Goal: Transaction & Acquisition: Book appointment/travel/reservation

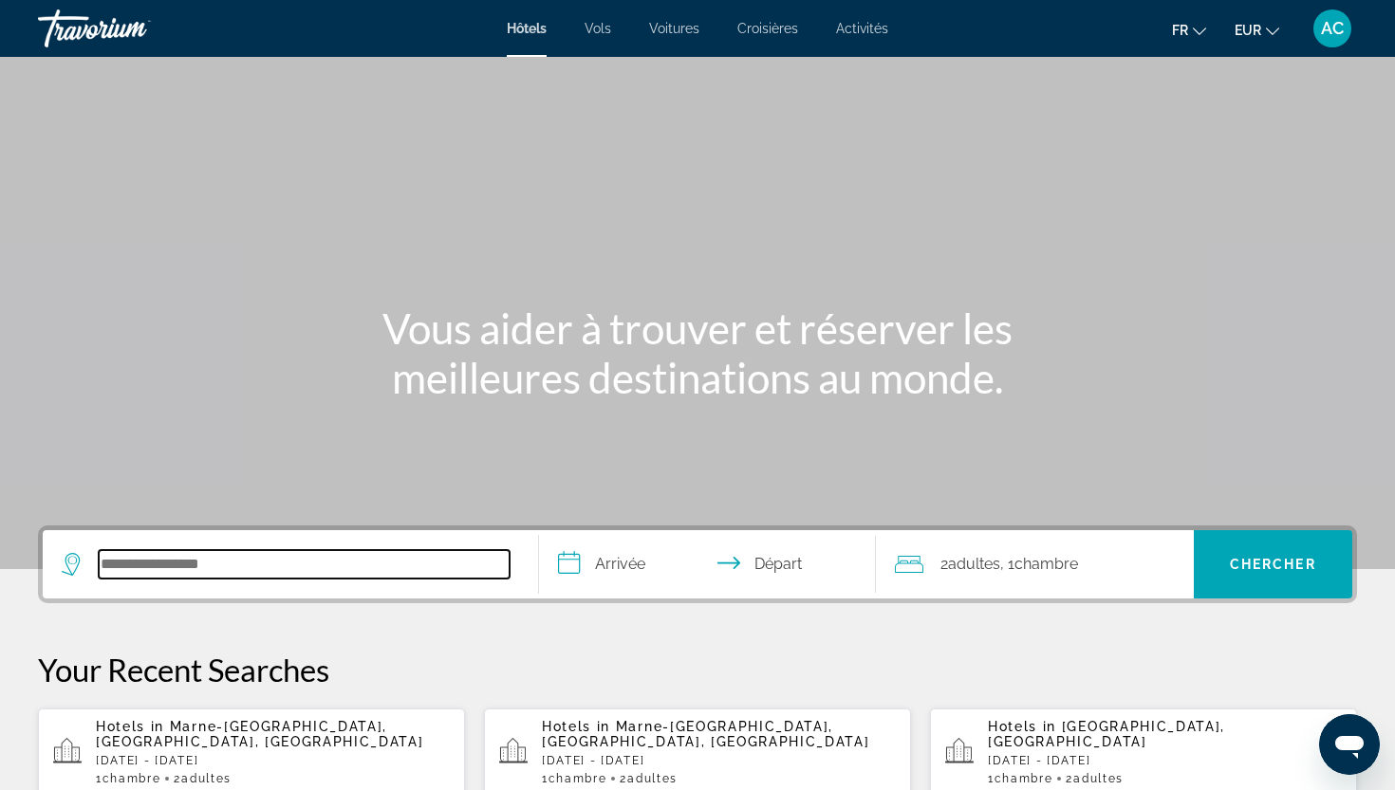
click at [326, 560] on input "Search hotel destination" at bounding box center [304, 564] width 411 height 28
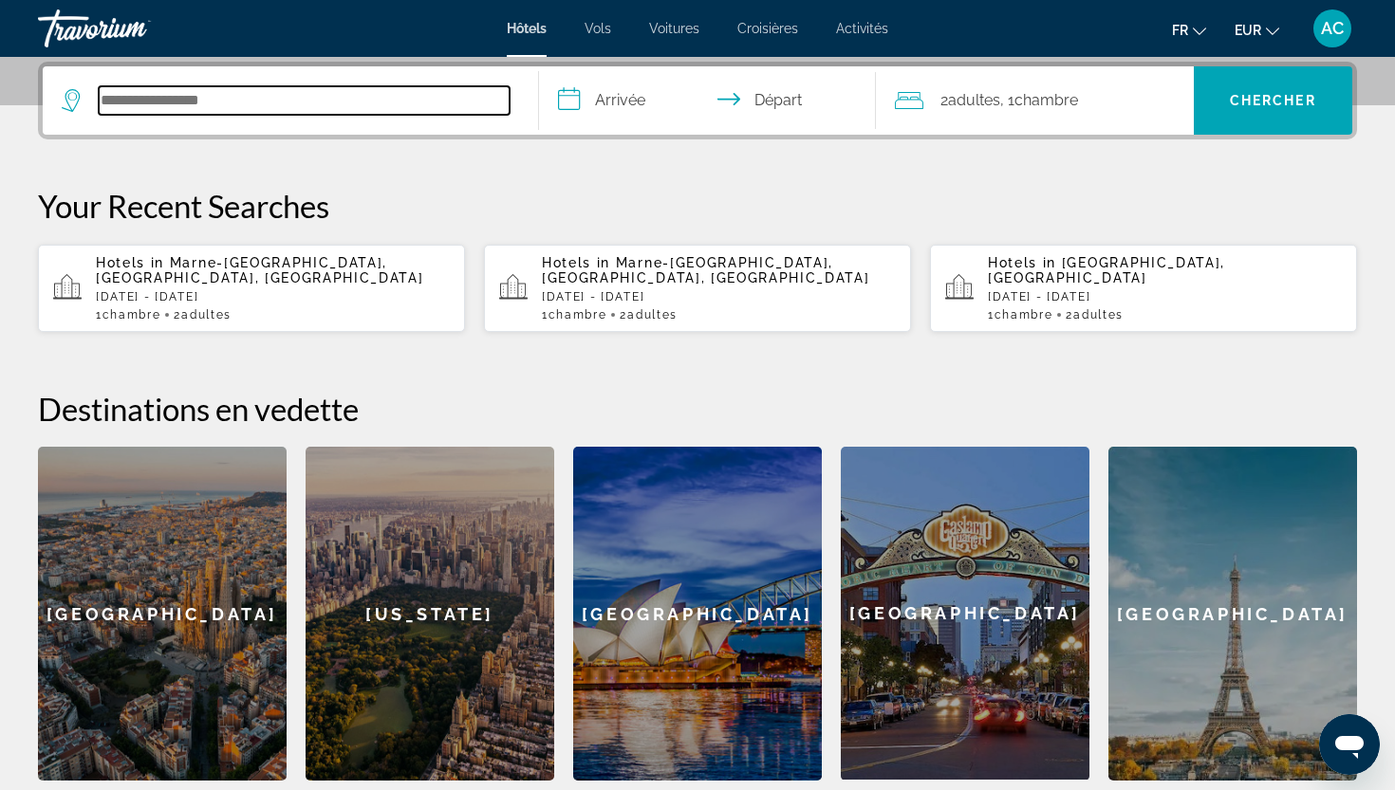
type input "*"
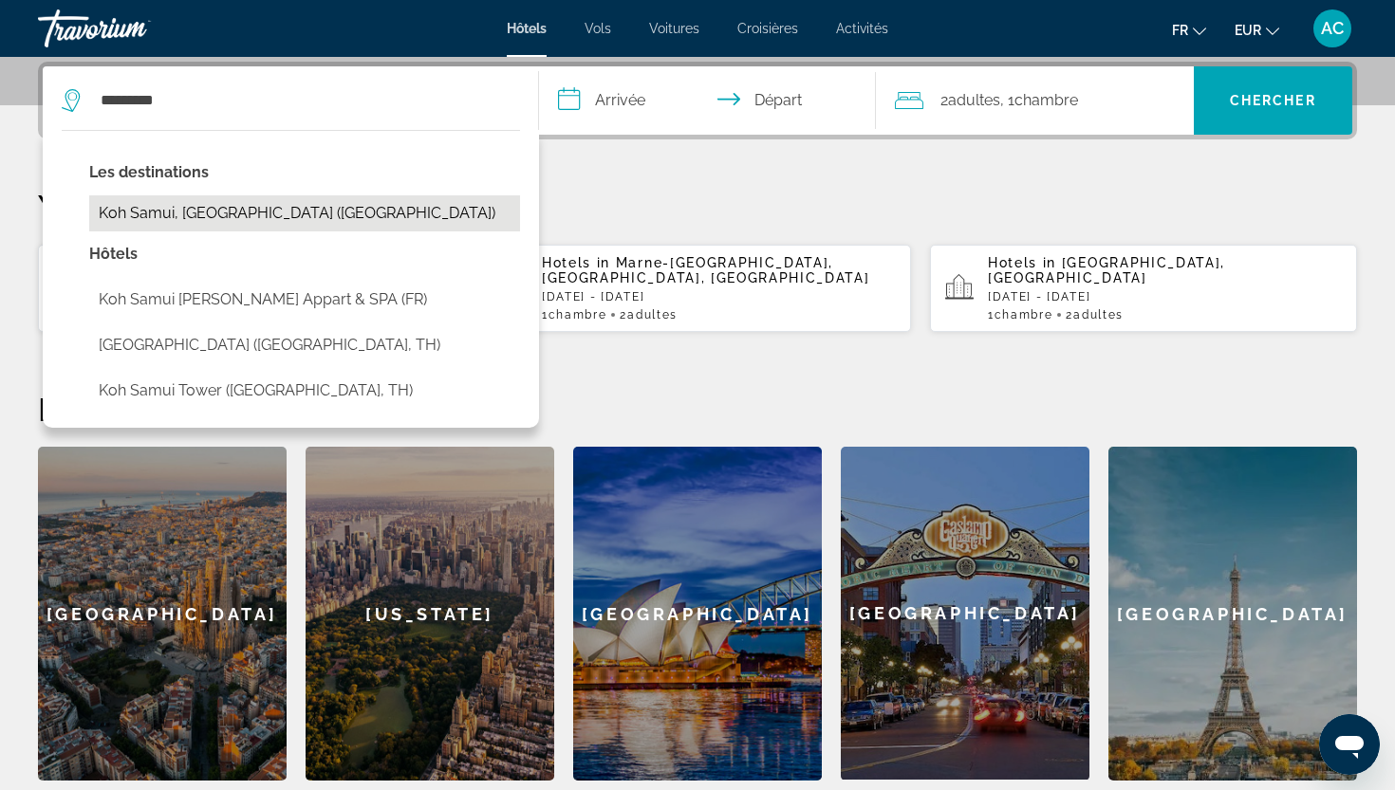
click at [282, 214] on button "Koh Samui, [GEOGRAPHIC_DATA] ([GEOGRAPHIC_DATA])" at bounding box center [304, 213] width 431 height 36
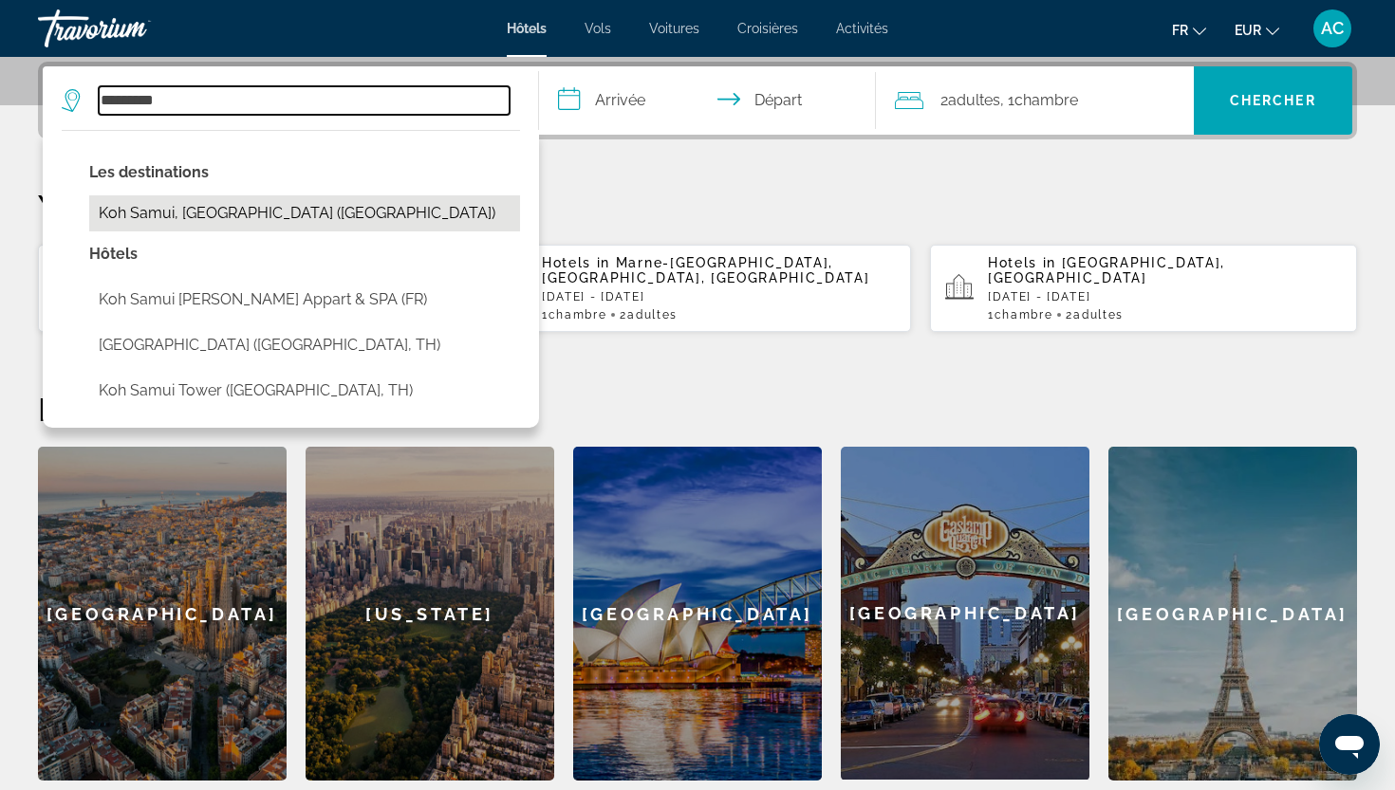
type input "**********"
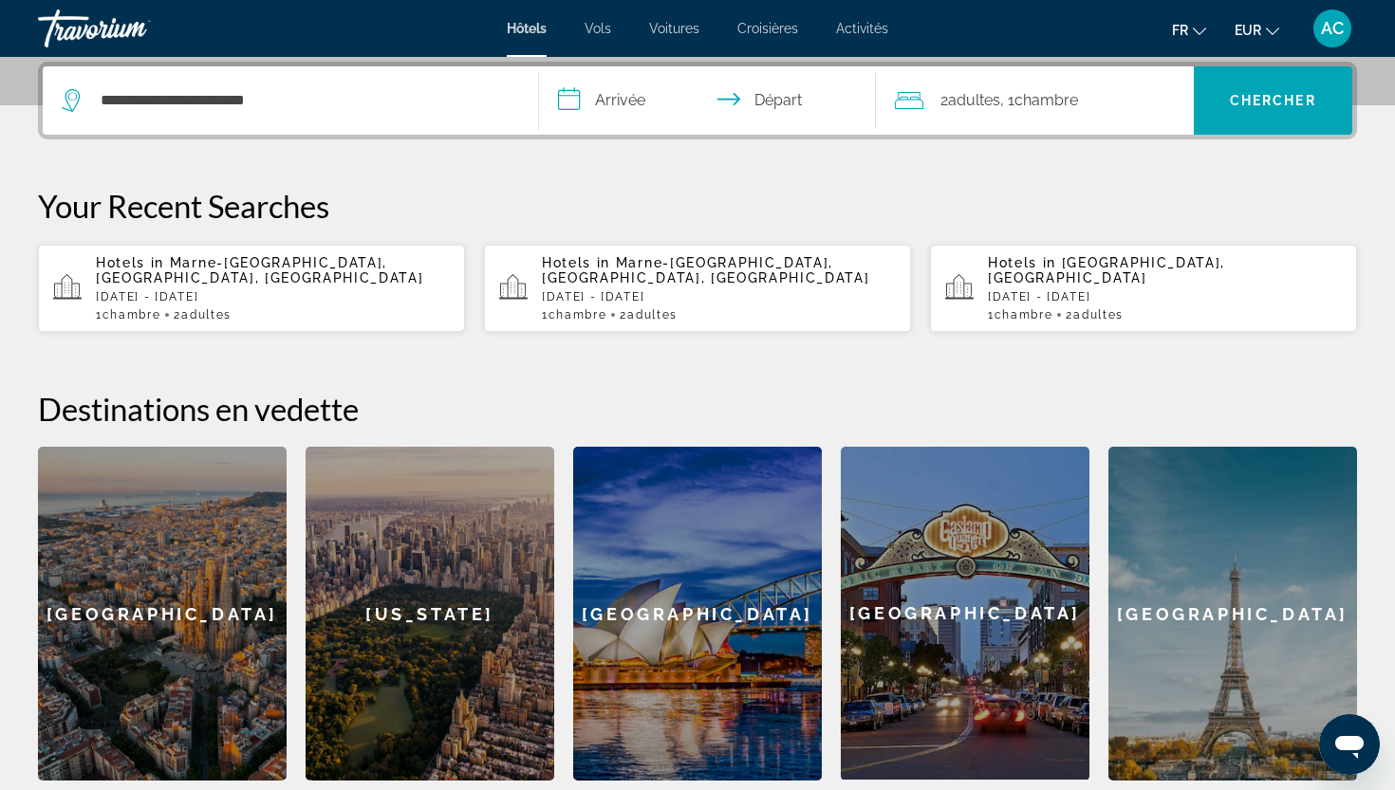
click at [646, 96] on input "**********" at bounding box center [711, 103] width 344 height 74
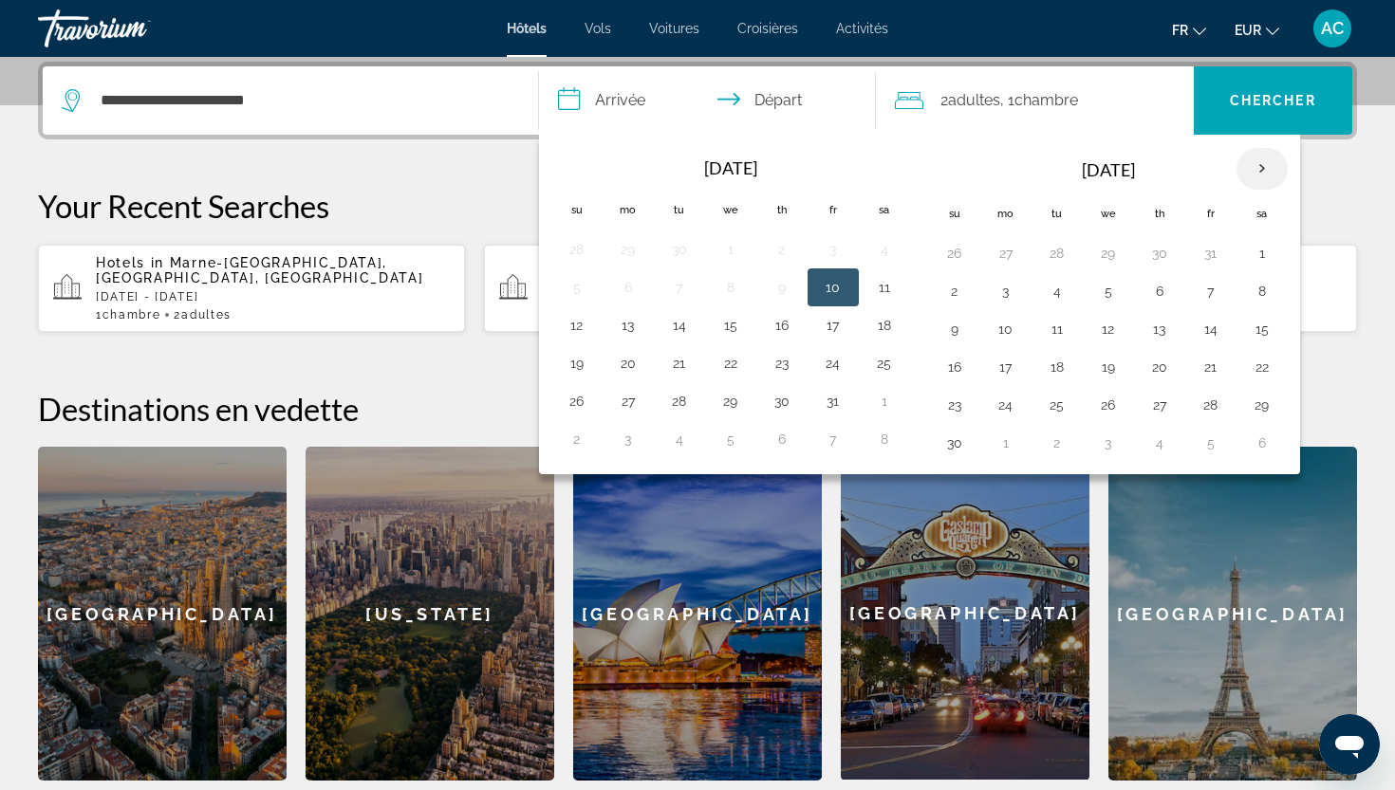
click at [1265, 176] on th "Next month" at bounding box center [1261, 169] width 51 height 42
click at [1257, 335] on button "14" at bounding box center [1262, 329] width 30 height 27
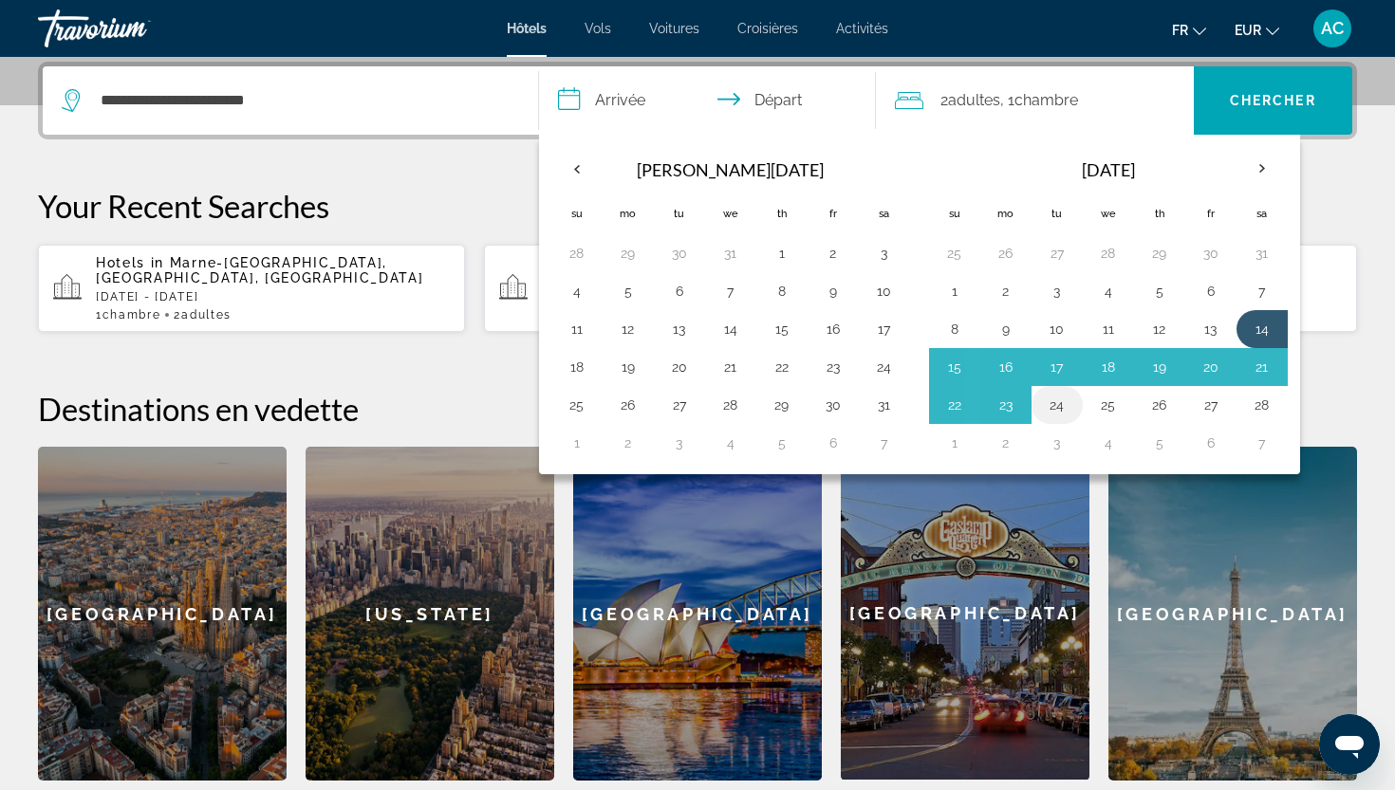
click at [1058, 401] on button "24" at bounding box center [1057, 405] width 30 height 27
type input "**********"
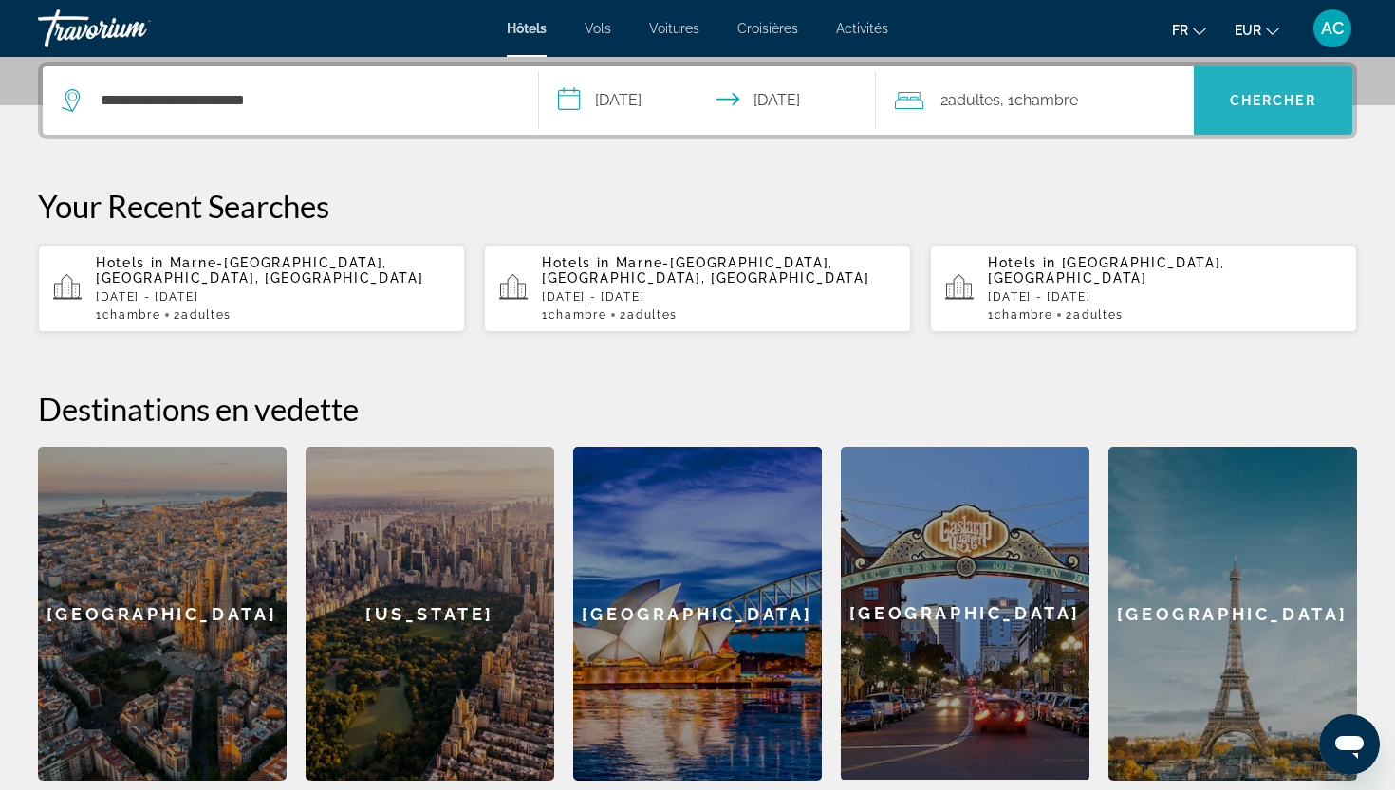
click at [1249, 95] on span "Chercher" at bounding box center [1273, 100] width 86 height 15
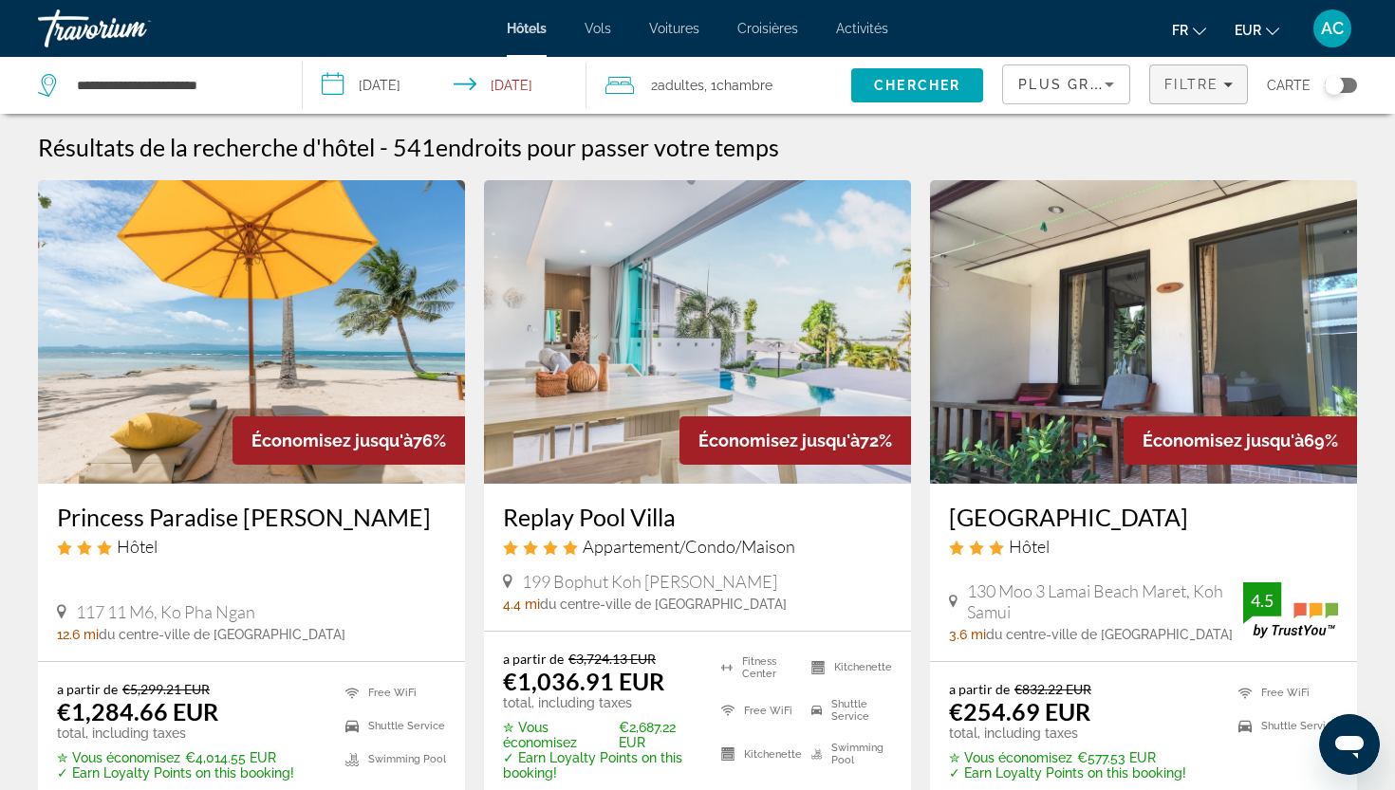
click at [1150, 86] on span "Filters" at bounding box center [1198, 85] width 97 height 46
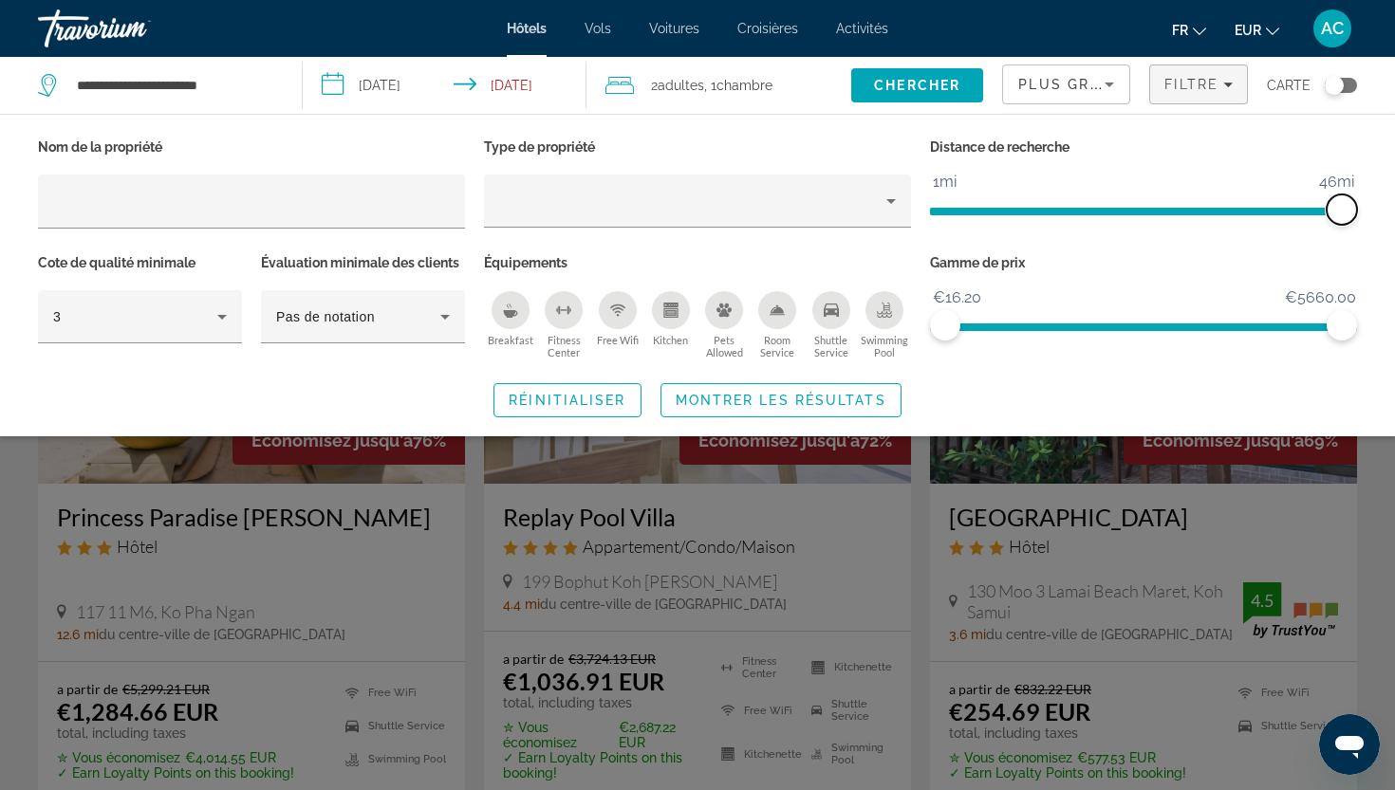
drag, startPoint x: 1195, startPoint y: 211, endPoint x: 1351, endPoint y: 231, distance: 157.8
click at [1351, 231] on div "Distance de recherche 1mi 46mi 46mi" at bounding box center [1143, 192] width 446 height 116
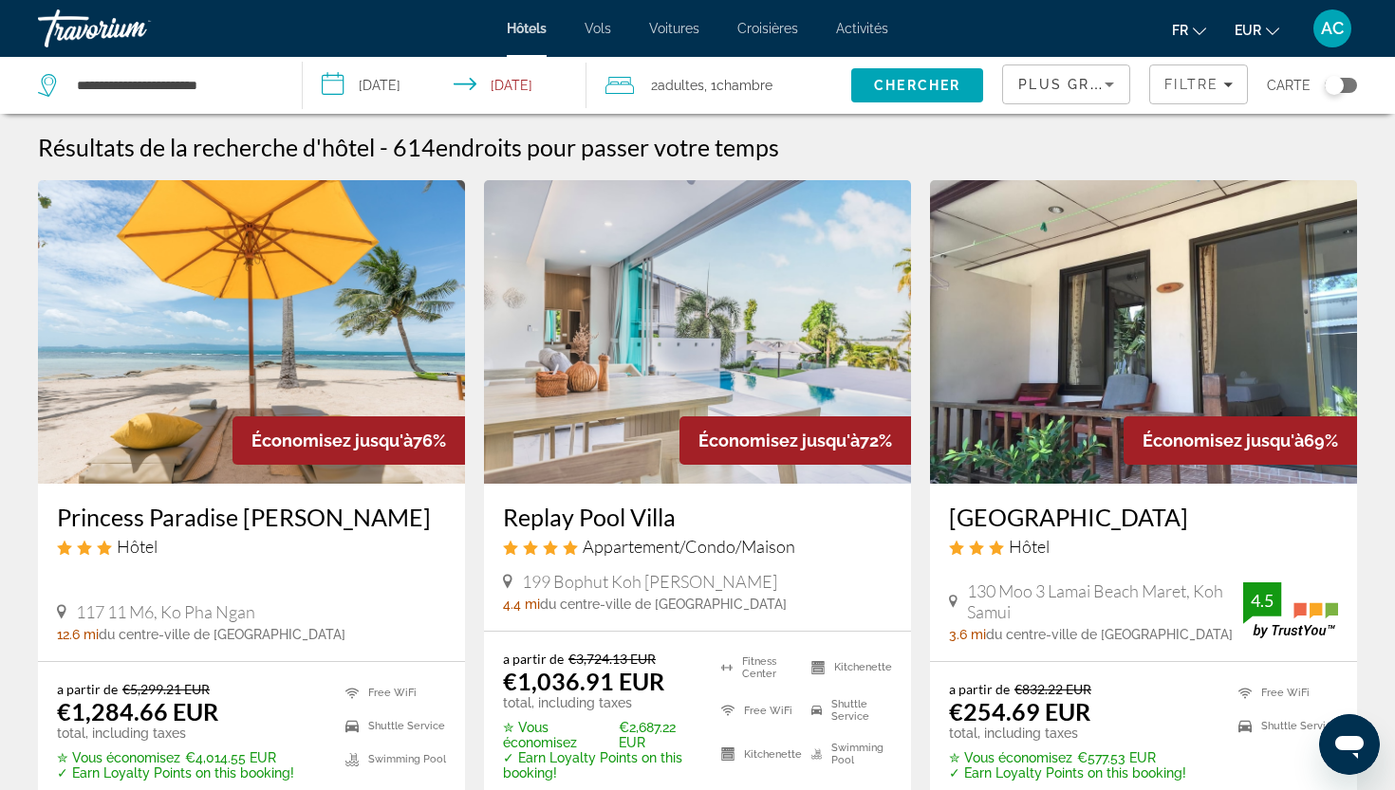
click at [696, 85] on span "Adultes" at bounding box center [681, 85] width 46 height 15
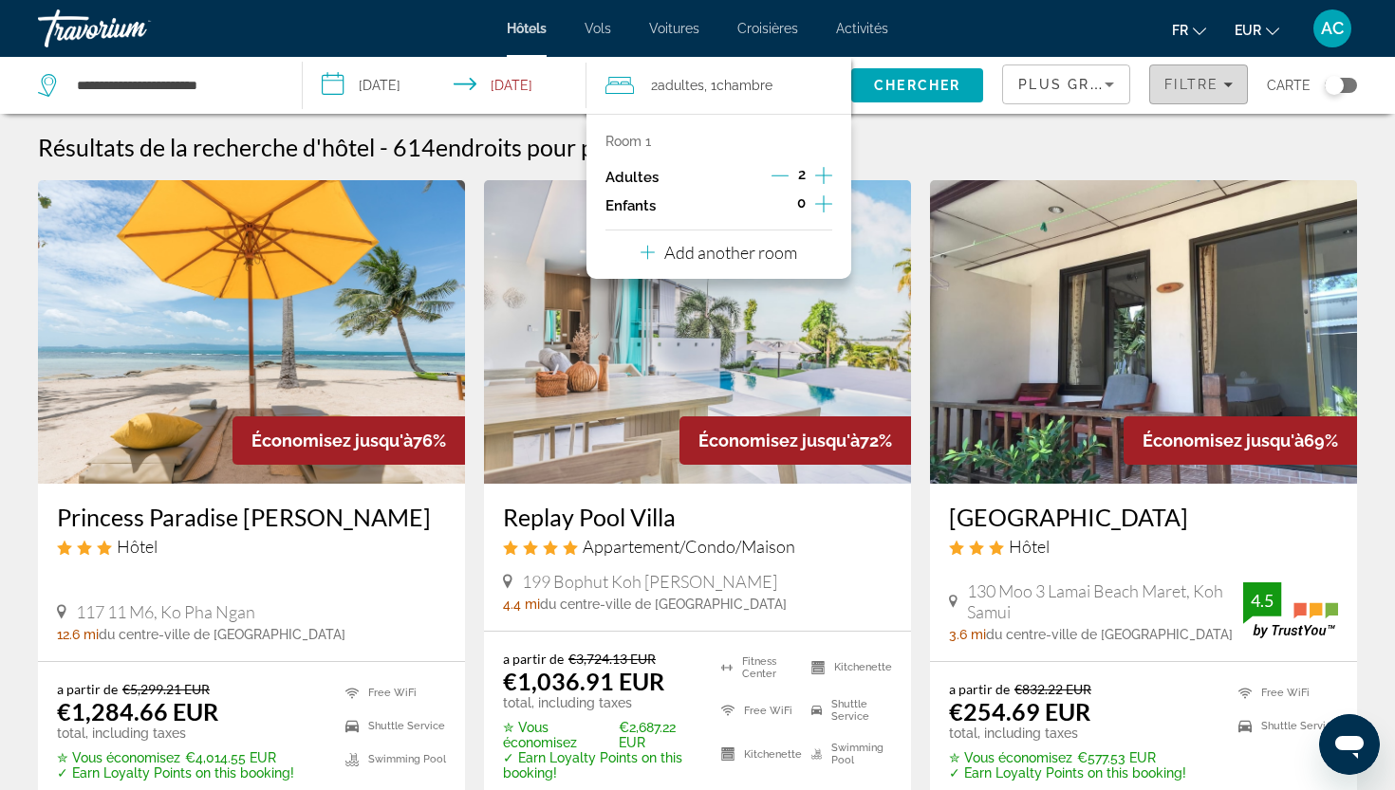
click at [1179, 91] on span "Filtre" at bounding box center [1191, 84] width 54 height 15
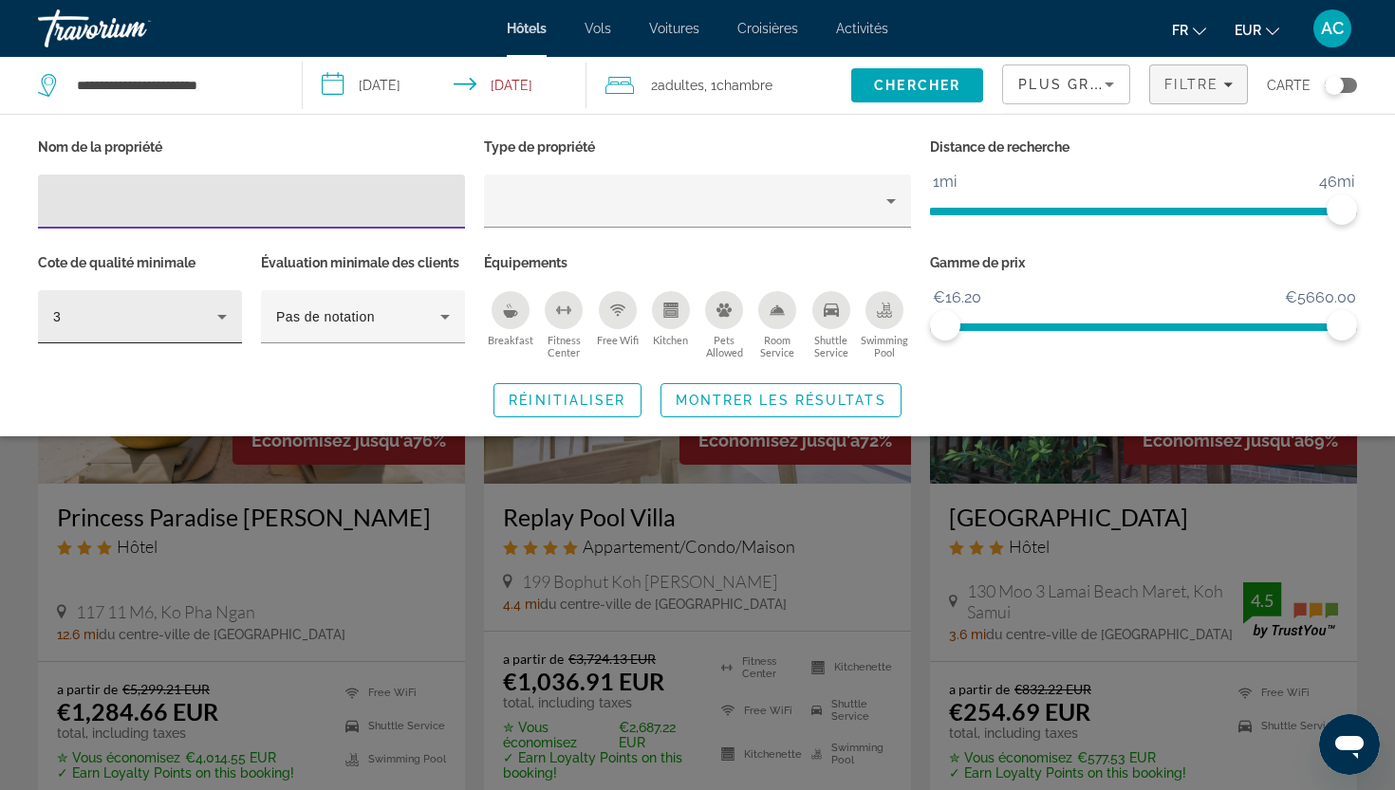
click at [212, 332] on div "3" at bounding box center [140, 316] width 174 height 53
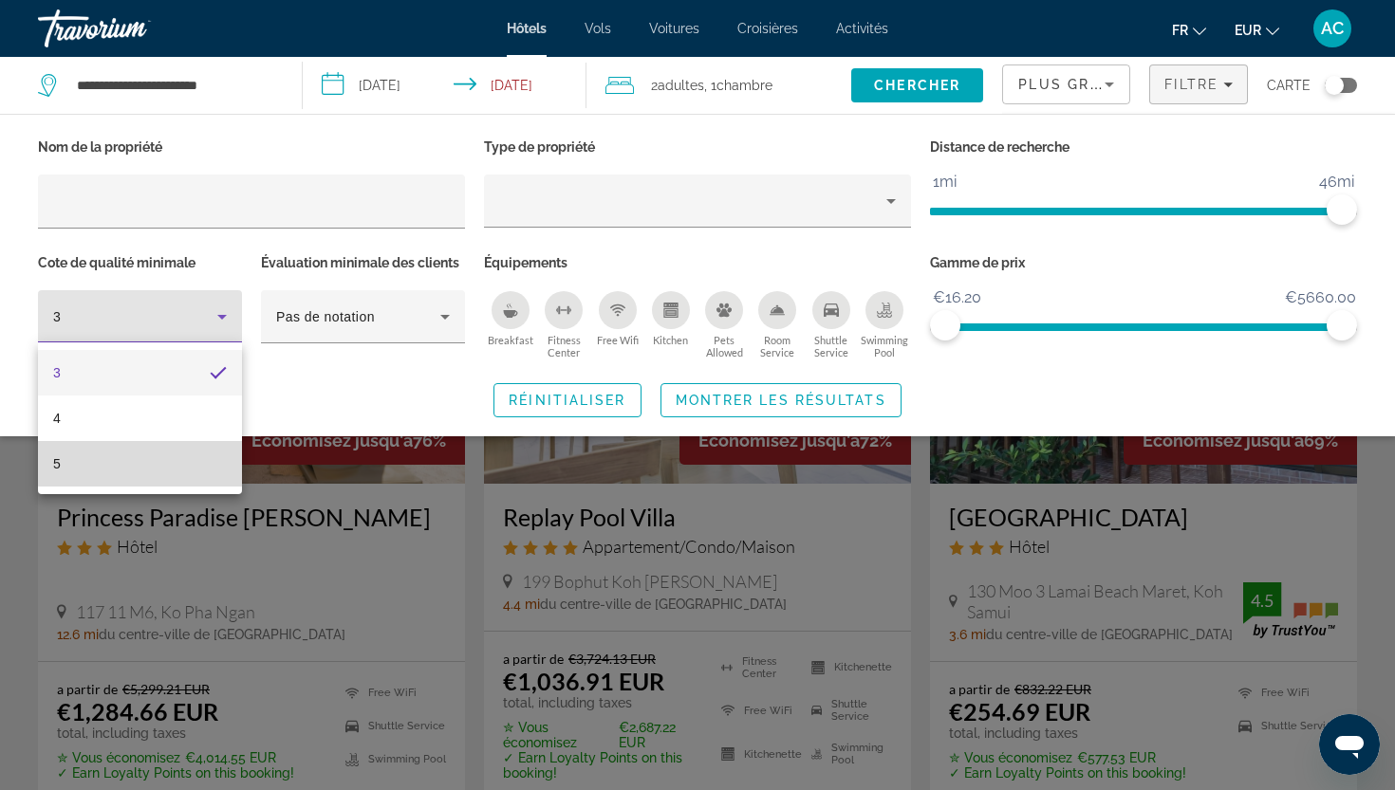
click at [198, 455] on mat-option "5" at bounding box center [140, 464] width 204 height 46
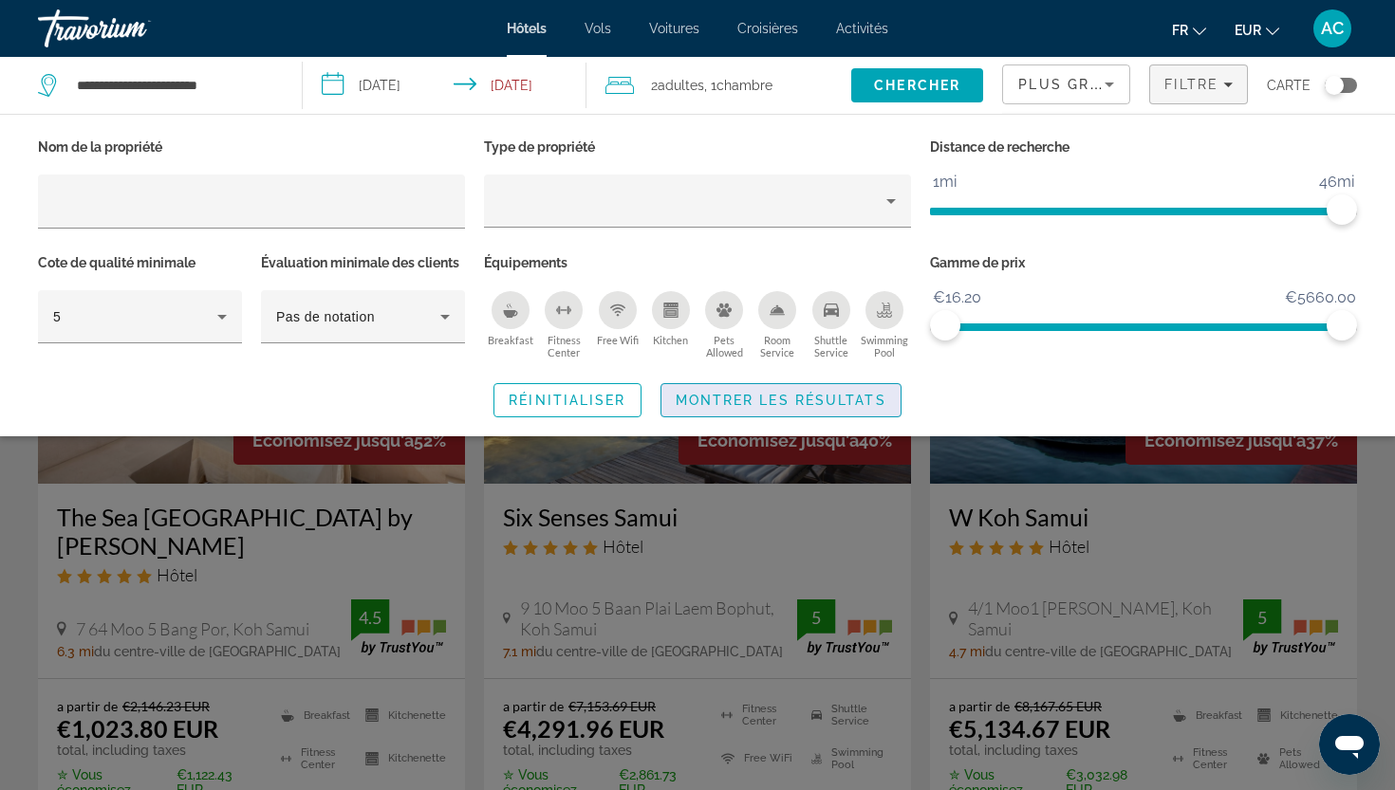
click at [673, 396] on span "Search widget" at bounding box center [780, 401] width 239 height 46
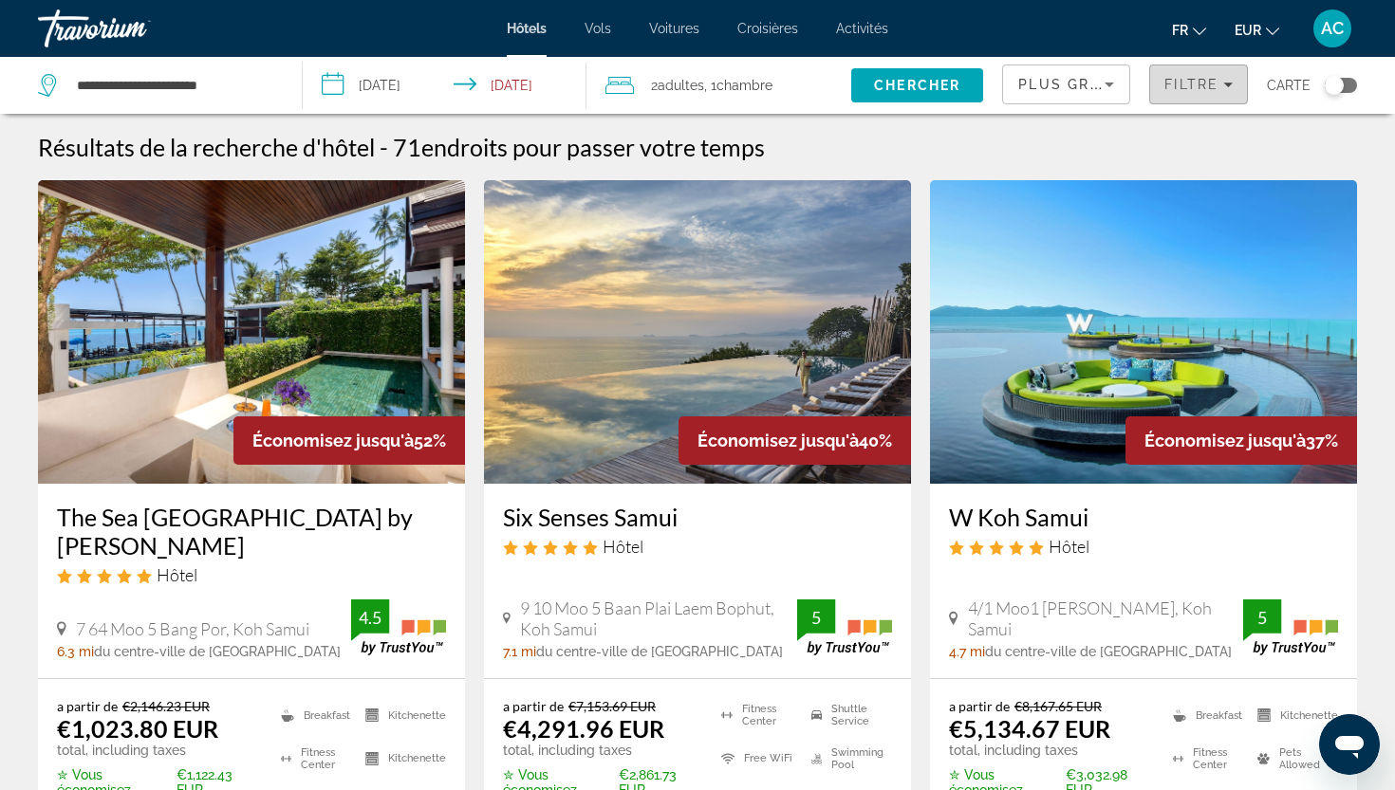
click at [1176, 90] on span "Filtre" at bounding box center [1191, 84] width 54 height 15
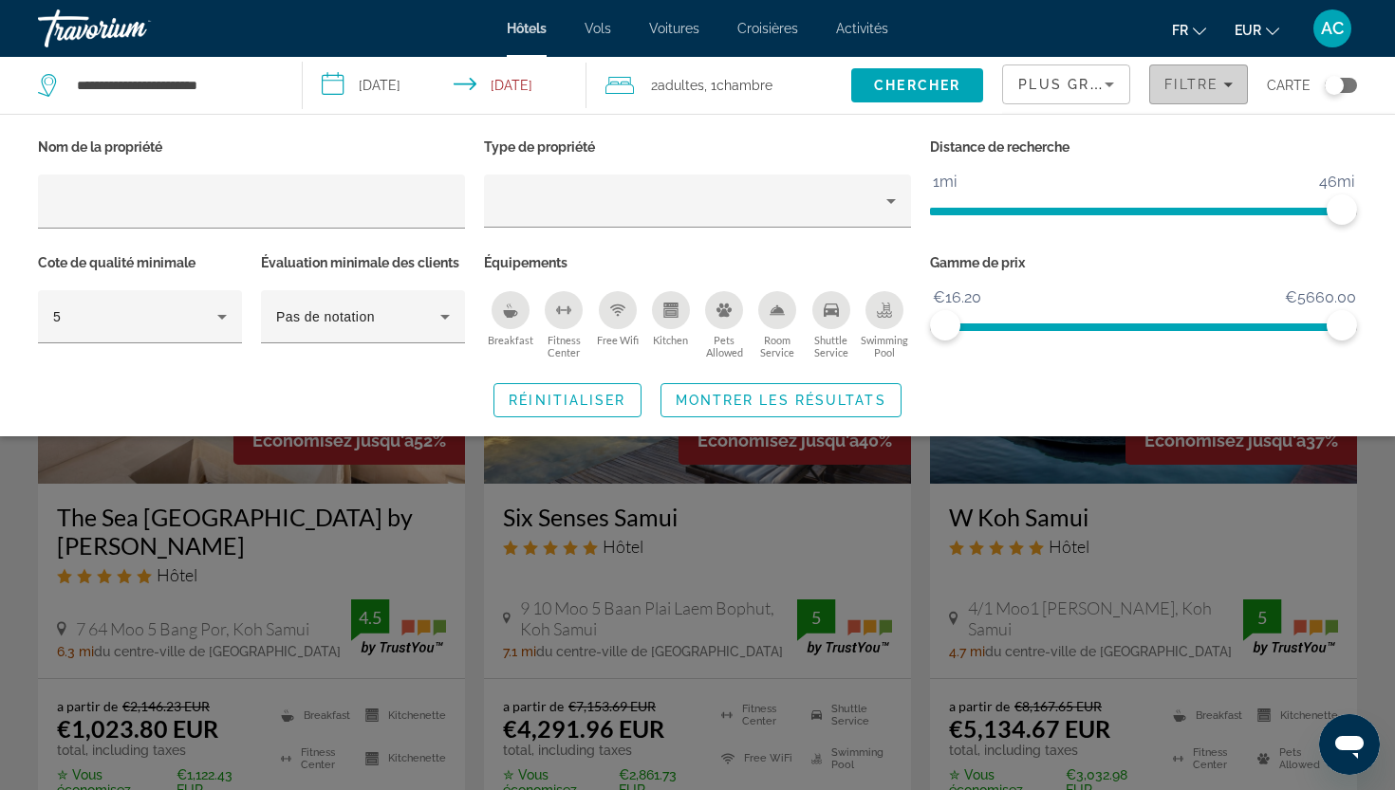
click at [1205, 92] on button "Filtre" at bounding box center [1198, 85] width 99 height 40
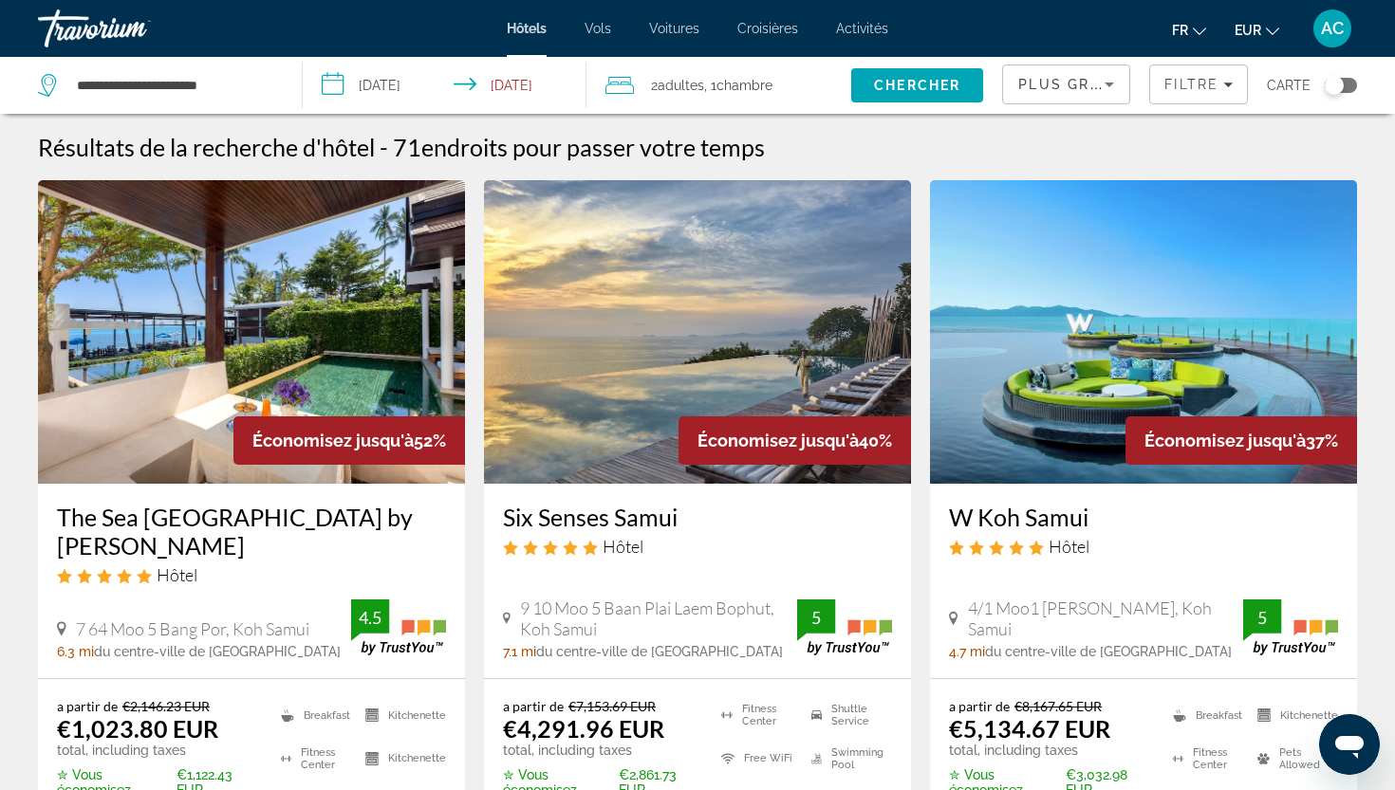
click at [1096, 97] on div "Plus grandes économies" at bounding box center [1066, 91] width 96 height 53
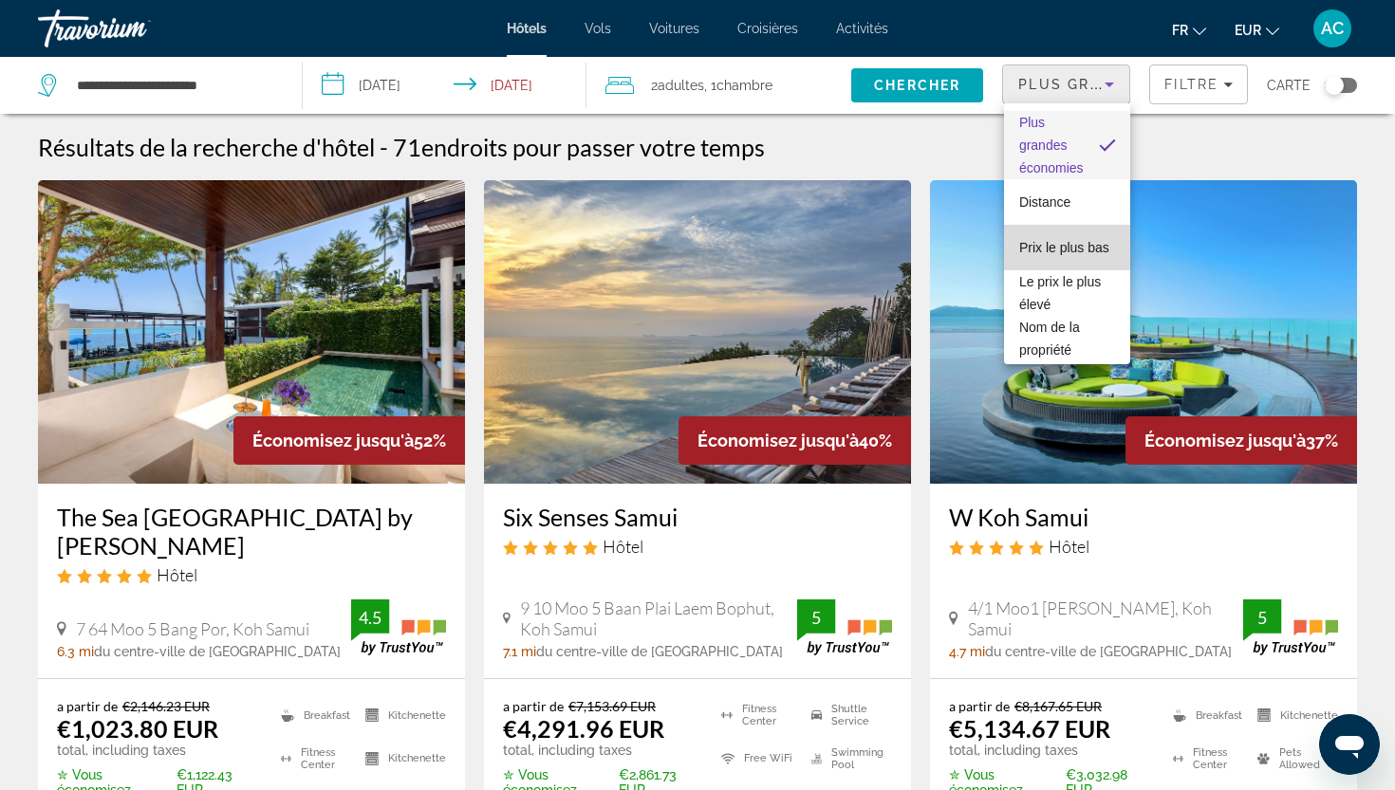
click at [1045, 247] on span "Prix le plus bas" at bounding box center [1064, 247] width 90 height 15
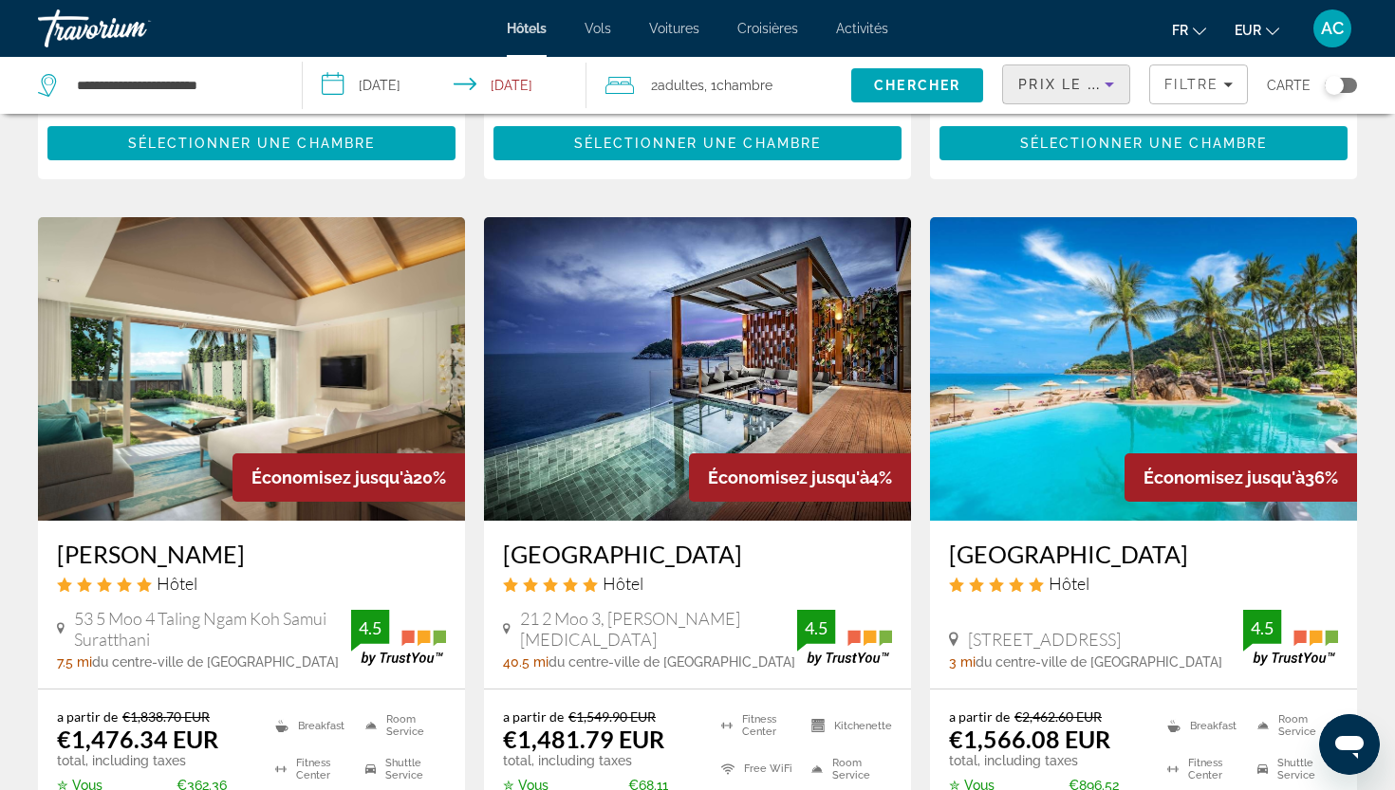
scroll to position [723, 0]
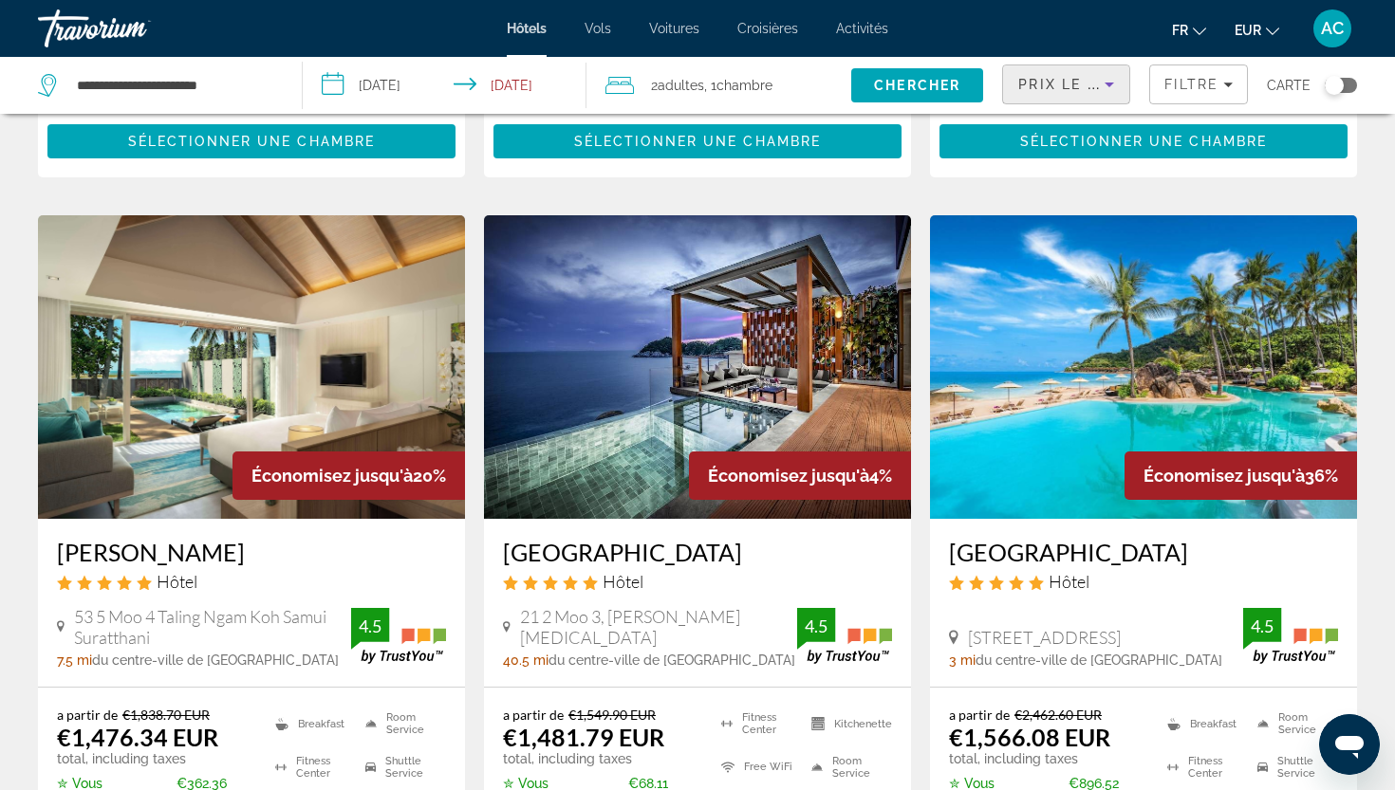
click at [172, 553] on h3 "[PERSON_NAME]" at bounding box center [251, 552] width 389 height 28
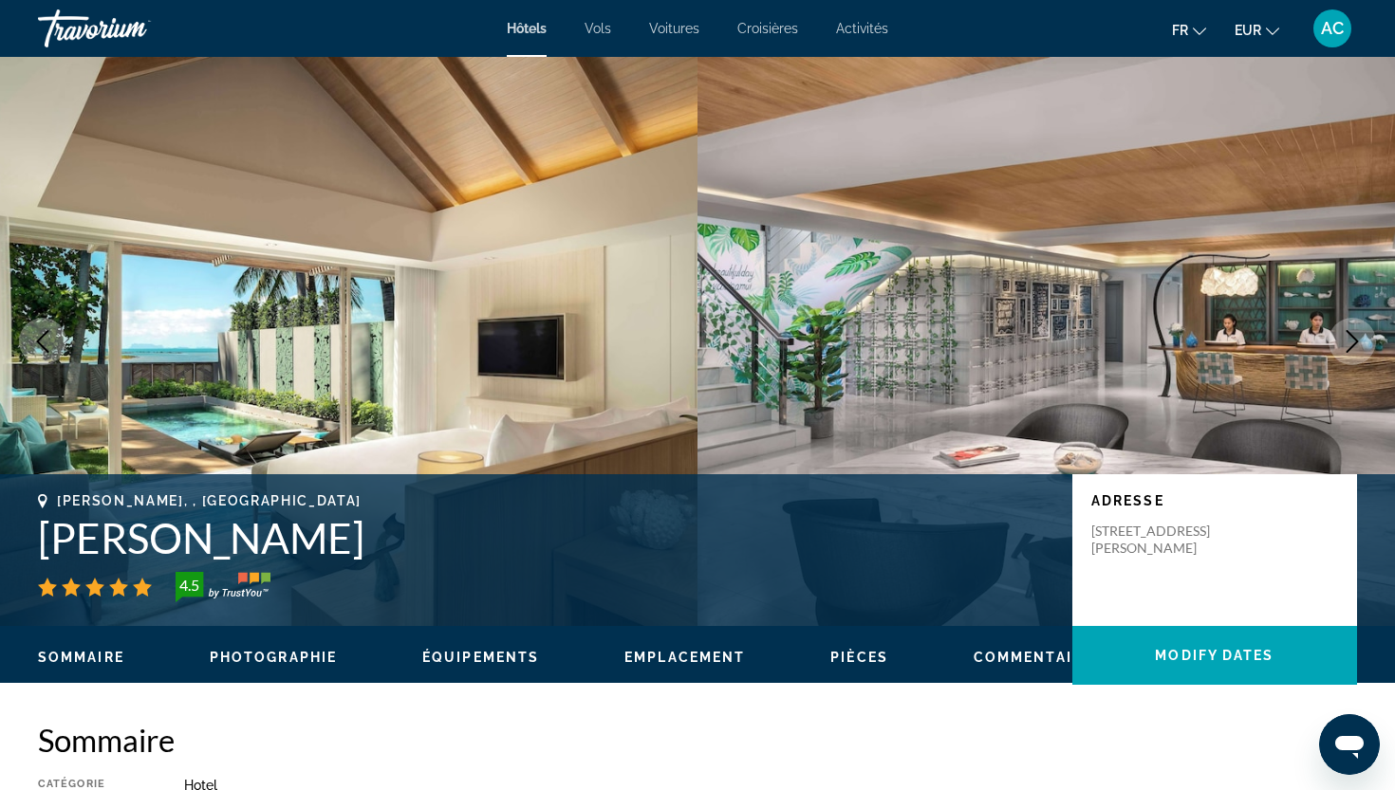
click at [1354, 340] on icon "Next image" at bounding box center [1352, 341] width 23 height 23
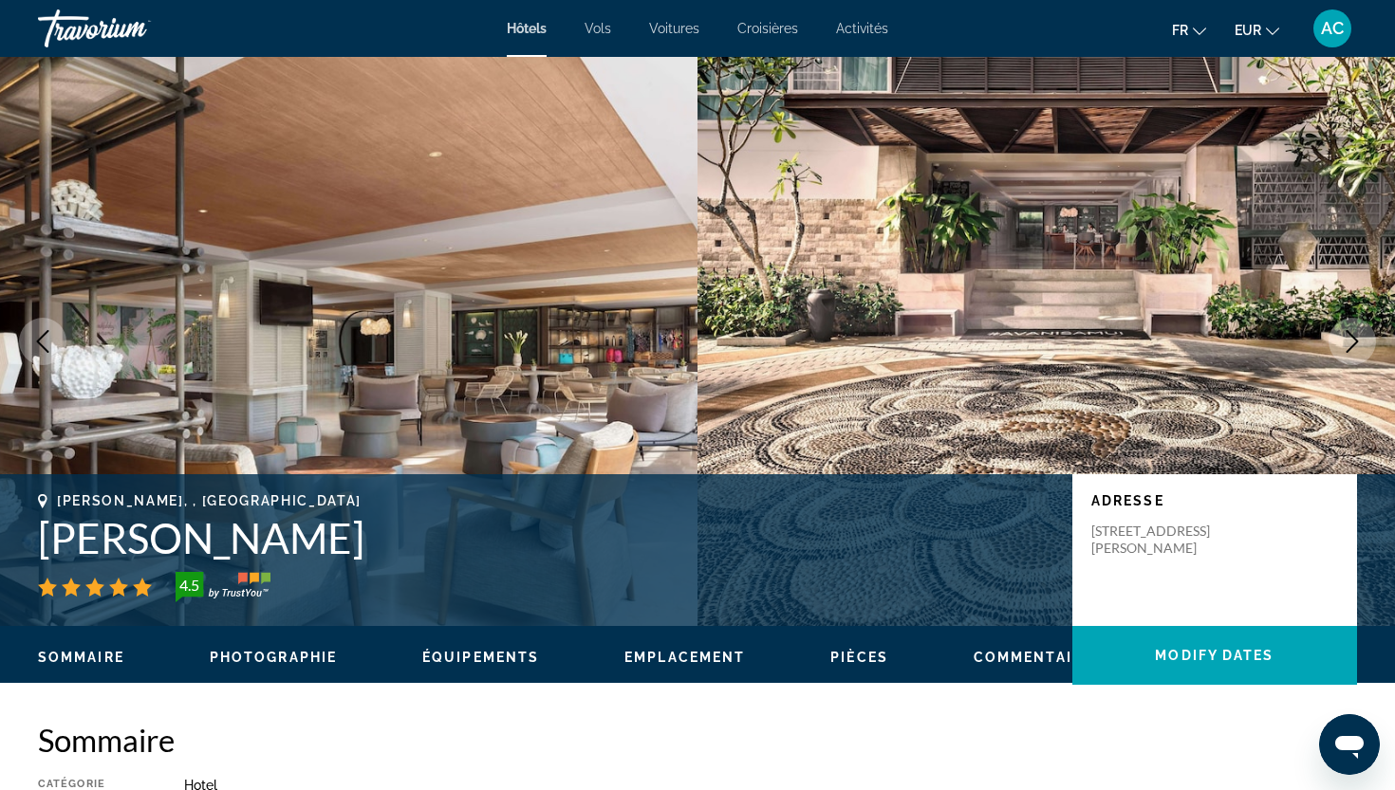
click at [1354, 340] on icon "Next image" at bounding box center [1352, 341] width 23 height 23
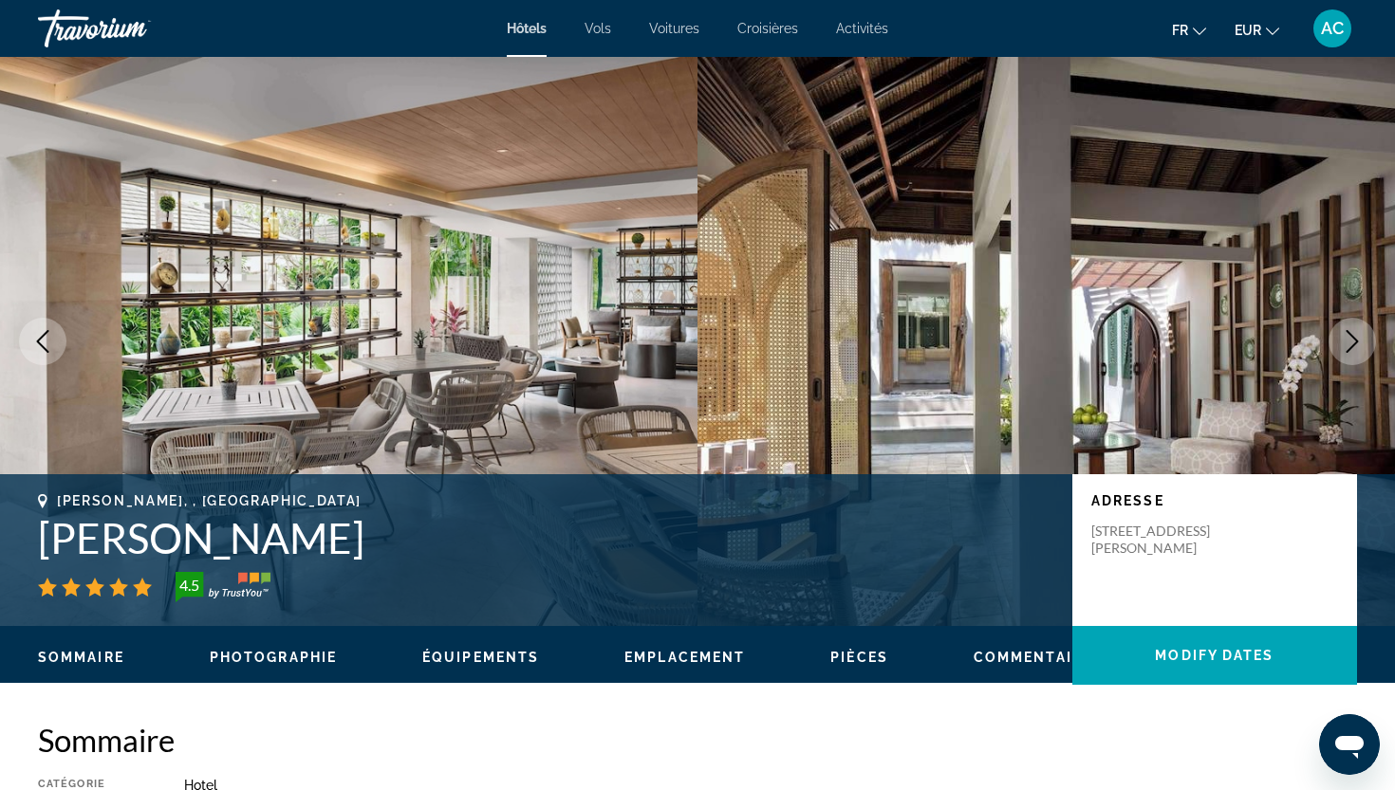
click at [1354, 340] on icon "Next image" at bounding box center [1352, 341] width 23 height 23
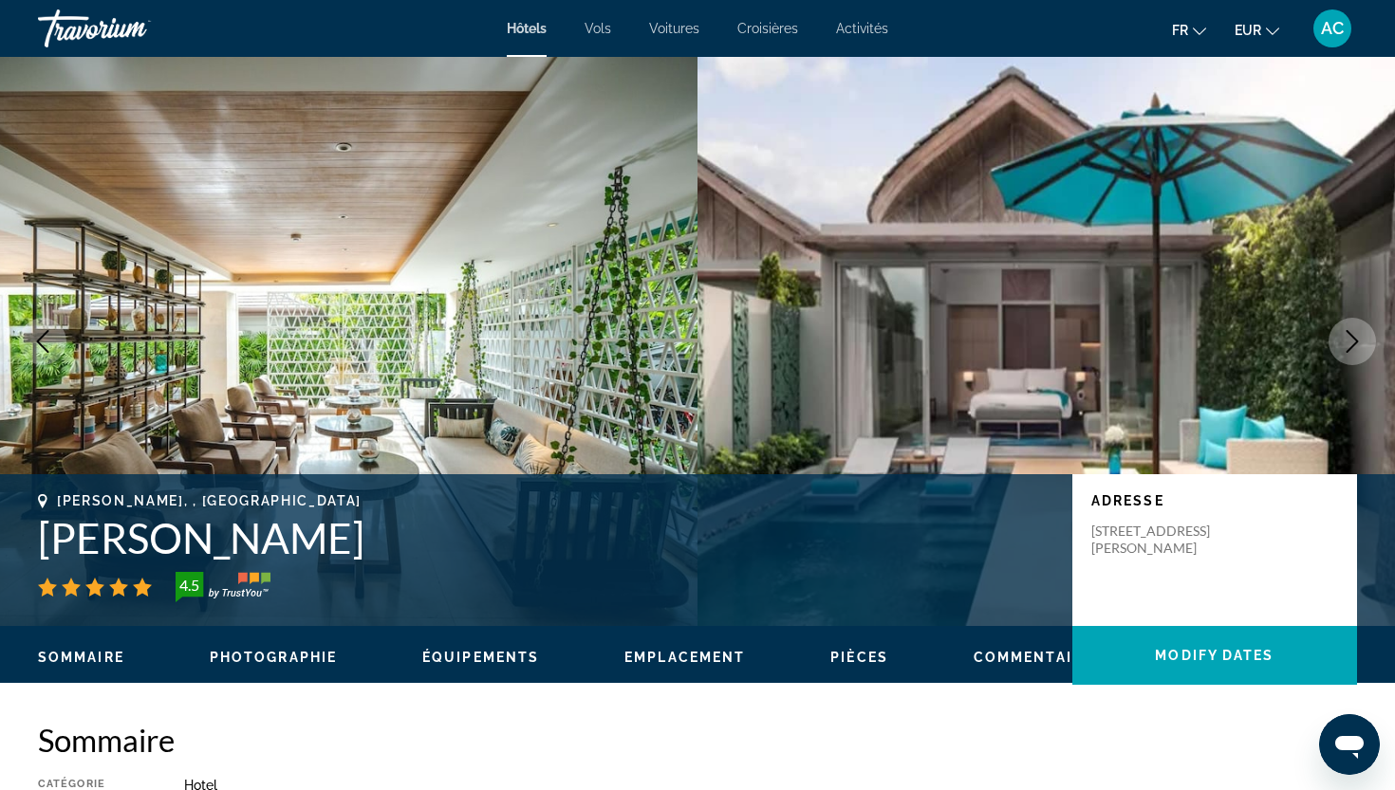
click at [1354, 340] on icon "Next image" at bounding box center [1352, 341] width 23 height 23
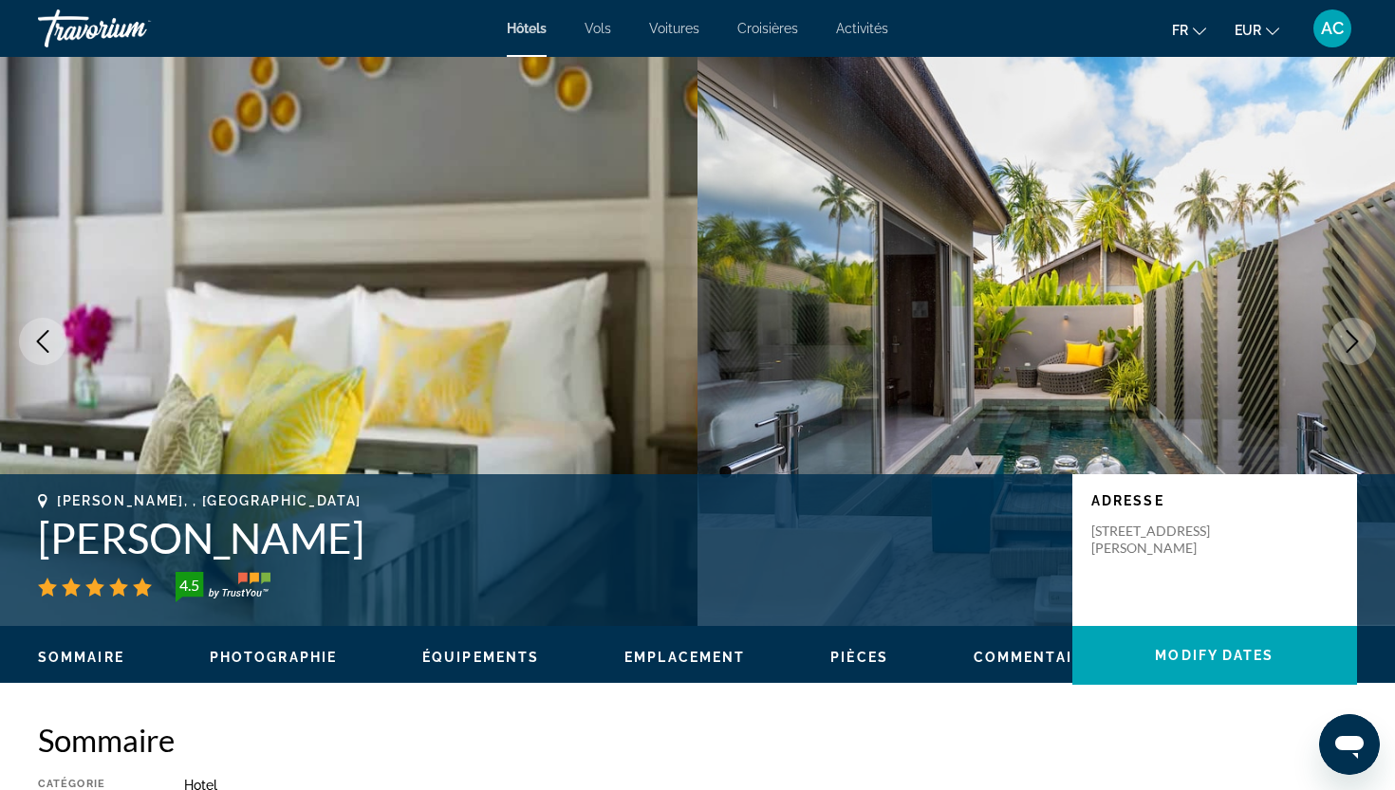
click at [1354, 340] on icon "Next image" at bounding box center [1352, 341] width 23 height 23
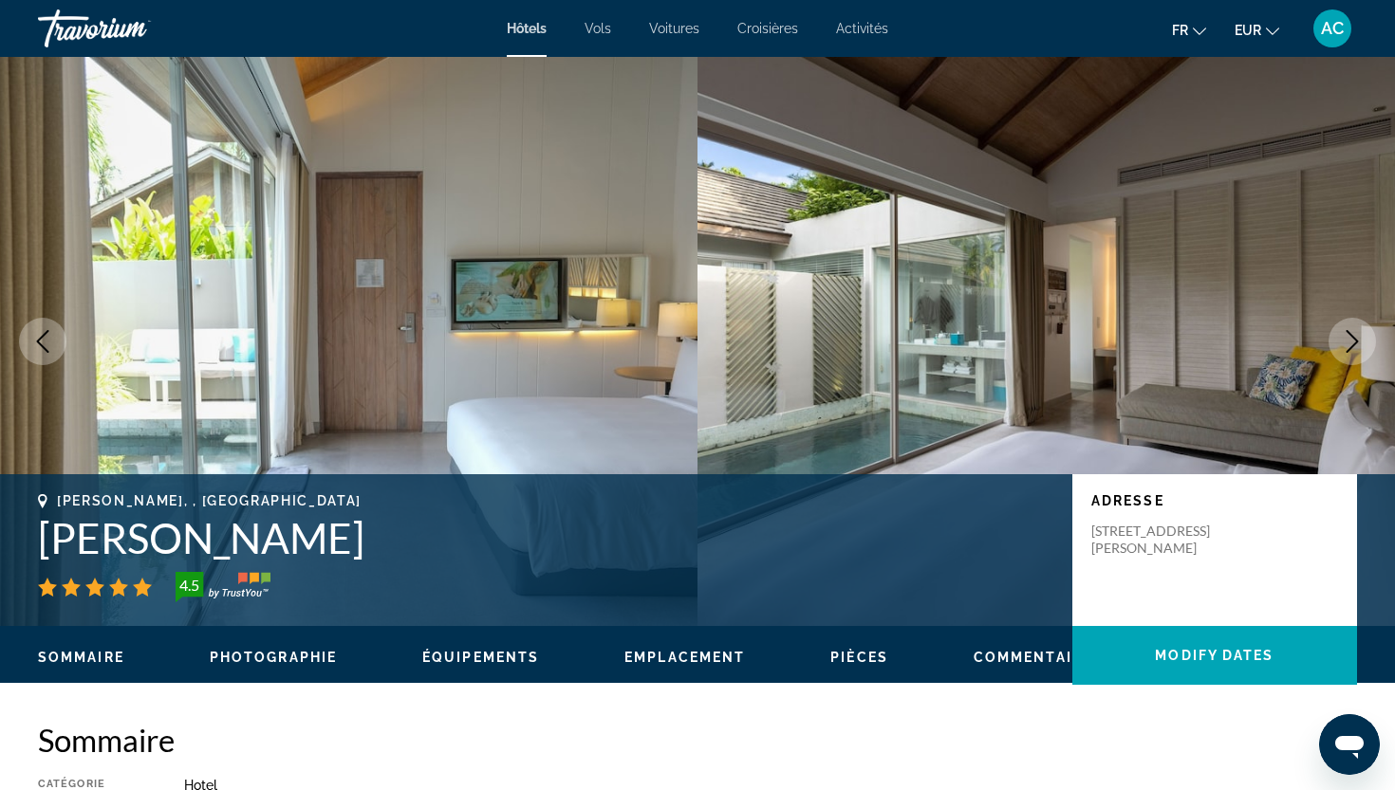
click at [1354, 340] on icon "Next image" at bounding box center [1352, 341] width 23 height 23
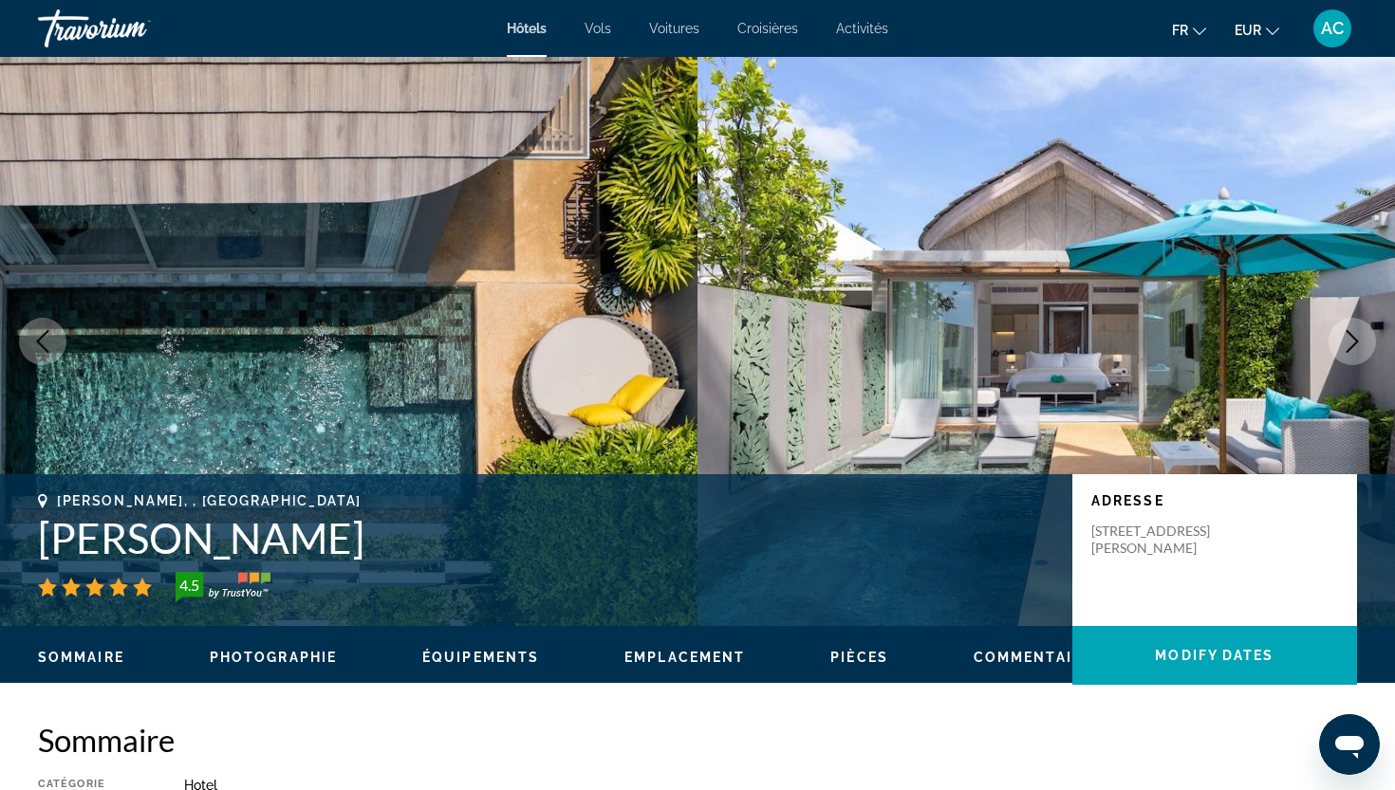
click at [1355, 341] on icon "Next image" at bounding box center [1352, 341] width 23 height 23
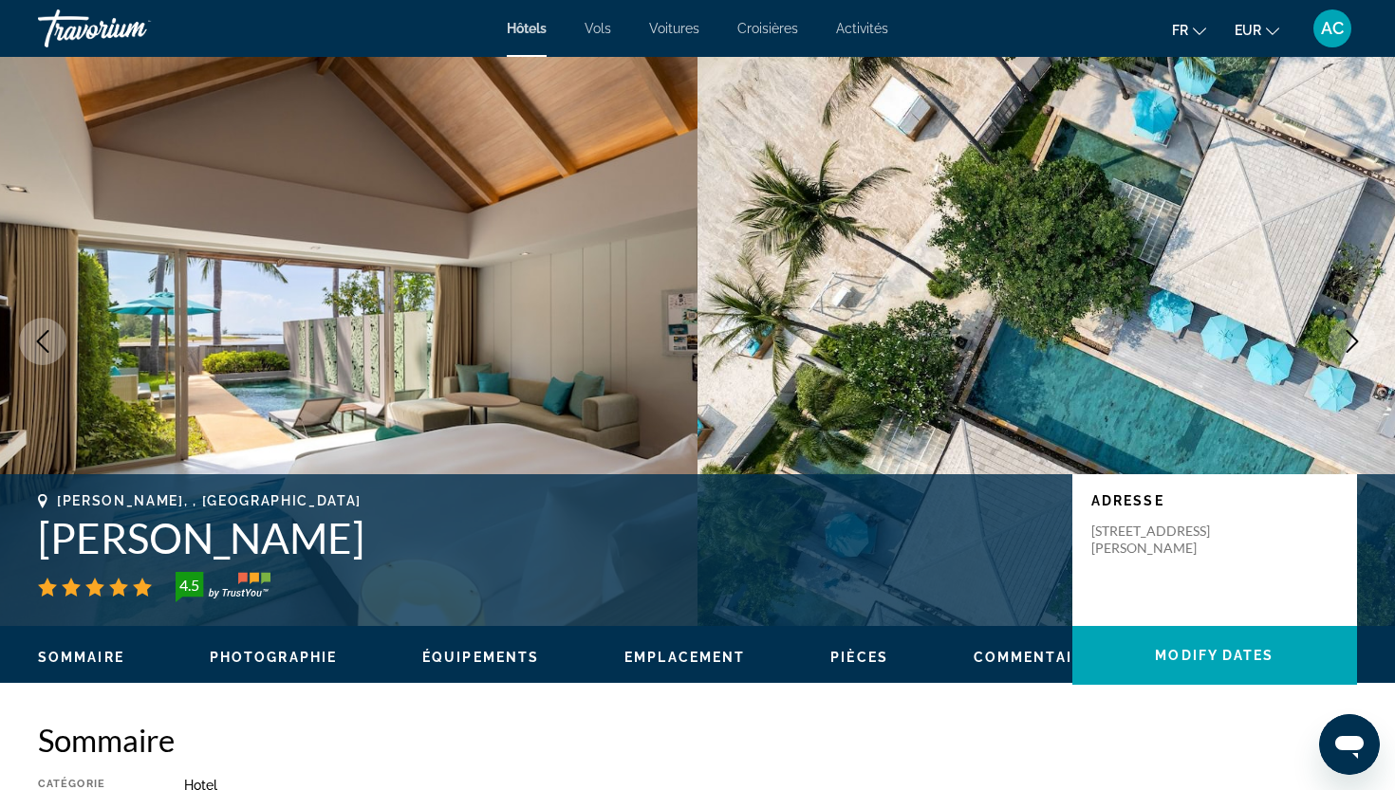
click at [1356, 342] on icon "Next image" at bounding box center [1352, 341] width 12 height 23
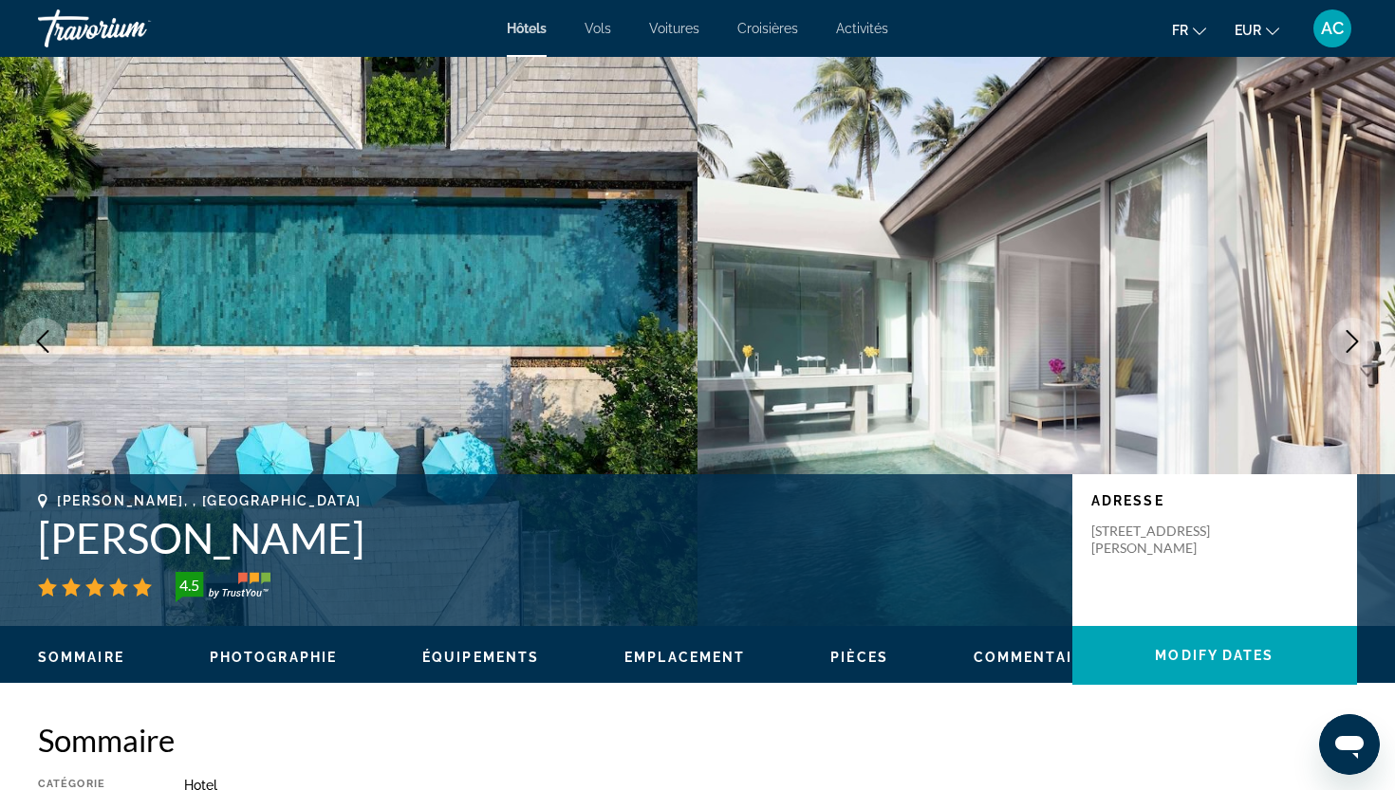
click at [1356, 342] on icon "Next image" at bounding box center [1352, 341] width 12 height 23
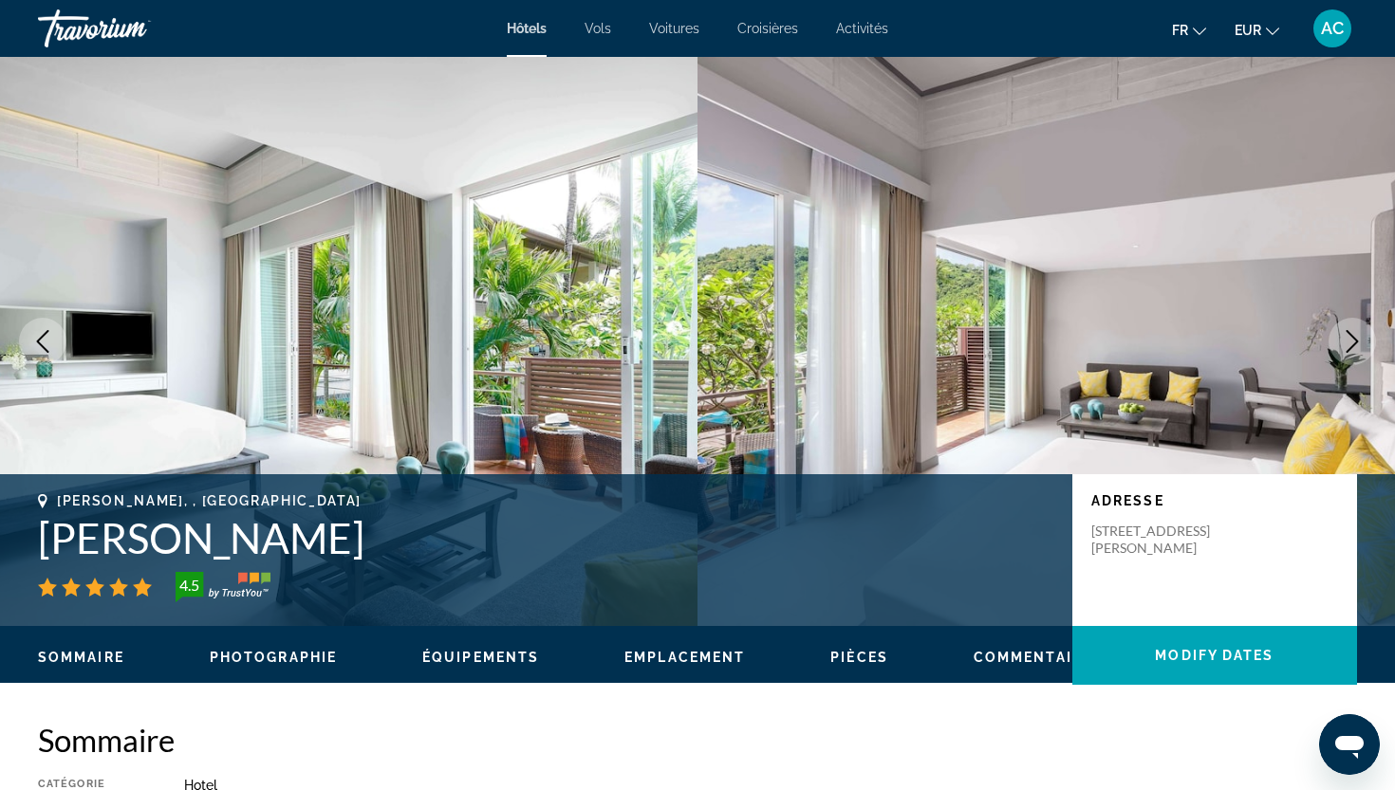
click at [1356, 342] on icon "Next image" at bounding box center [1352, 341] width 12 height 23
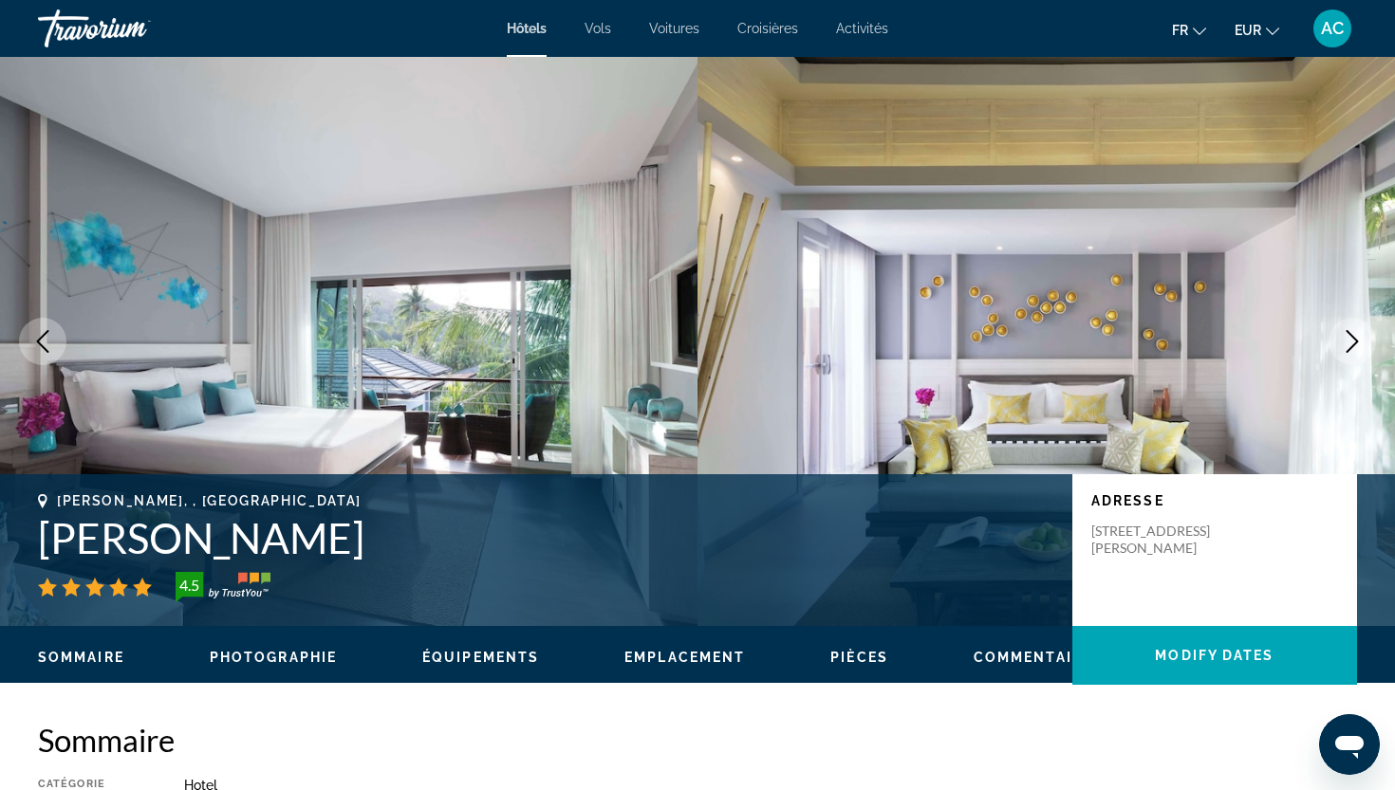
click at [1356, 342] on icon "Next image" at bounding box center [1352, 341] width 12 height 23
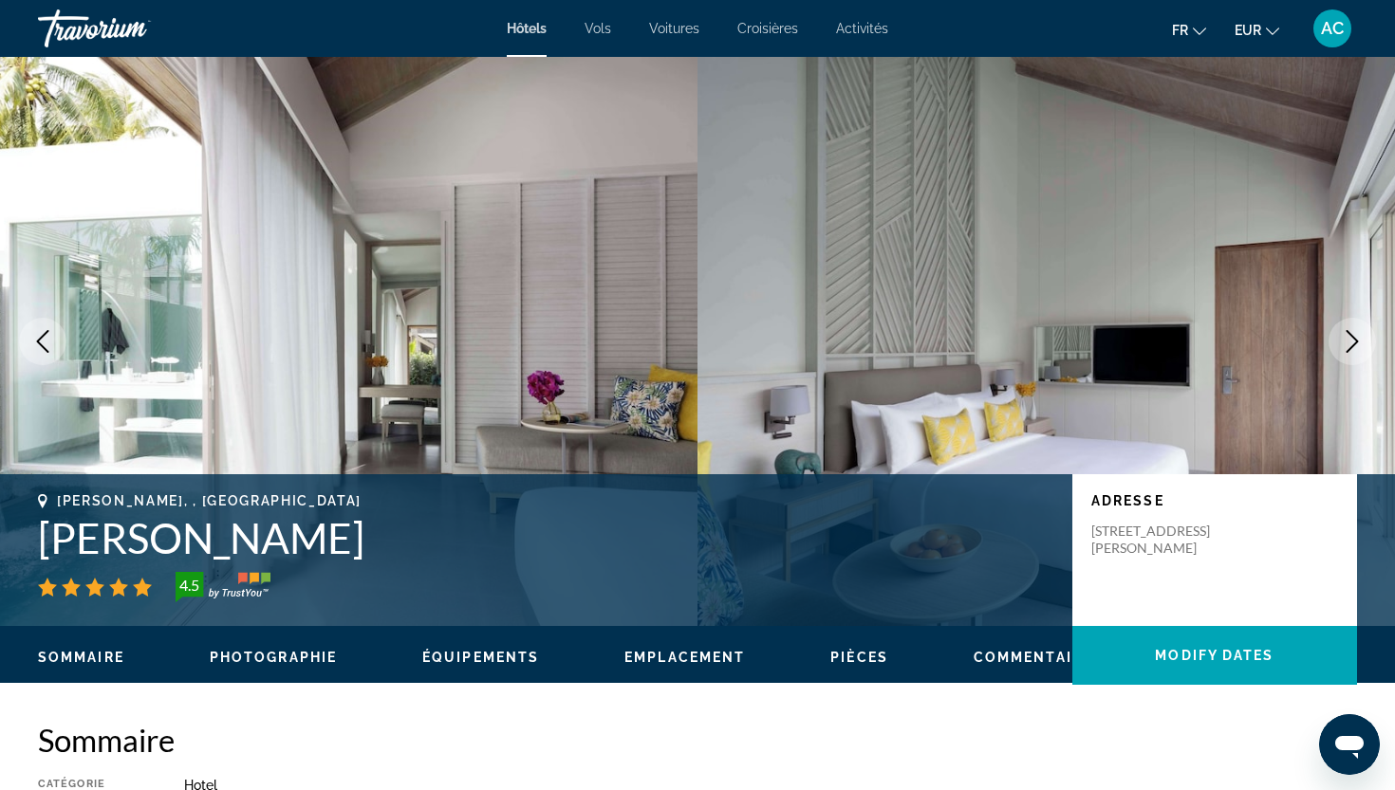
click at [1356, 342] on icon "Next image" at bounding box center [1352, 341] width 12 height 23
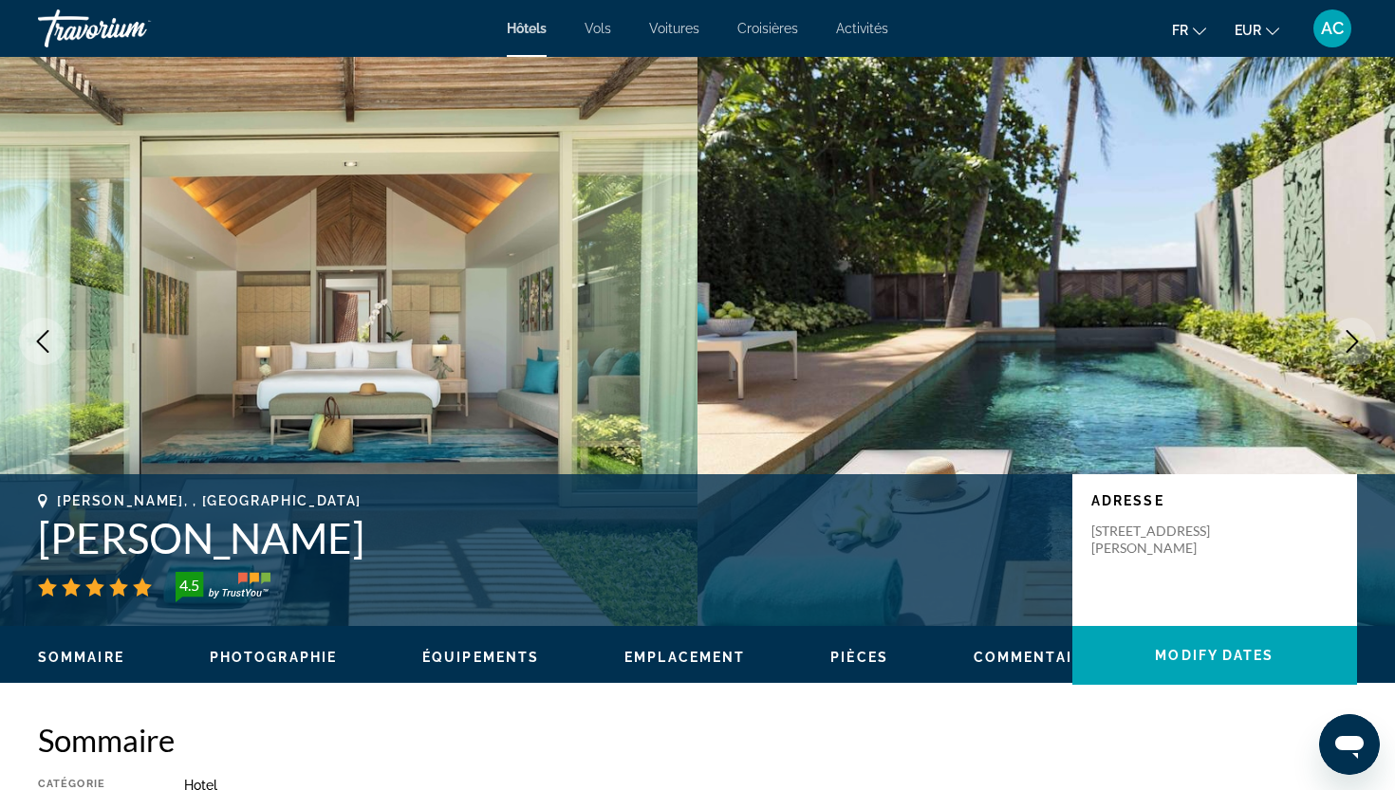
click at [1356, 342] on icon "Next image" at bounding box center [1352, 341] width 12 height 23
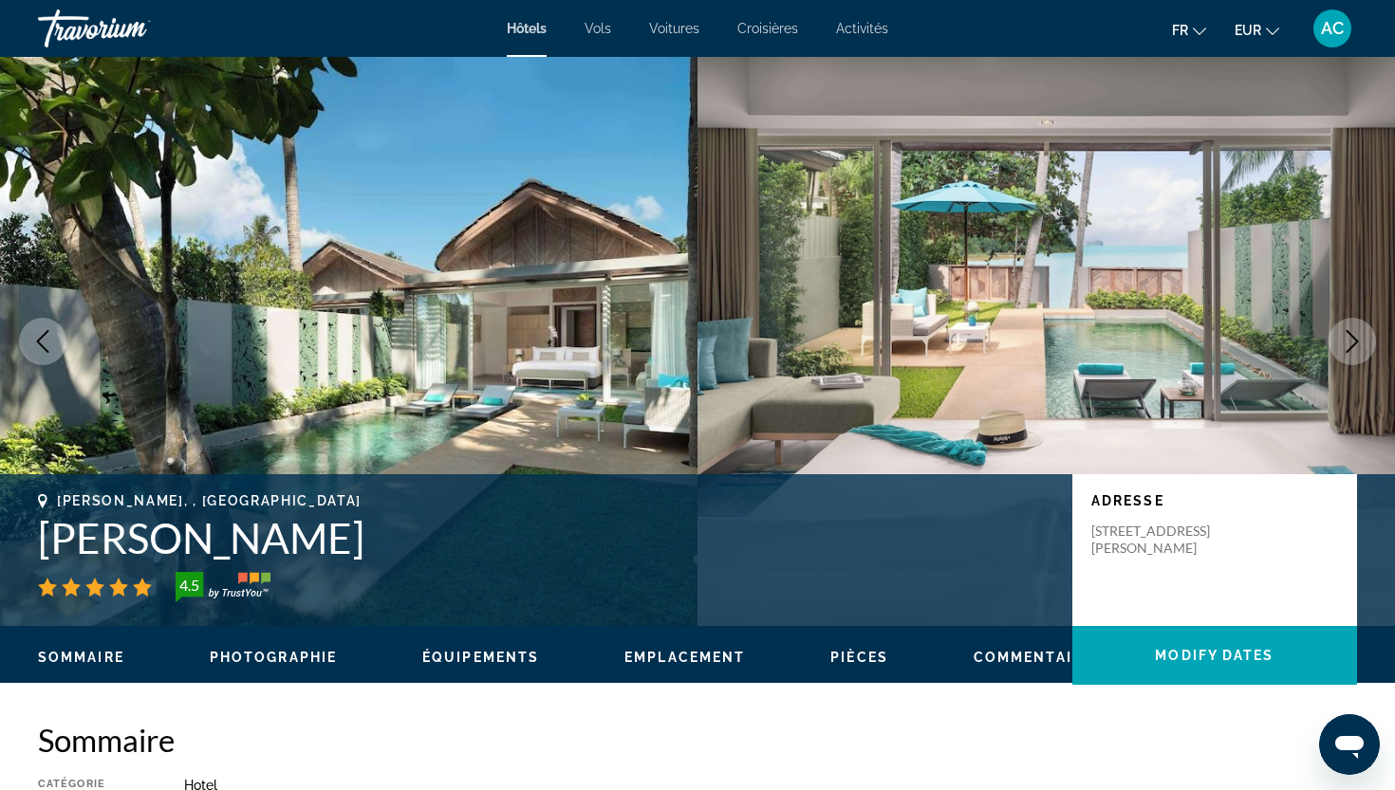
click at [1356, 342] on icon "Next image" at bounding box center [1352, 341] width 12 height 23
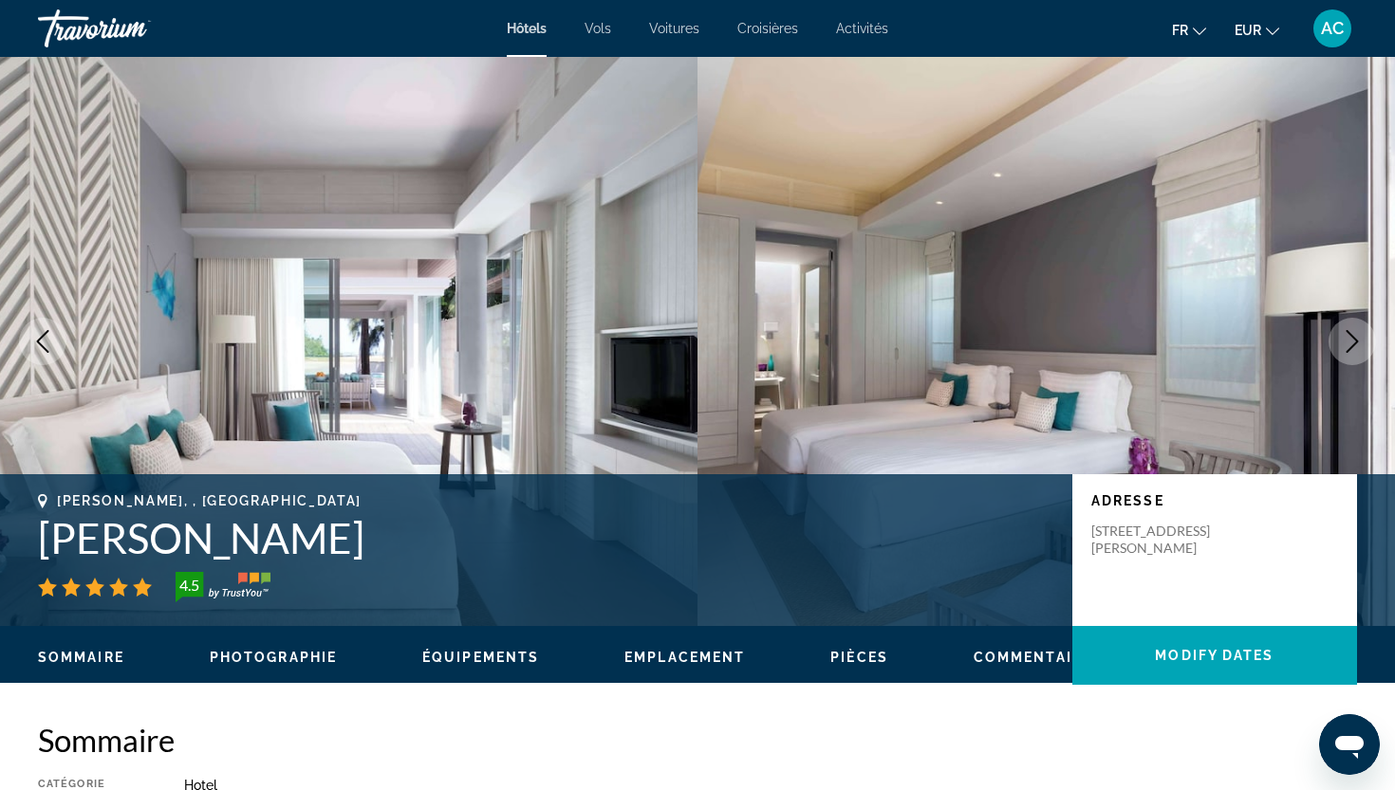
click at [1356, 342] on icon "Next image" at bounding box center [1352, 341] width 12 height 23
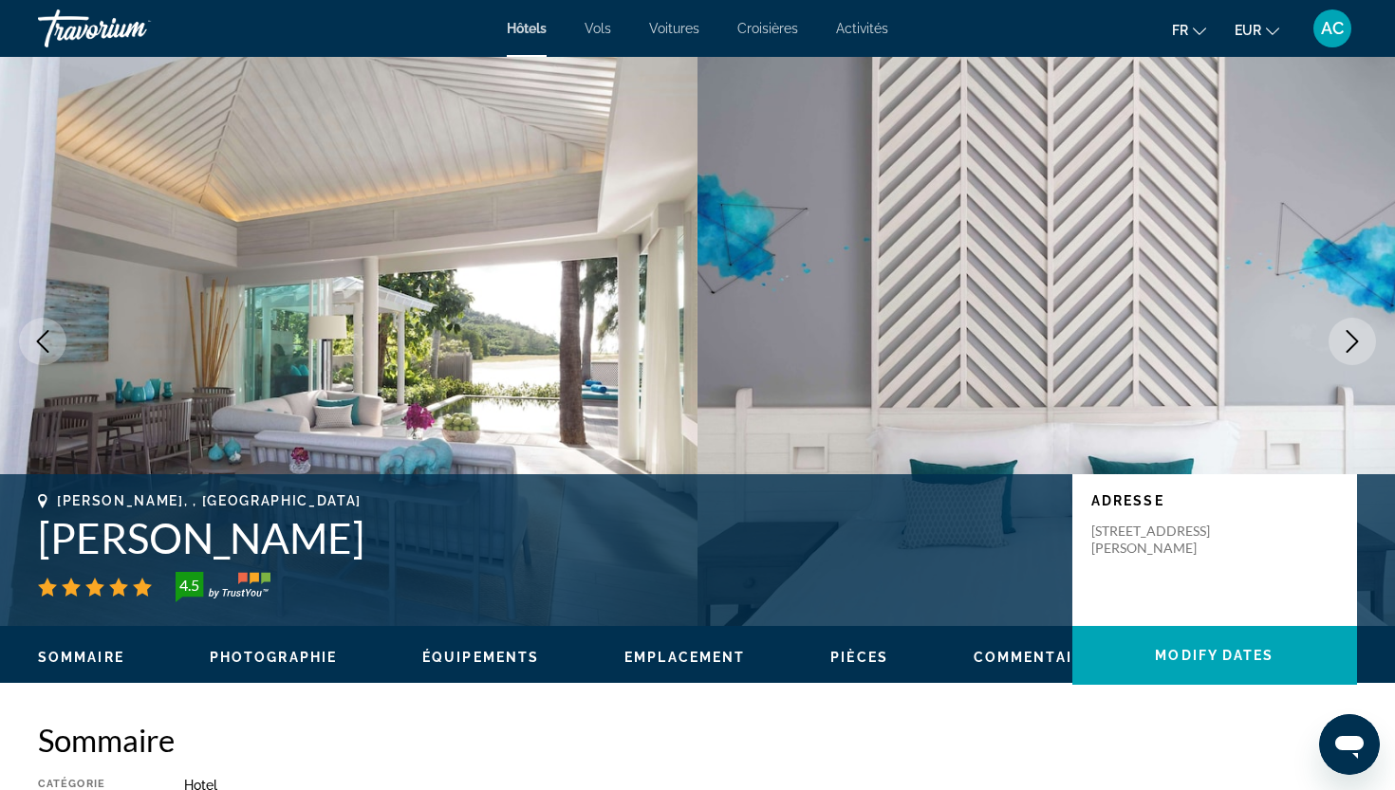
click at [1356, 341] on icon "Next image" at bounding box center [1352, 341] width 12 height 23
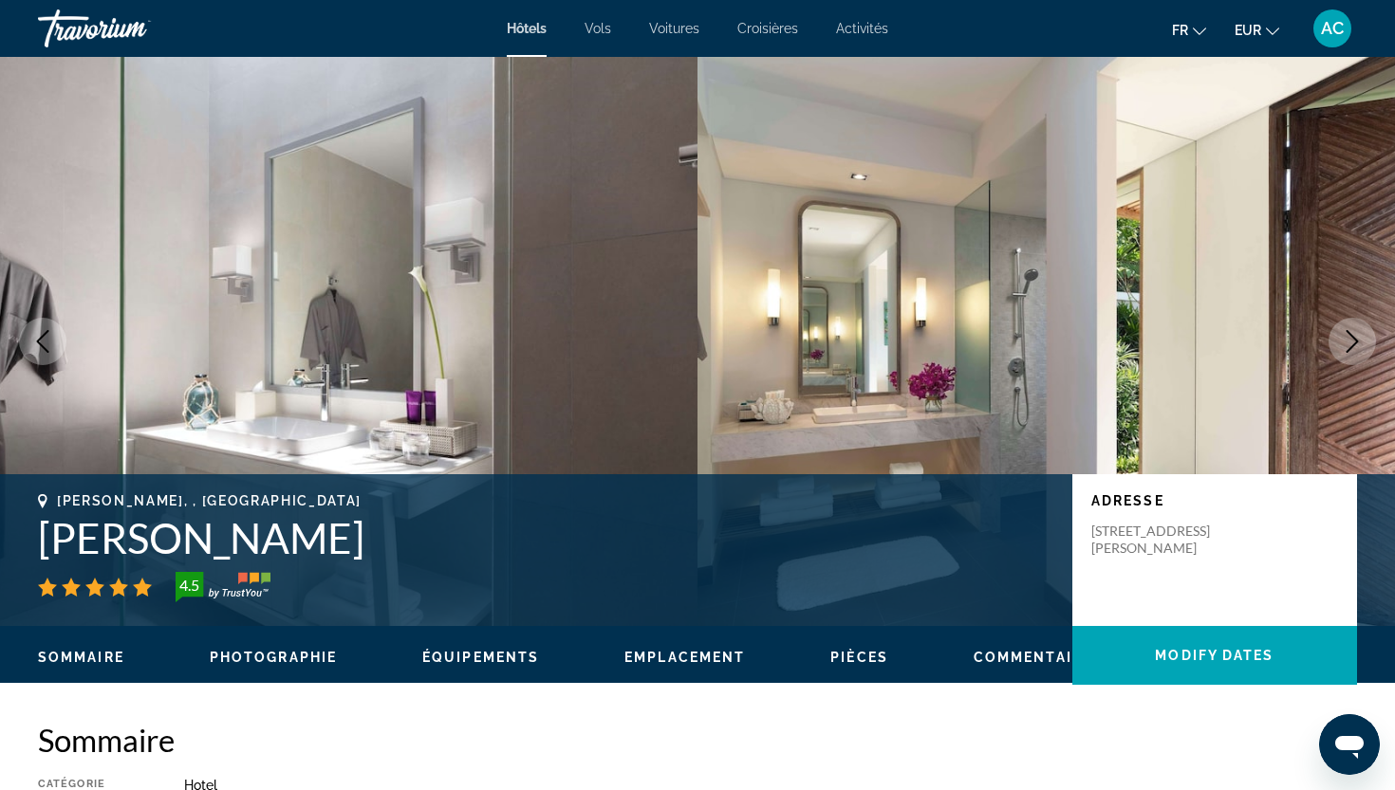
click at [1356, 341] on icon "Next image" at bounding box center [1352, 341] width 12 height 23
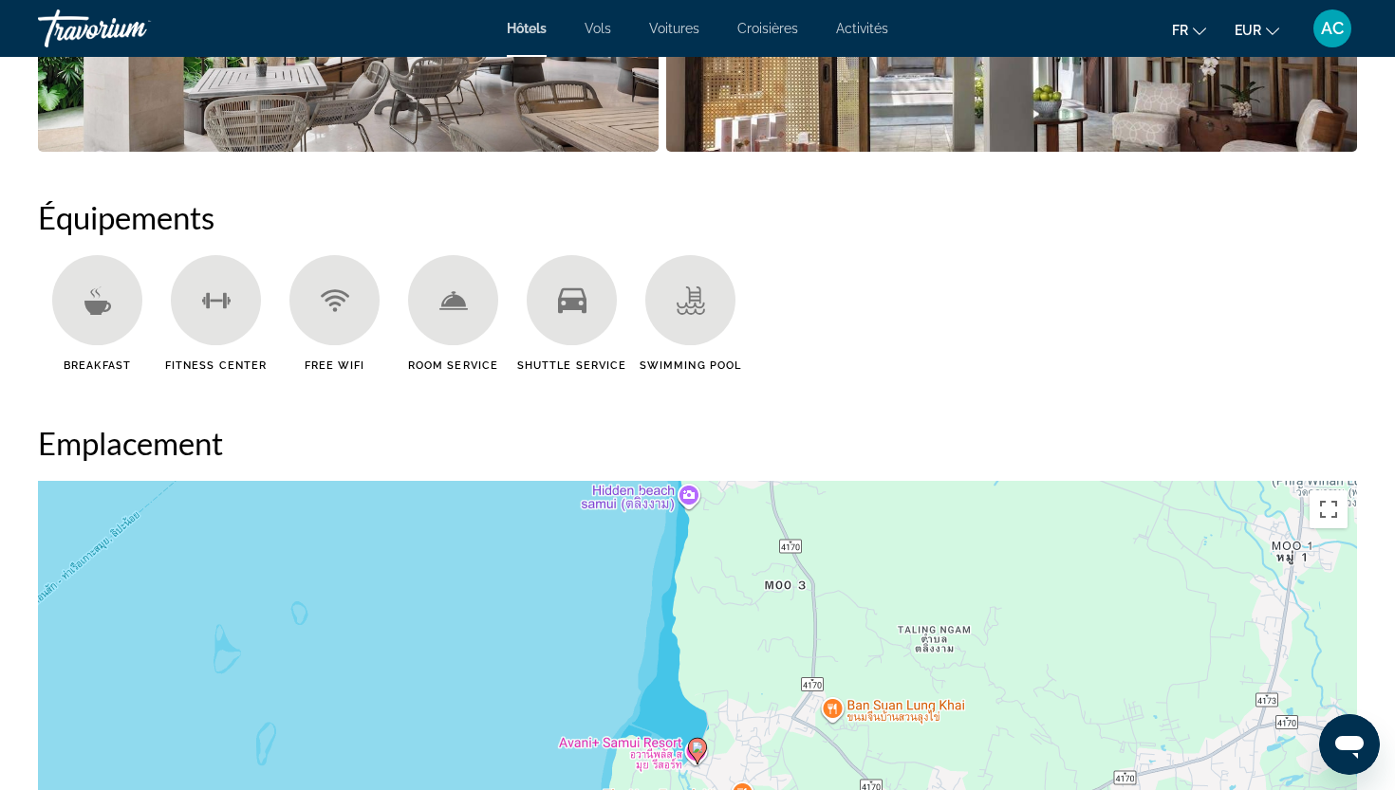
scroll to position [618, 0]
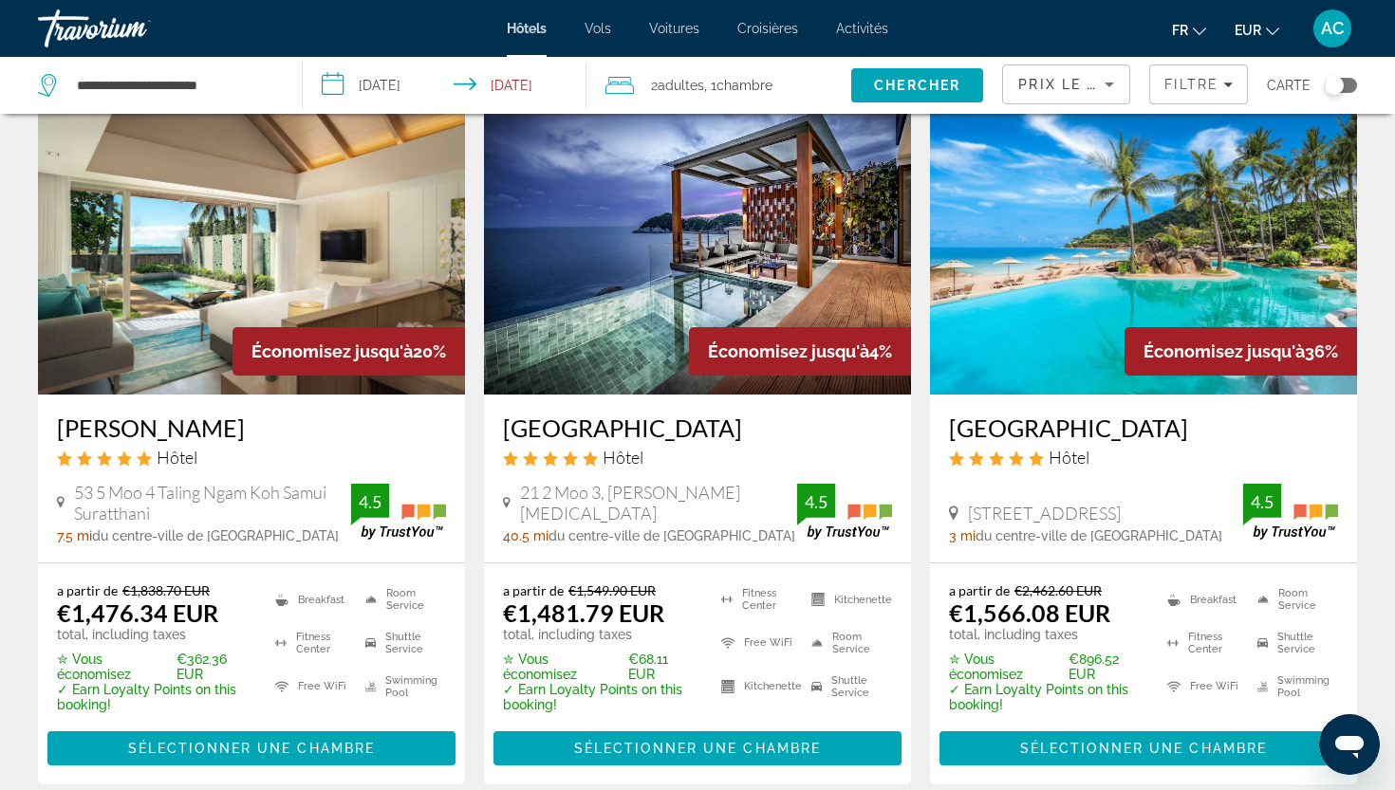
scroll to position [864, 0]
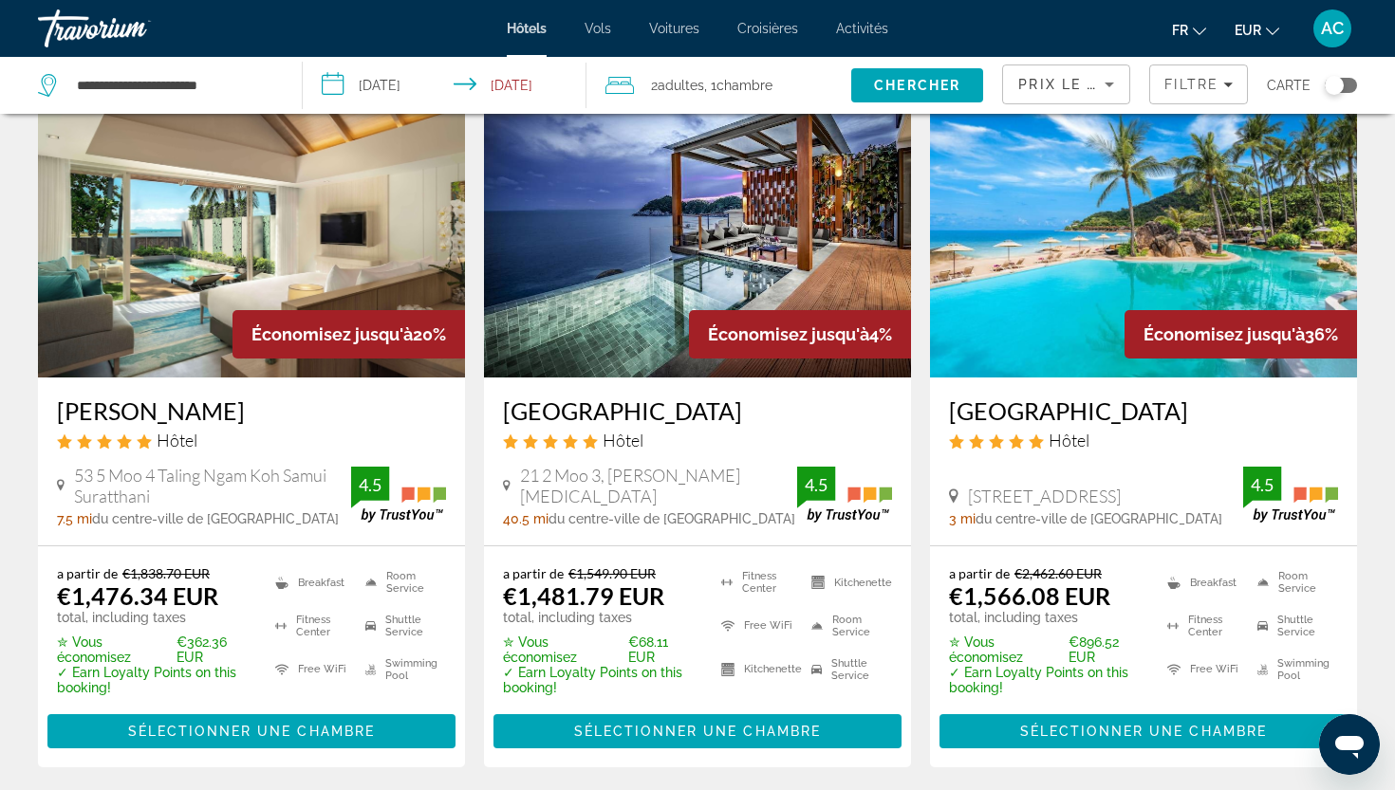
click at [1036, 410] on h3 "[GEOGRAPHIC_DATA]" at bounding box center [1143, 411] width 389 height 28
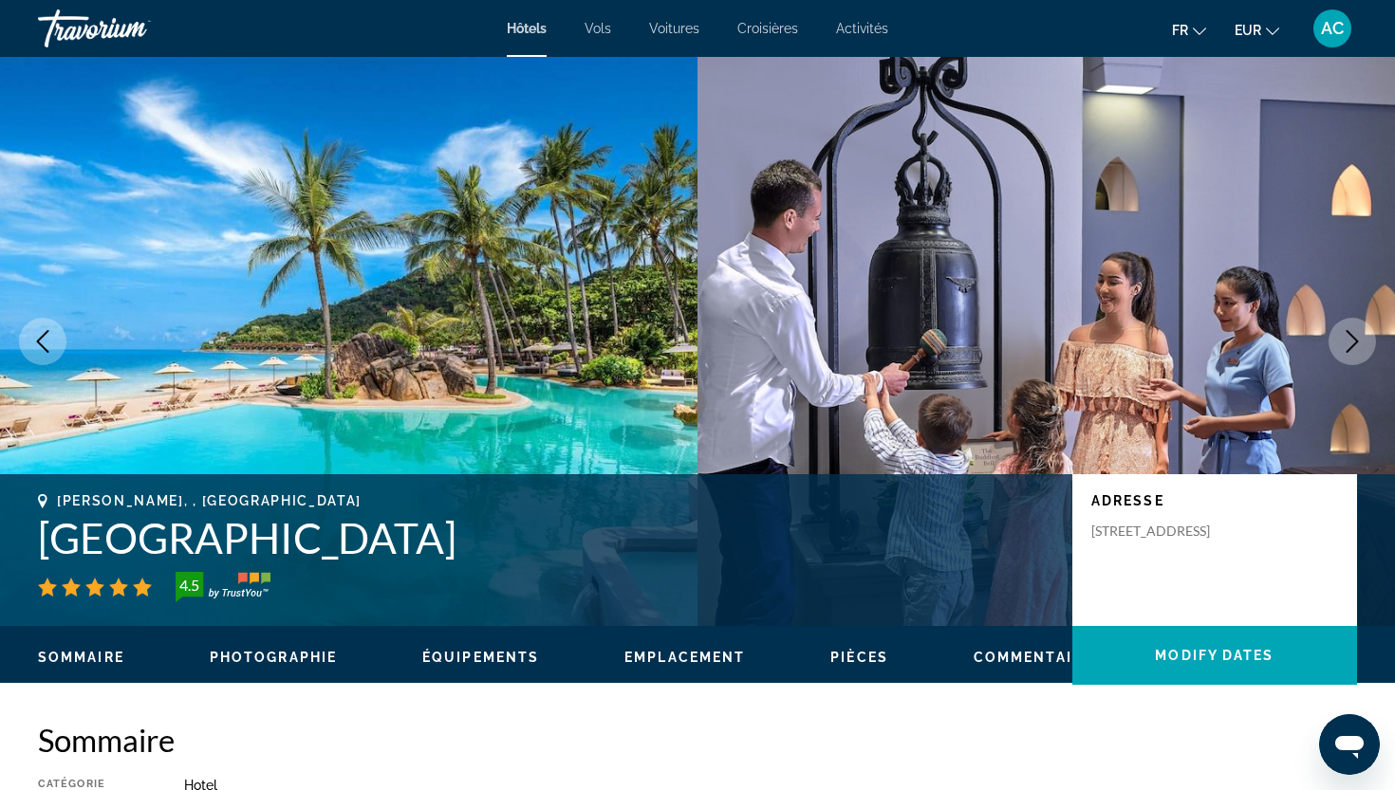
click at [1360, 351] on icon "Next image" at bounding box center [1352, 341] width 23 height 23
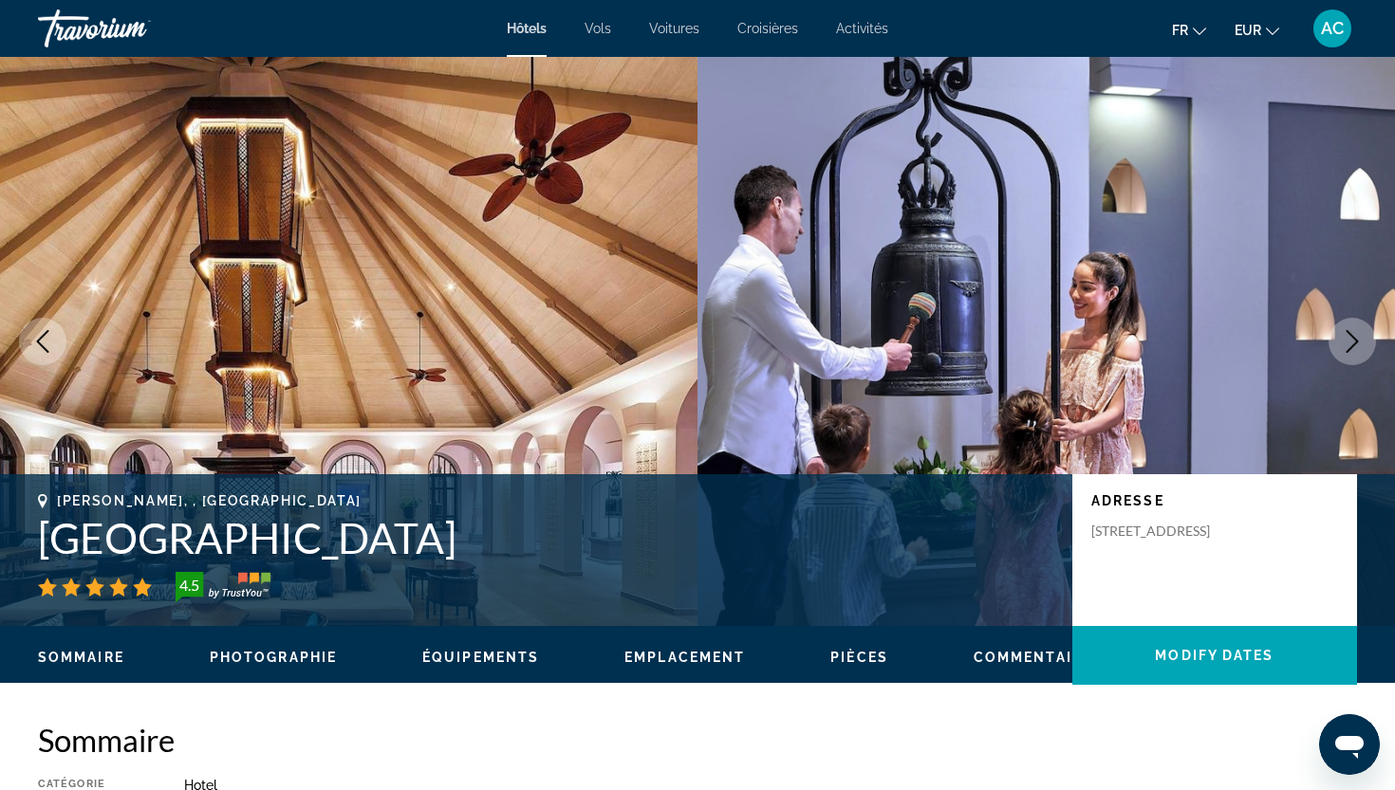
click at [1360, 351] on icon "Next image" at bounding box center [1352, 341] width 23 height 23
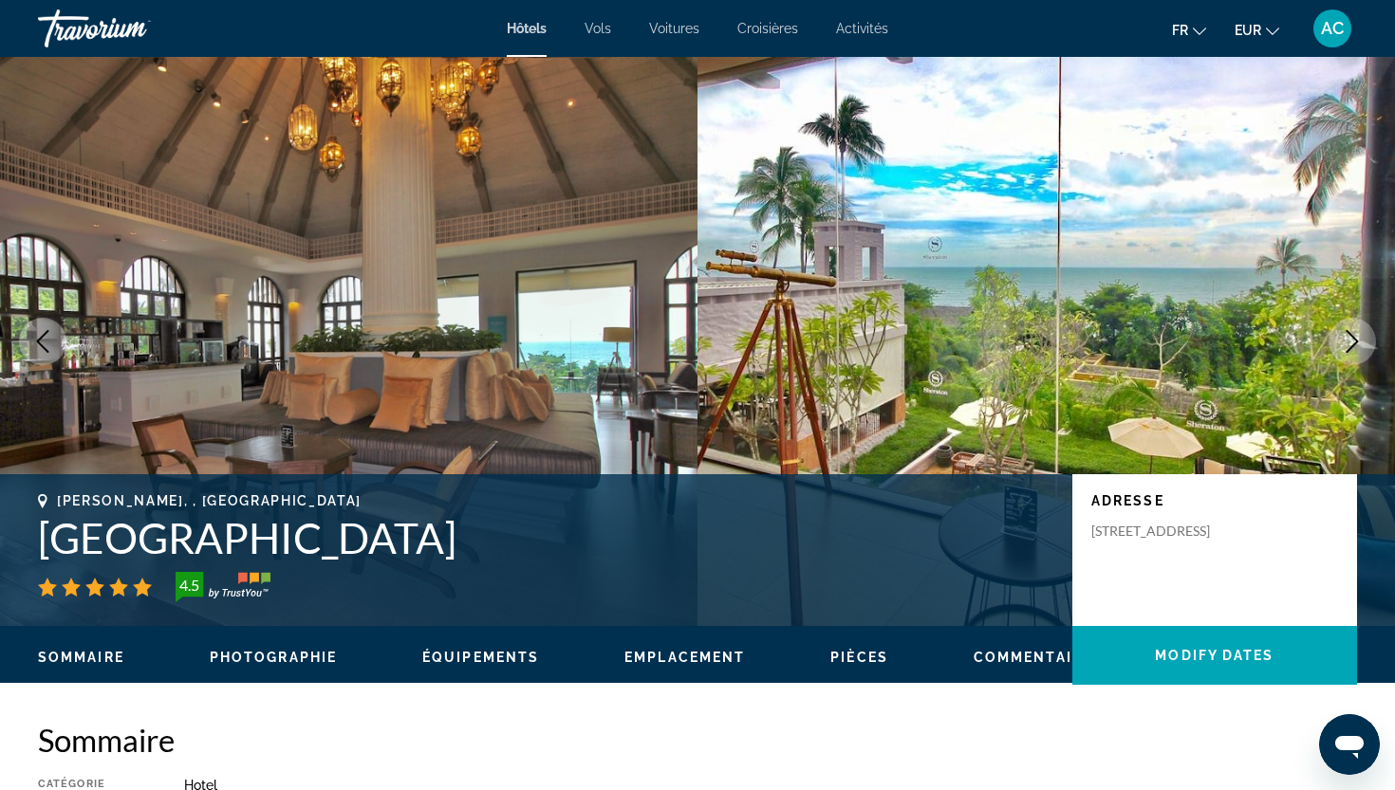
click at [1360, 351] on icon "Next image" at bounding box center [1352, 341] width 23 height 23
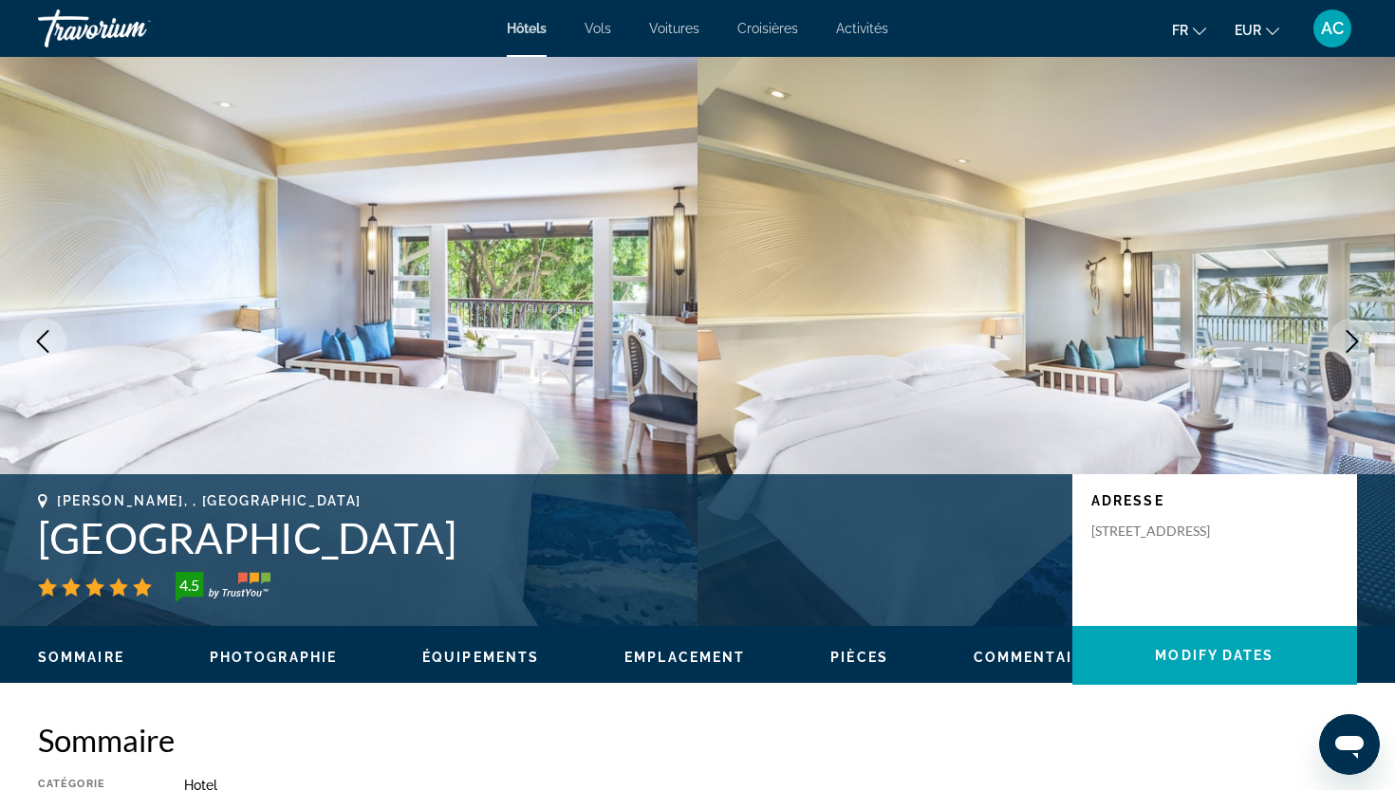
click at [1360, 351] on icon "Next image" at bounding box center [1352, 341] width 23 height 23
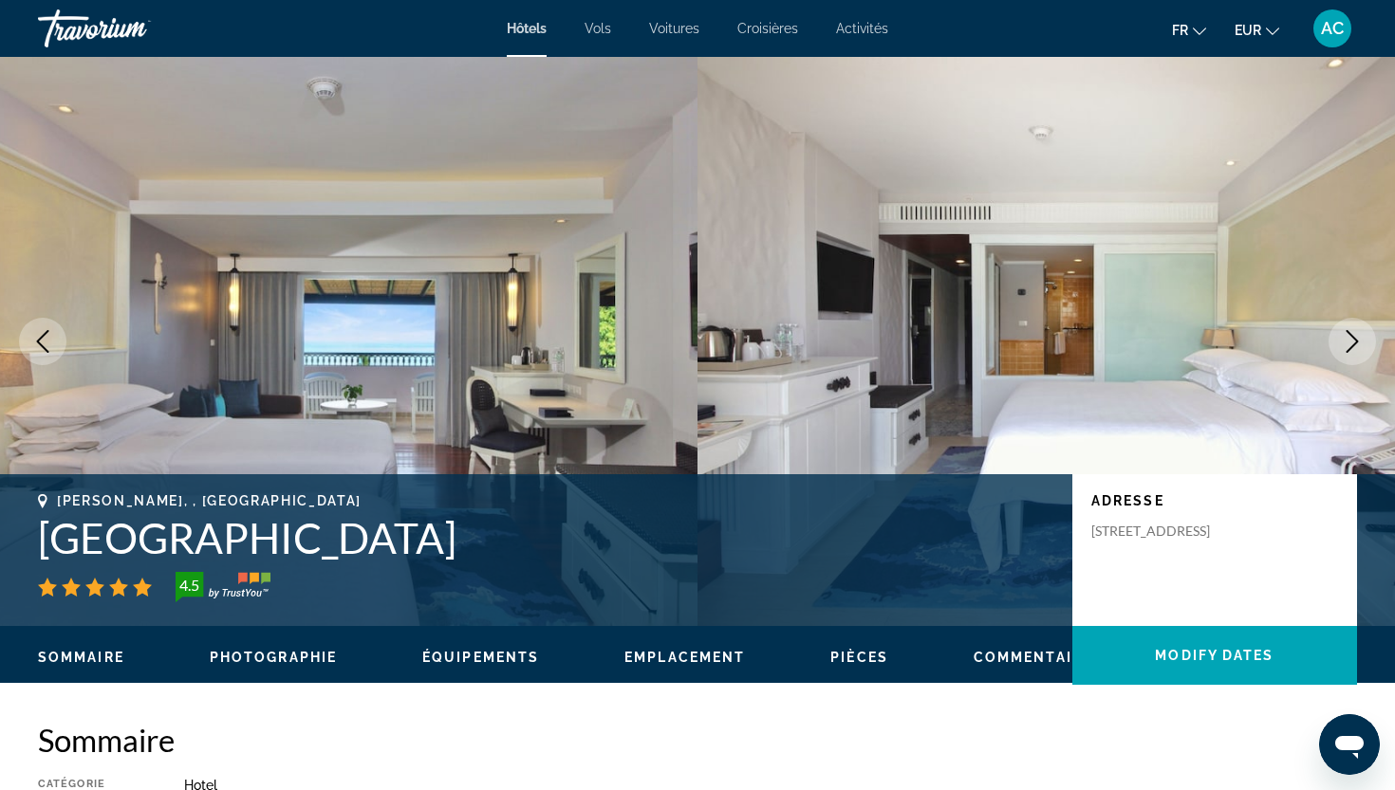
click at [1360, 351] on icon "Next image" at bounding box center [1352, 341] width 23 height 23
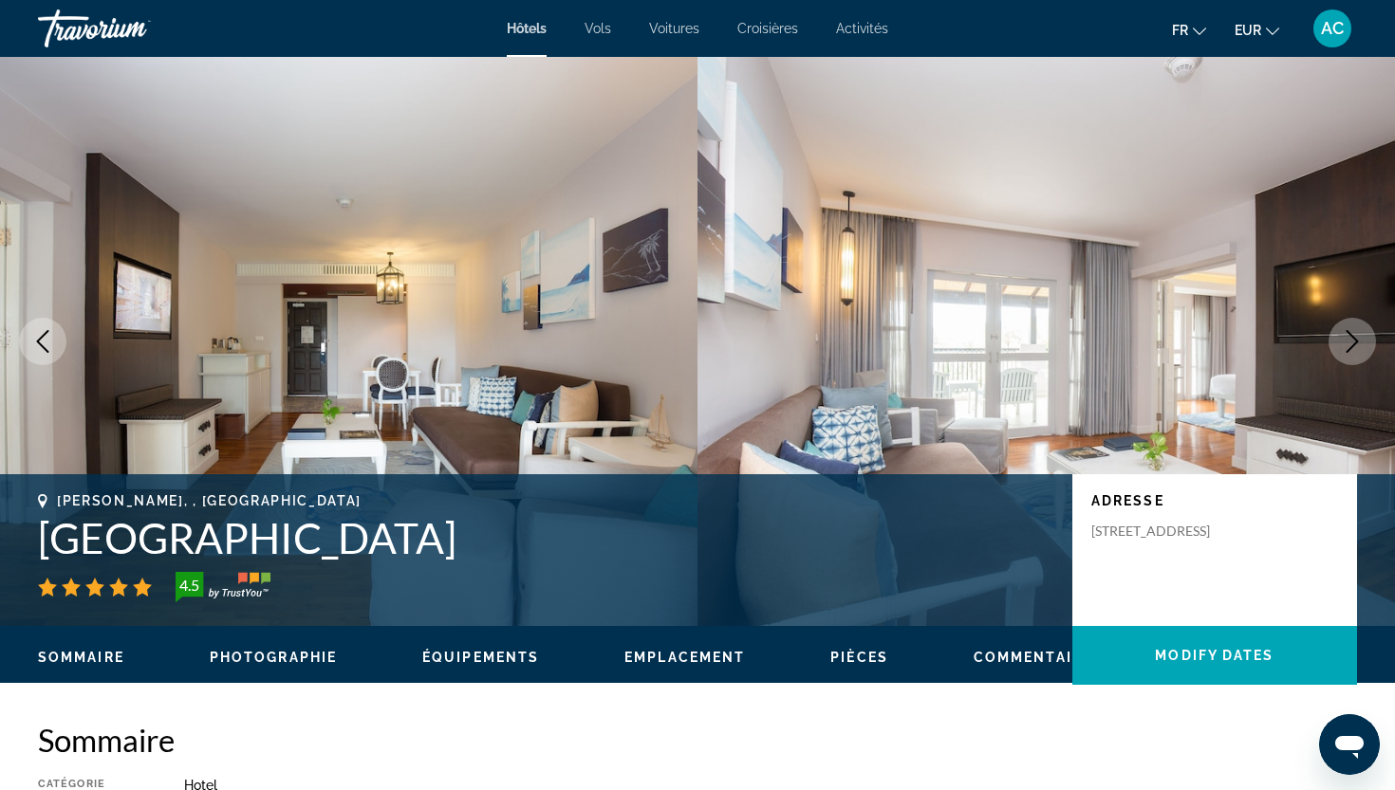
click at [1360, 351] on icon "Next image" at bounding box center [1352, 341] width 23 height 23
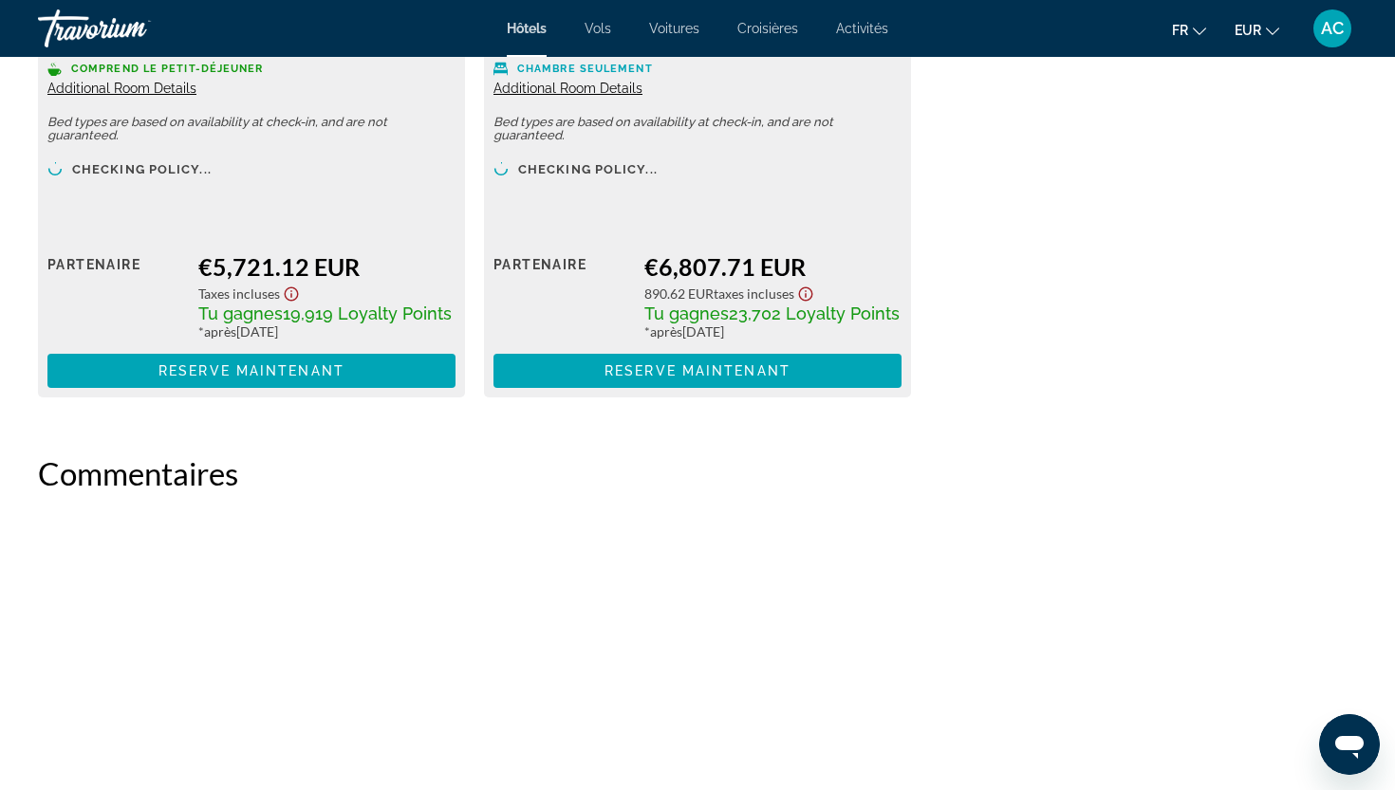
scroll to position [7555, 0]
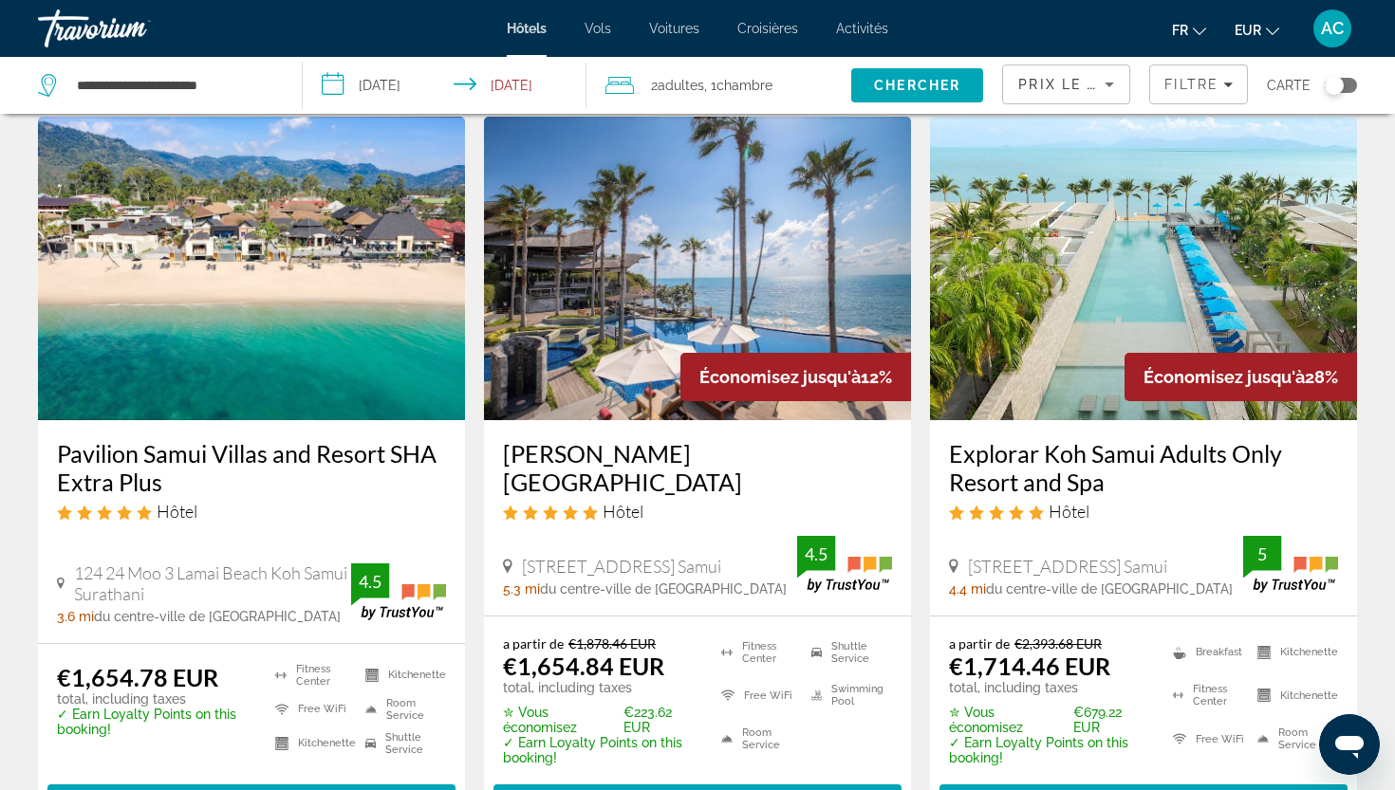
scroll to position [1550, 0]
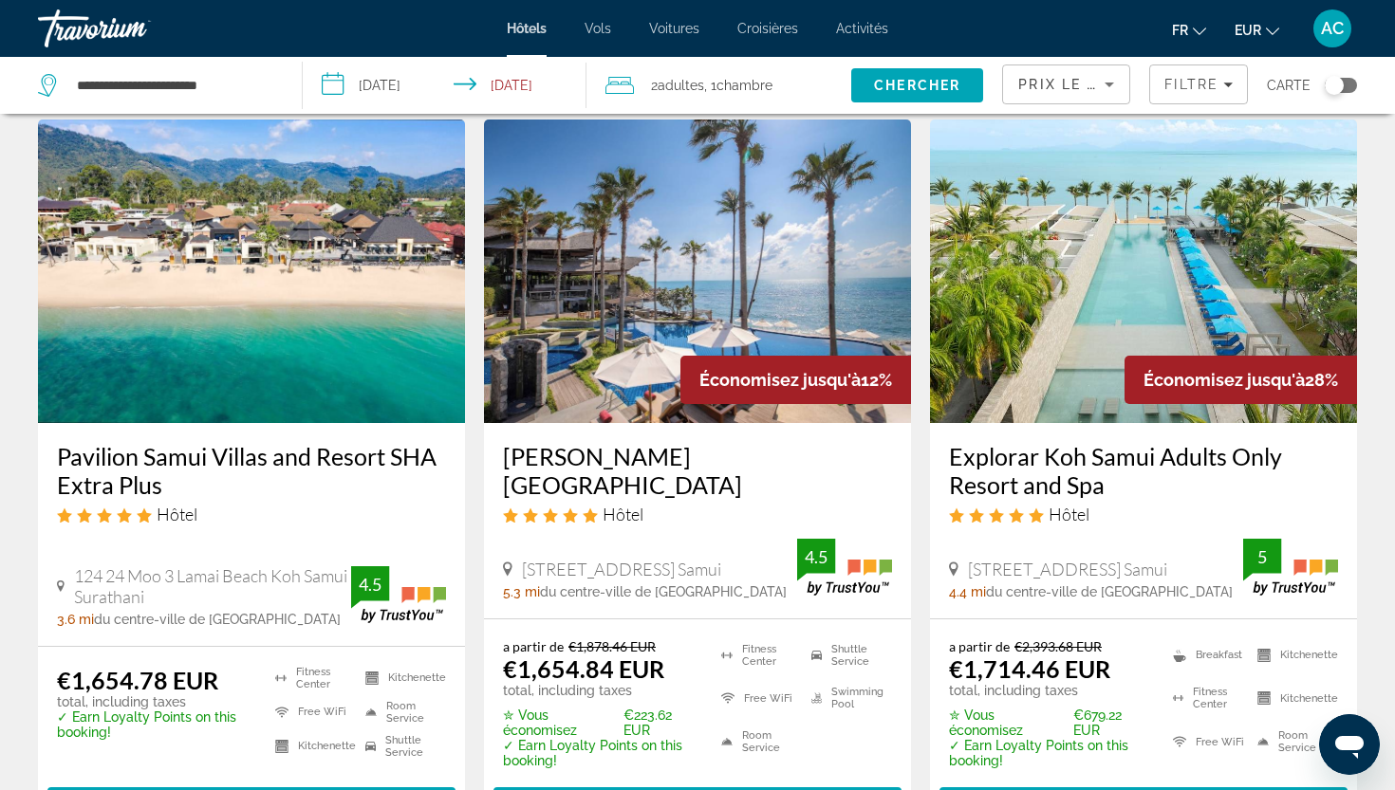
click at [334, 457] on h3 "Pavilion Samui Villas and Resort SHA Extra Plus" at bounding box center [251, 470] width 389 height 57
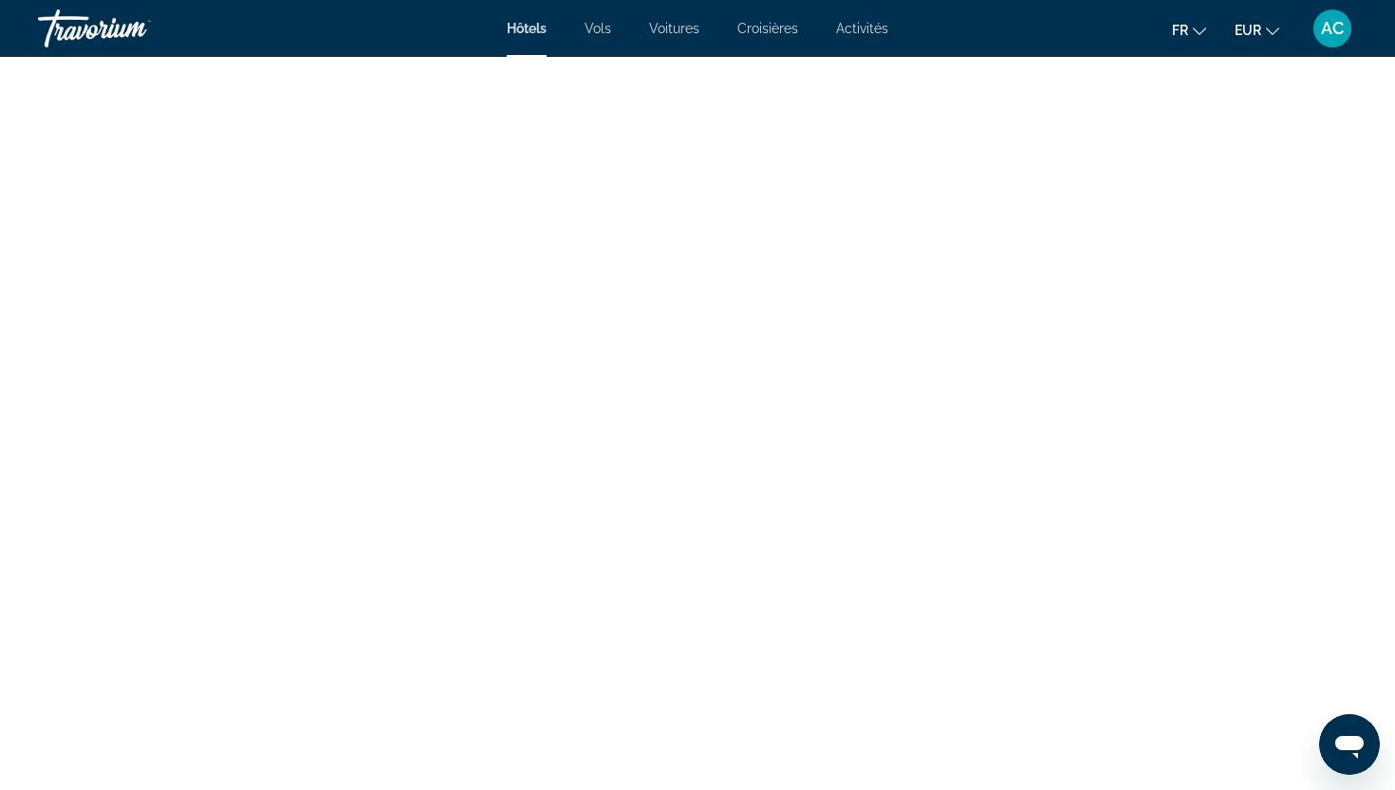
scroll to position [6085, 0]
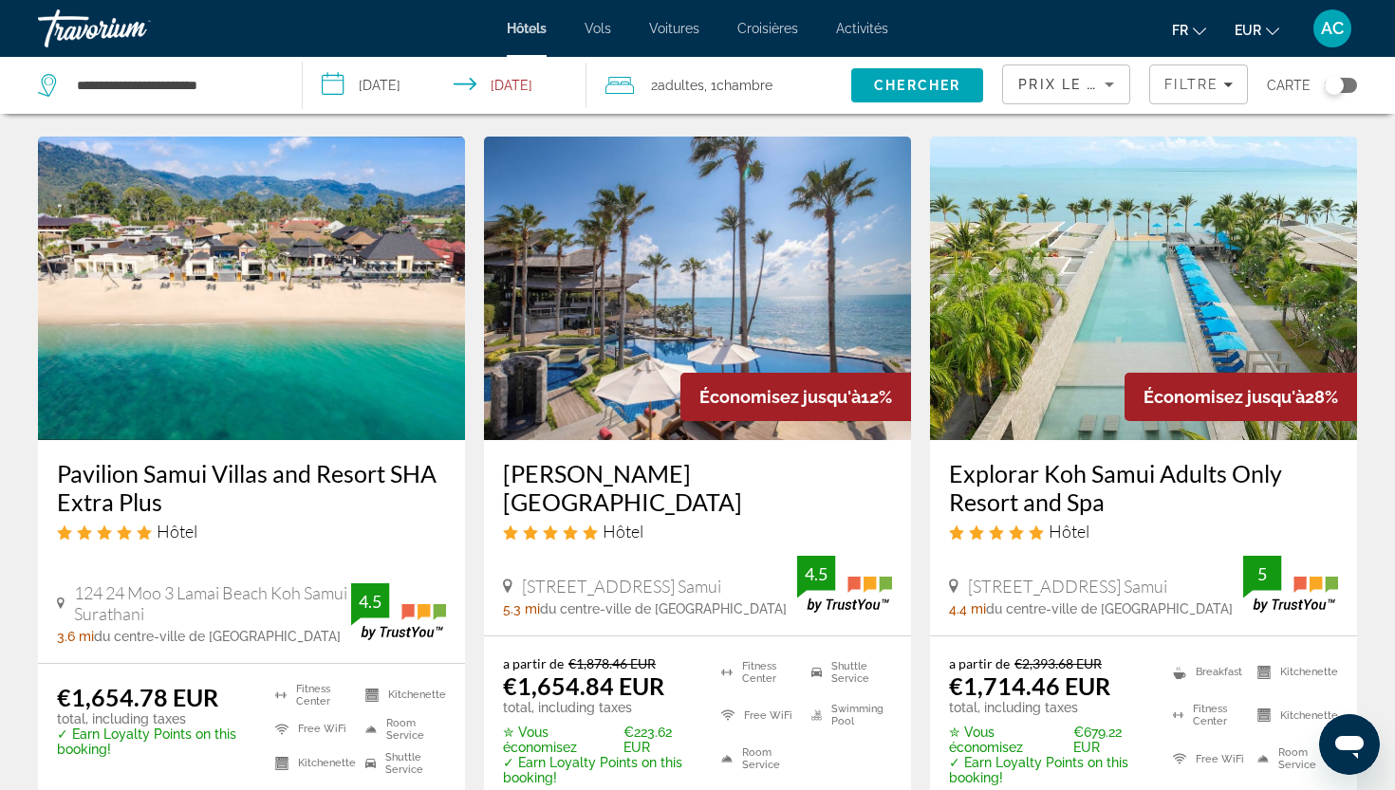
scroll to position [1532, 0]
click at [1049, 480] on h3 "Explorar Koh Samui Adults Only Resort and Spa" at bounding box center [1143, 488] width 389 height 57
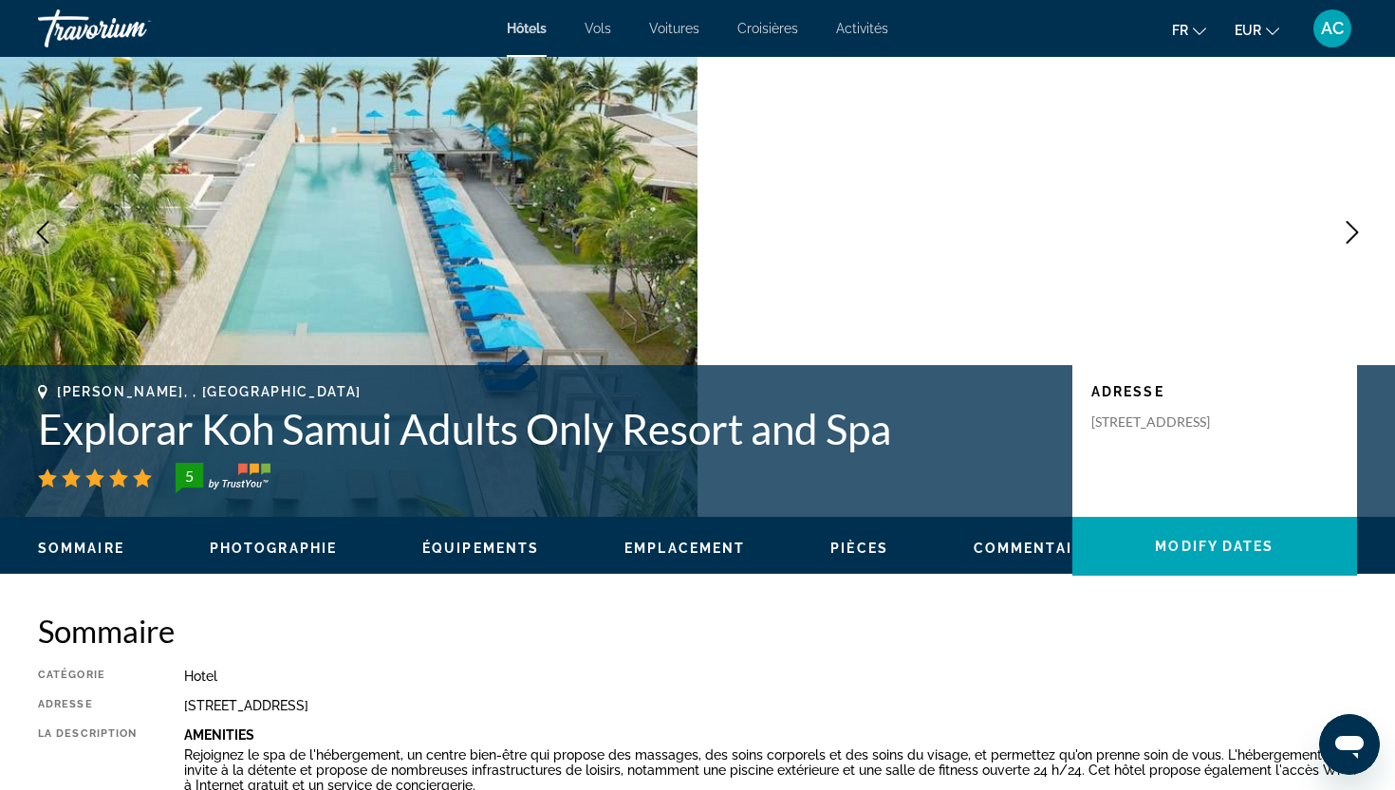
scroll to position [110, 0]
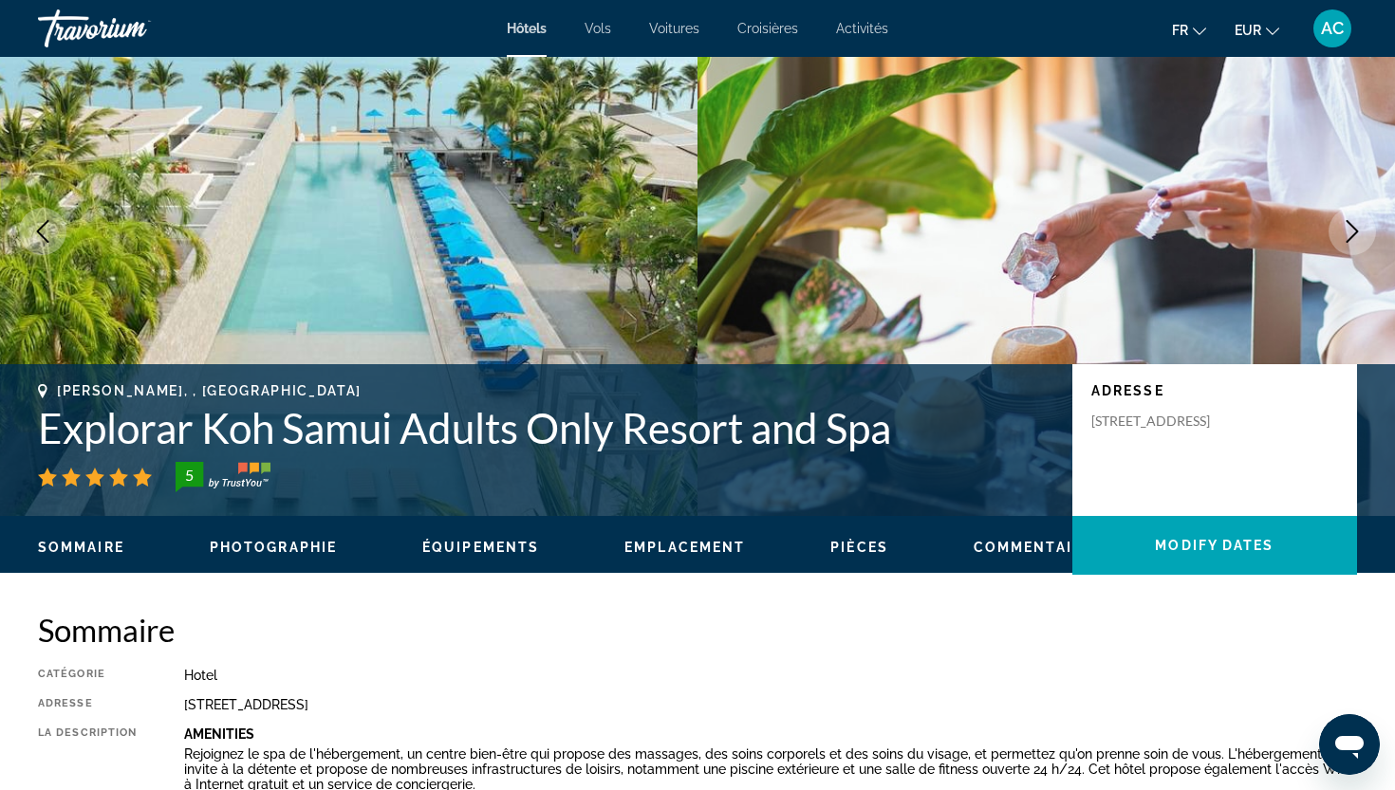
click at [1357, 244] on button "Next image" at bounding box center [1351, 231] width 47 height 47
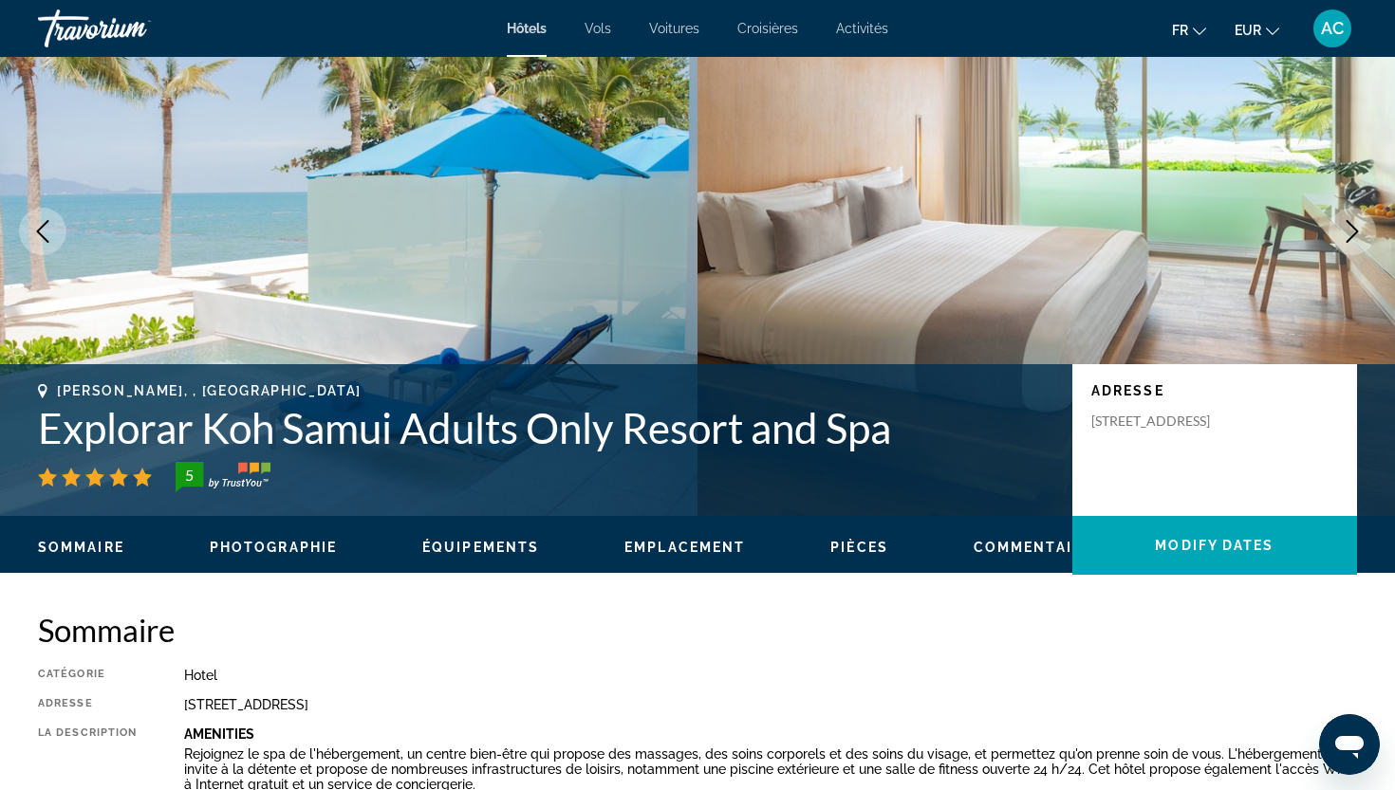
click at [1357, 244] on button "Next image" at bounding box center [1351, 231] width 47 height 47
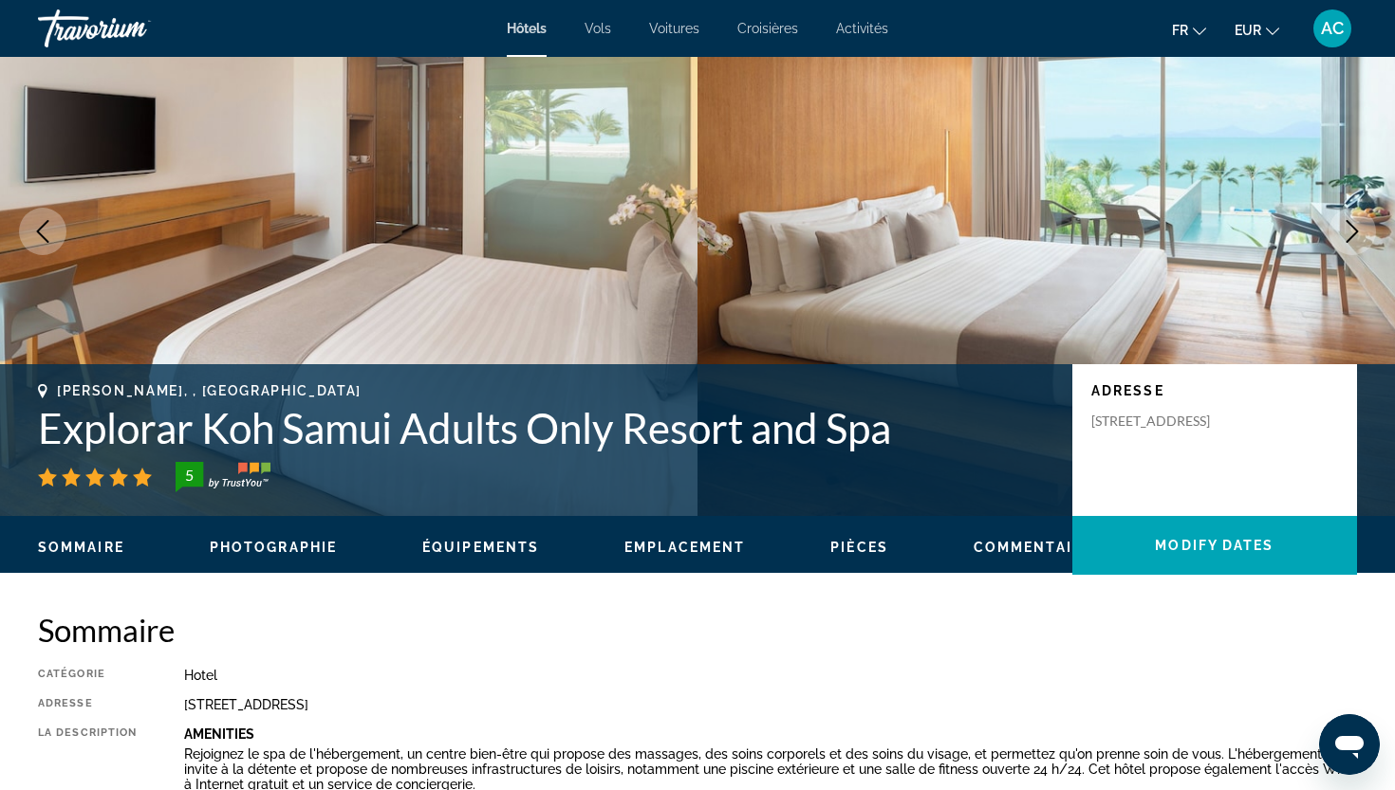
click at [1357, 244] on button "Next image" at bounding box center [1351, 231] width 47 height 47
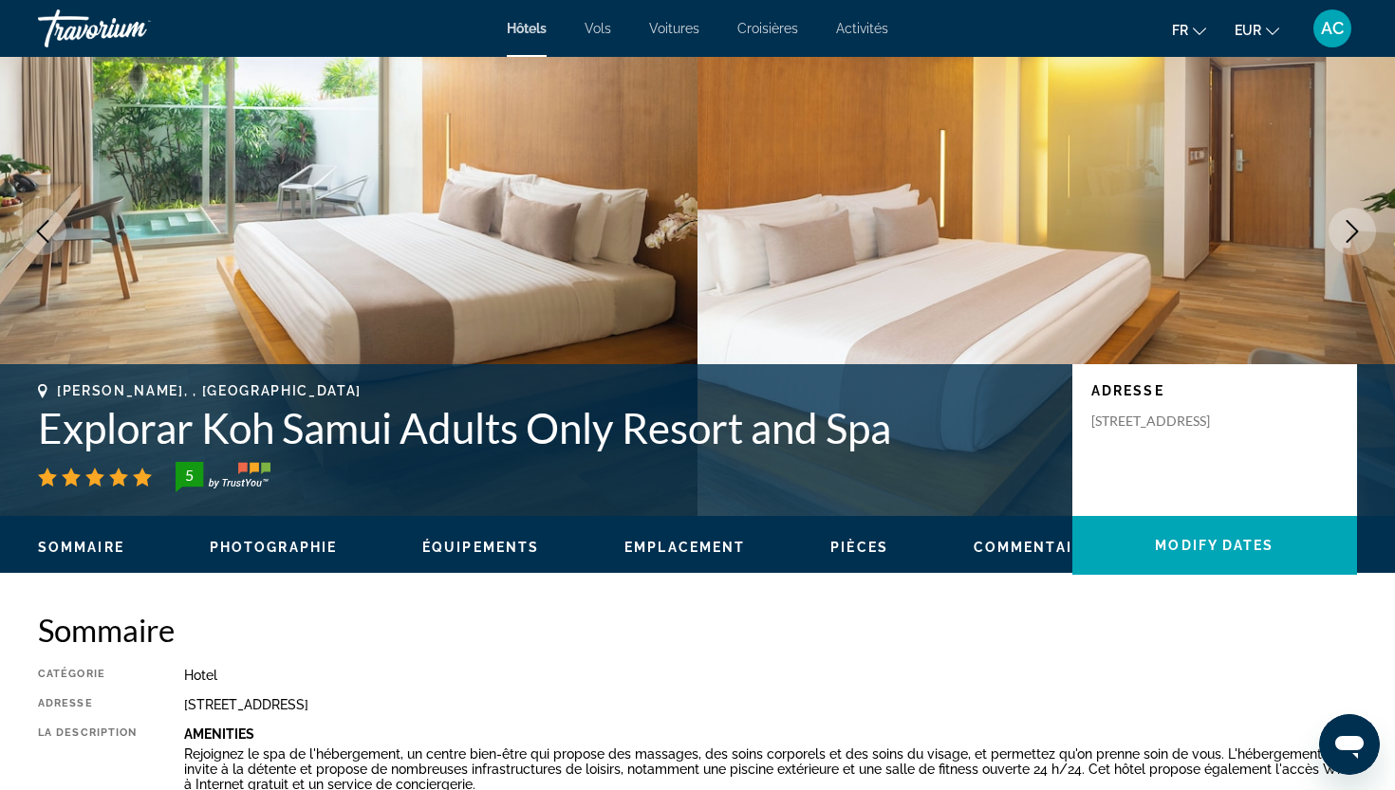
click at [1357, 244] on button "Next image" at bounding box center [1351, 231] width 47 height 47
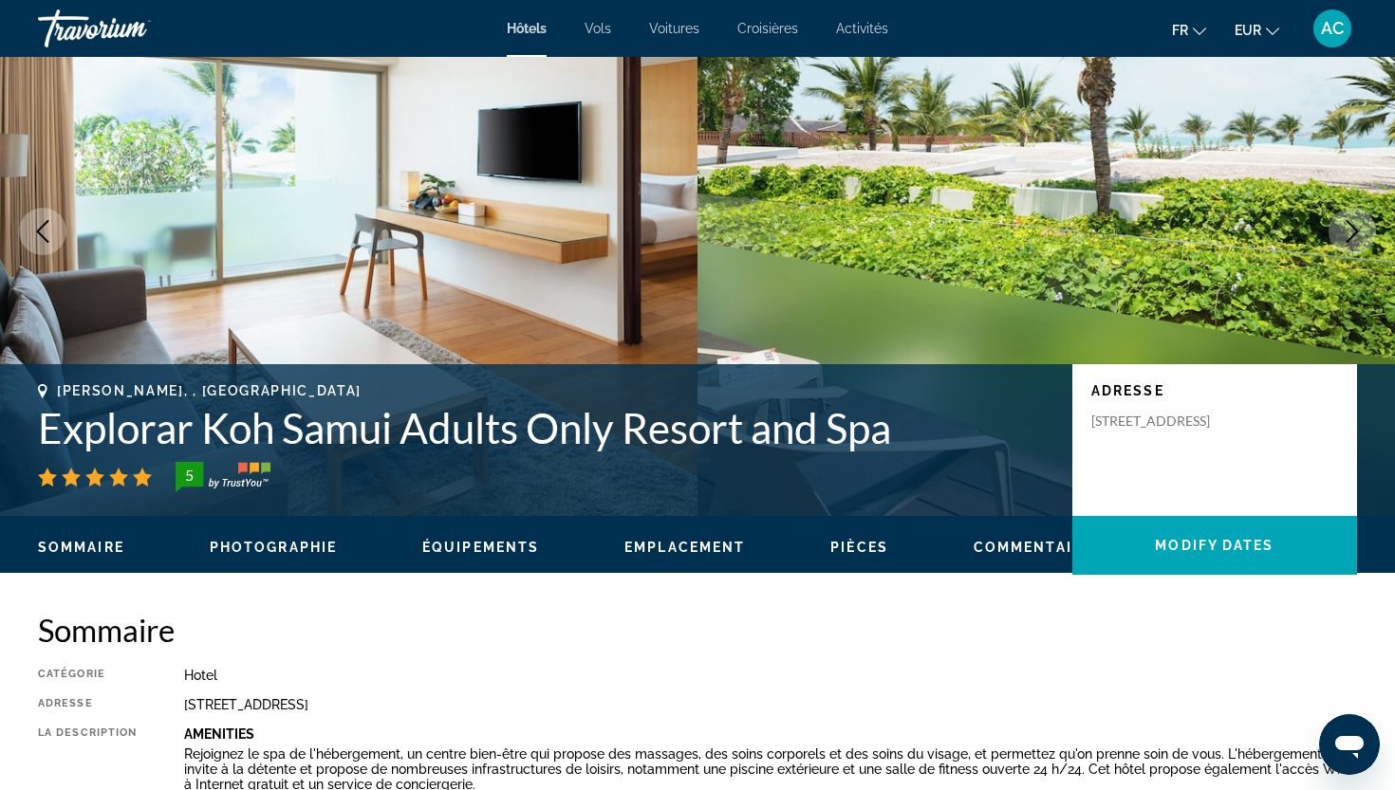
click at [1357, 244] on button "Next image" at bounding box center [1351, 231] width 47 height 47
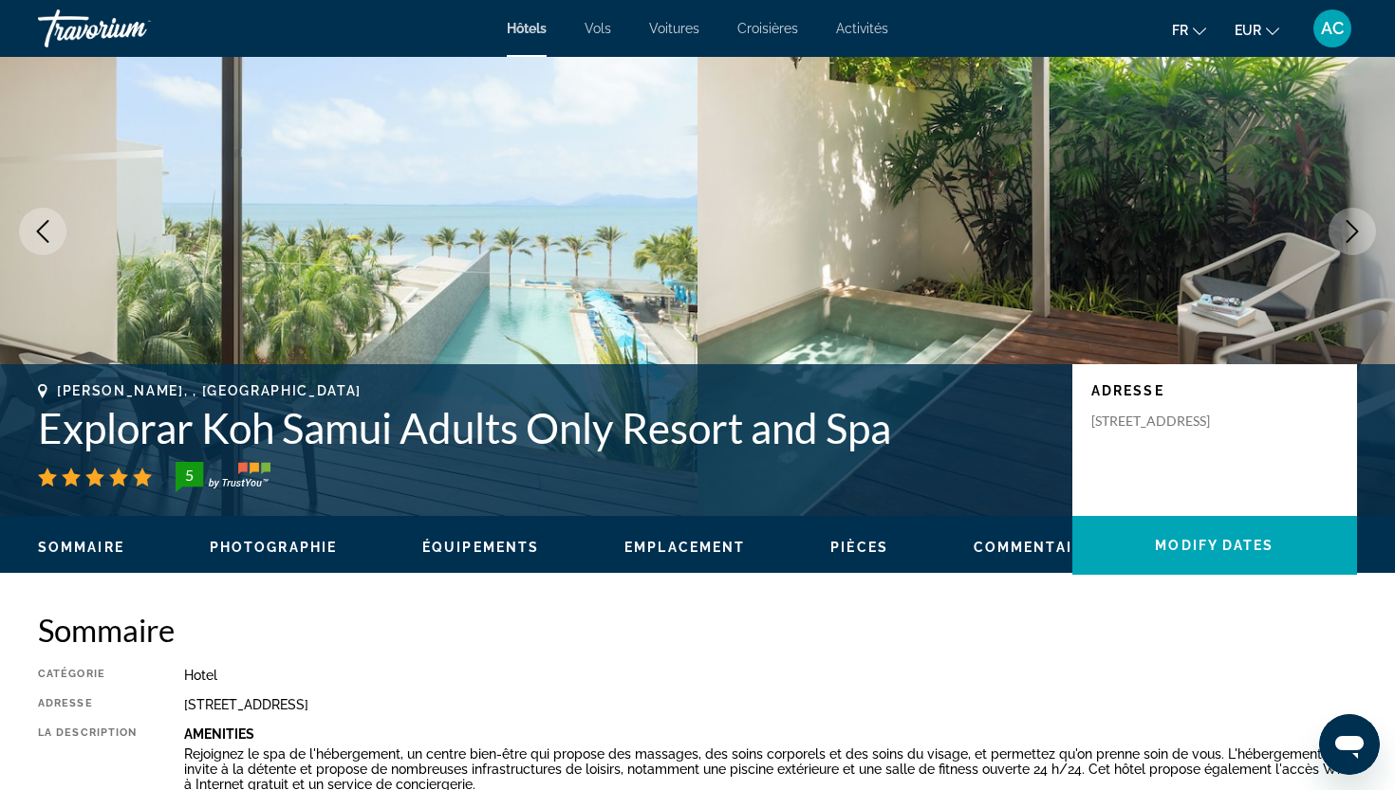
click at [1357, 244] on button "Next image" at bounding box center [1351, 231] width 47 height 47
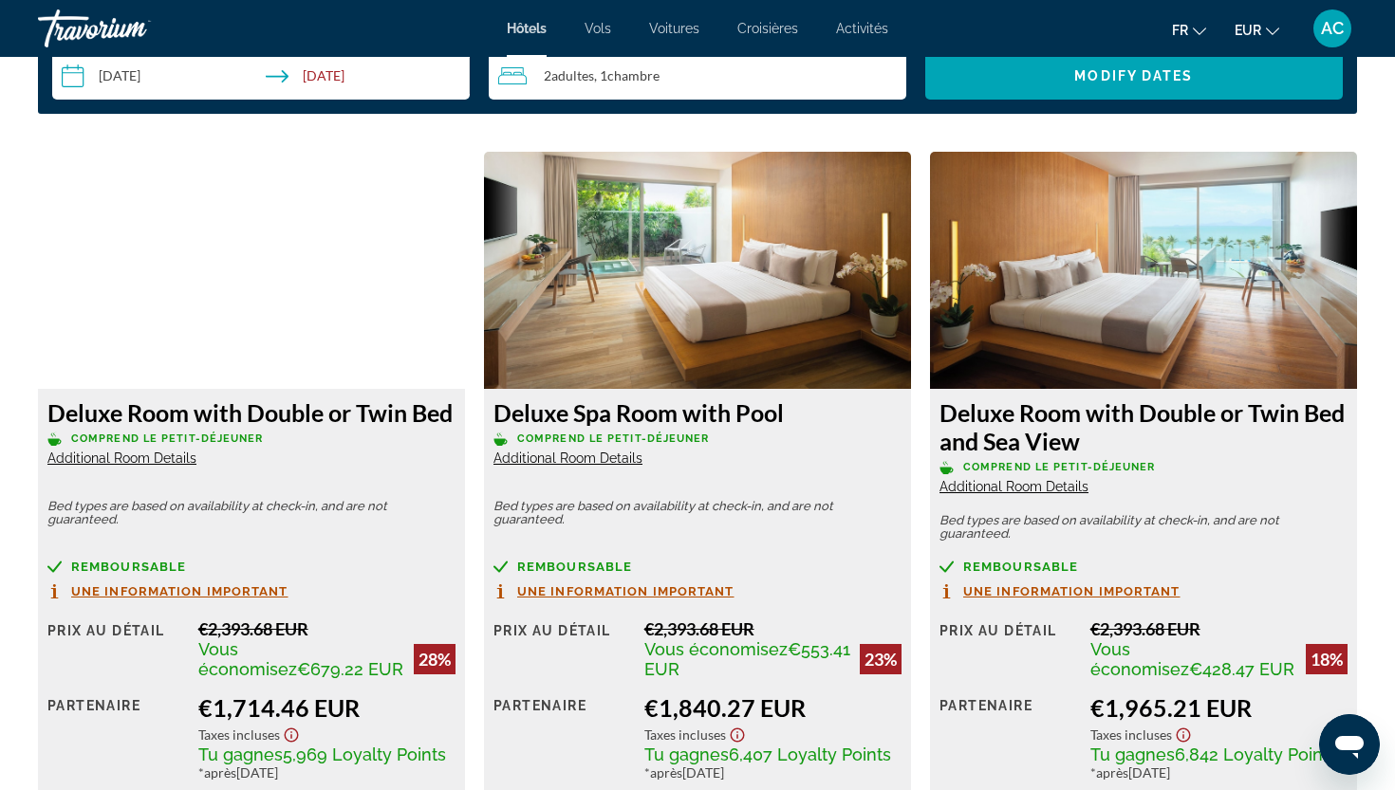
scroll to position [2642, 0]
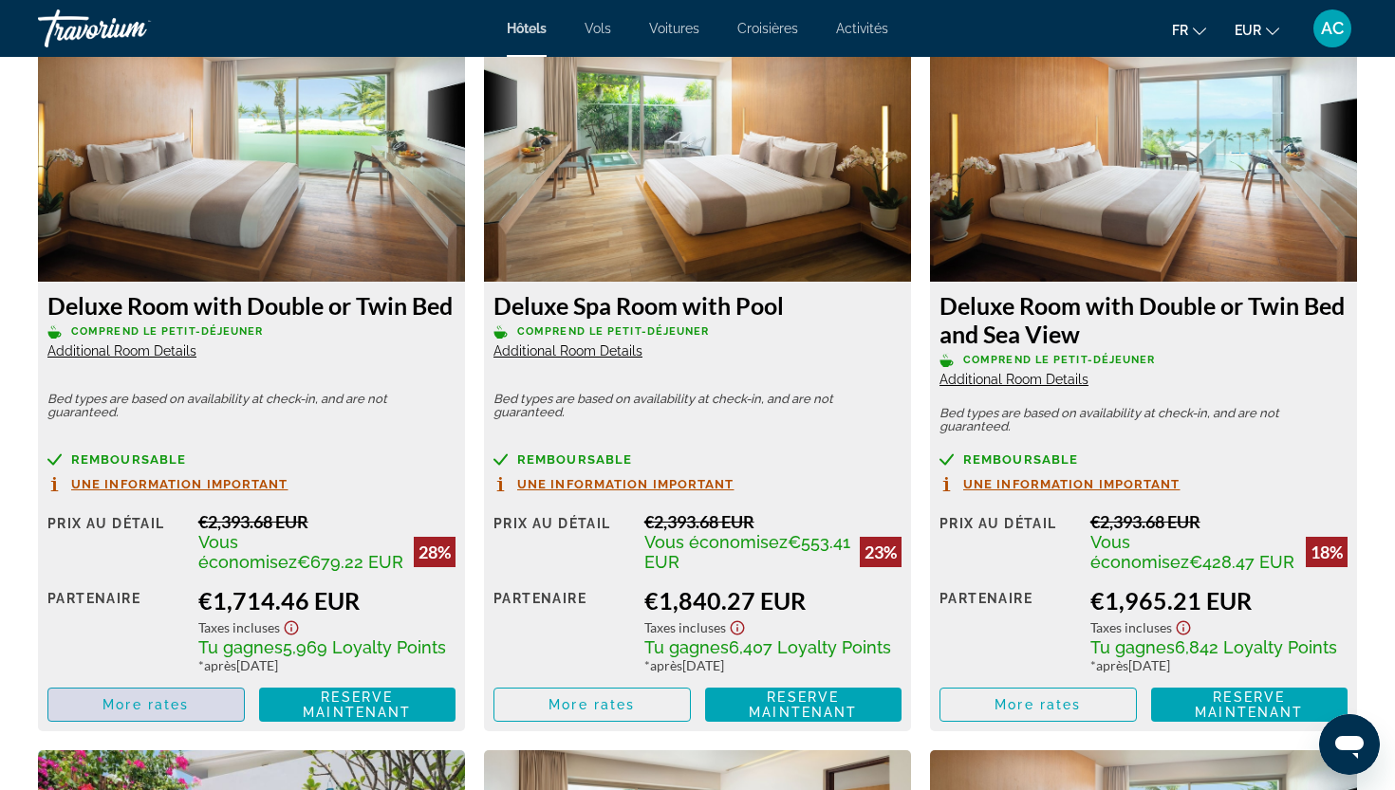
click at [199, 709] on span "Main content" at bounding box center [145, 705] width 195 height 46
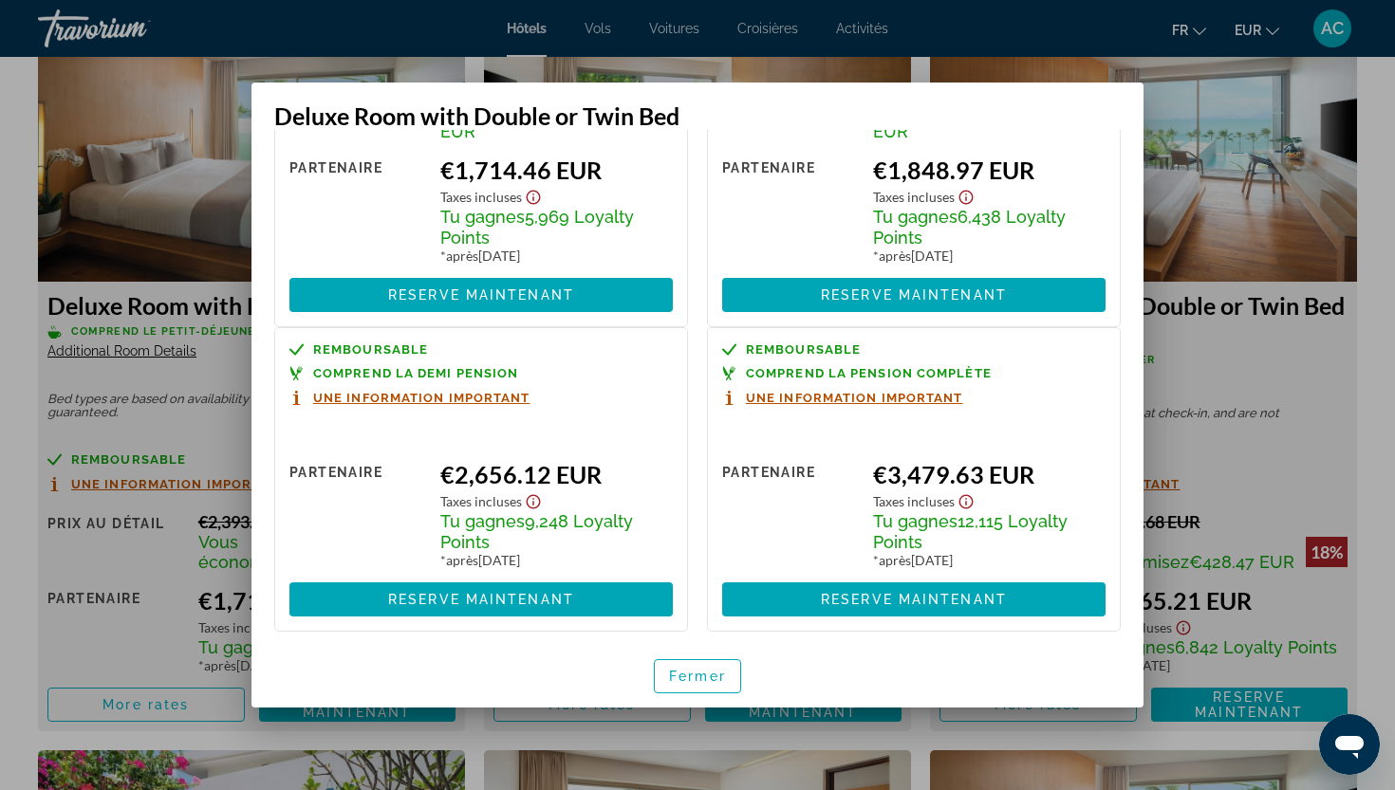
scroll to position [204, 0]
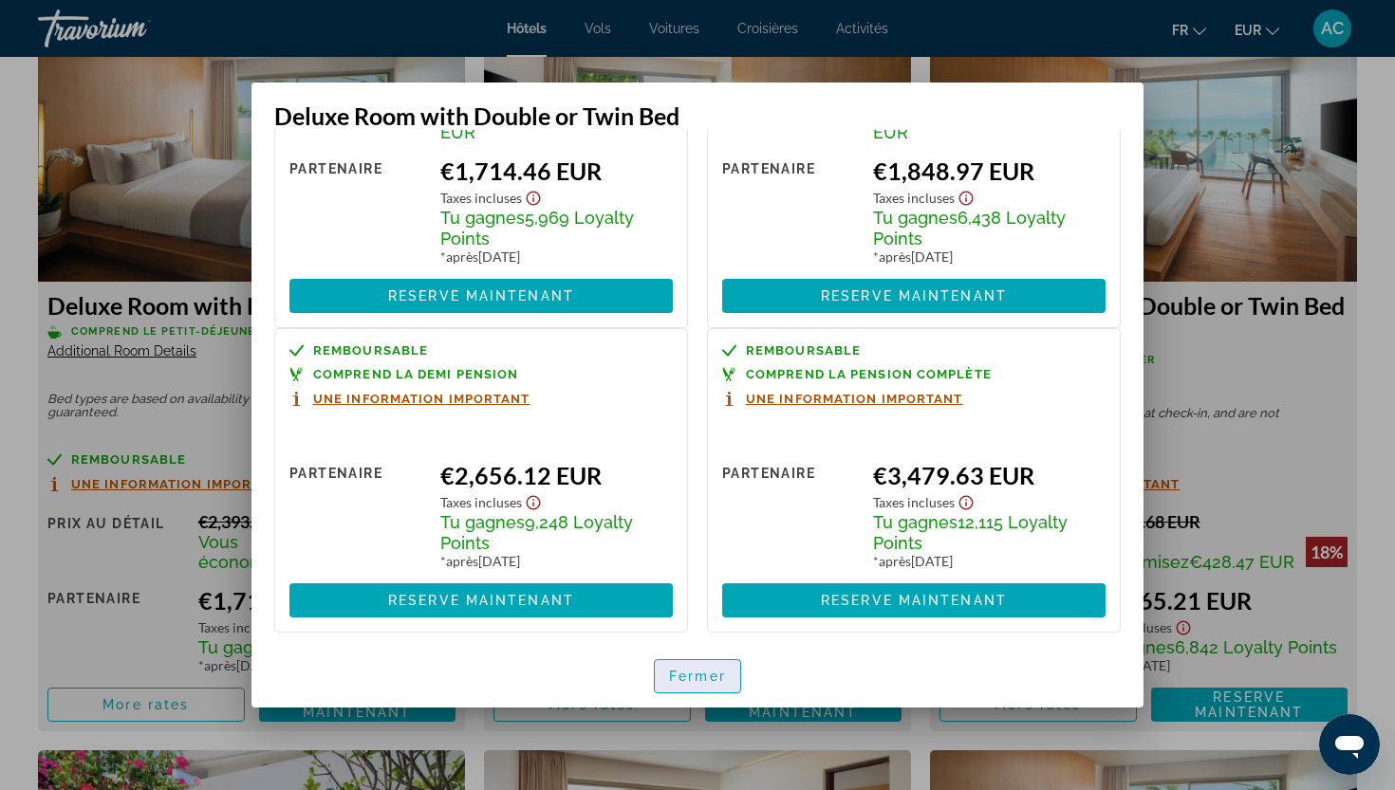
click at [695, 683] on span "Fermer" at bounding box center [697, 676] width 57 height 15
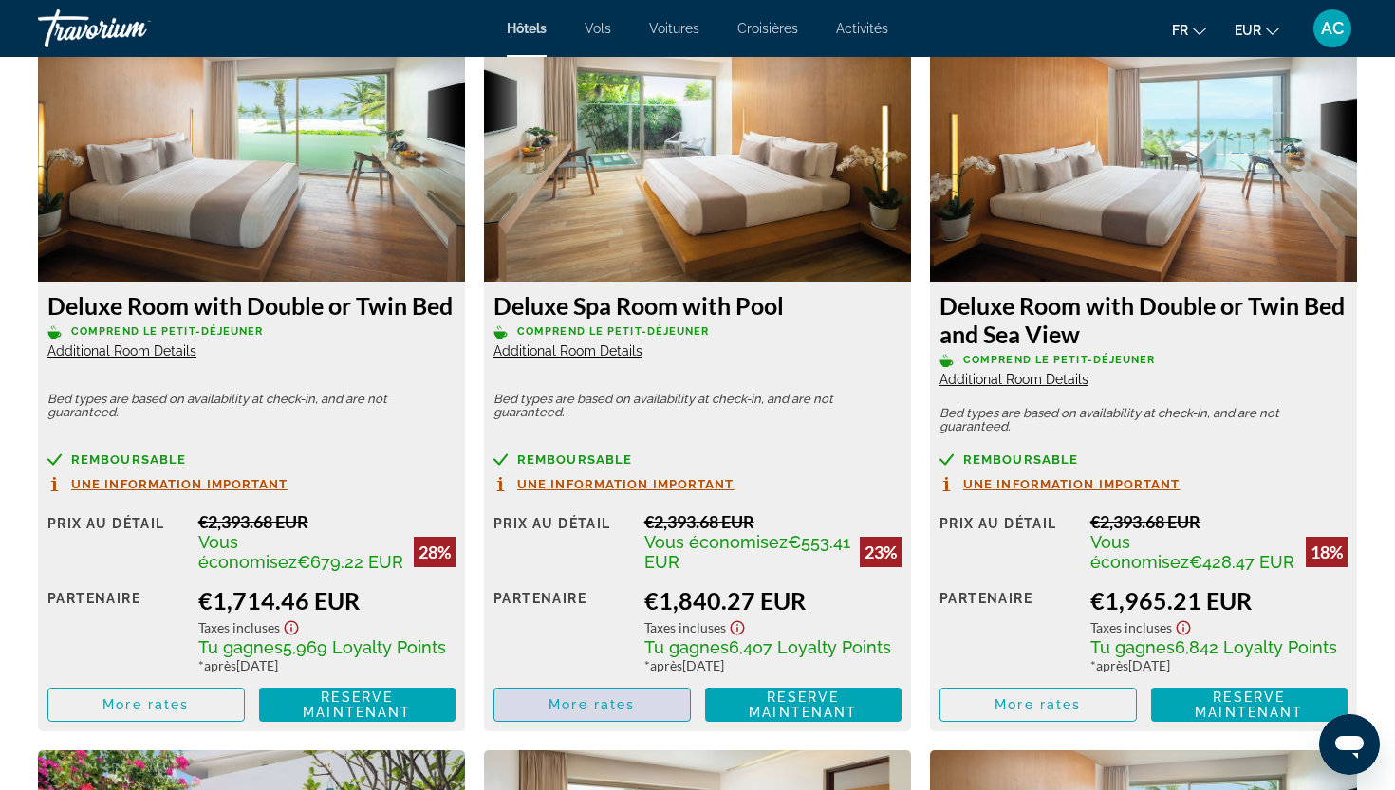
click at [570, 719] on span "Main content" at bounding box center [591, 705] width 195 height 46
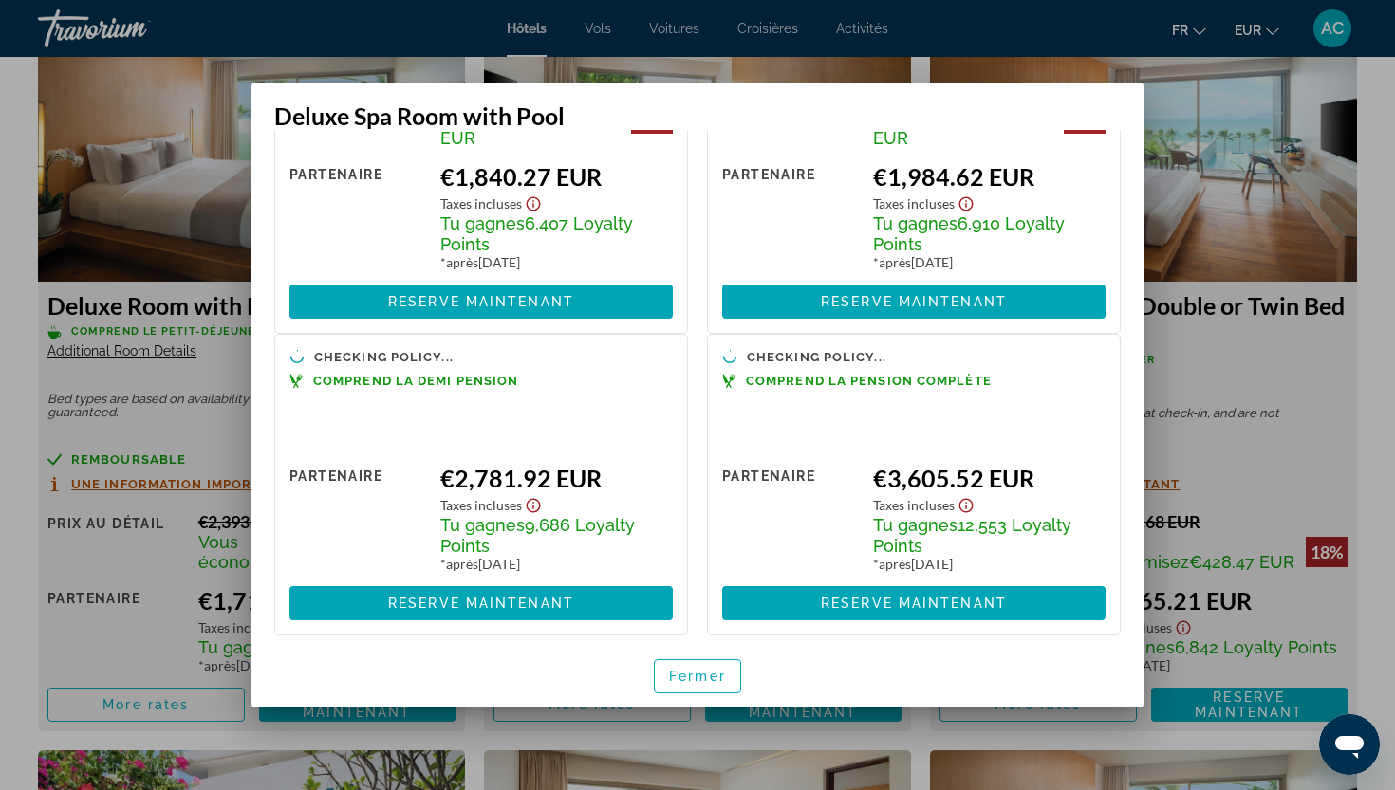
scroll to position [0, 0]
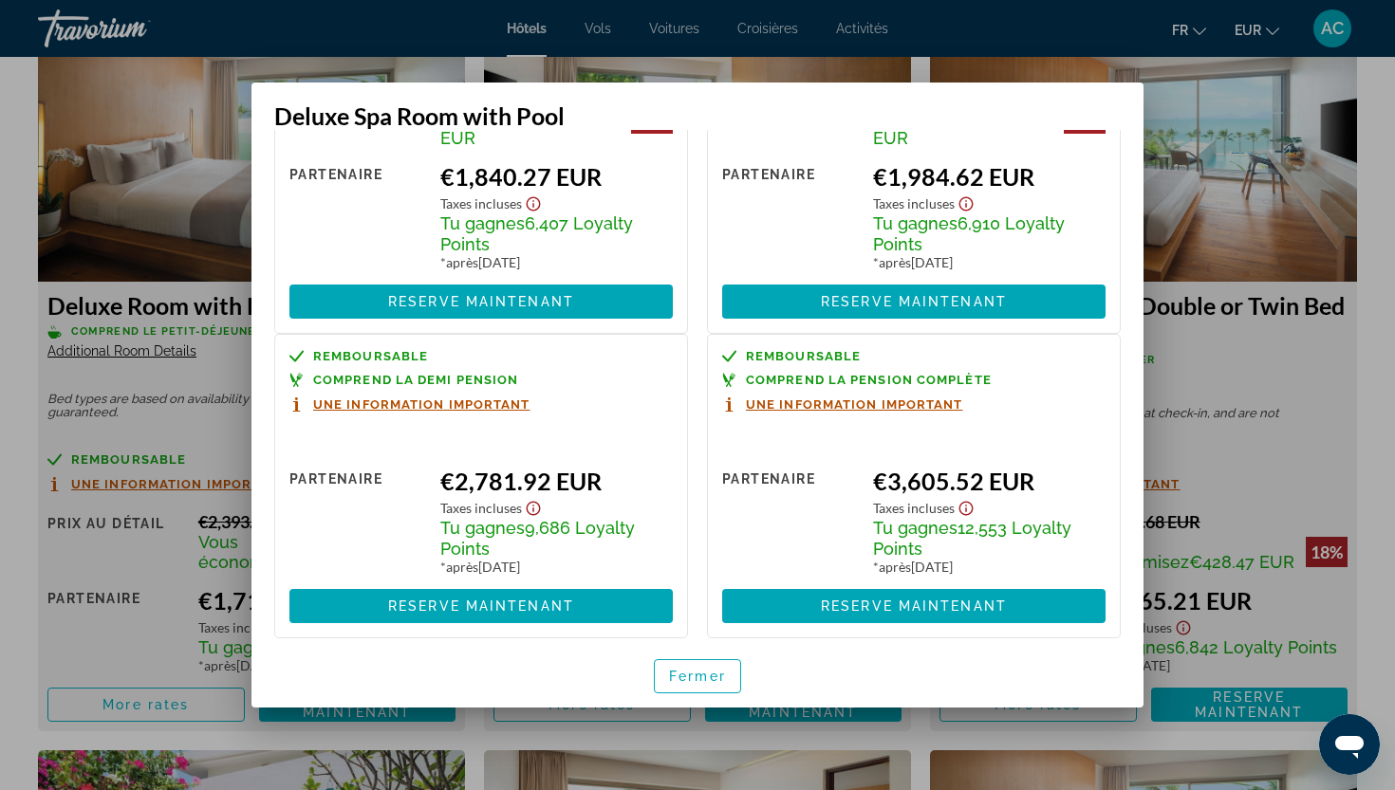
click at [1360, 369] on div at bounding box center [697, 395] width 1395 height 790
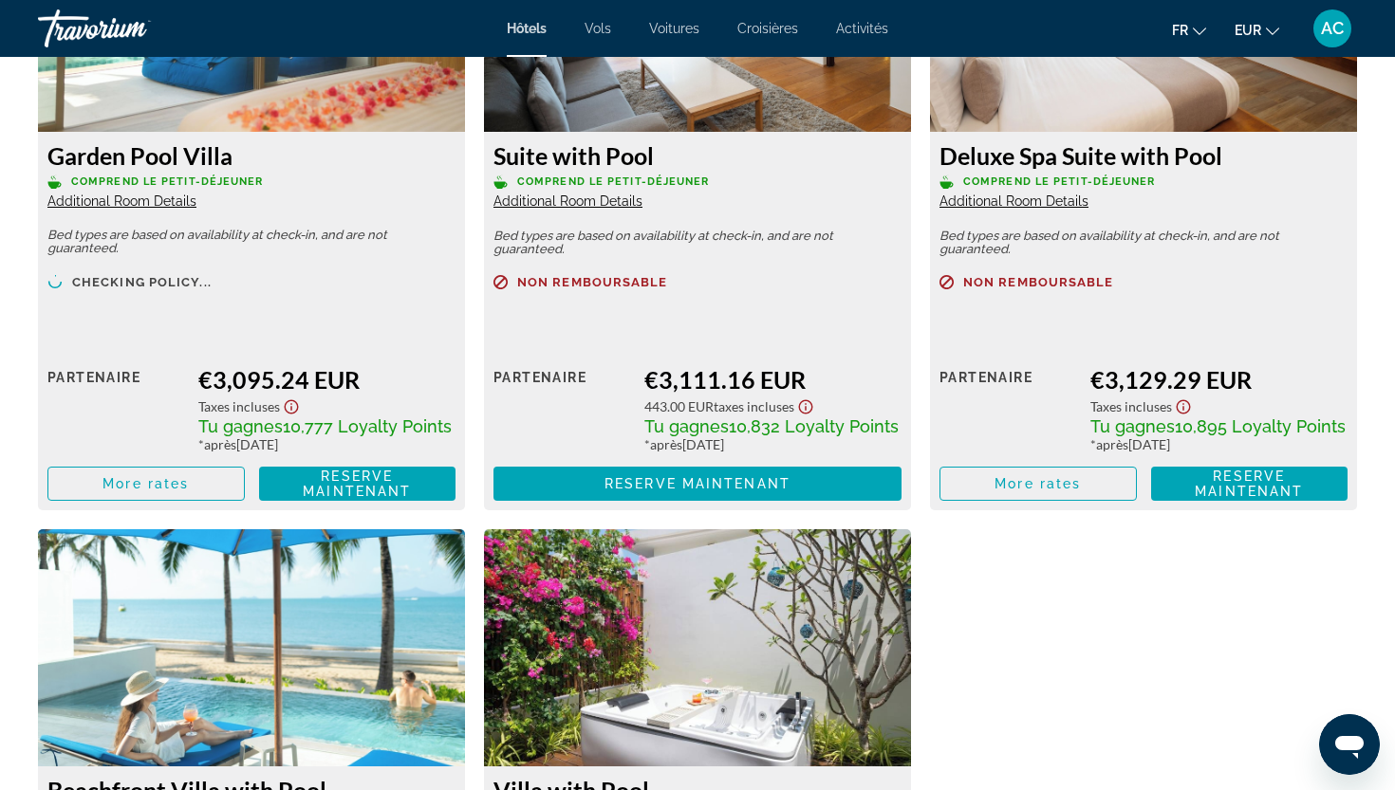
scroll to position [4863, 0]
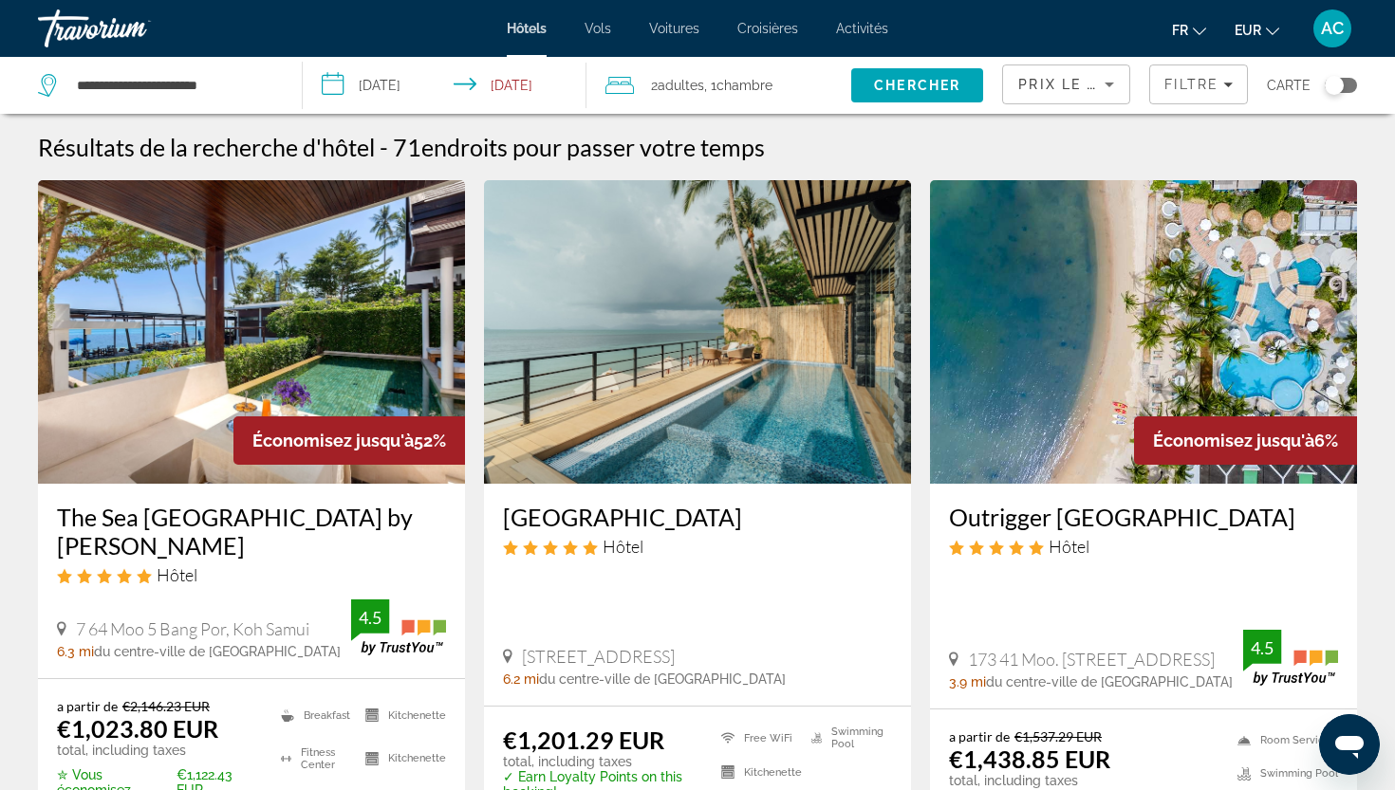
click at [976, 521] on h3 "Outrigger [GEOGRAPHIC_DATA]" at bounding box center [1143, 517] width 389 height 28
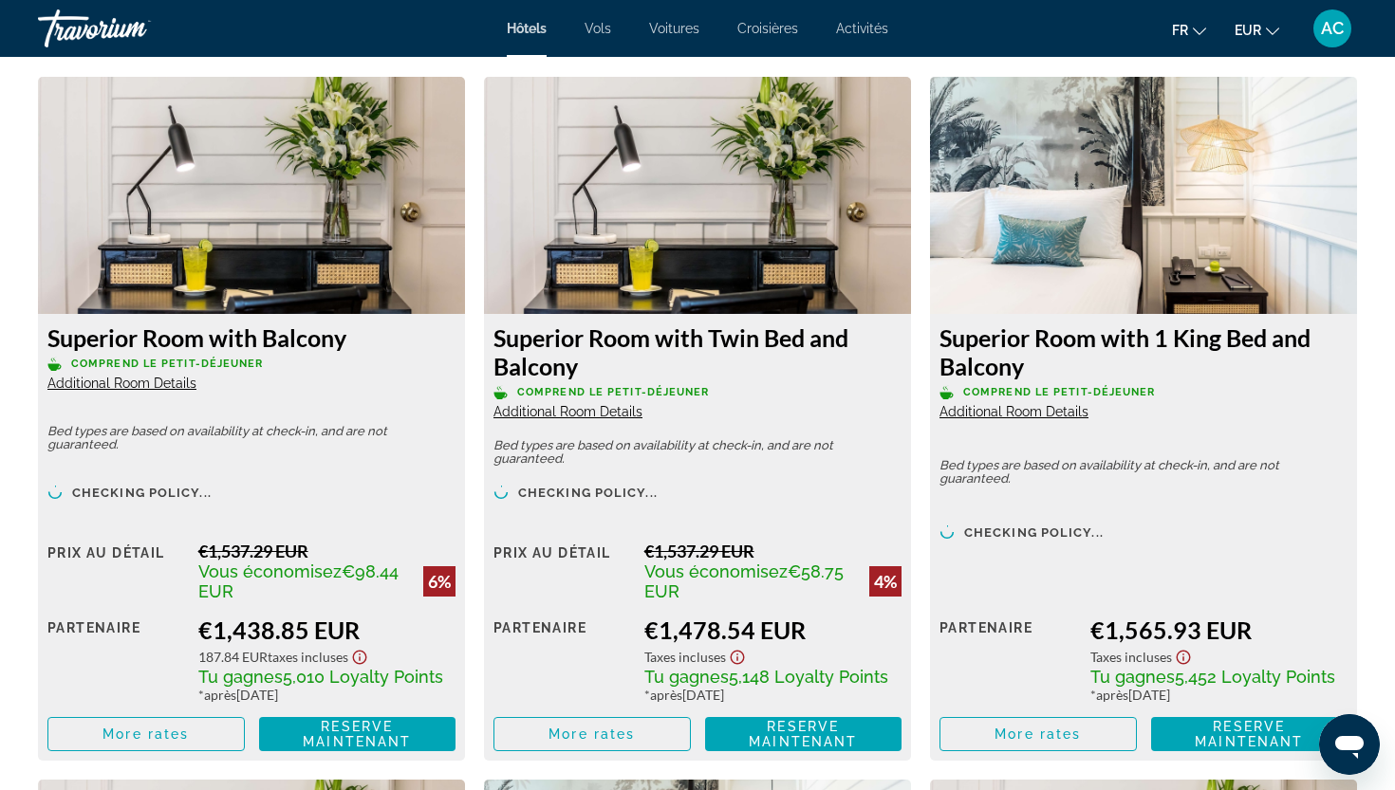
scroll to position [2611, 0]
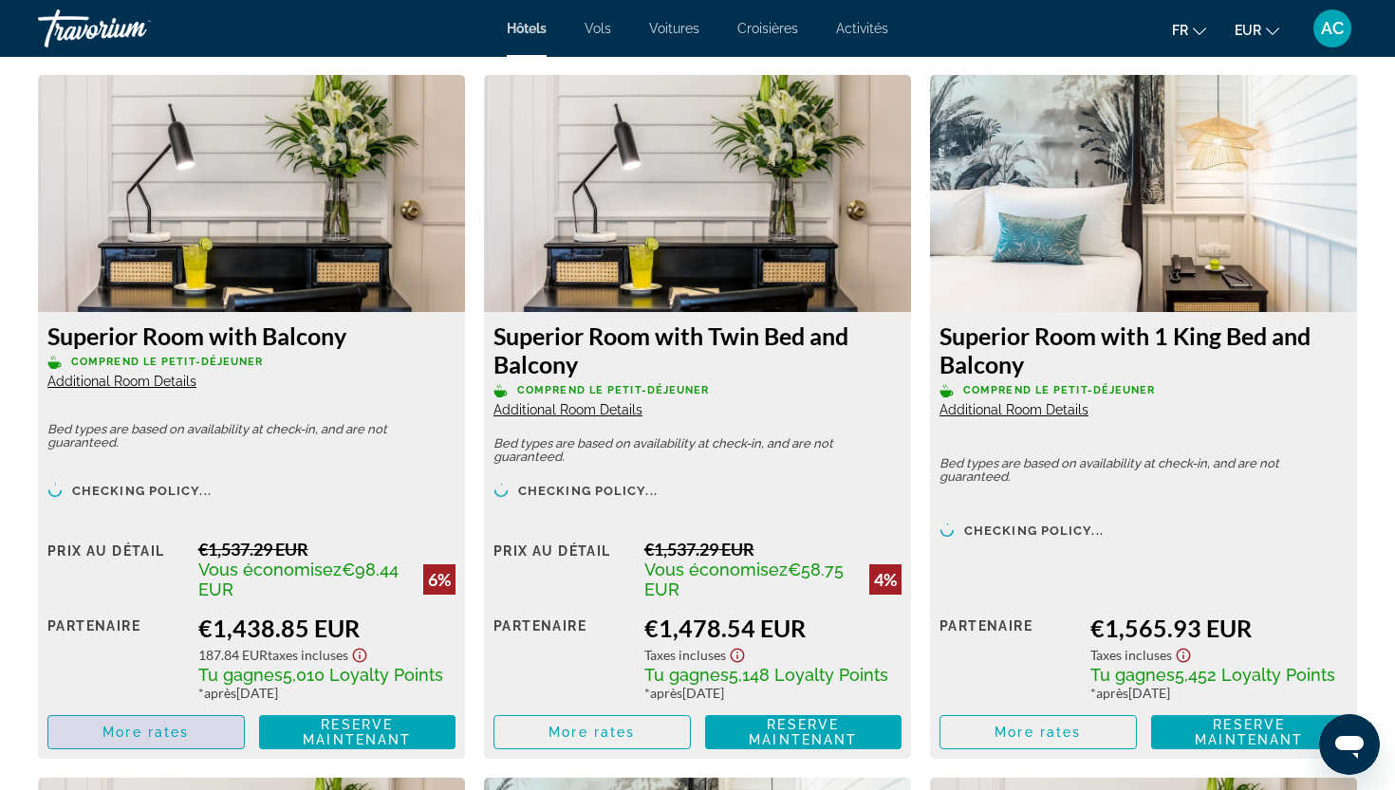
click at [175, 744] on span "Main content" at bounding box center [145, 733] width 195 height 46
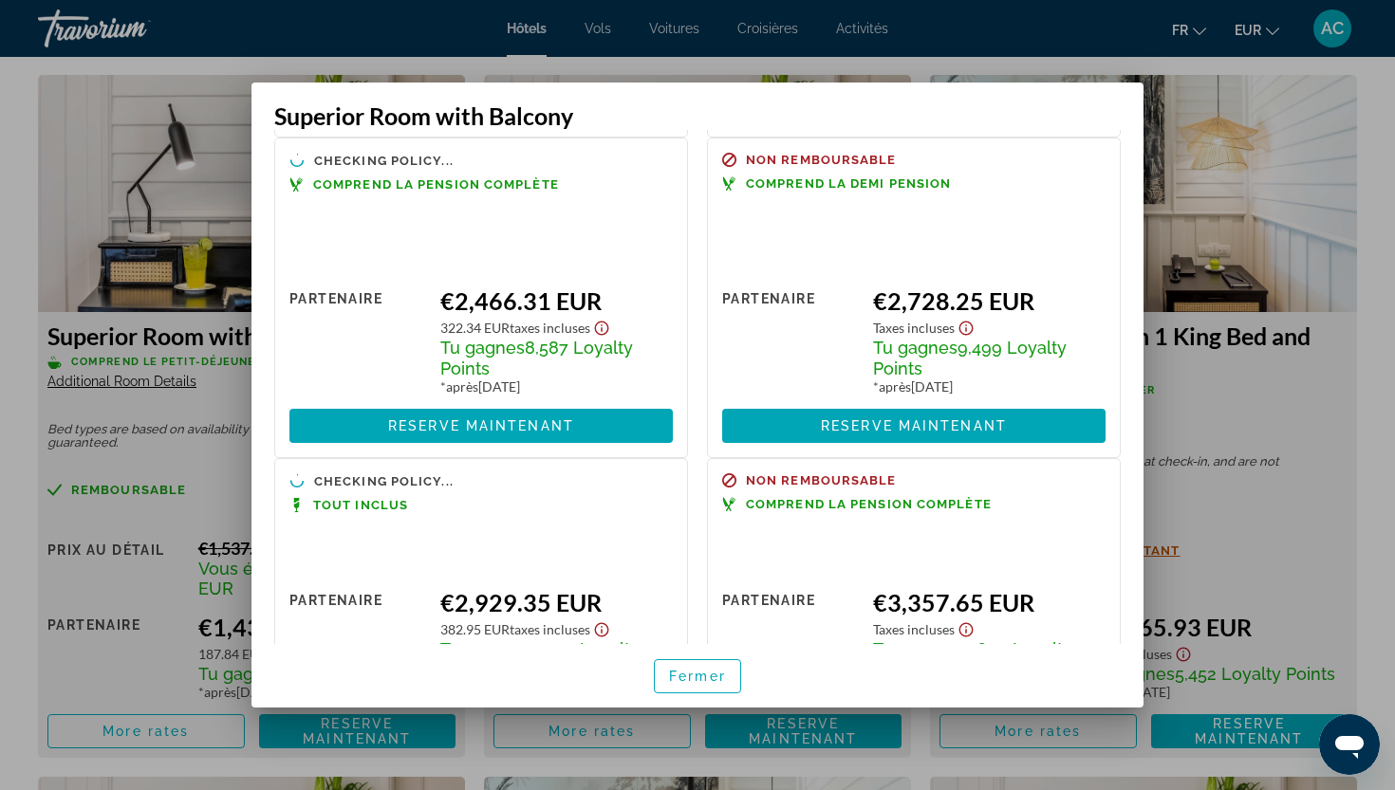
scroll to position [719, 0]
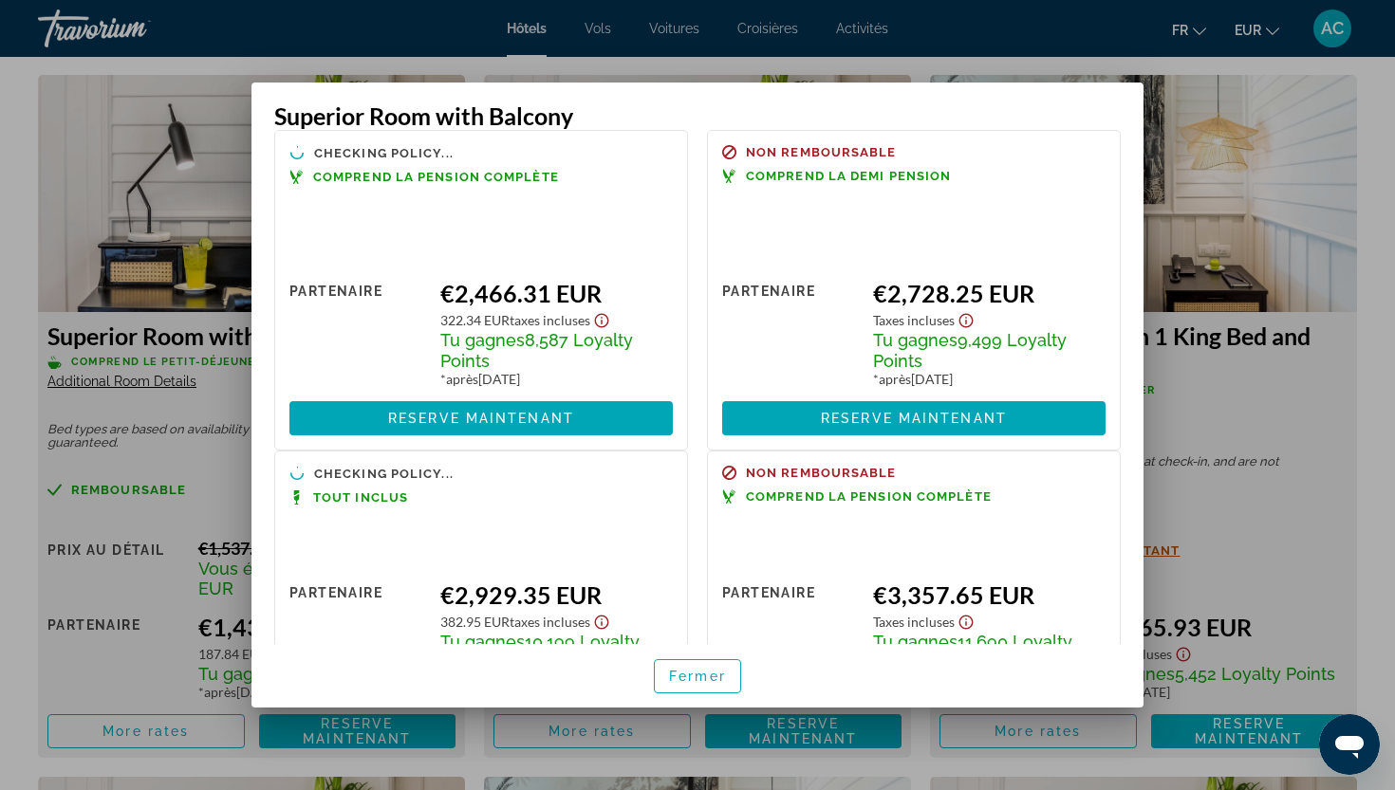
click at [1376, 328] on div at bounding box center [697, 395] width 1395 height 790
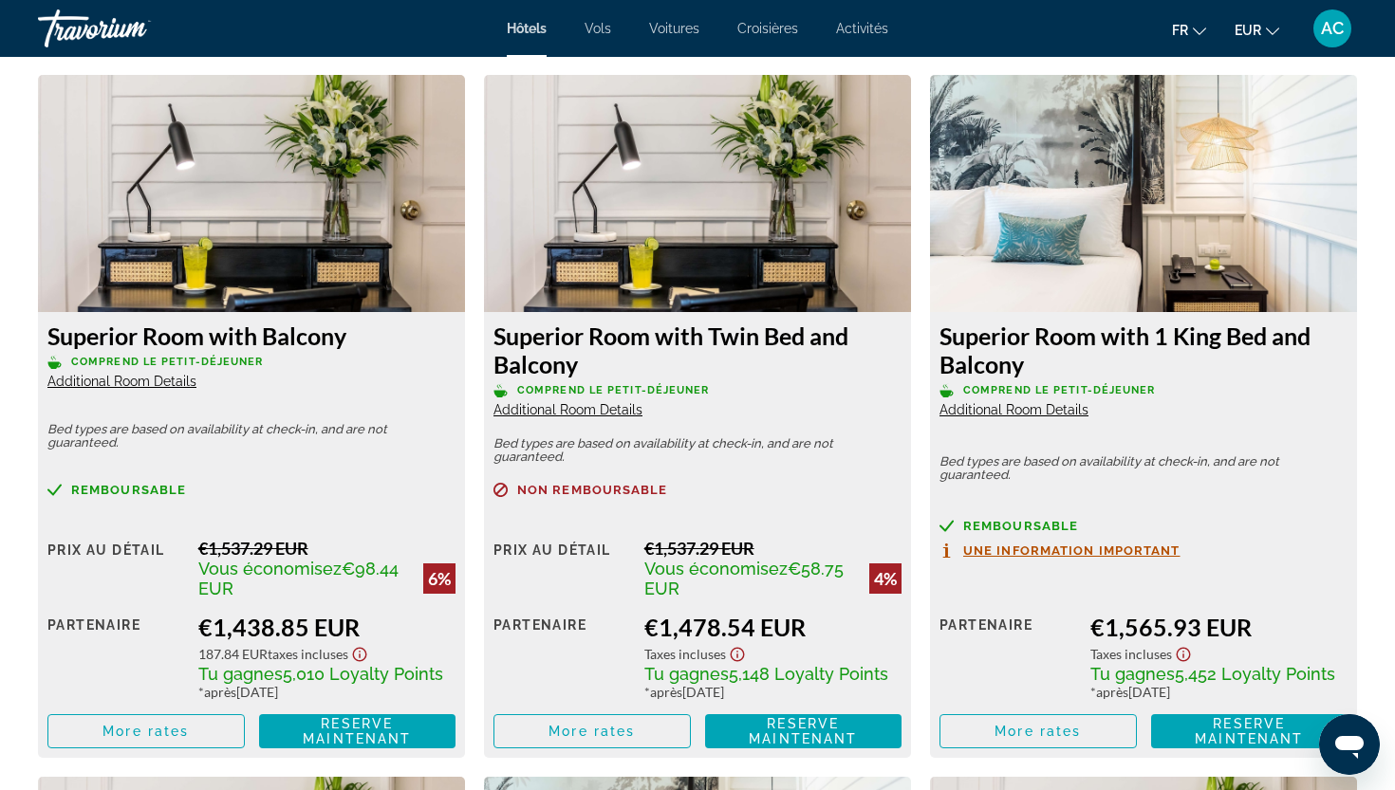
scroll to position [2611, 0]
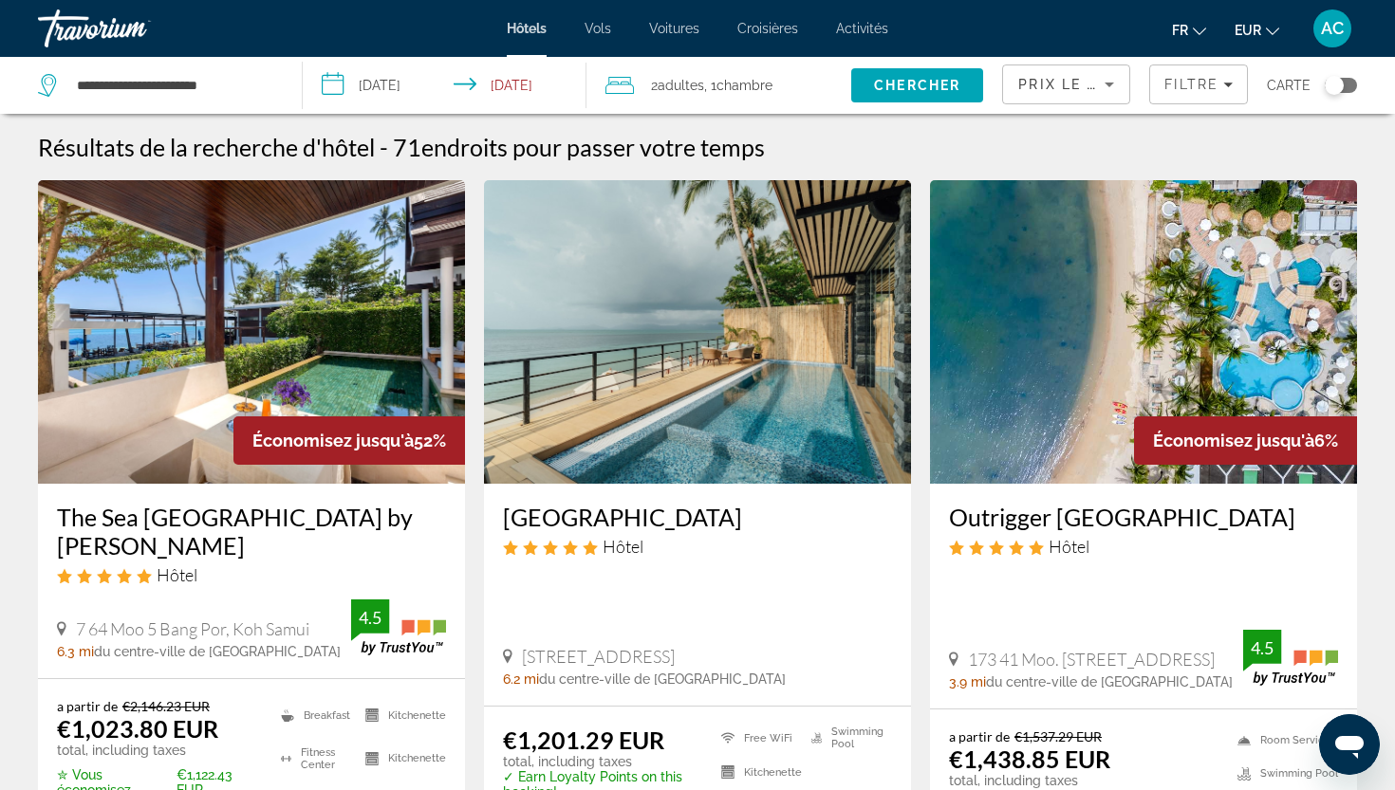
click at [328, 337] on img "Main content" at bounding box center [251, 332] width 427 height 304
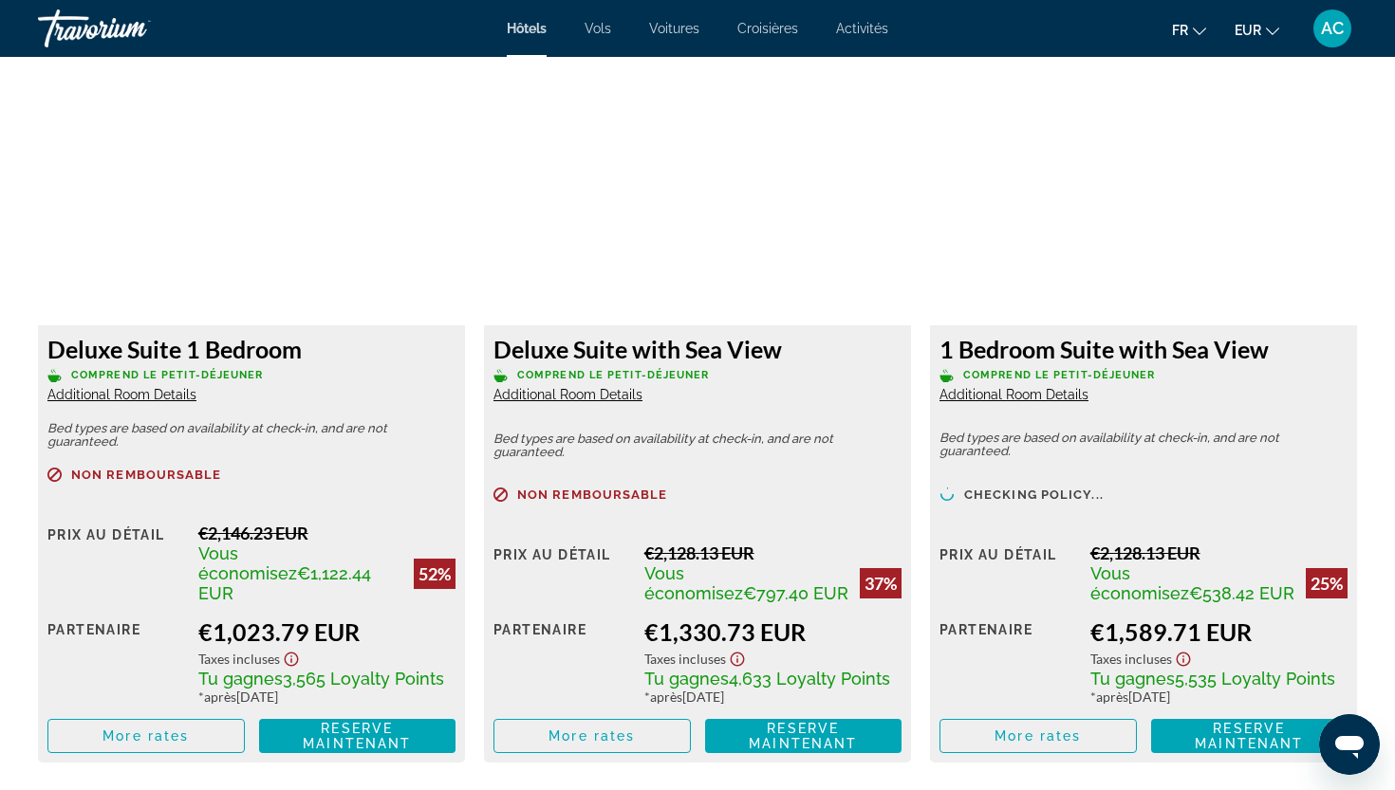
scroll to position [2599, 0]
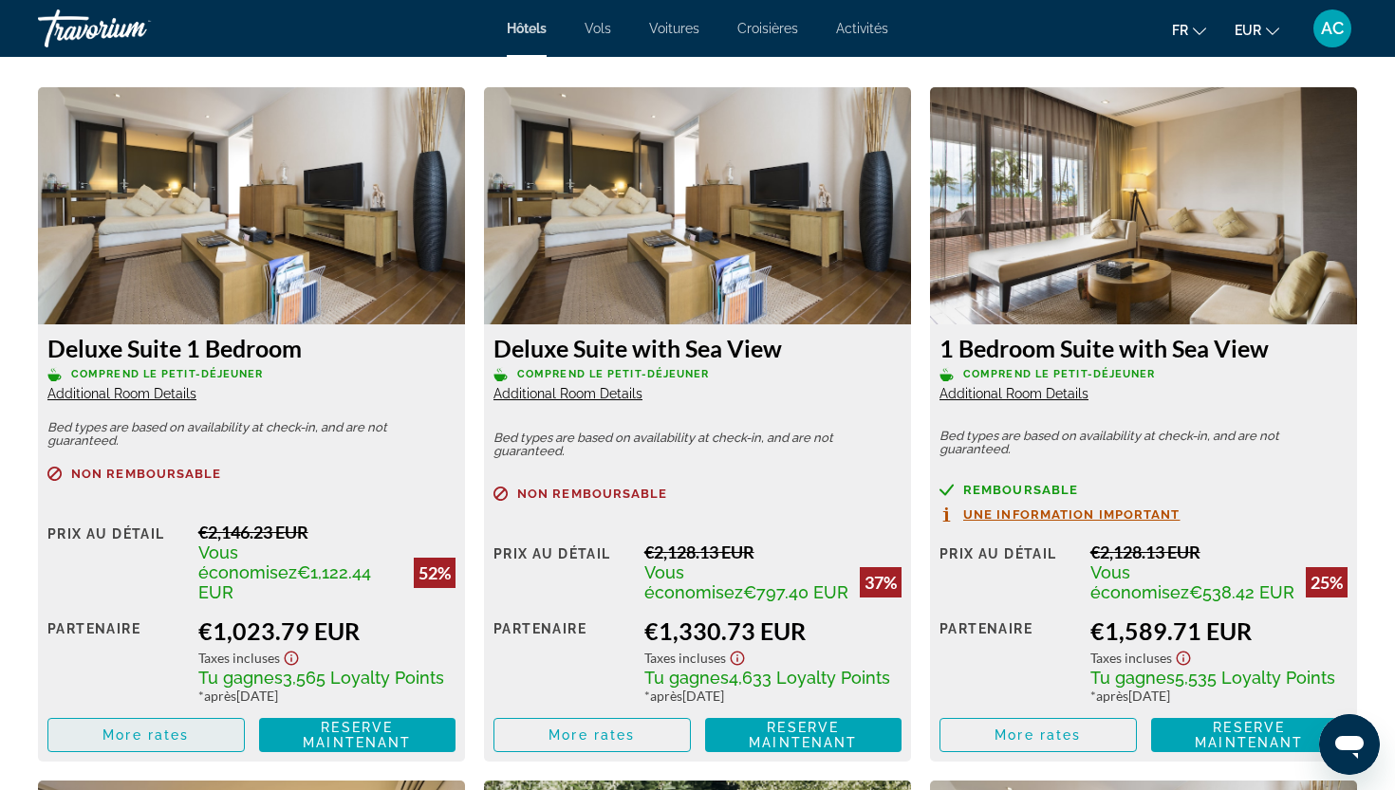
click at [158, 716] on span "Main content" at bounding box center [145, 736] width 195 height 46
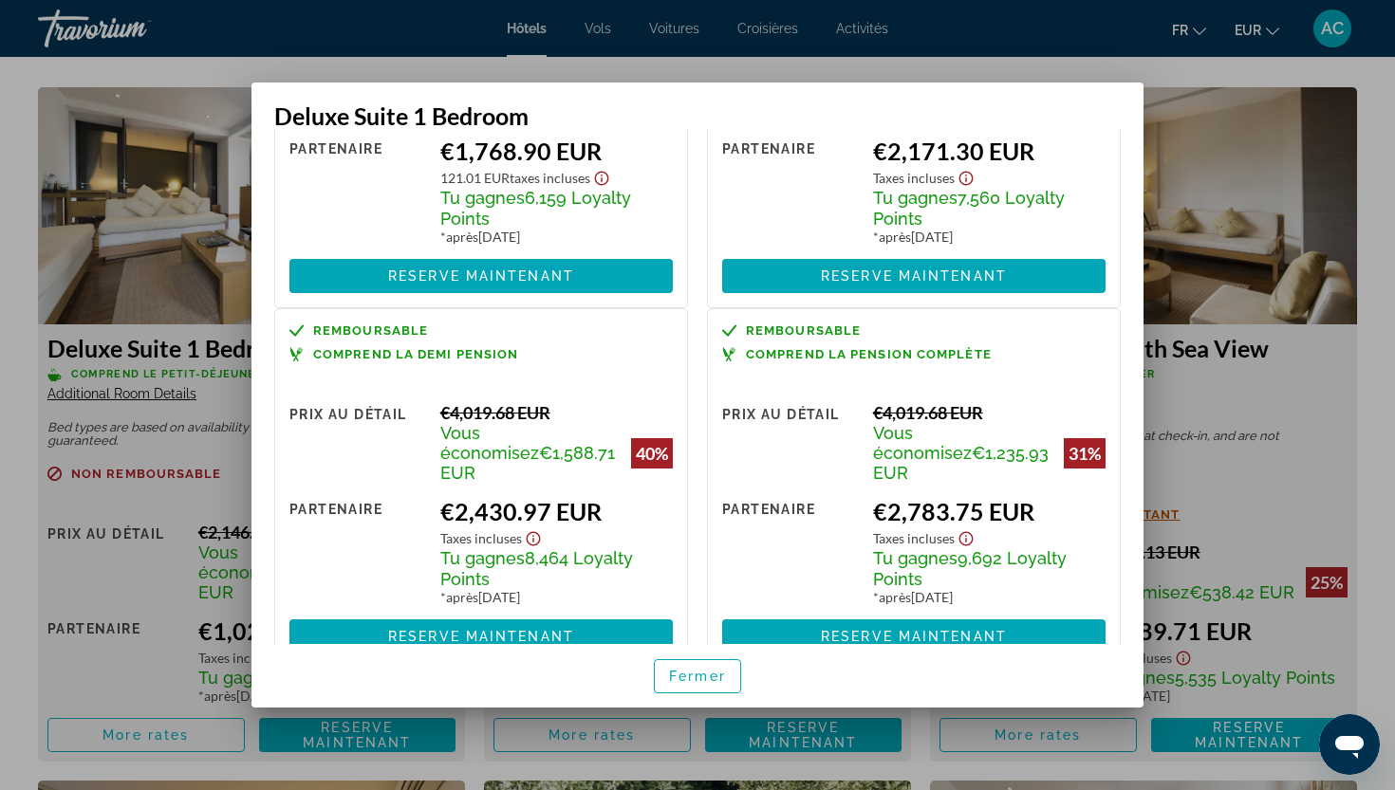
scroll to position [606, 0]
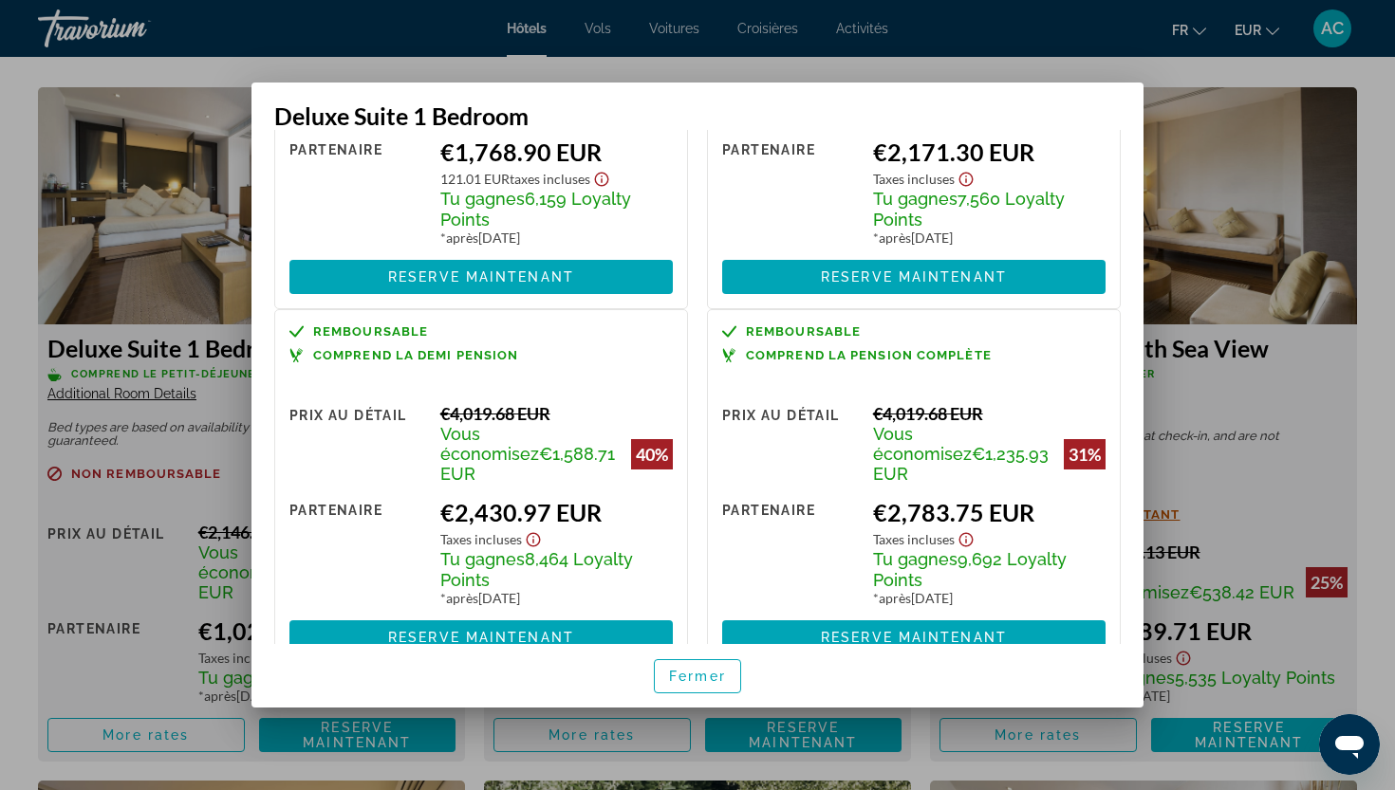
click at [1376, 422] on div at bounding box center [697, 395] width 1395 height 790
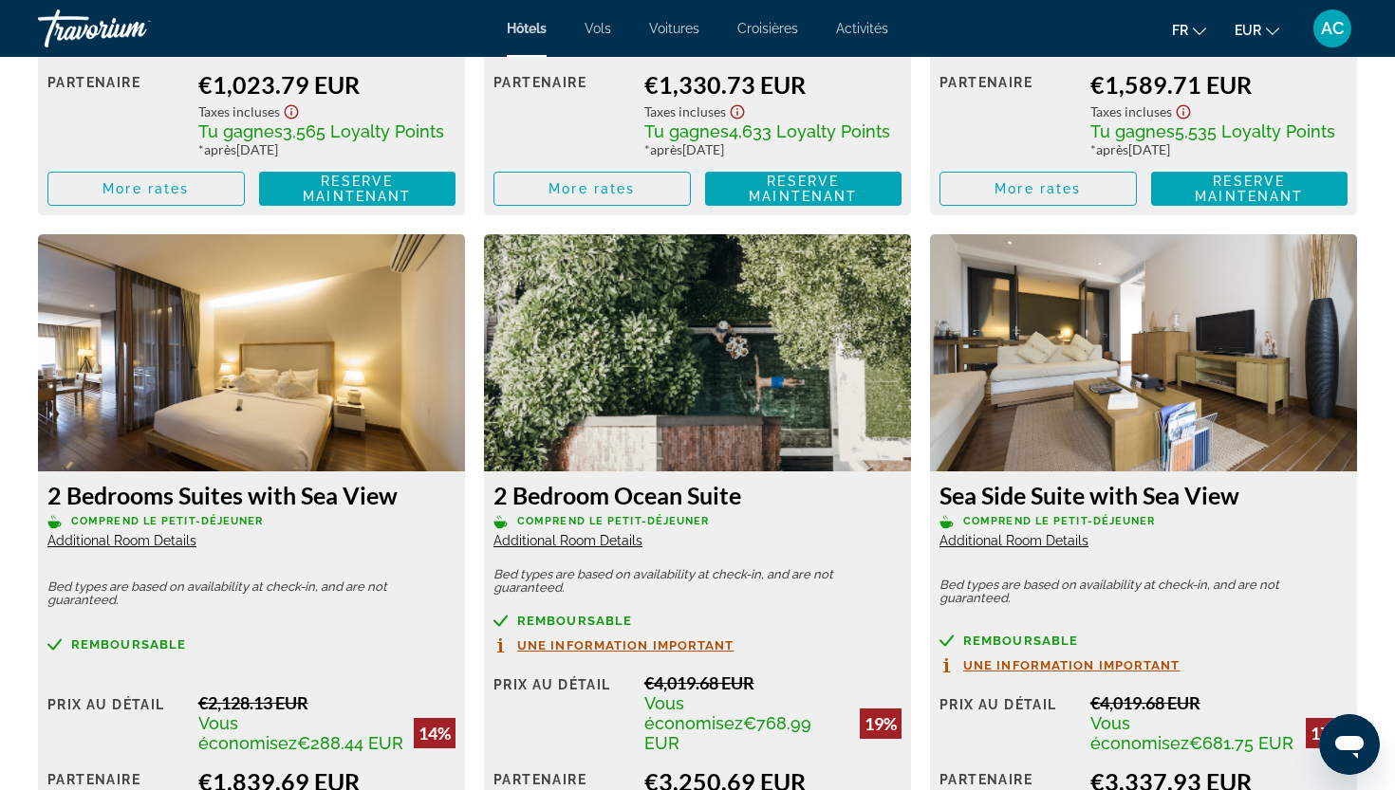
scroll to position [3147, 0]
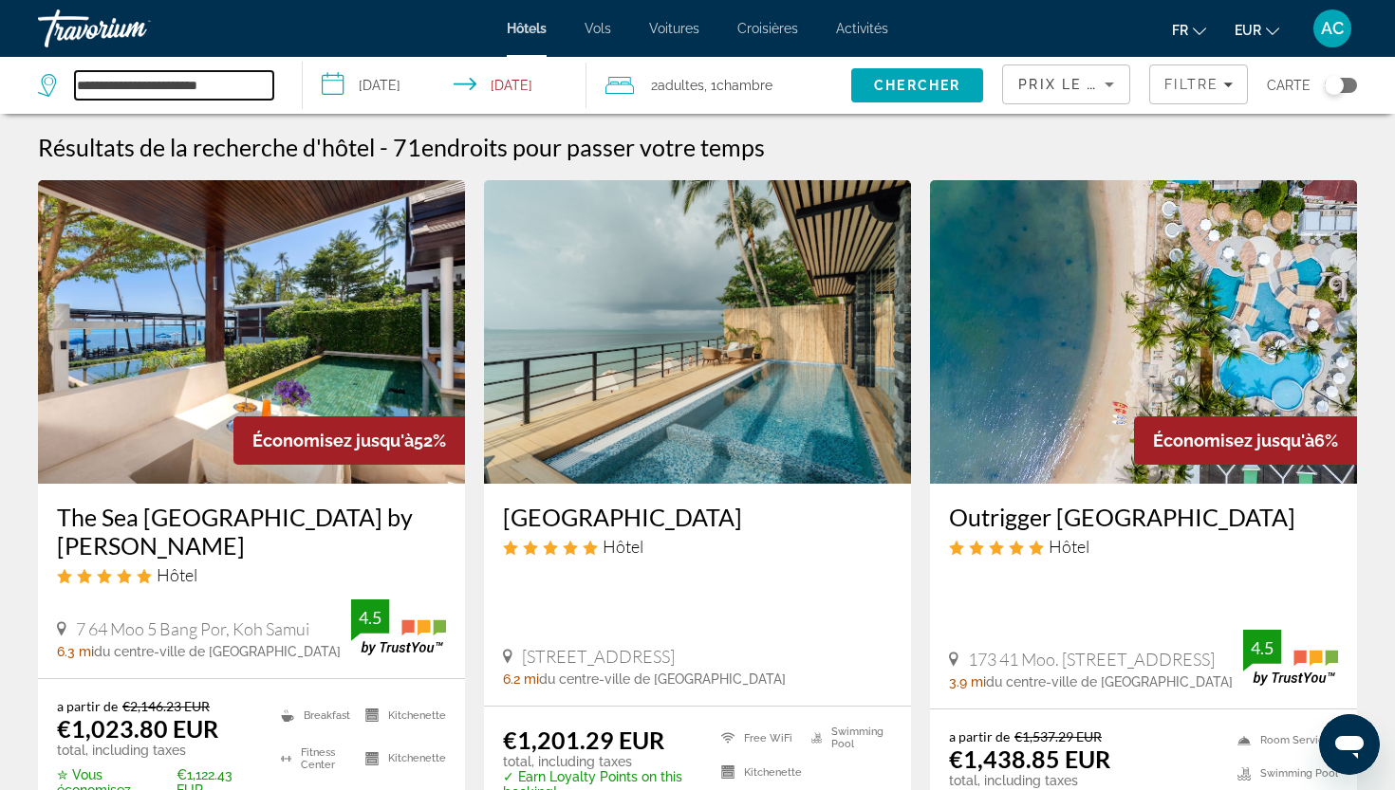
click at [264, 91] on input "**********" at bounding box center [174, 85] width 198 height 28
drag, startPoint x: 264, startPoint y: 91, endPoint x: 88, endPoint y: 84, distance: 175.7
click at [88, 83] on input "**********" at bounding box center [174, 85] width 198 height 28
type input "*"
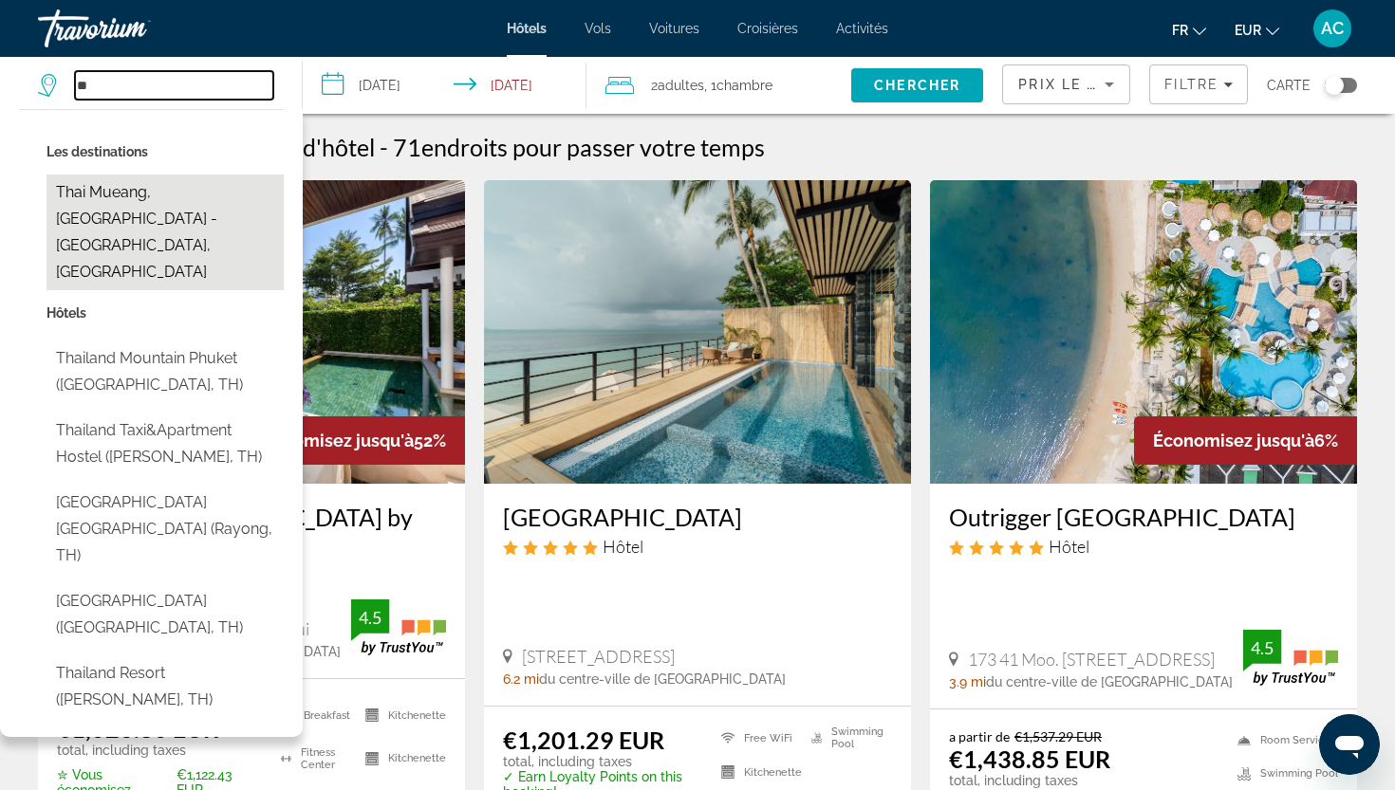
type input "*"
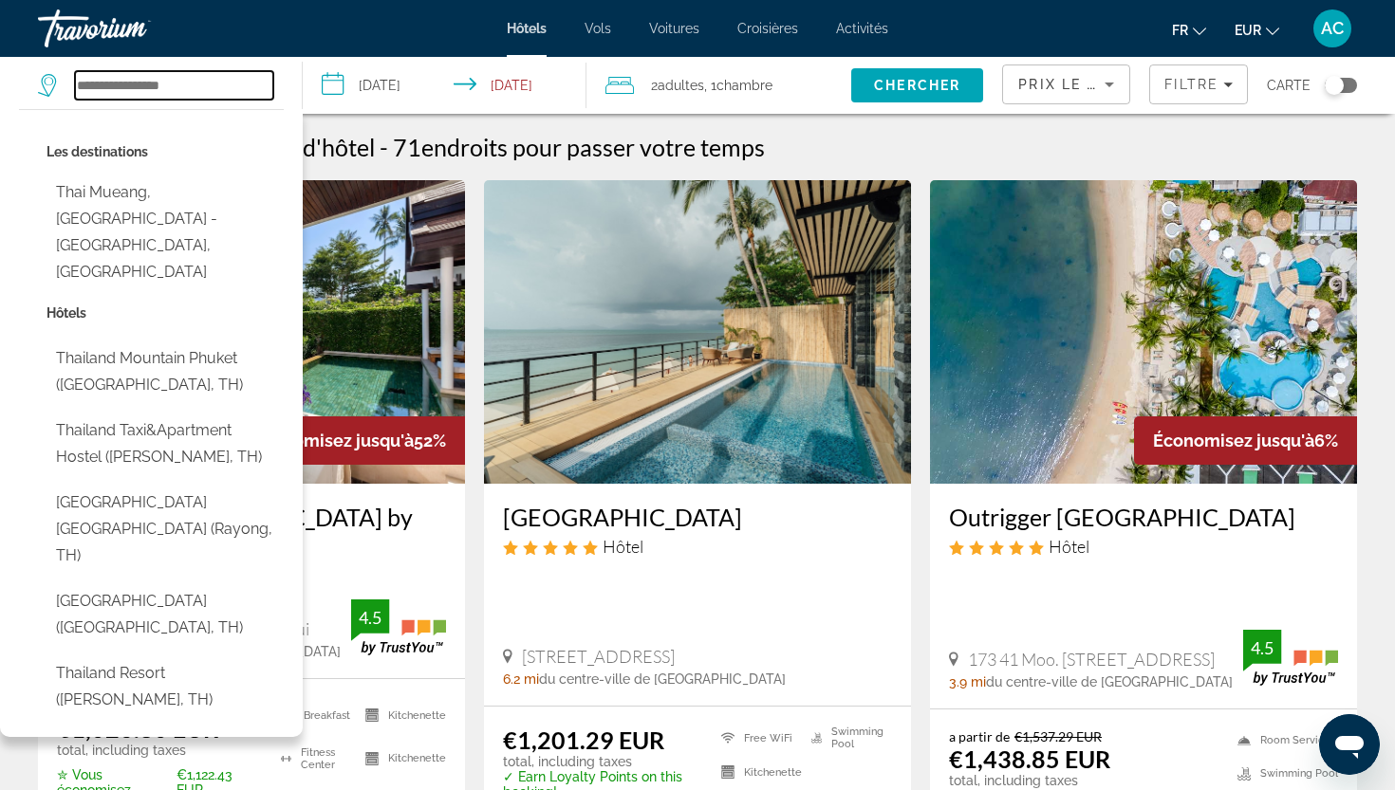
paste input "**********"
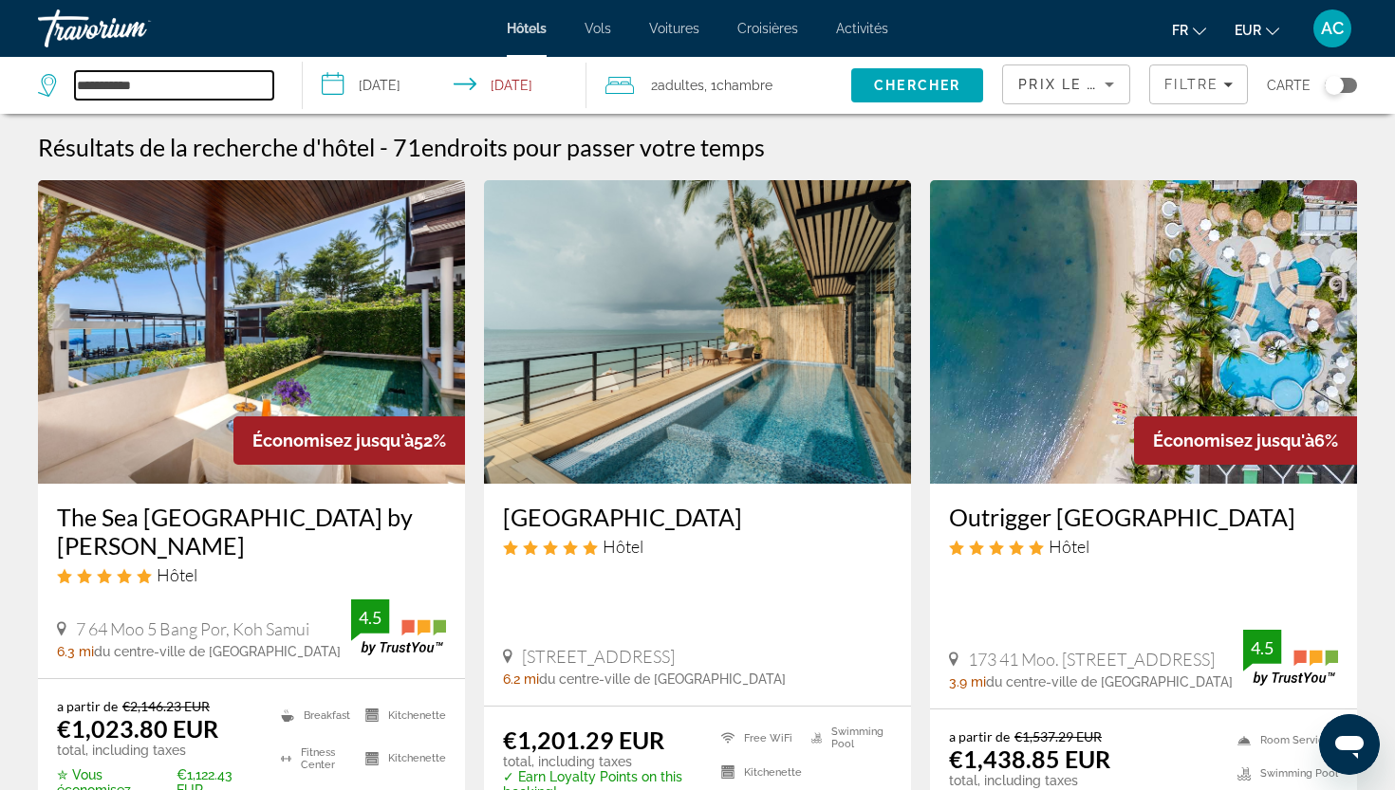
drag, startPoint x: 240, startPoint y: 84, endPoint x: 0, endPoint y: 54, distance: 241.9
click at [0, 55] on div "**********" at bounding box center [697, 395] width 1395 height 790
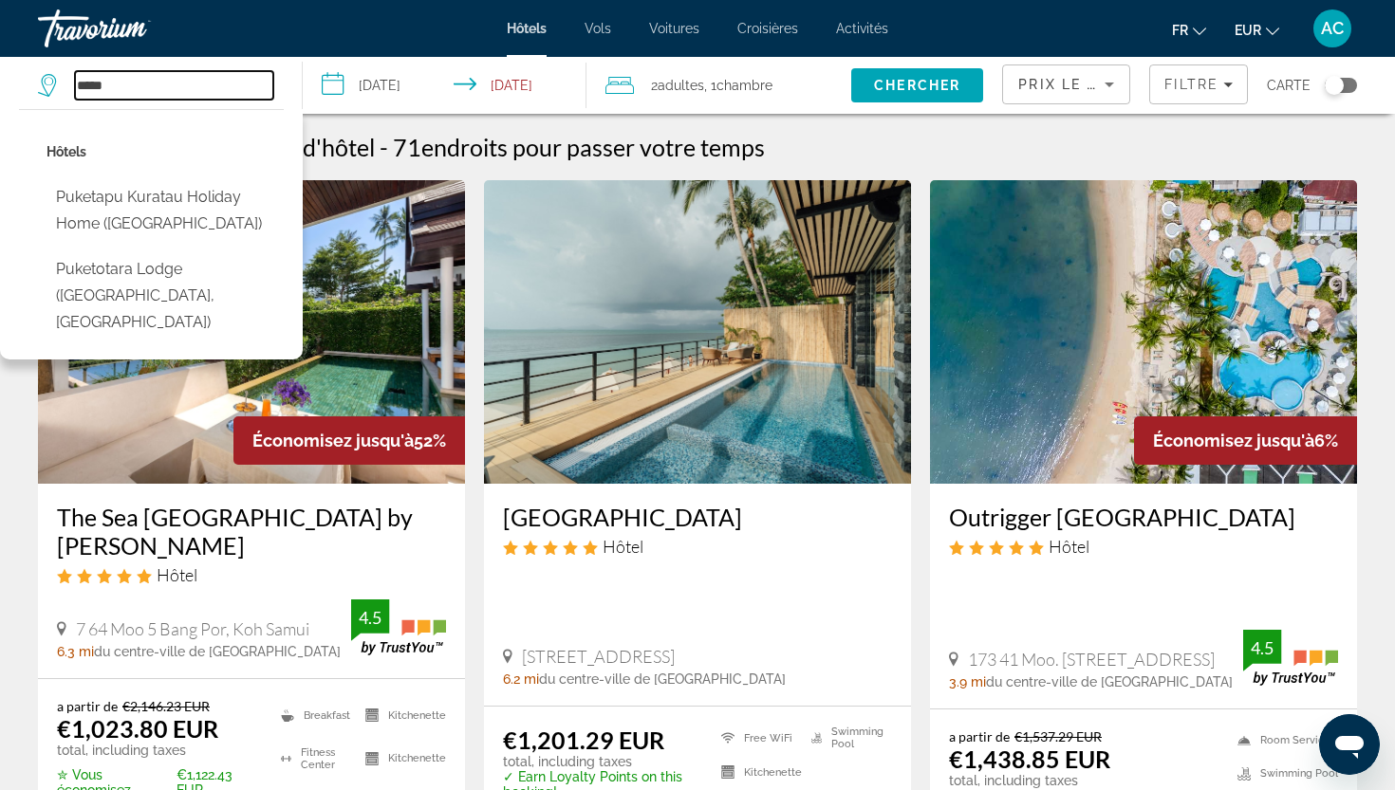
drag, startPoint x: 0, startPoint y: 54, endPoint x: 85, endPoint y: 85, distance: 91.0
click at [85, 85] on input "*****" at bounding box center [174, 85] width 198 height 28
click at [90, 87] on input "*****" at bounding box center [174, 85] width 198 height 28
click at [151, 92] on input "*****" at bounding box center [174, 85] width 198 height 28
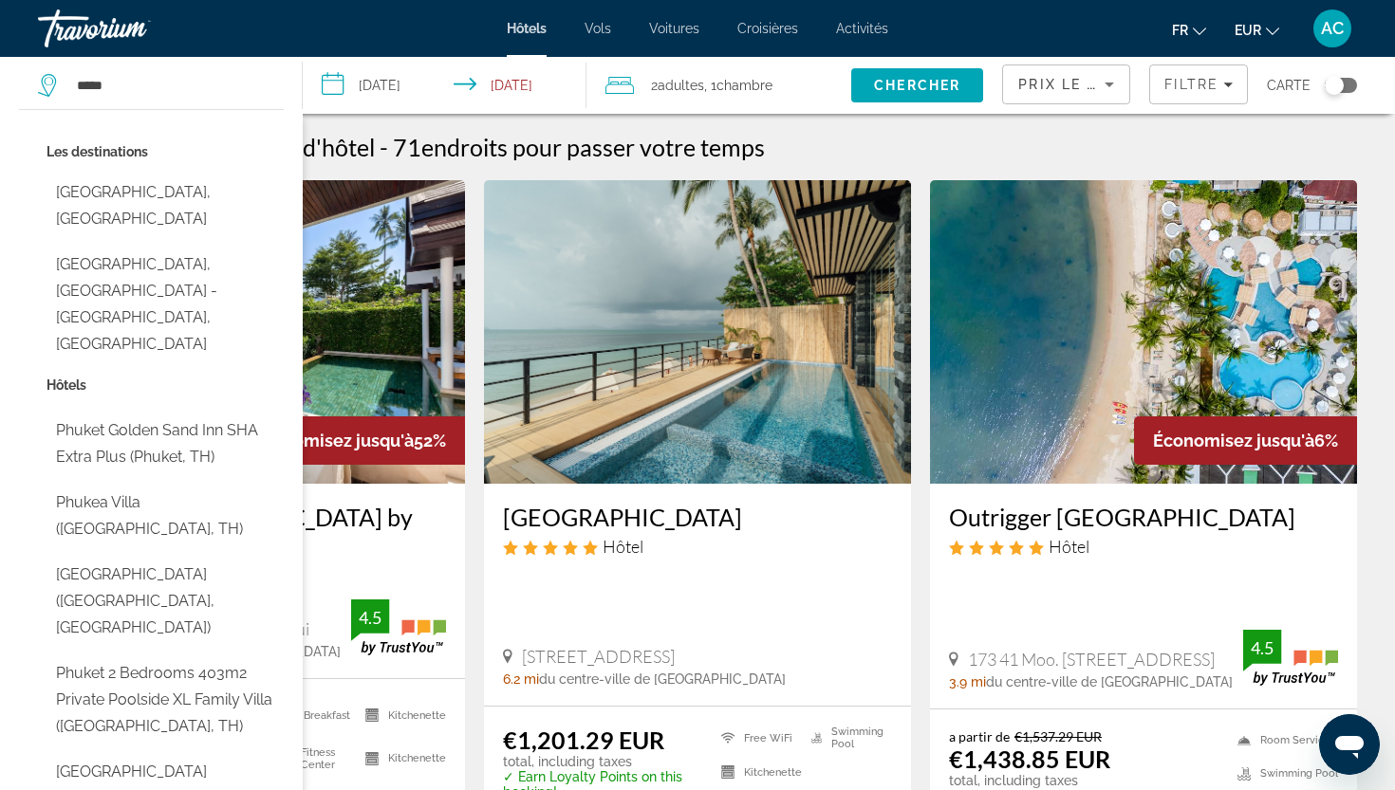
click at [140, 195] on button "[GEOGRAPHIC_DATA], [GEOGRAPHIC_DATA]" at bounding box center [164, 206] width 237 height 63
type input "**********"
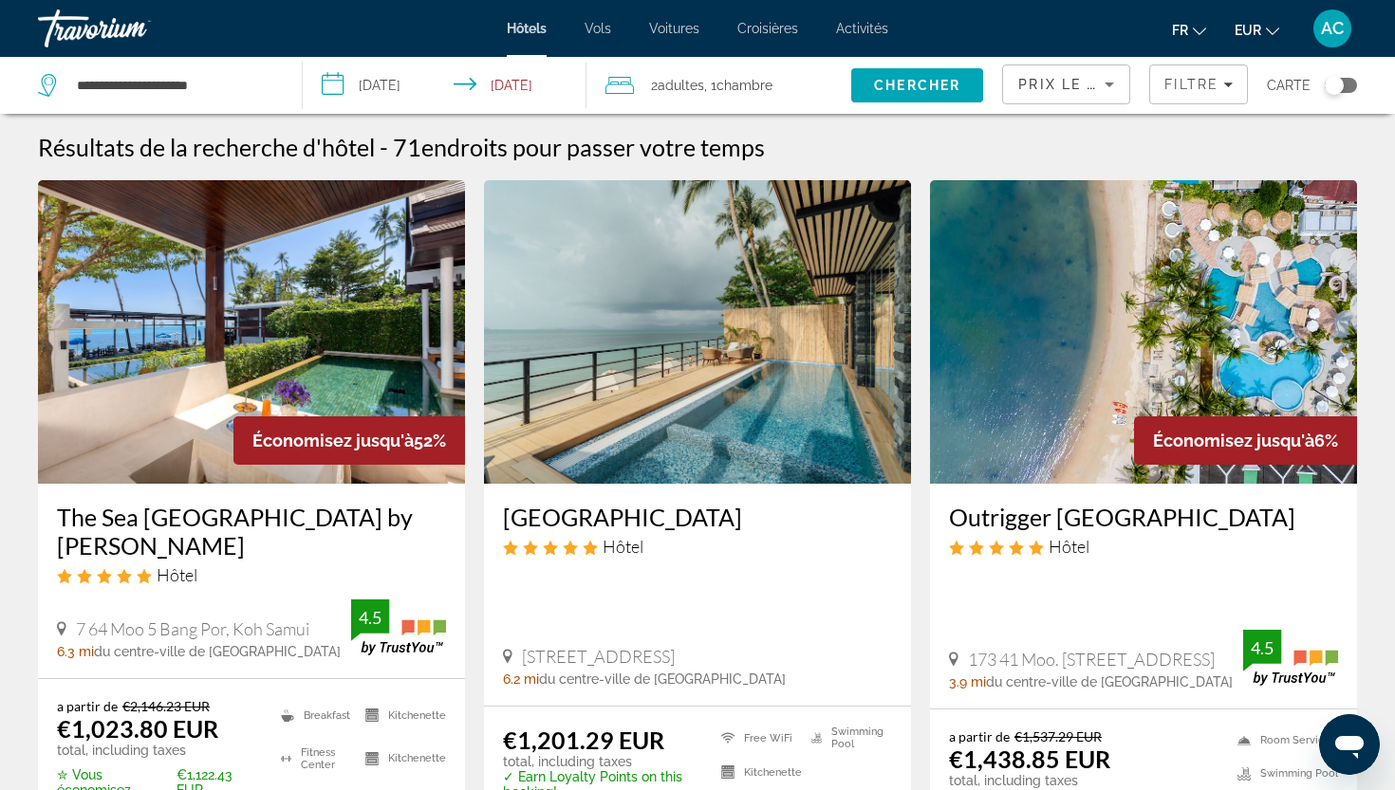
click at [903, 85] on span "Chercher" at bounding box center [917, 85] width 86 height 15
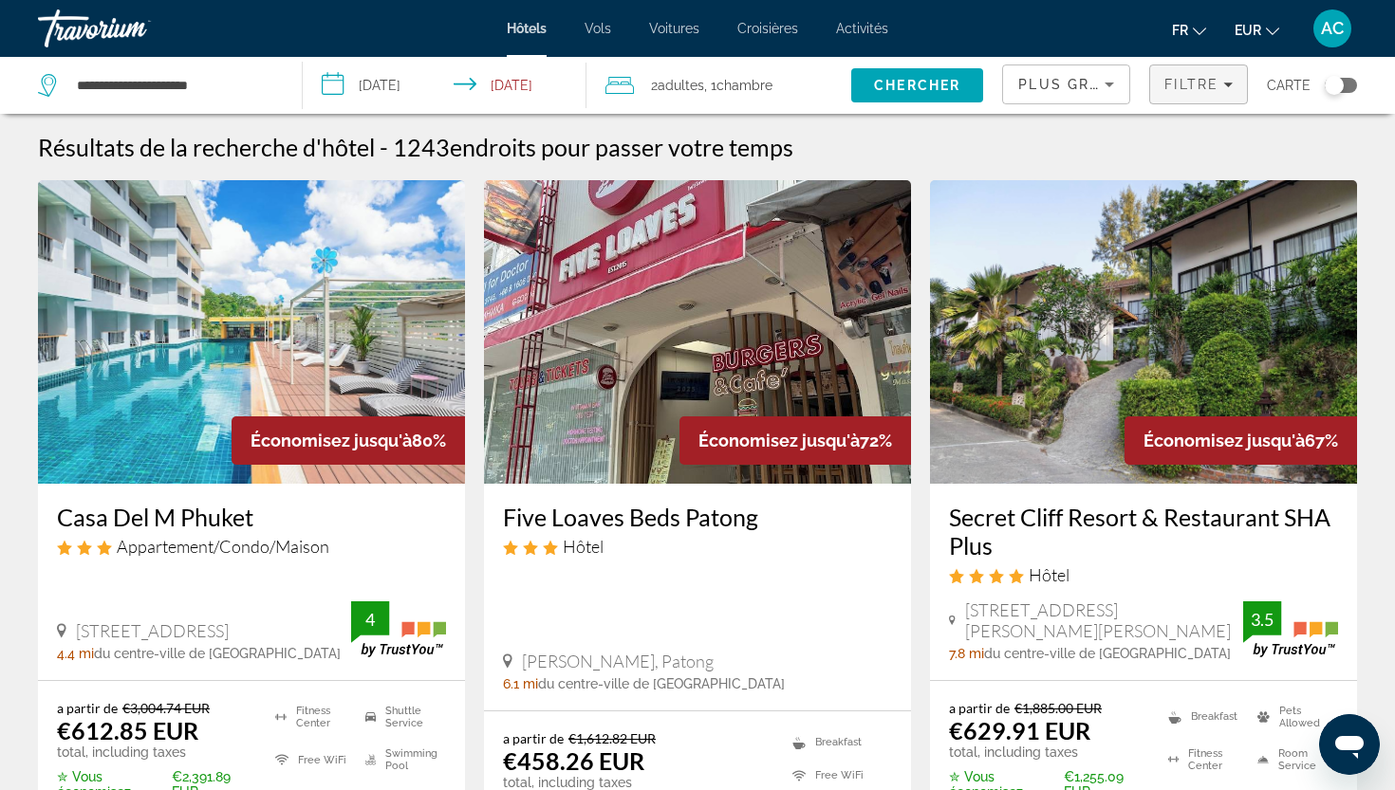
drag, startPoint x: 808, startPoint y: 424, endPoint x: 1180, endPoint y: 91, distance: 500.0
click at [1180, 91] on span "Filtre" at bounding box center [1191, 84] width 54 height 15
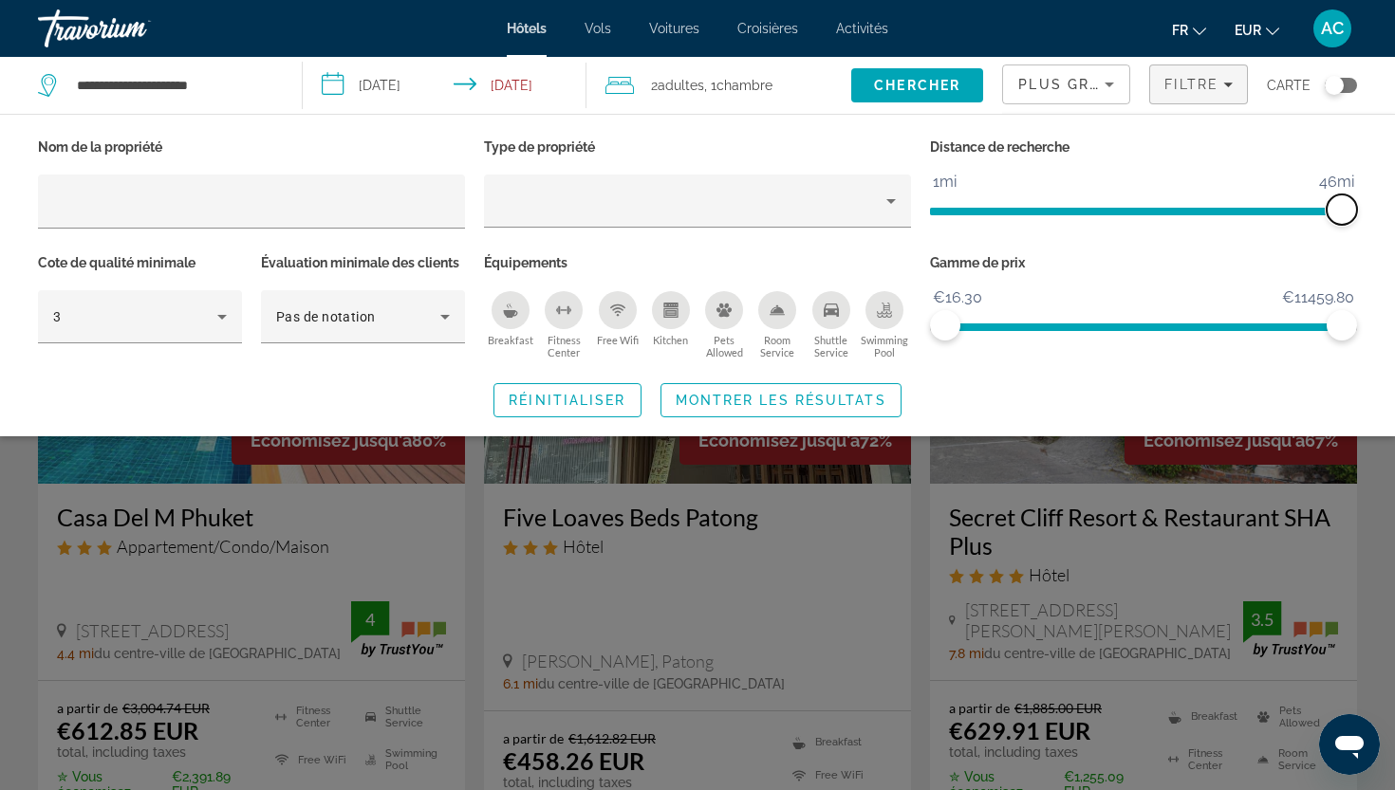
drag, startPoint x: 1180, startPoint y: 91, endPoint x: 1349, endPoint y: 214, distance: 209.2
click at [1349, 214] on span "ngx-slider" at bounding box center [1342, 210] width 30 height 30
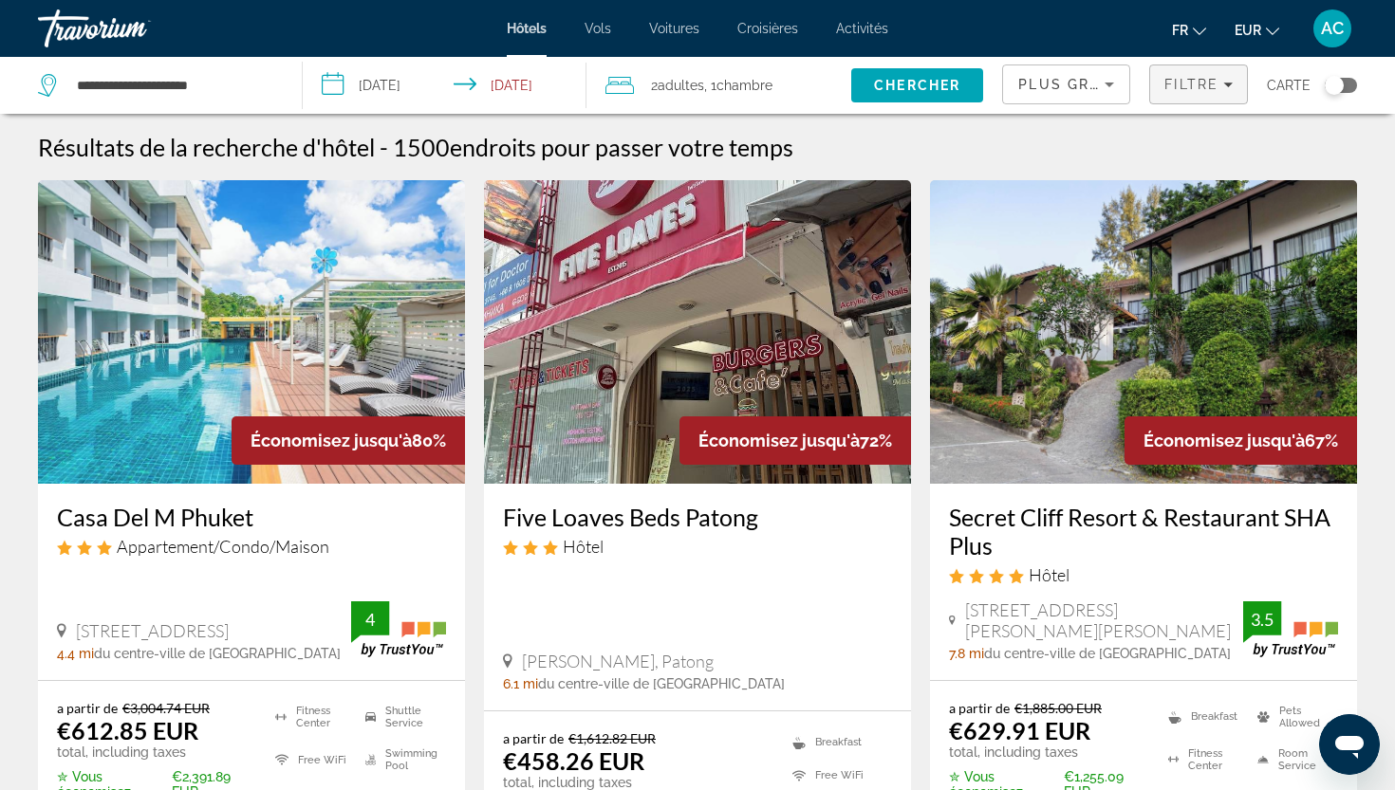
drag, startPoint x: 1349, startPoint y: 214, endPoint x: 1170, endPoint y: 82, distance: 223.2
click at [1170, 82] on span "Filtre" at bounding box center [1191, 84] width 54 height 15
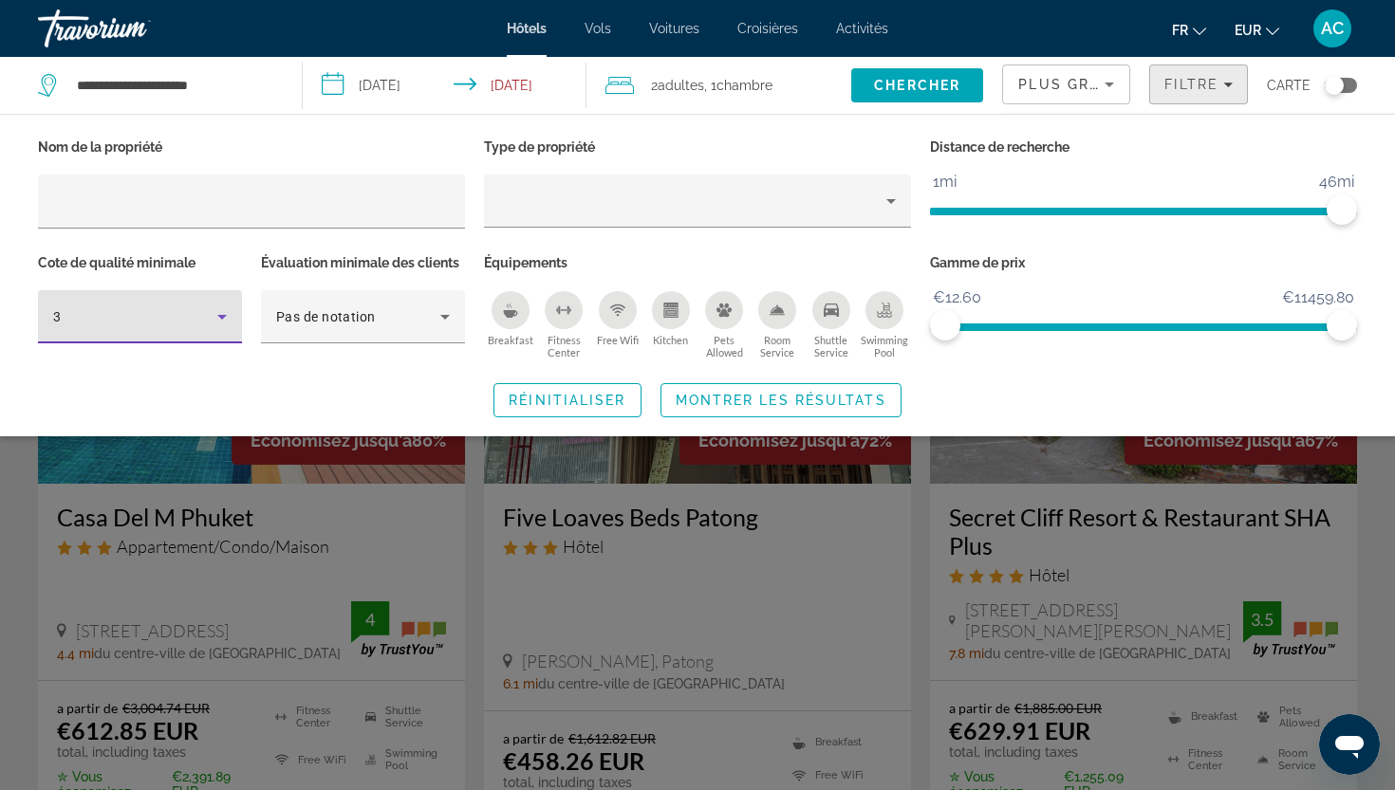
click at [218, 312] on icon "Hotel Filters" at bounding box center [222, 317] width 23 height 23
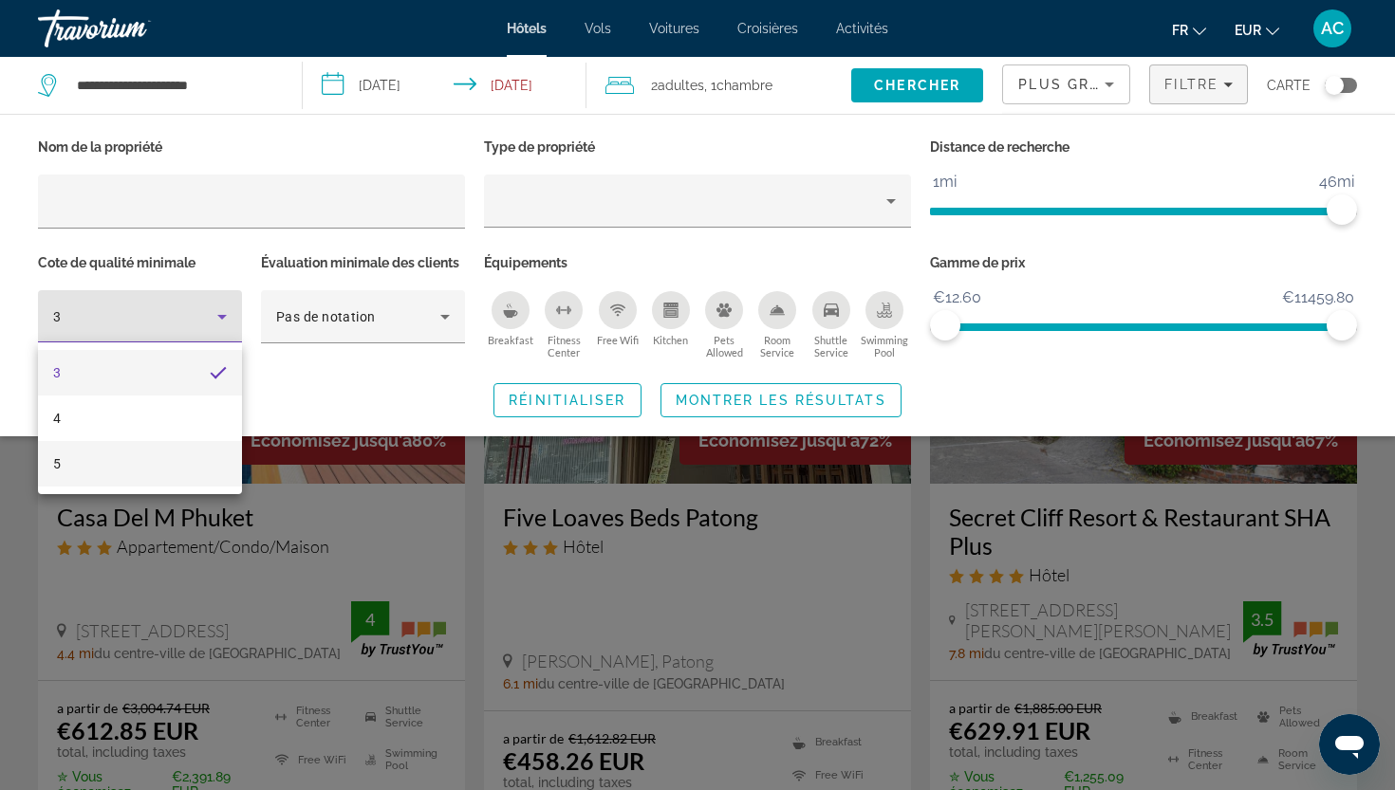
drag, startPoint x: 1170, startPoint y: 82, endPoint x: 206, endPoint y: 457, distance: 1034.7
click at [206, 457] on mat-option "5" at bounding box center [140, 464] width 204 height 46
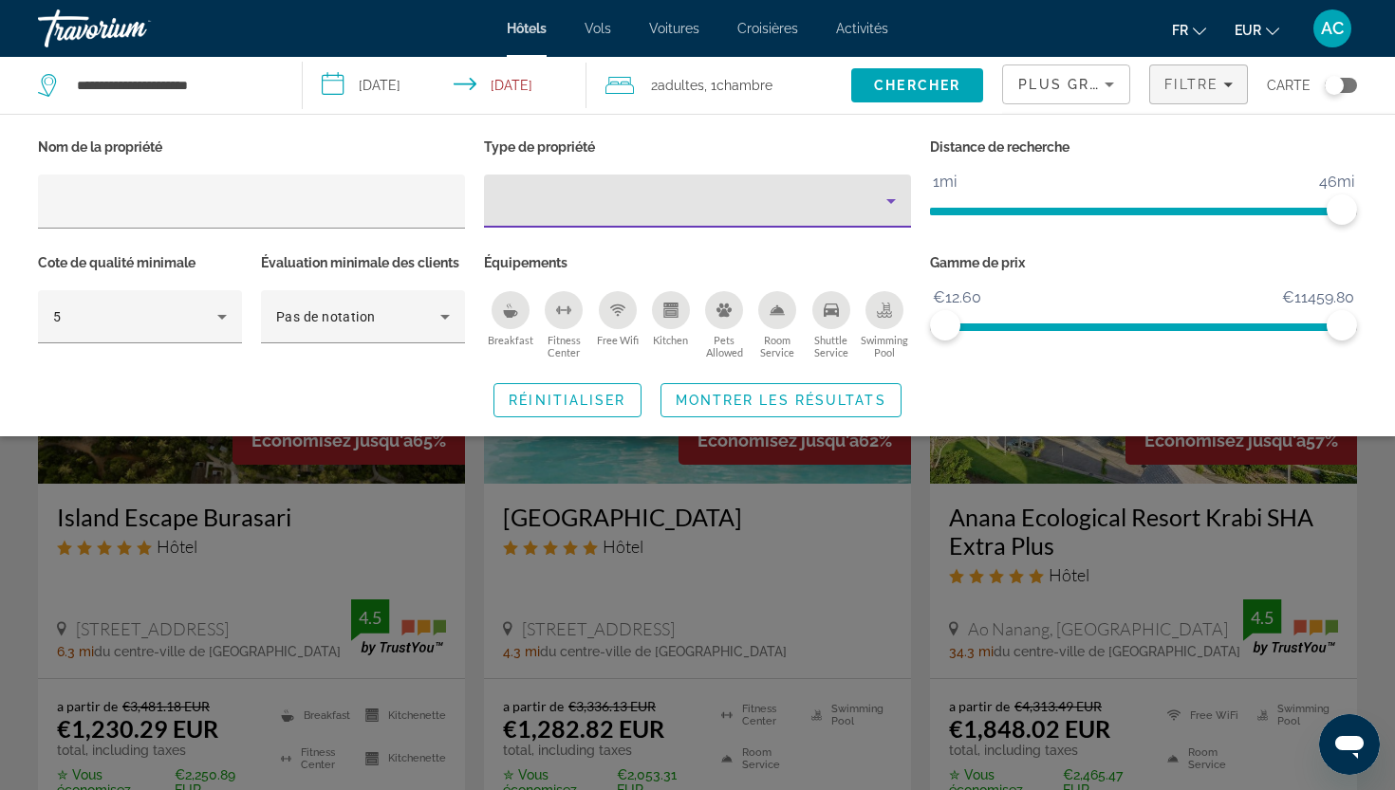
click at [765, 203] on div "Property type" at bounding box center [692, 201] width 387 height 23
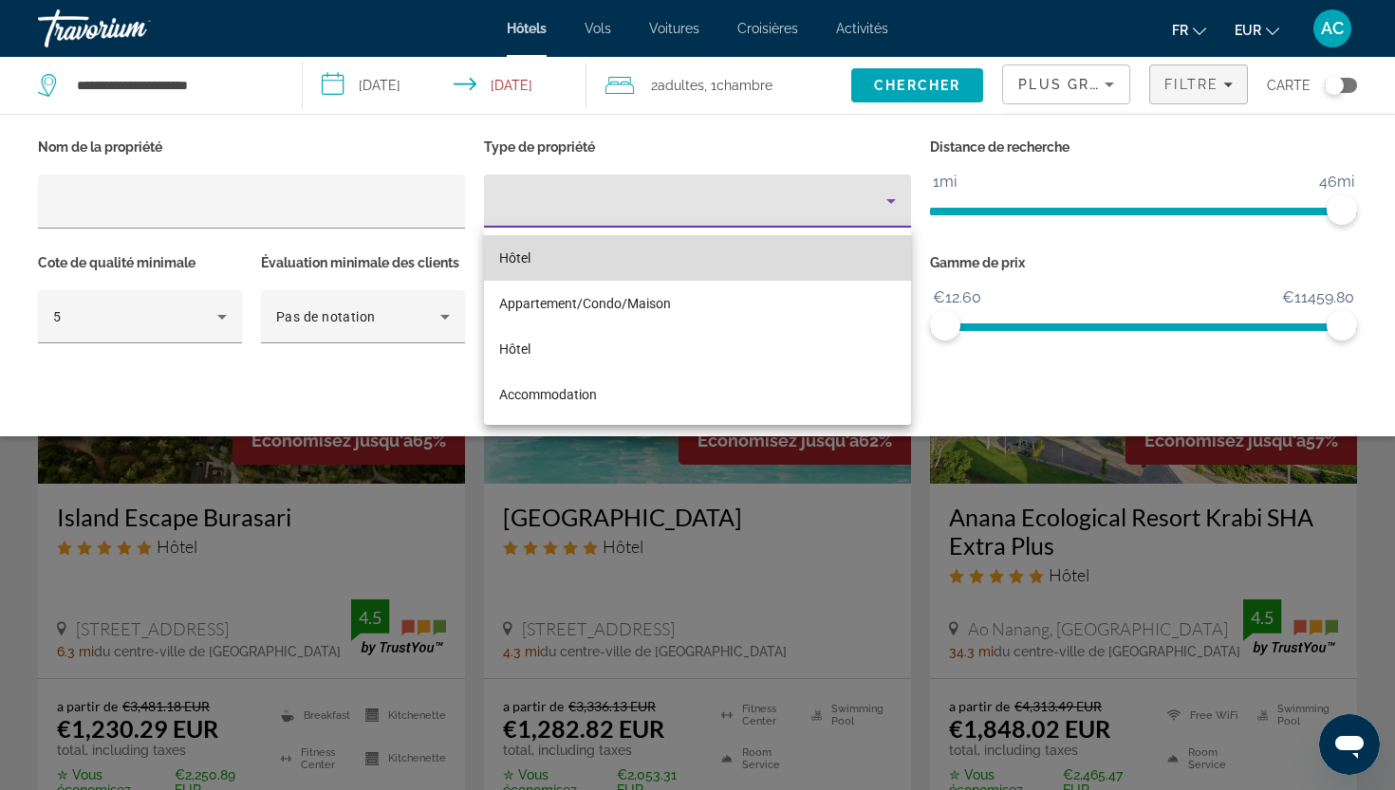
click at [748, 252] on mat-option "Hôtel" at bounding box center [697, 258] width 427 height 46
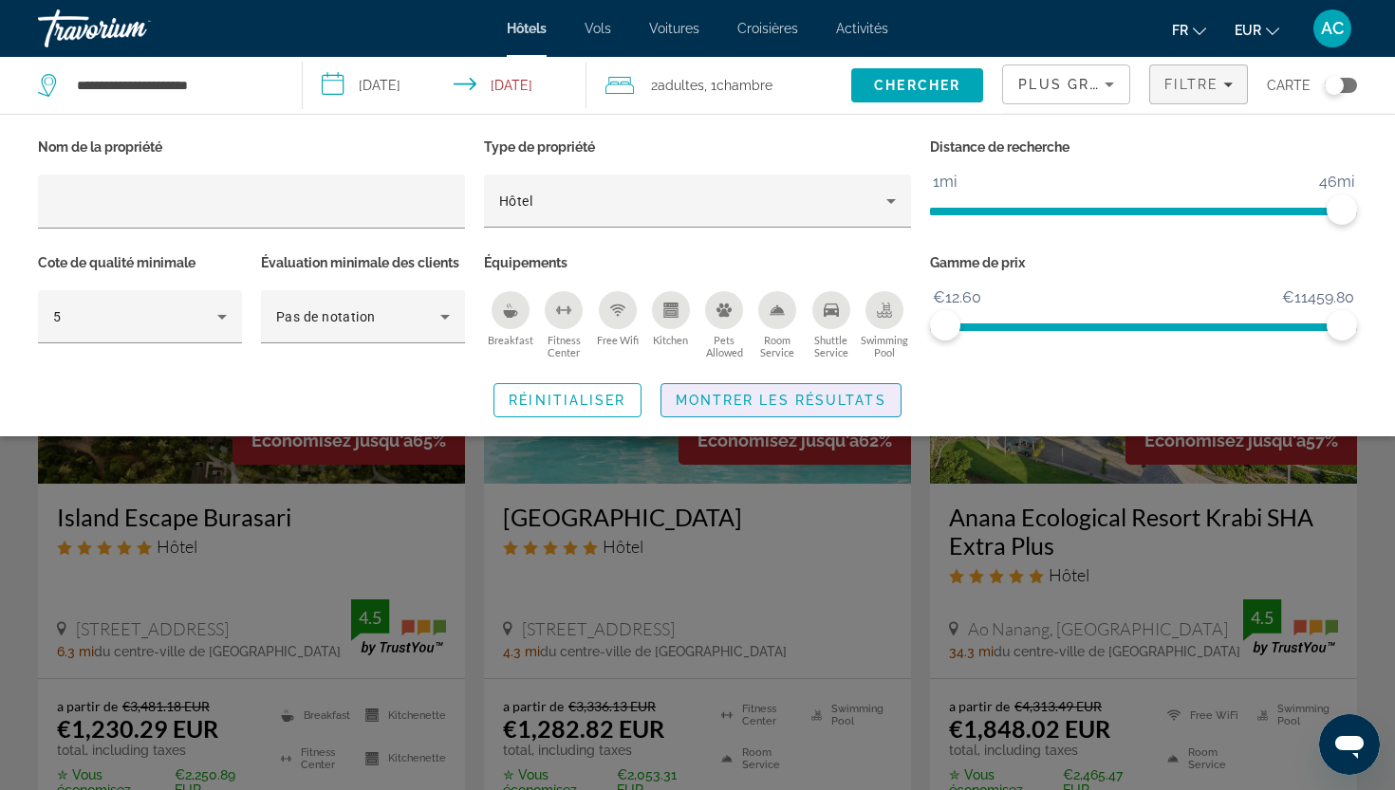
click at [778, 399] on span "Montrer les résultats" at bounding box center [781, 400] width 211 height 15
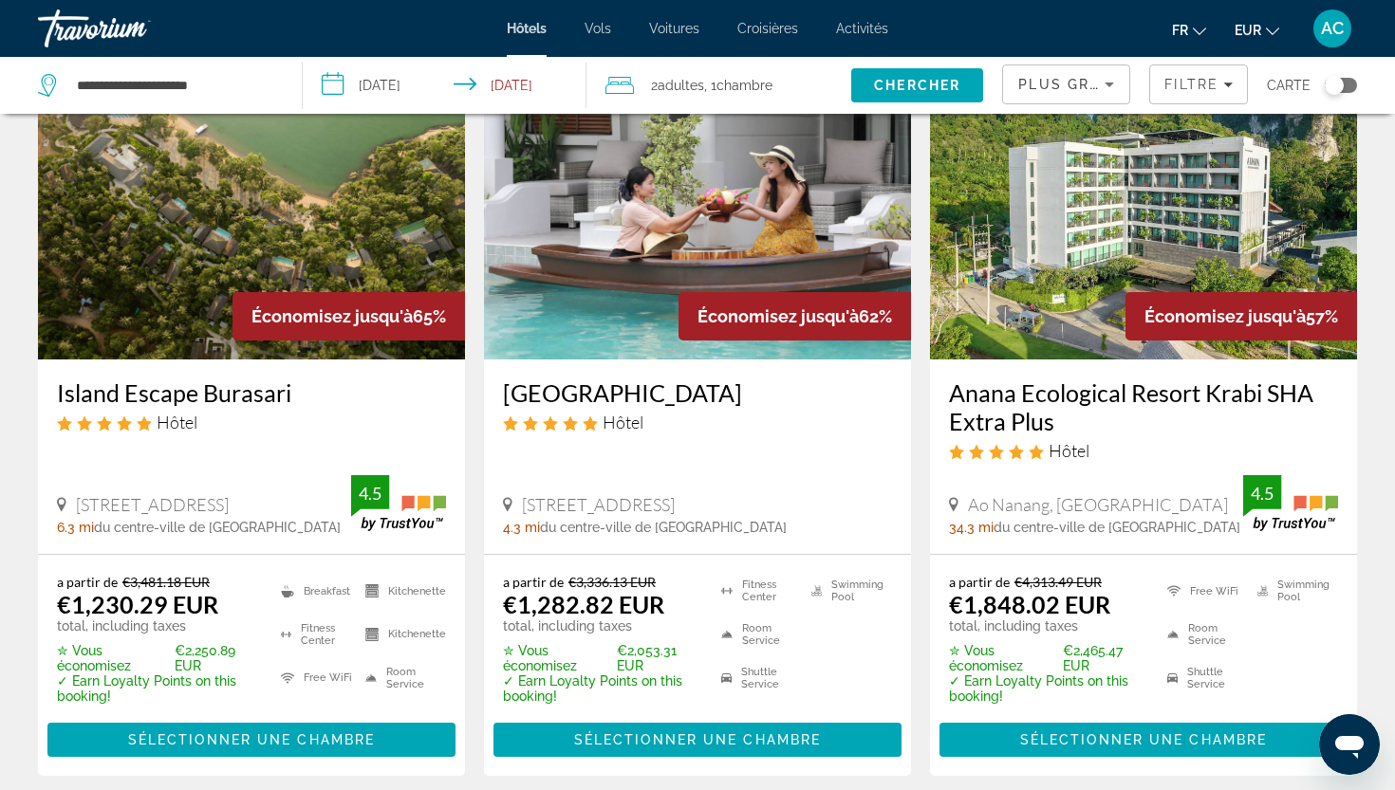
scroll to position [123, 0]
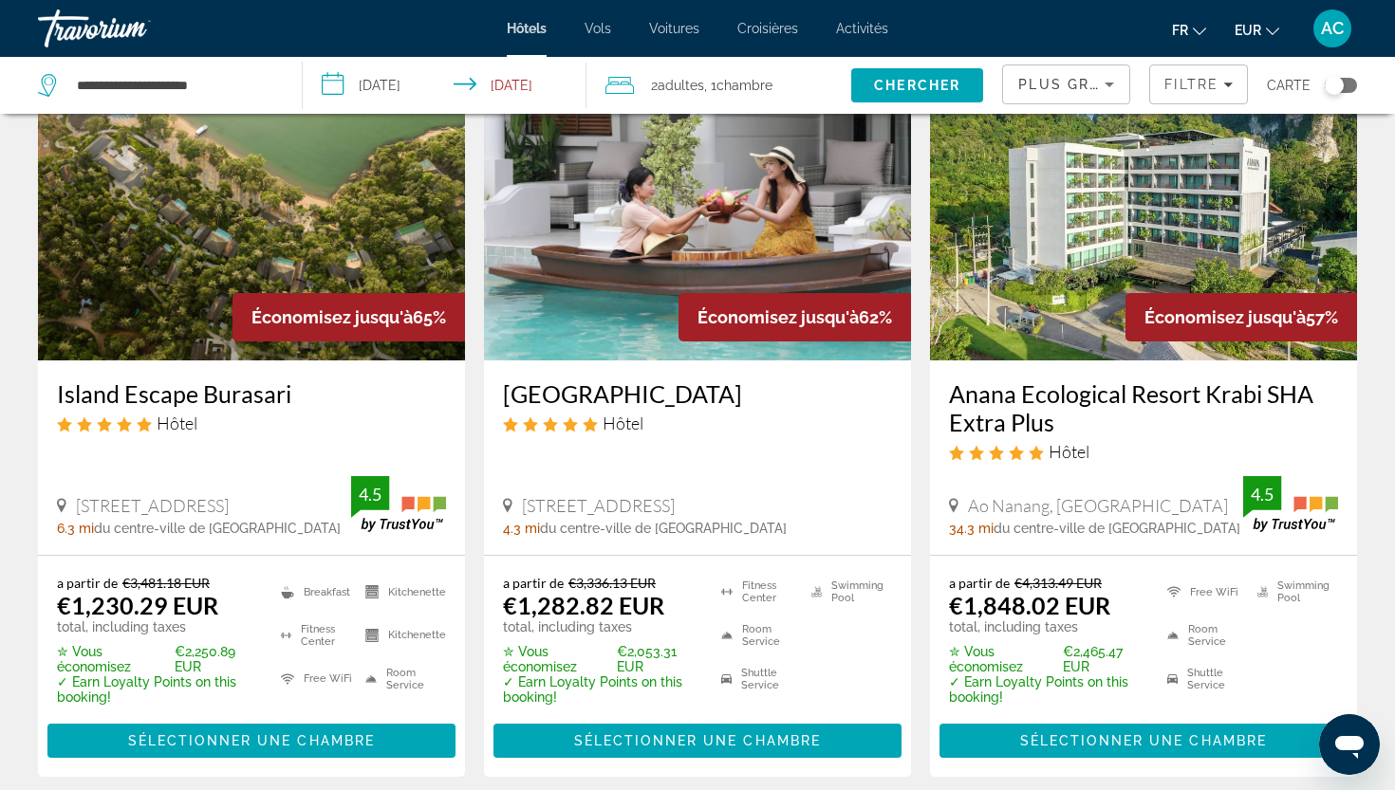
drag, startPoint x: 223, startPoint y: 465, endPoint x: 156, endPoint y: 399, distance: 94.6
click at [156, 399] on h3 "Island Escape Burasari" at bounding box center [251, 394] width 389 height 28
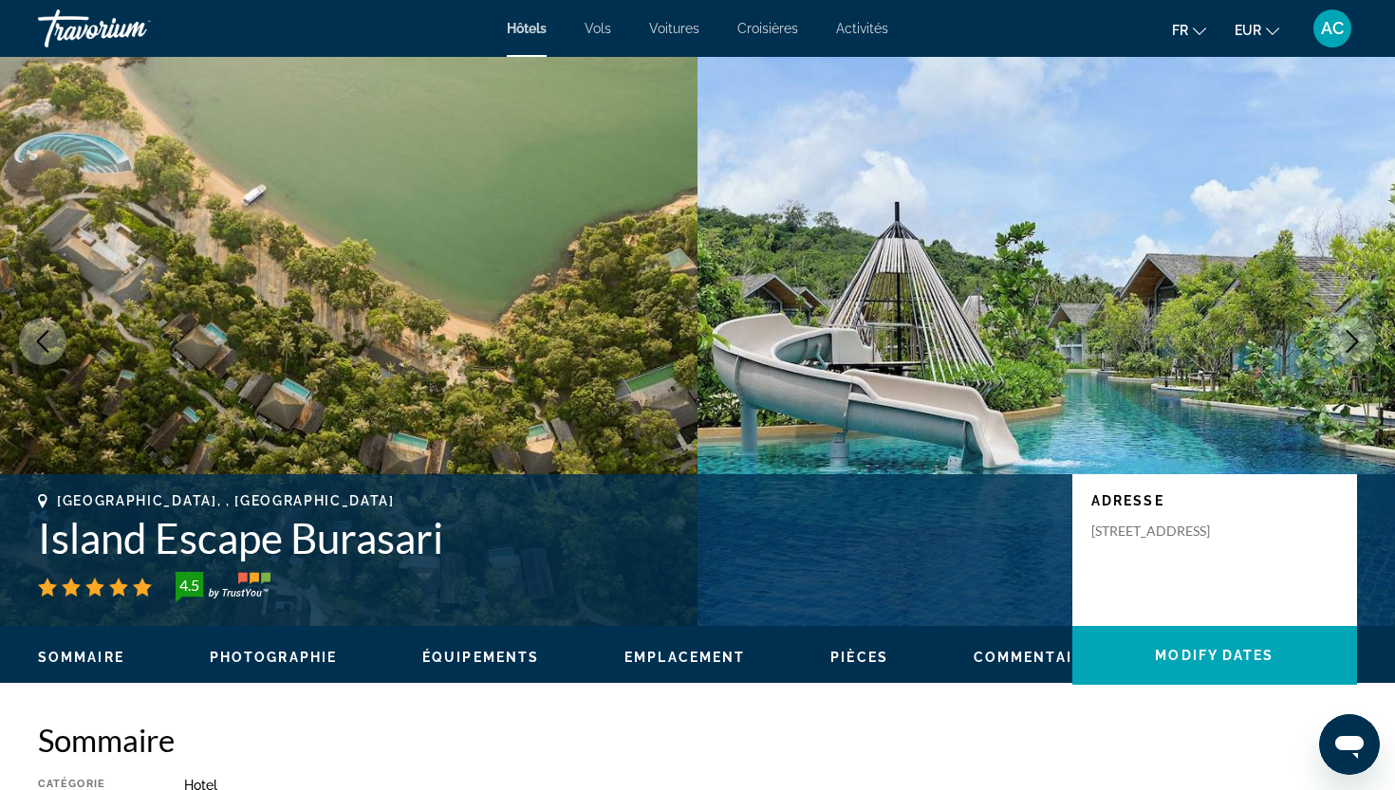
click at [1346, 352] on icon "Next image" at bounding box center [1352, 341] width 12 height 23
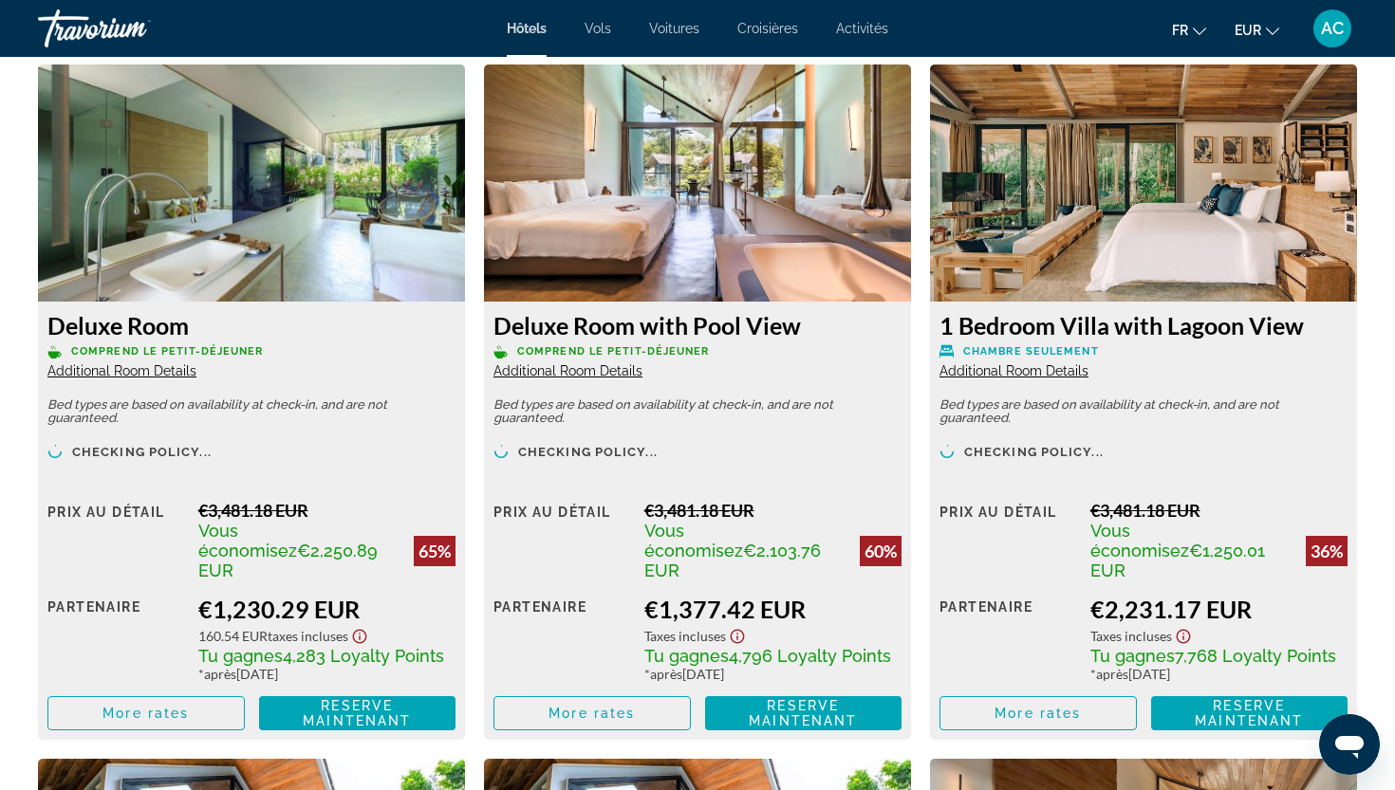
scroll to position [2618, 0]
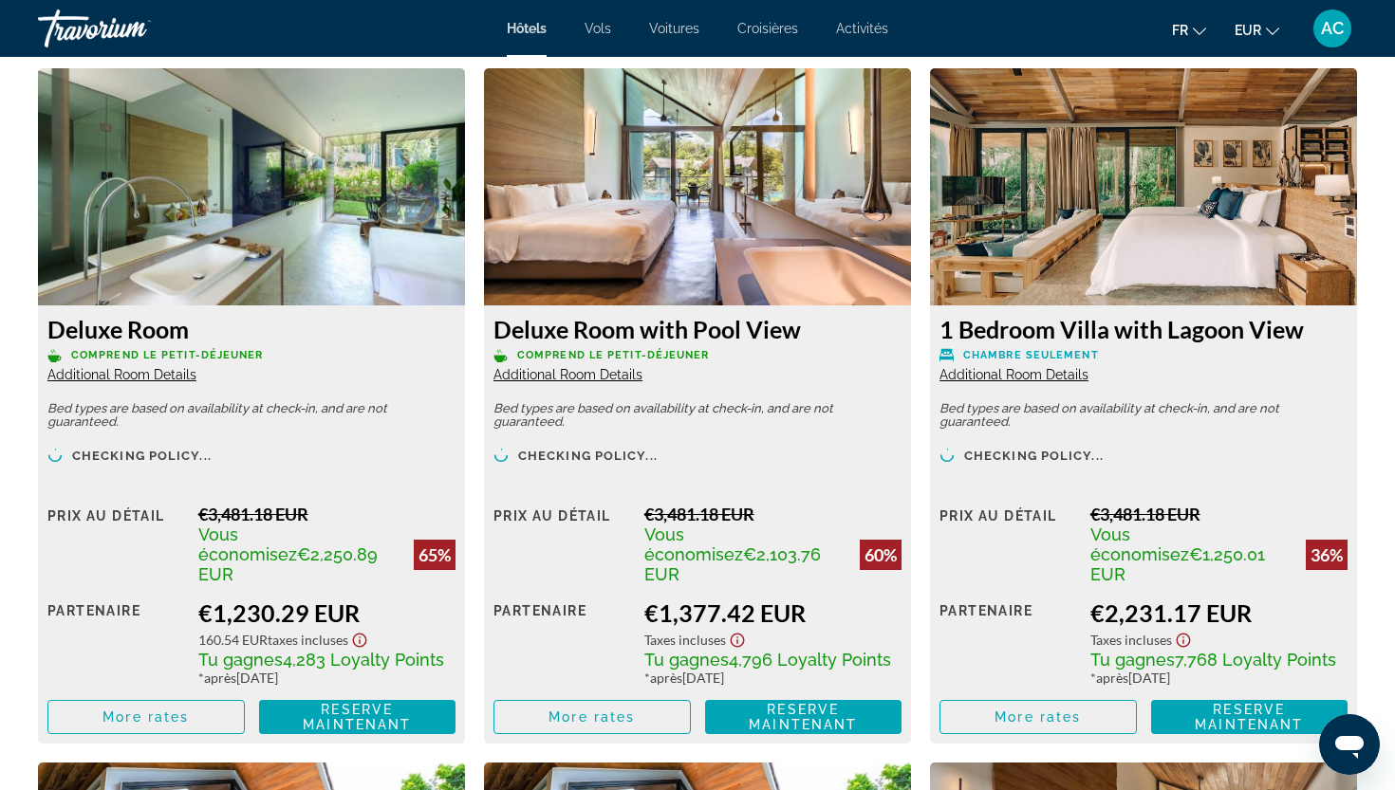
click at [156, 377] on span "Additional Room Details" at bounding box center [121, 374] width 149 height 15
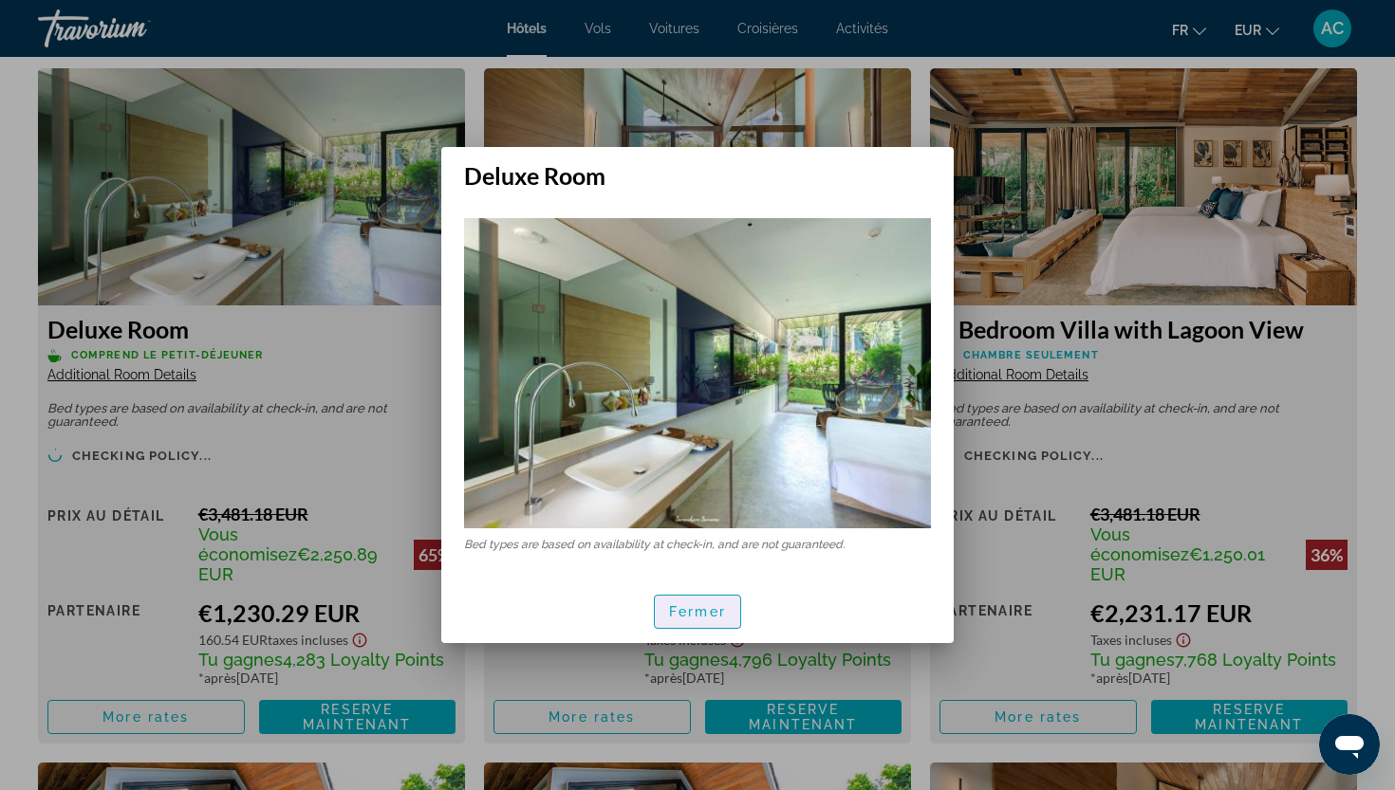
click at [675, 615] on span "Fermer" at bounding box center [697, 611] width 57 height 15
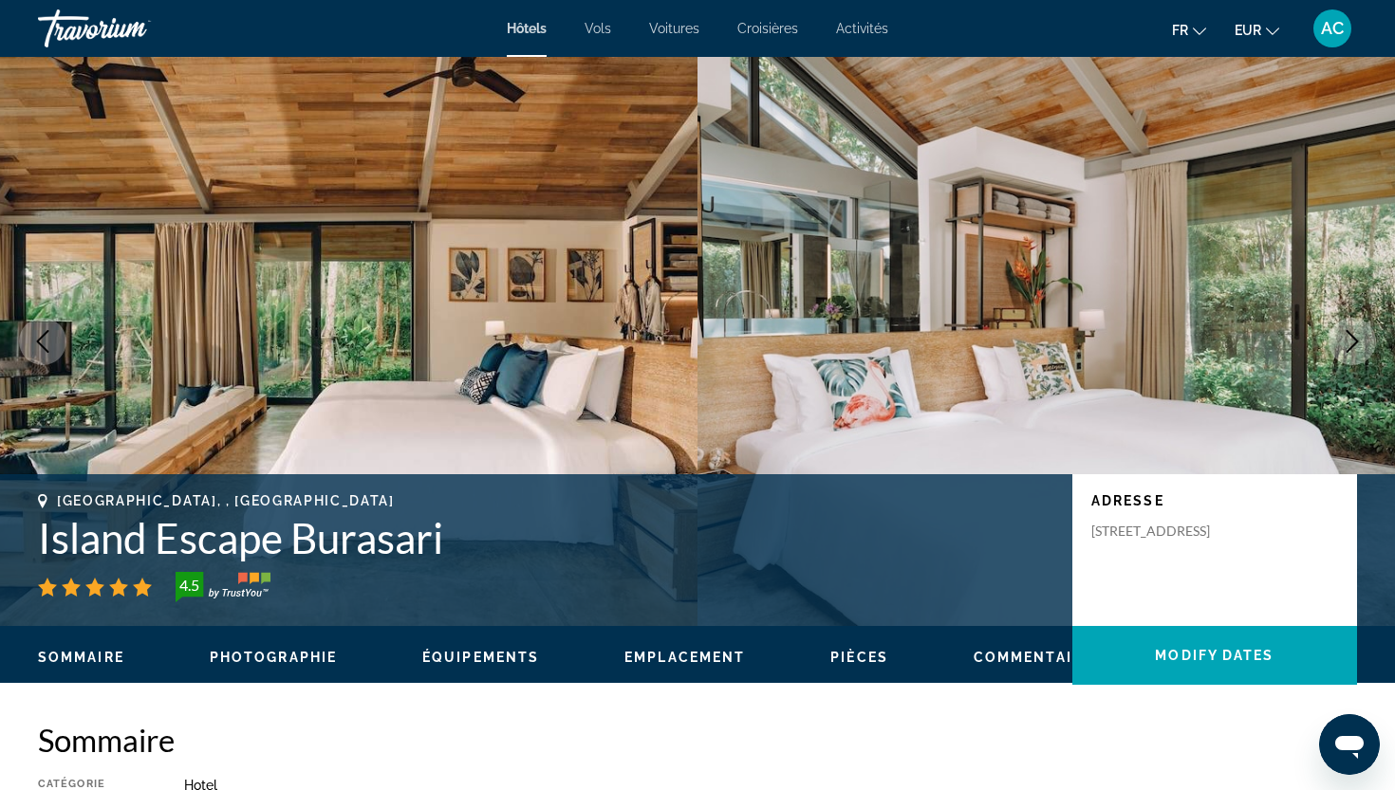
scroll to position [2618, 0]
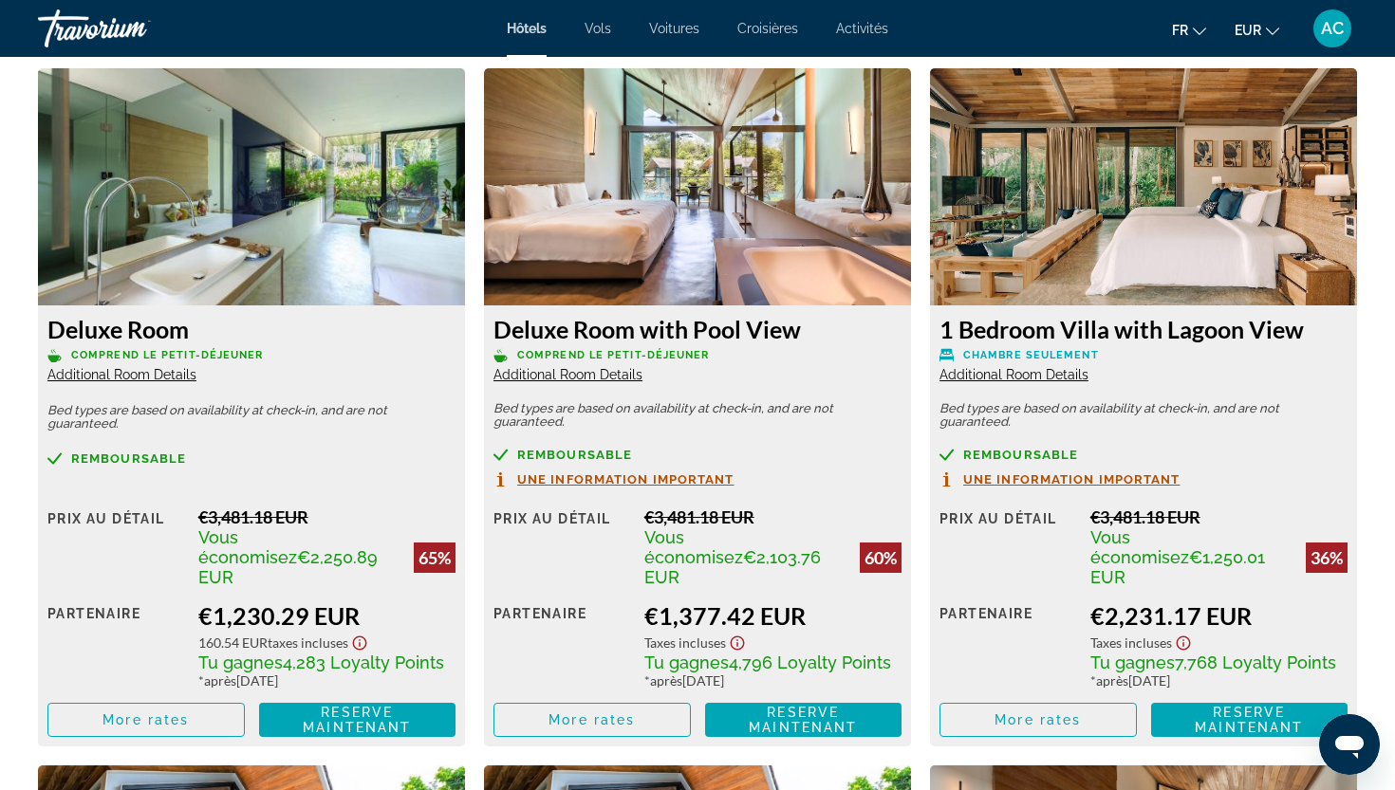
click at [140, 375] on span "Additional Room Details" at bounding box center [121, 374] width 149 height 15
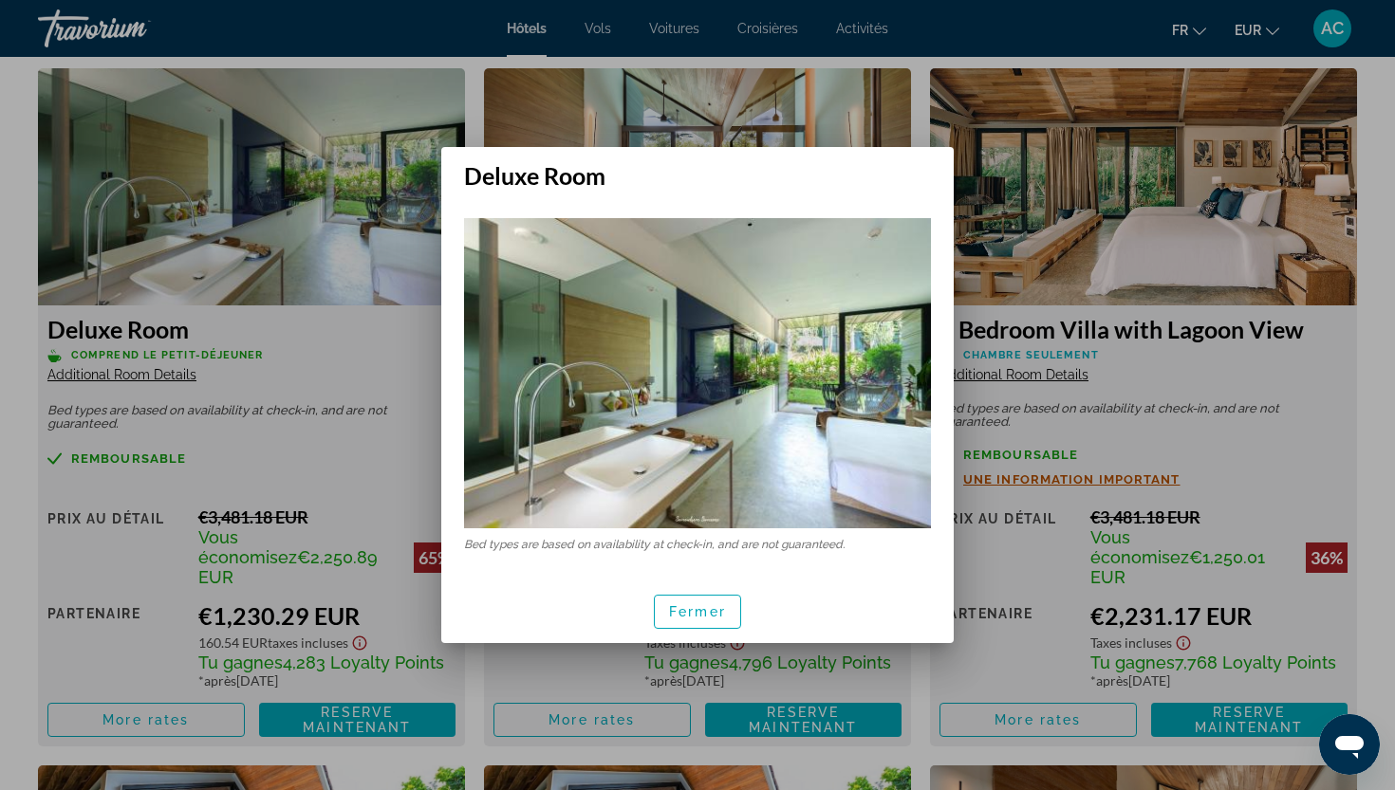
click at [363, 400] on div at bounding box center [697, 395] width 1395 height 790
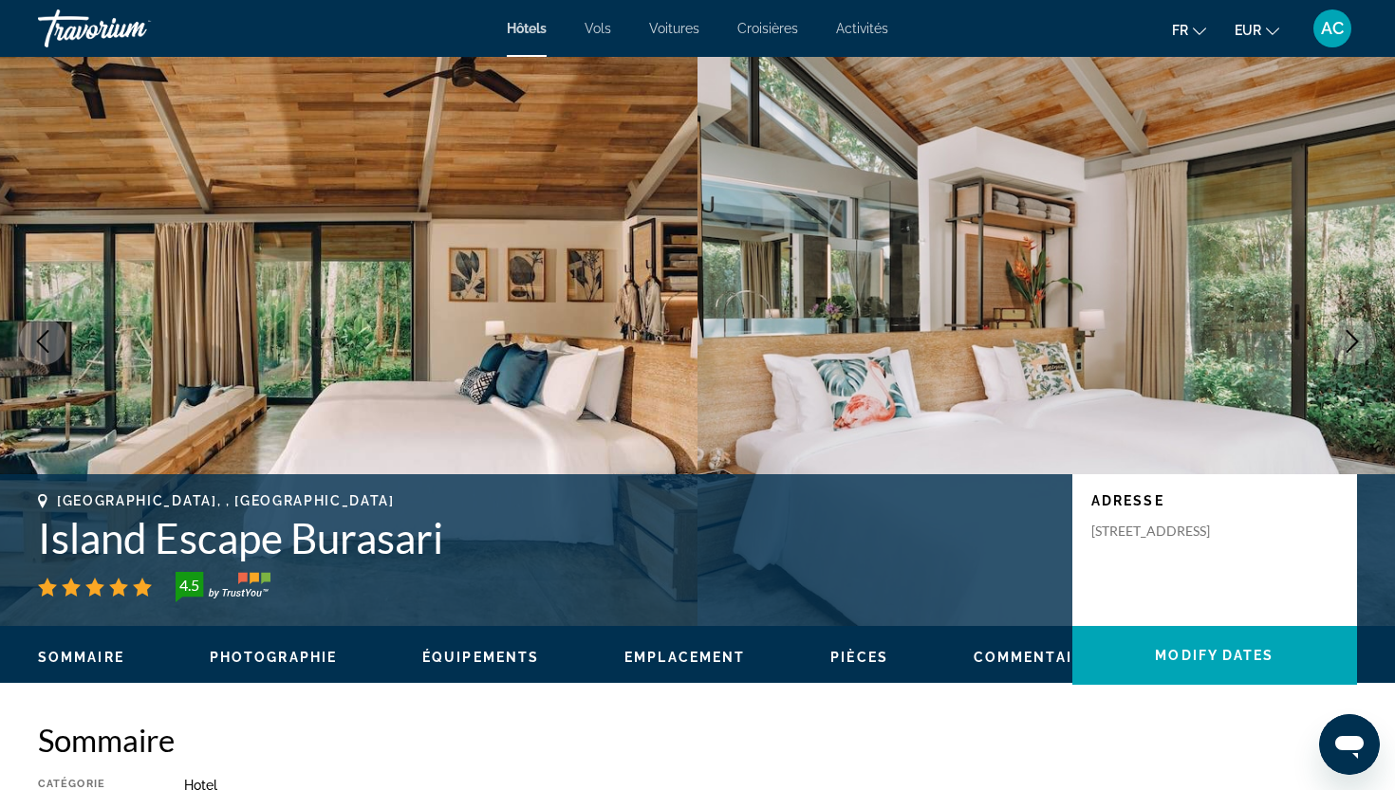
scroll to position [2618, 0]
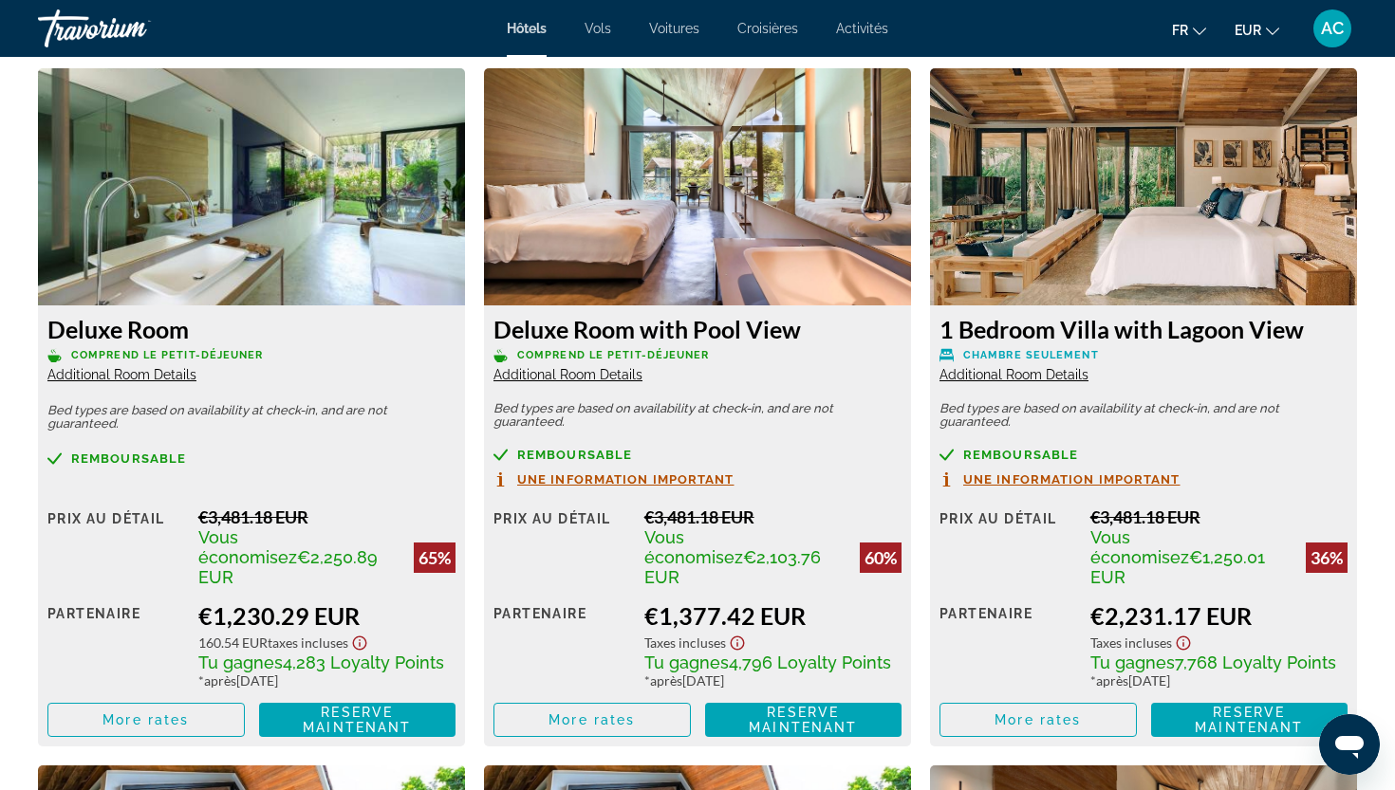
click at [175, 713] on span "More rates" at bounding box center [145, 720] width 86 height 15
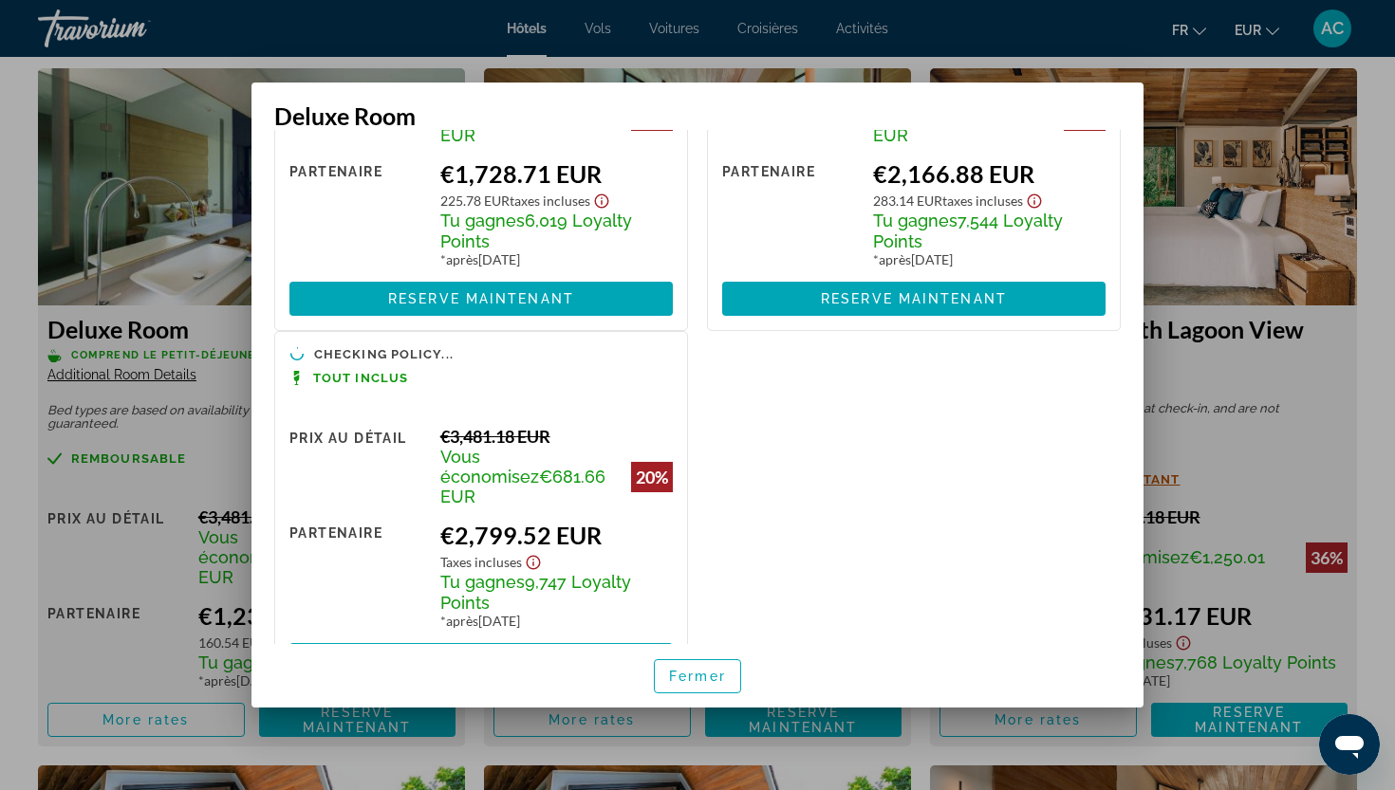
scroll to position [0, 0]
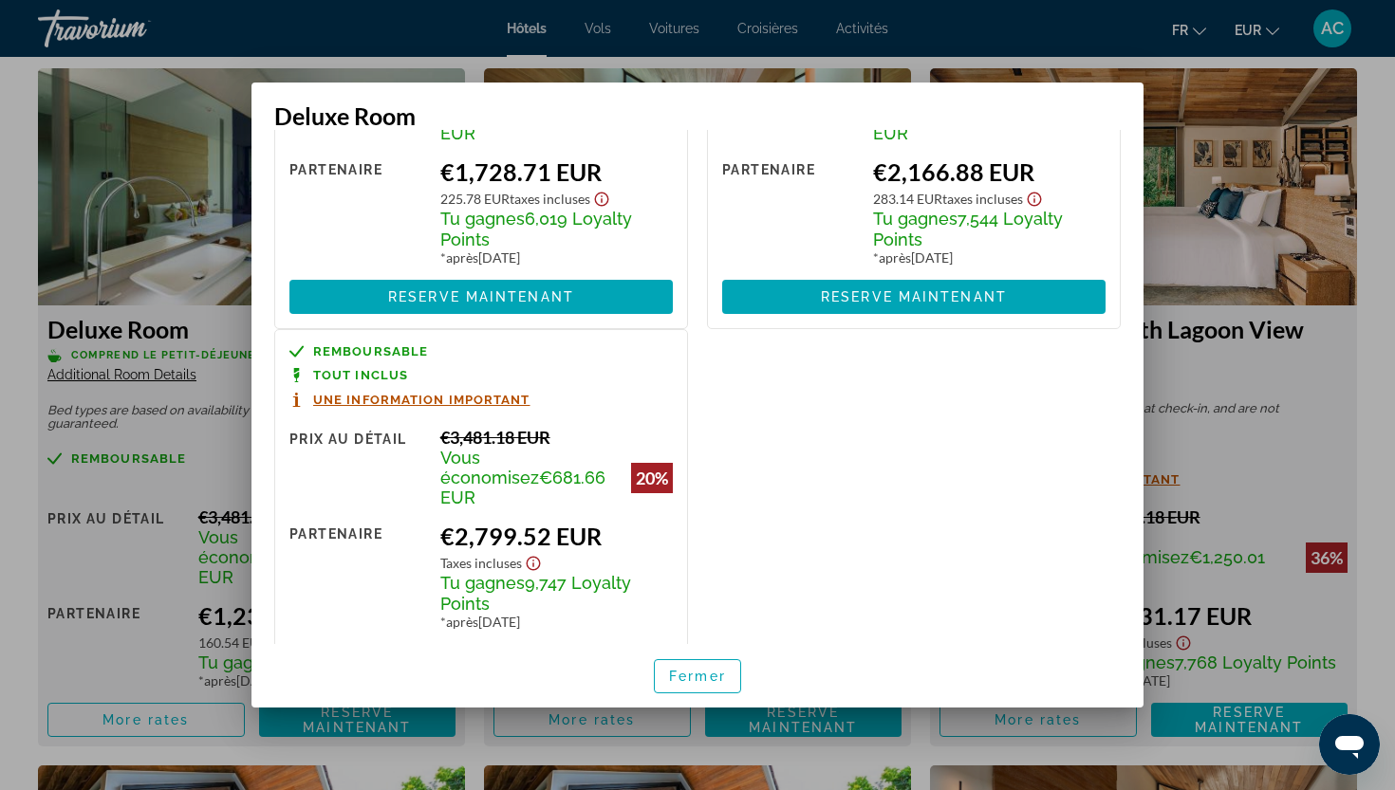
click at [713, 665] on span "button" at bounding box center [697, 677] width 85 height 46
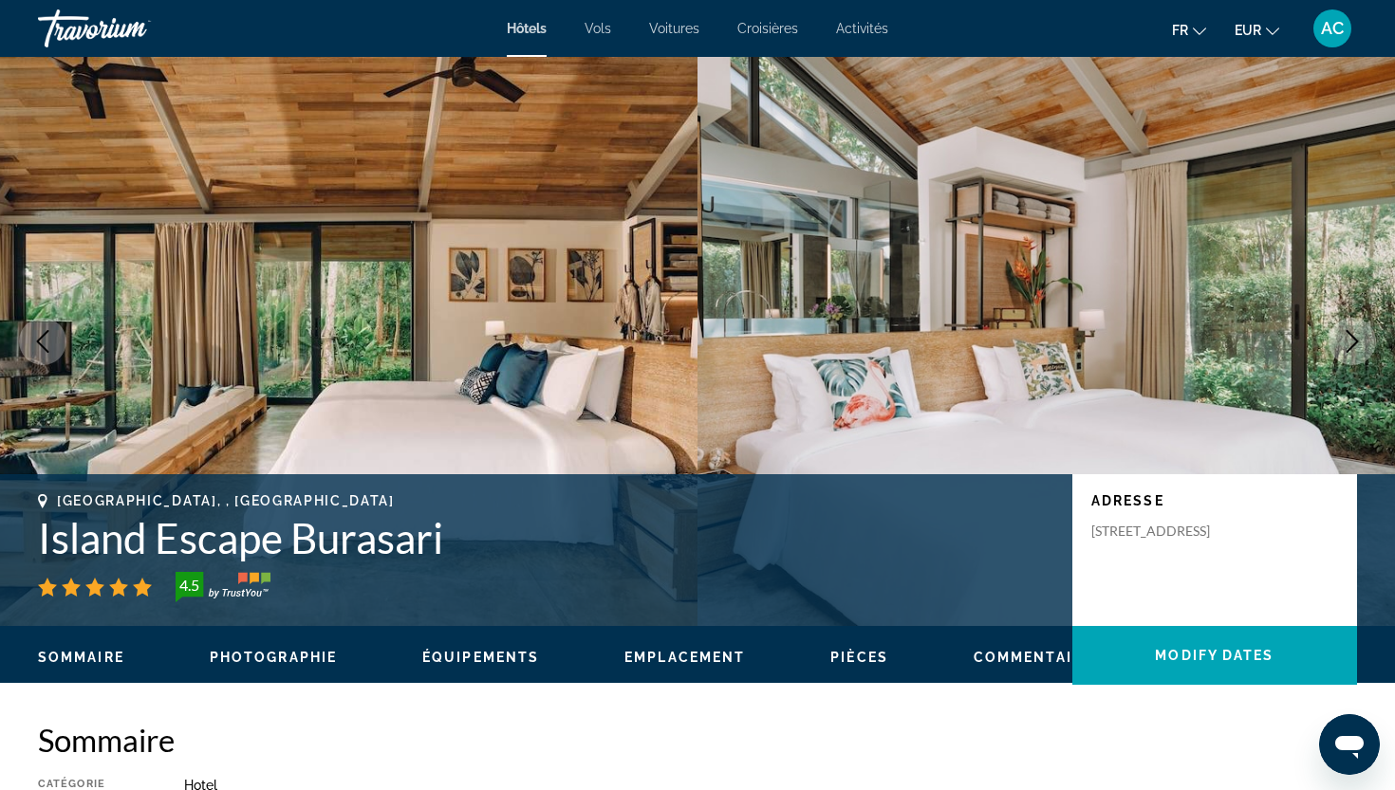
scroll to position [2618, 0]
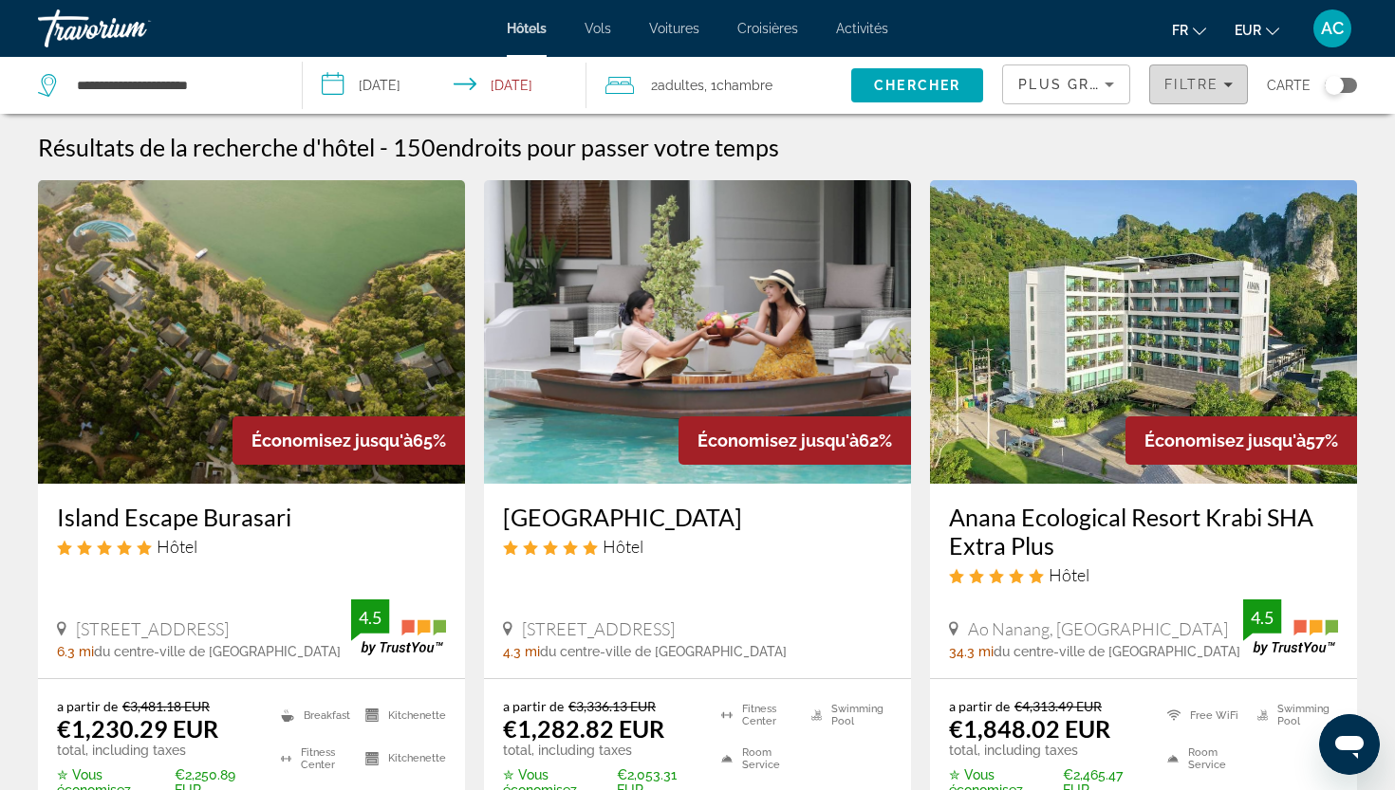
drag, startPoint x: 833, startPoint y: 222, endPoint x: 1193, endPoint y: 77, distance: 387.8
click at [1193, 77] on span "Filtre" at bounding box center [1191, 84] width 54 height 15
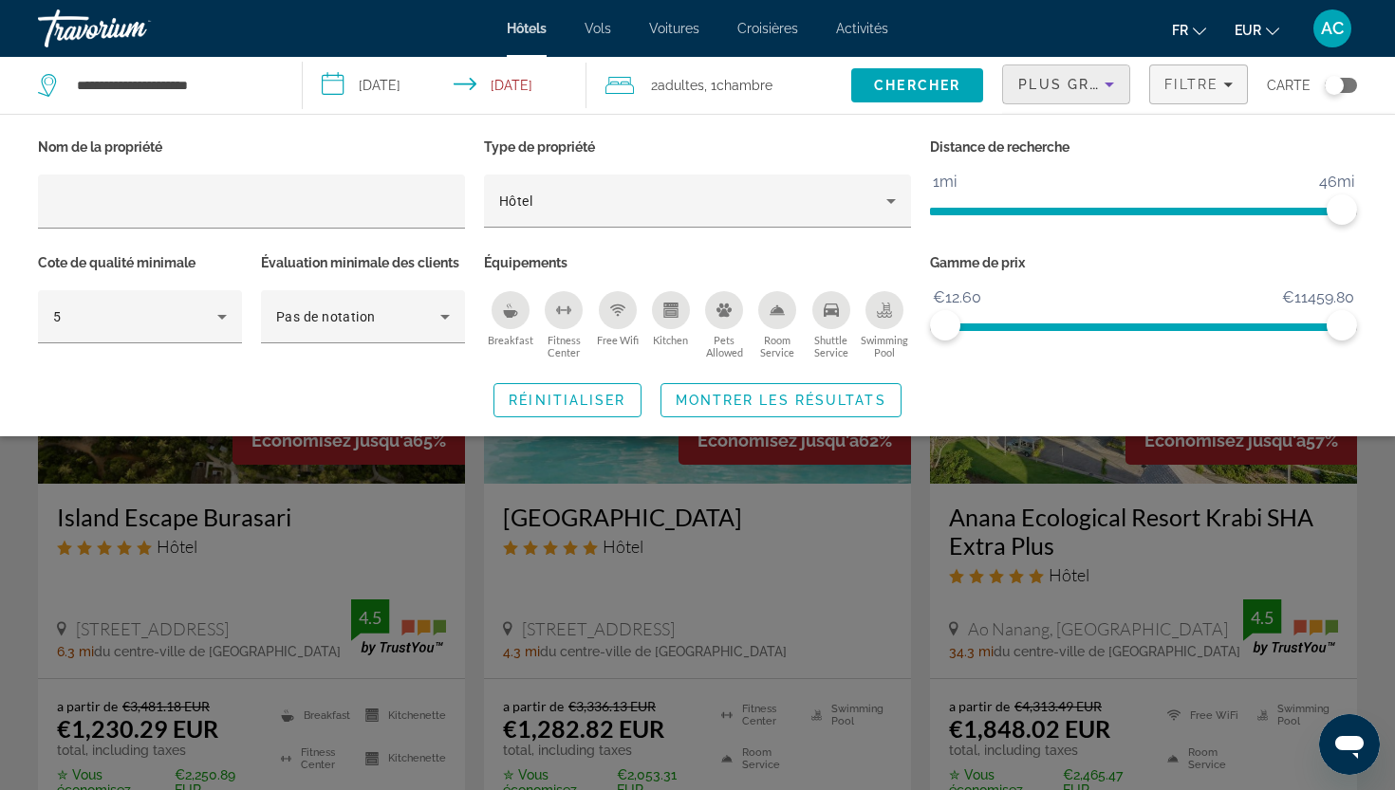
drag, startPoint x: 1193, startPoint y: 77, endPoint x: 1031, endPoint y: 73, distance: 162.3
click at [1031, 73] on div "Plus grandes économies" at bounding box center [1061, 84] width 86 height 23
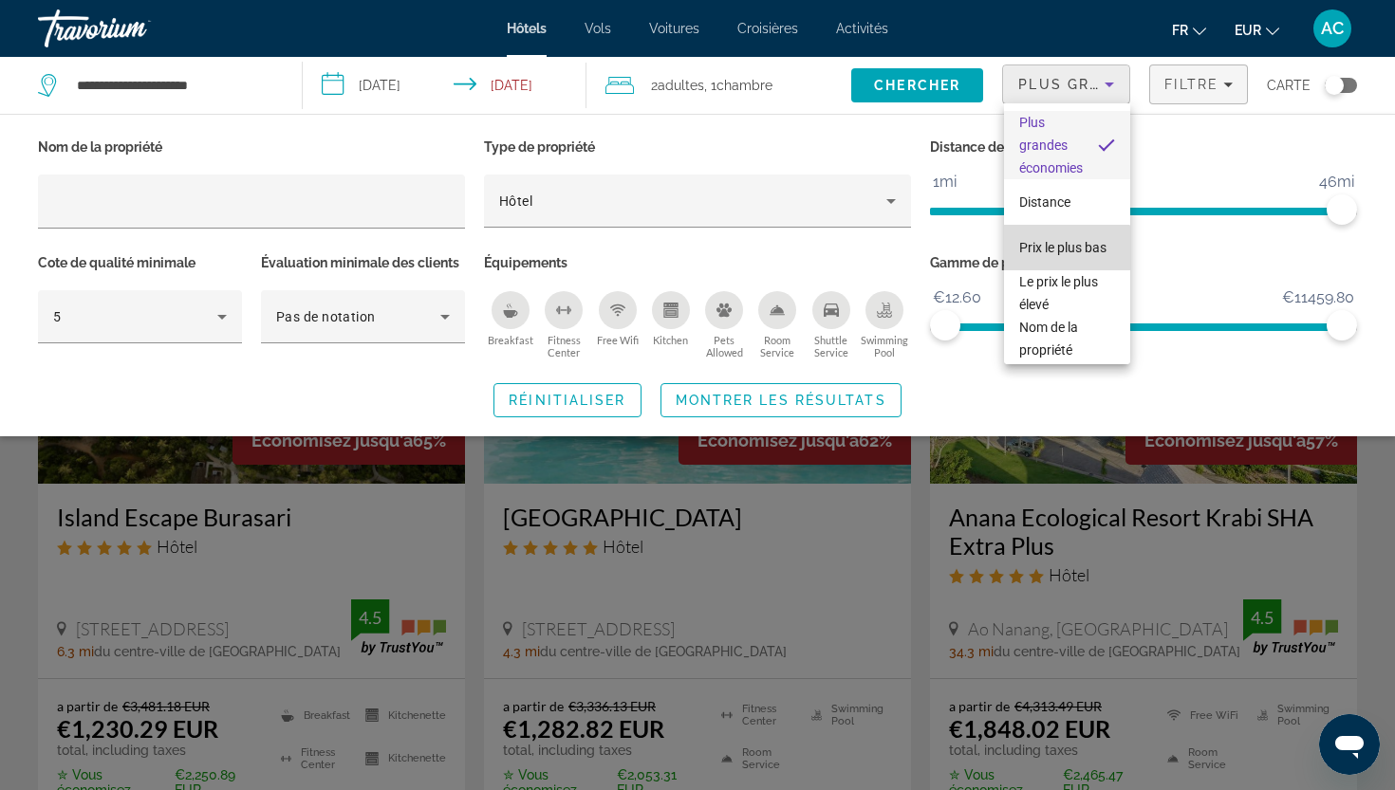
drag, startPoint x: 1031, startPoint y: 73, endPoint x: 1048, endPoint y: 260, distance: 187.7
click at [1048, 260] on mat-option "Prix le plus bas" at bounding box center [1067, 248] width 126 height 46
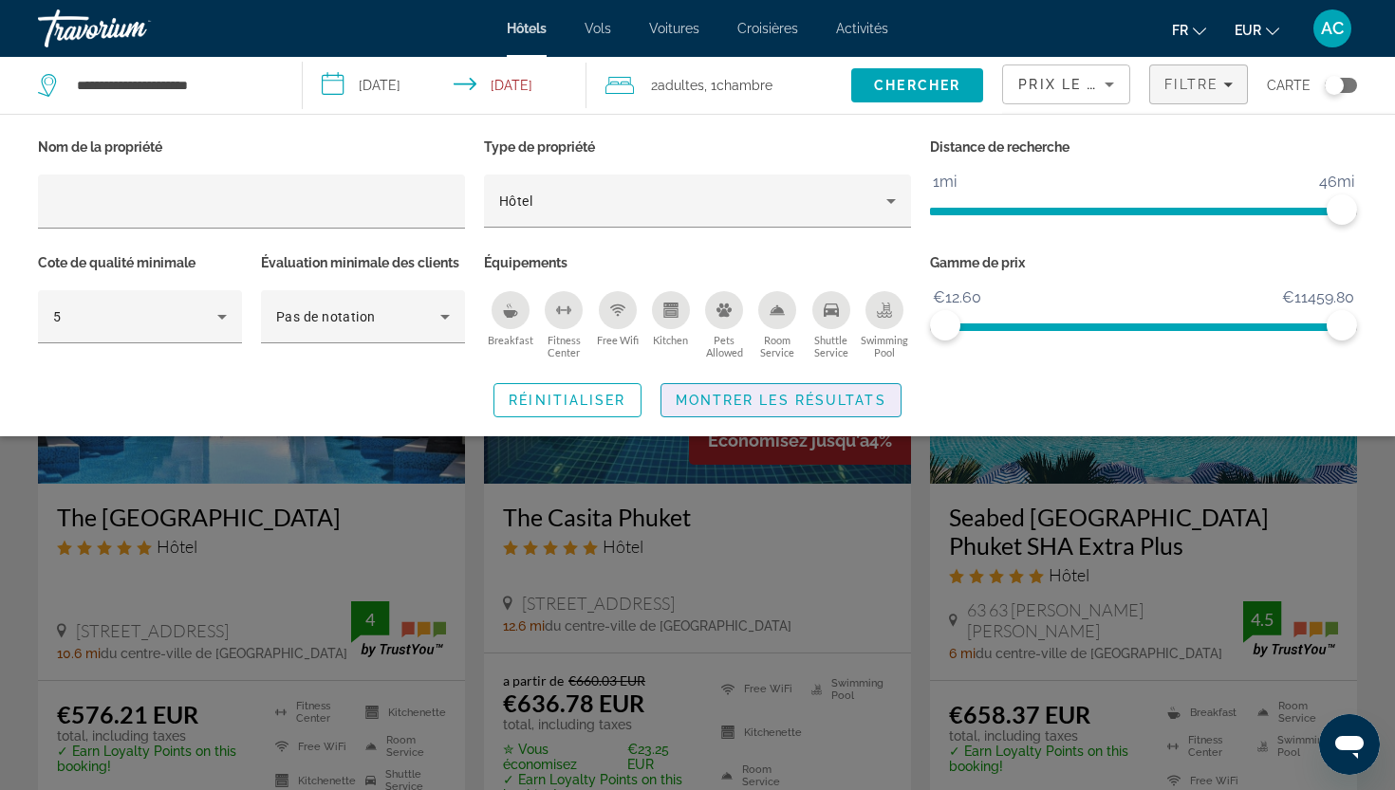
click at [771, 407] on span "Search widget" at bounding box center [780, 401] width 239 height 46
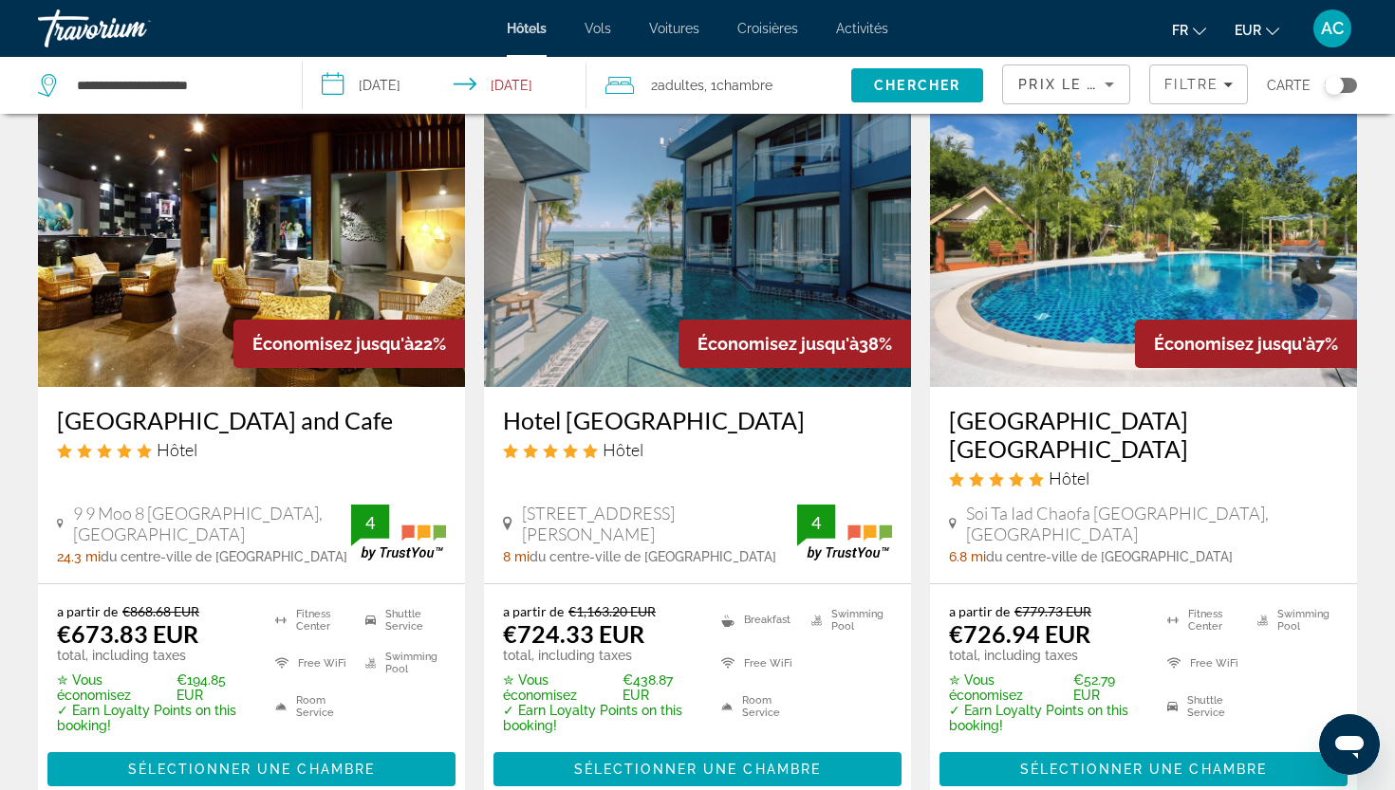
scroll to position [840, 0]
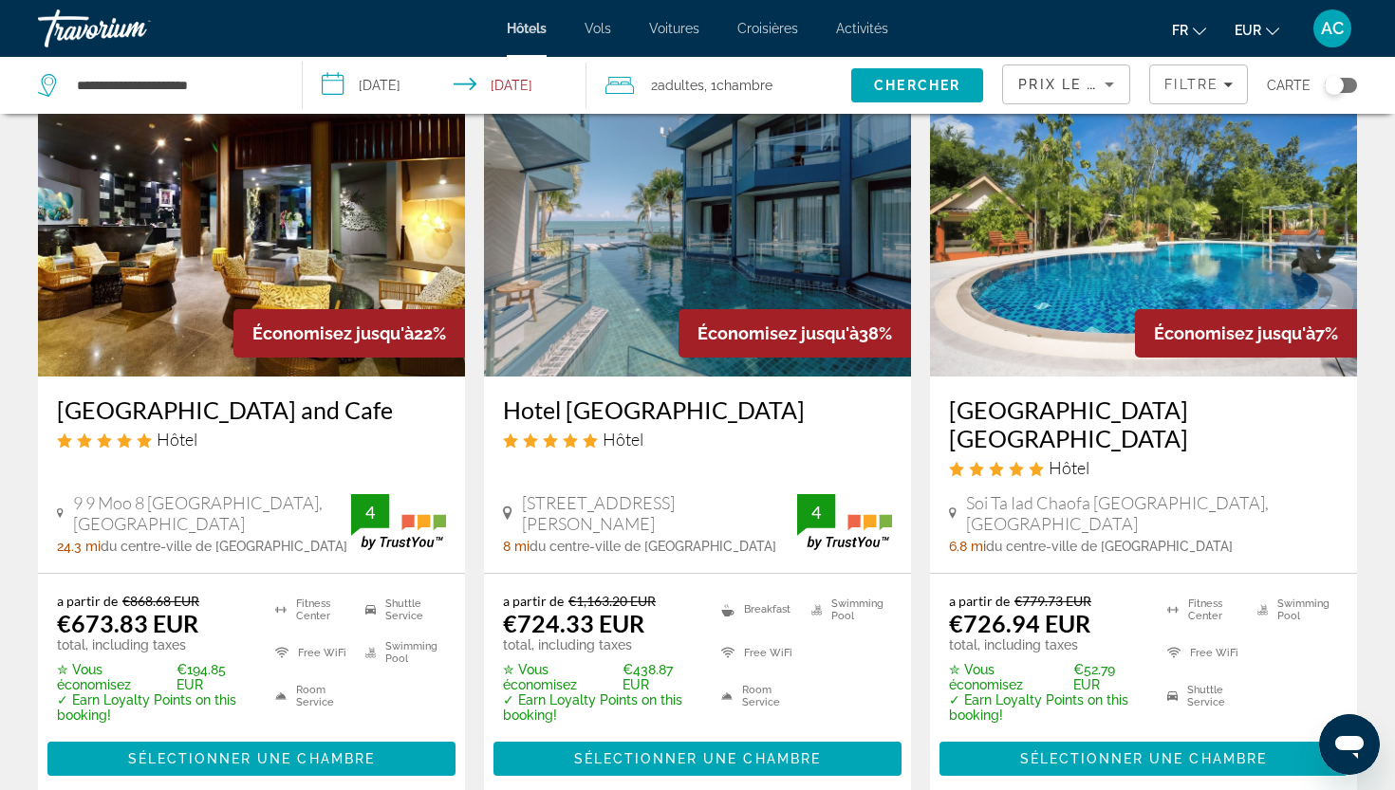
drag, startPoint x: 542, startPoint y: 431, endPoint x: 1063, endPoint y: 410, distance: 521.4
click at [1063, 410] on h3 "[GEOGRAPHIC_DATA] [GEOGRAPHIC_DATA]" at bounding box center [1143, 424] width 389 height 57
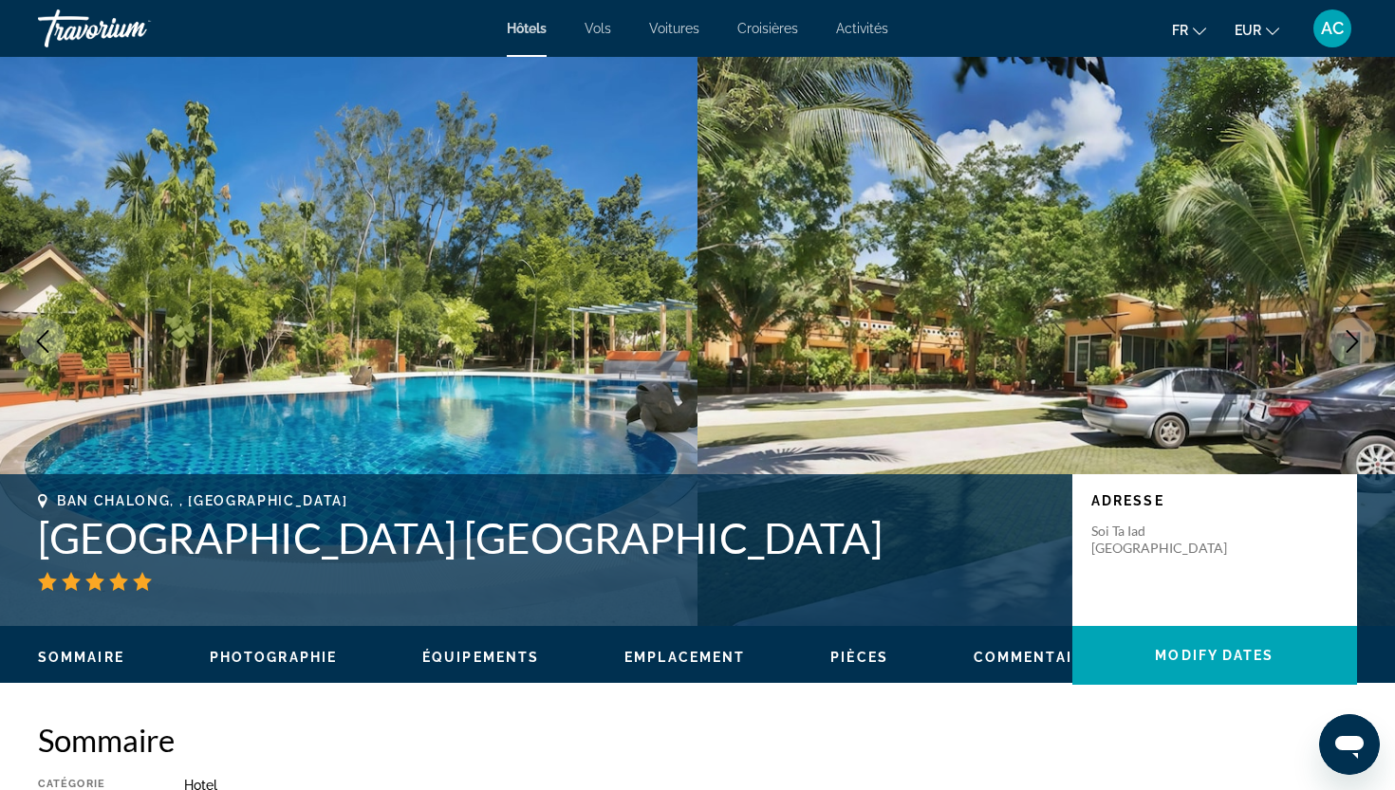
click at [1361, 343] on icon "Next image" at bounding box center [1352, 341] width 23 height 23
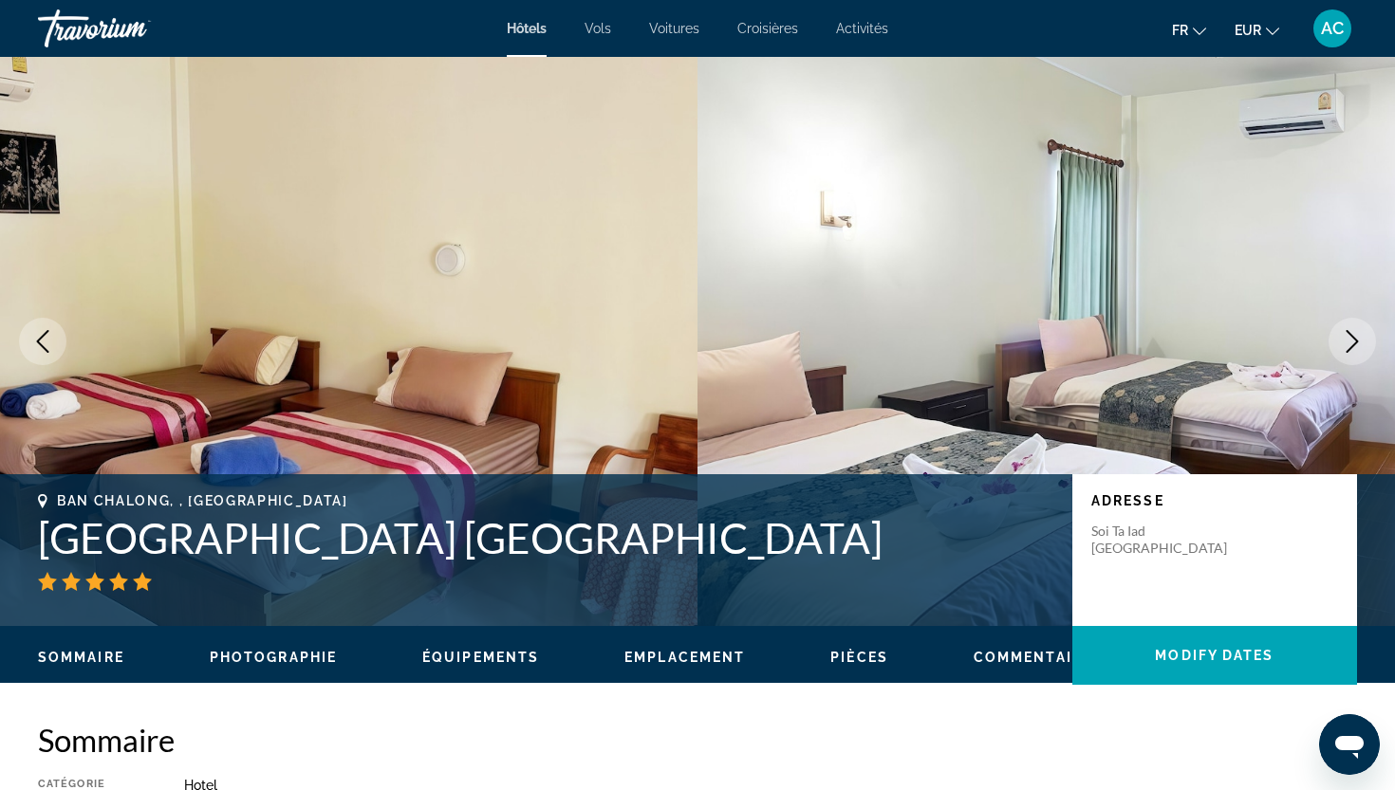
click at [1362, 344] on icon "Next image" at bounding box center [1352, 341] width 23 height 23
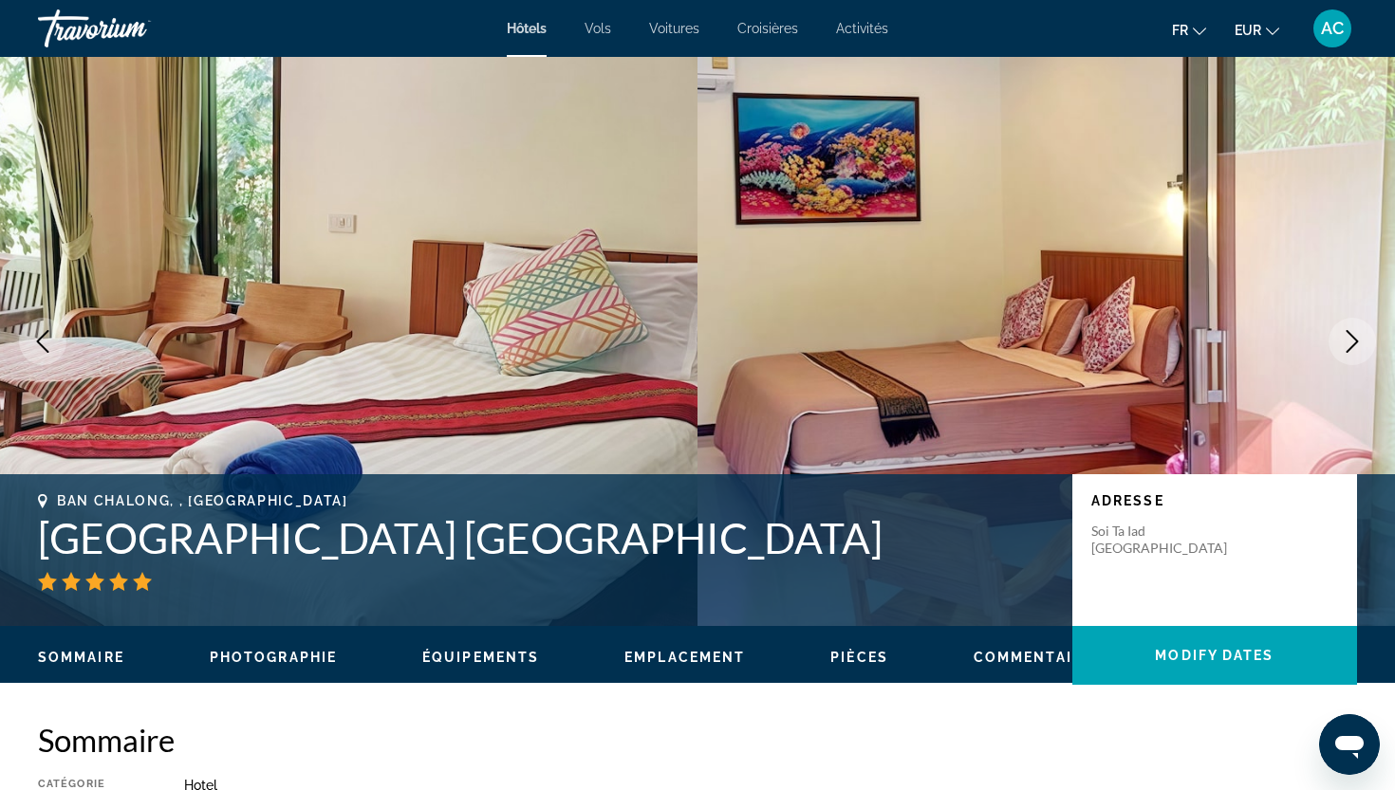
click at [1362, 344] on icon "Next image" at bounding box center [1352, 341] width 23 height 23
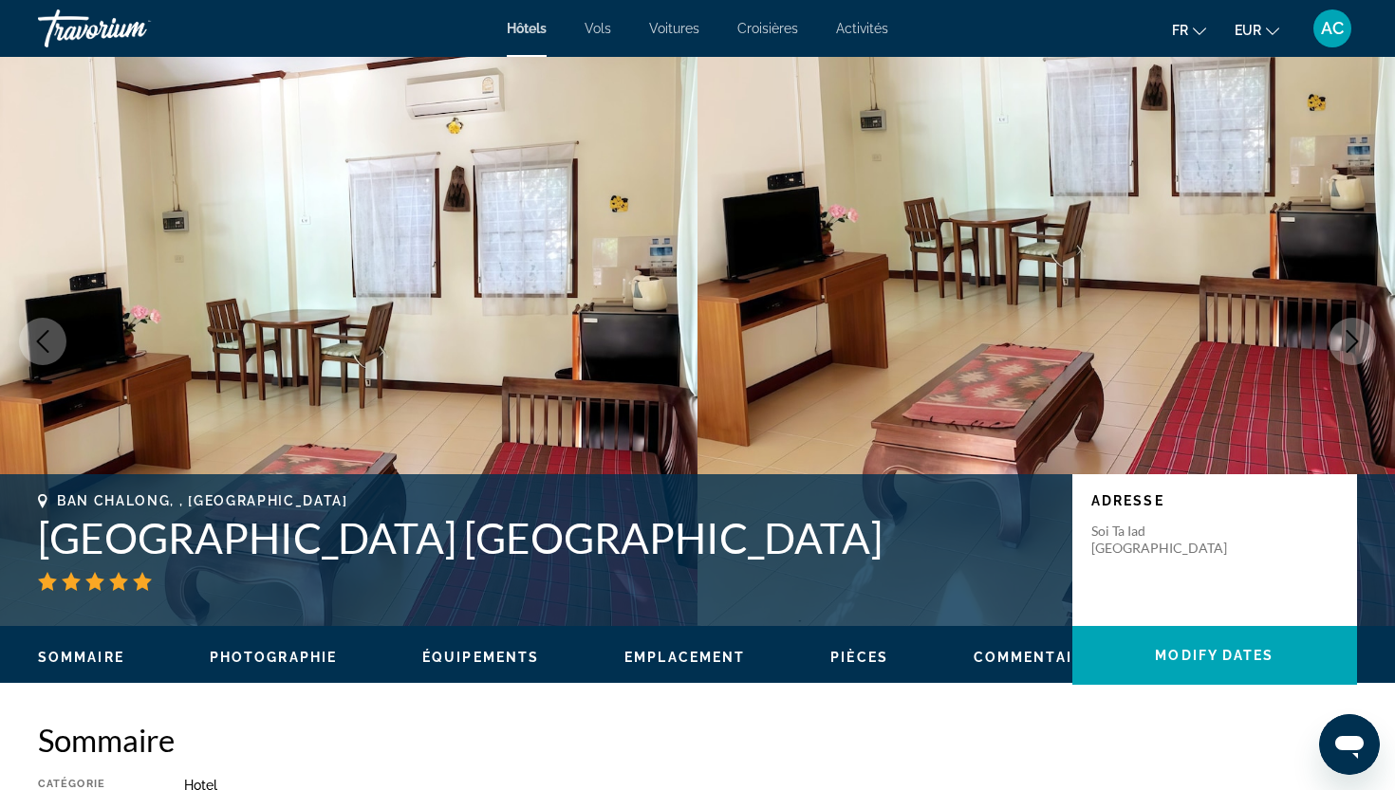
click at [1362, 344] on icon "Next image" at bounding box center [1352, 341] width 23 height 23
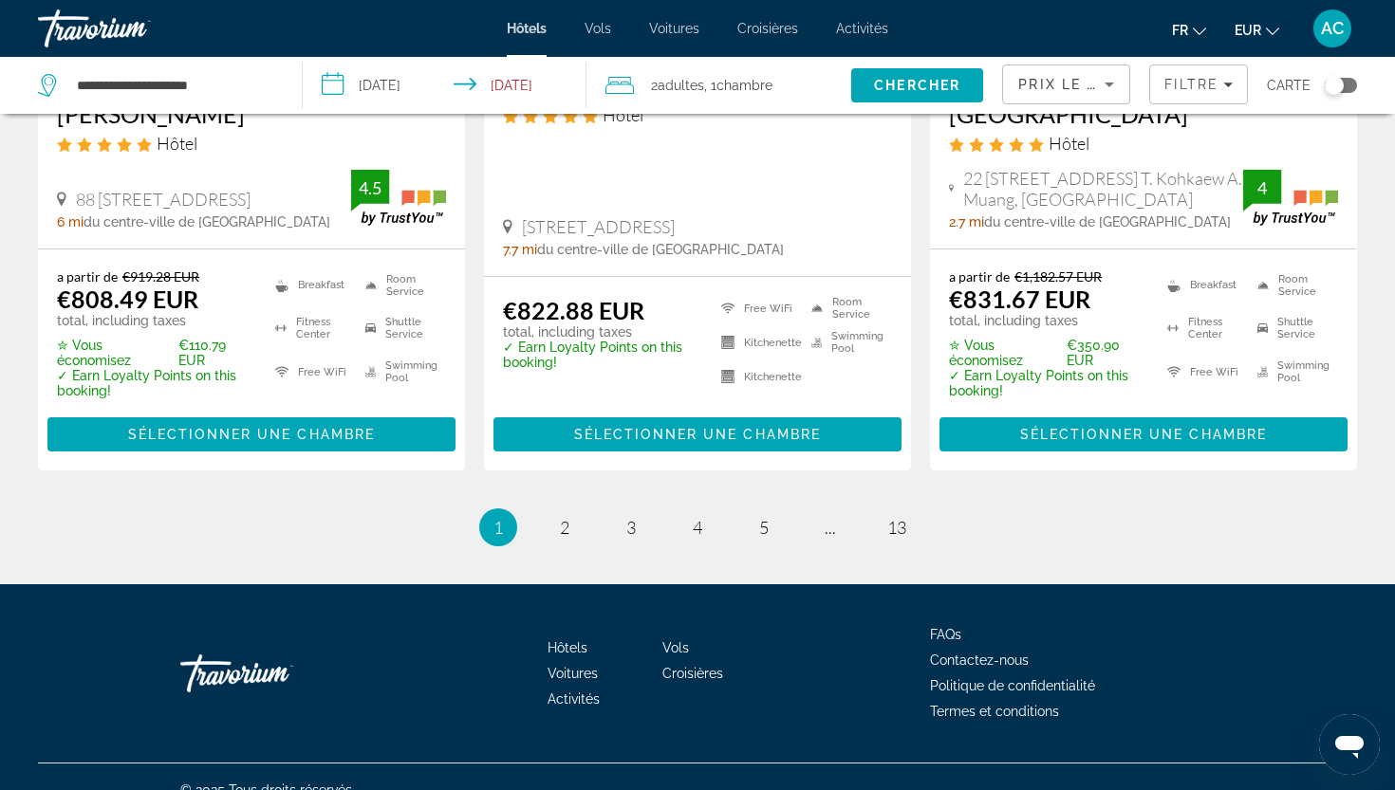
scroll to position [2683, 0]
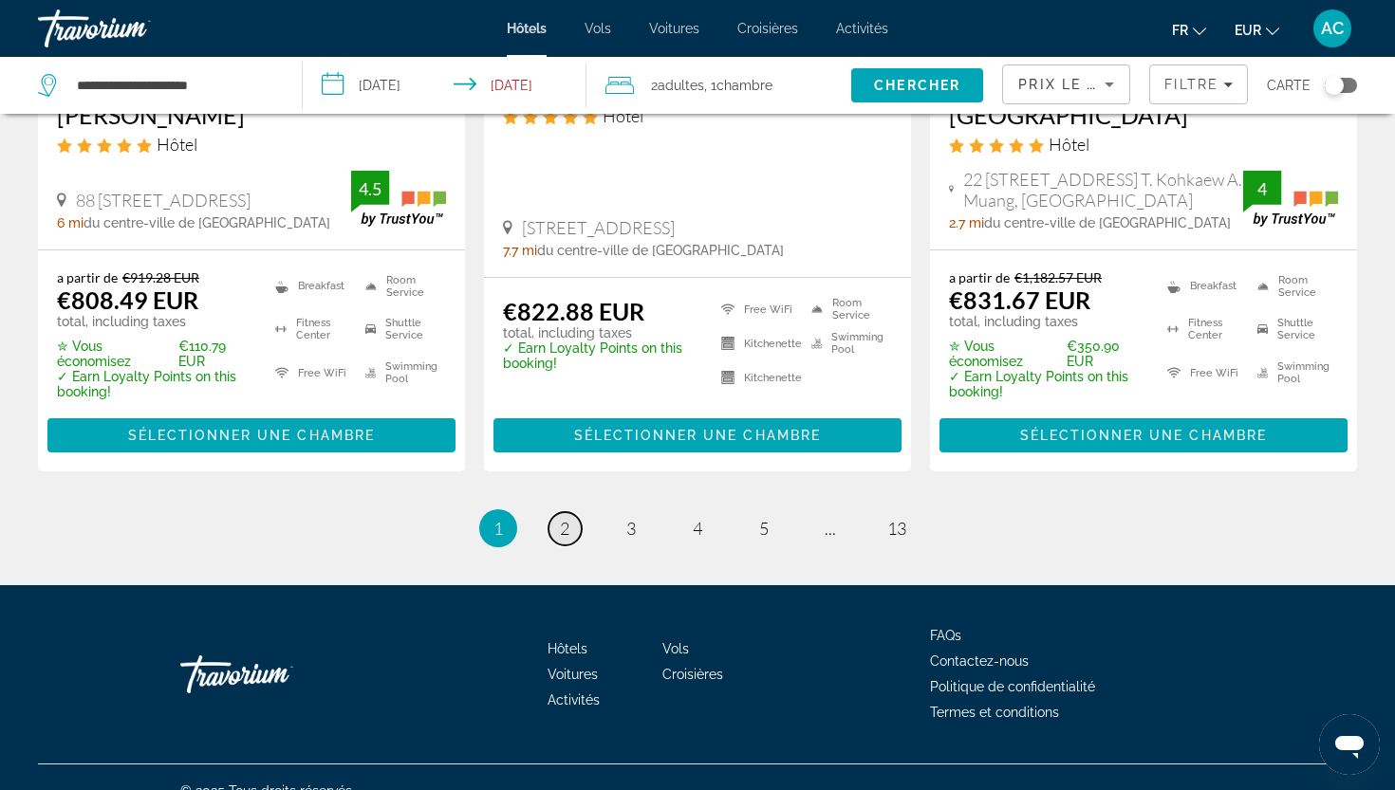
drag, startPoint x: 525, startPoint y: 531, endPoint x: 566, endPoint y: 509, distance: 47.6
click at [566, 518] on span "2" at bounding box center [564, 528] width 9 height 21
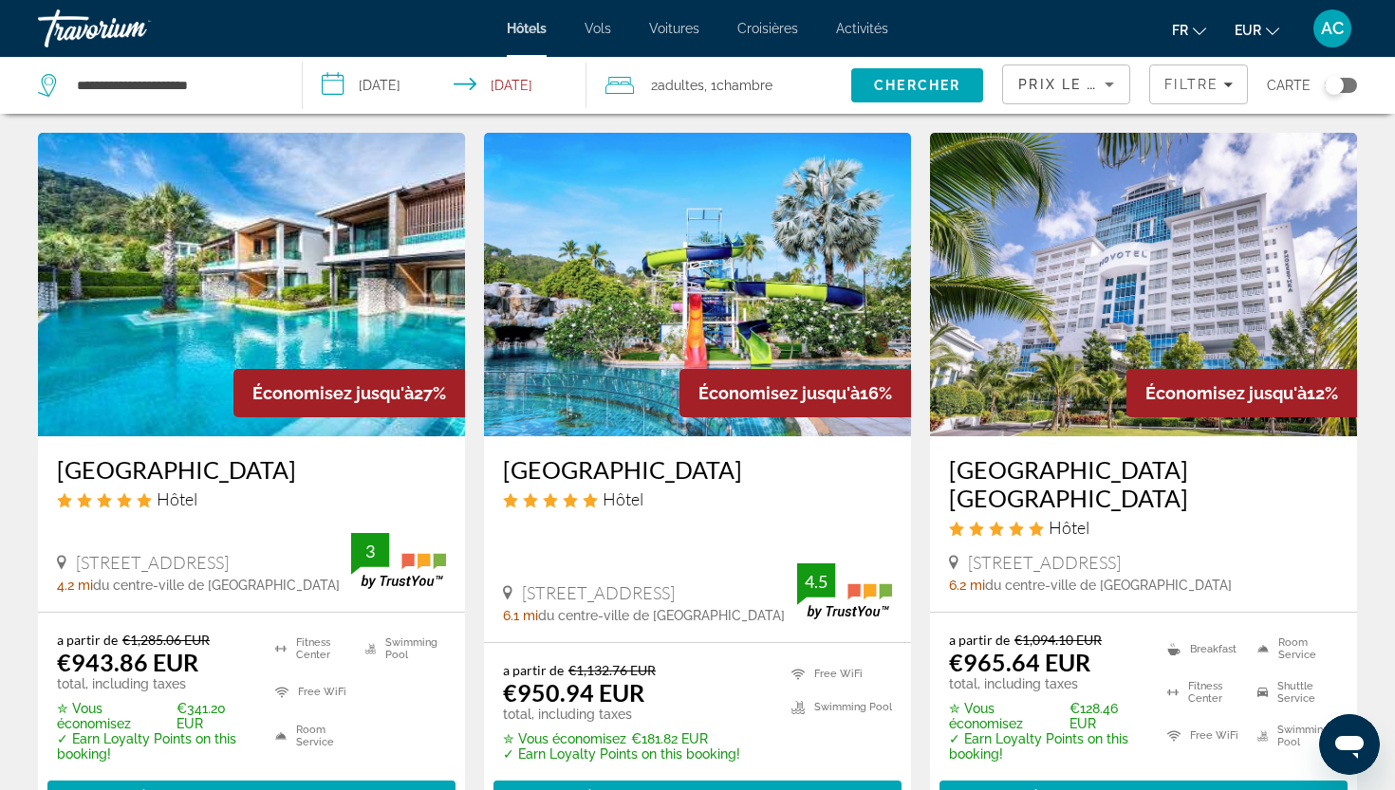
scroll to position [808, 0]
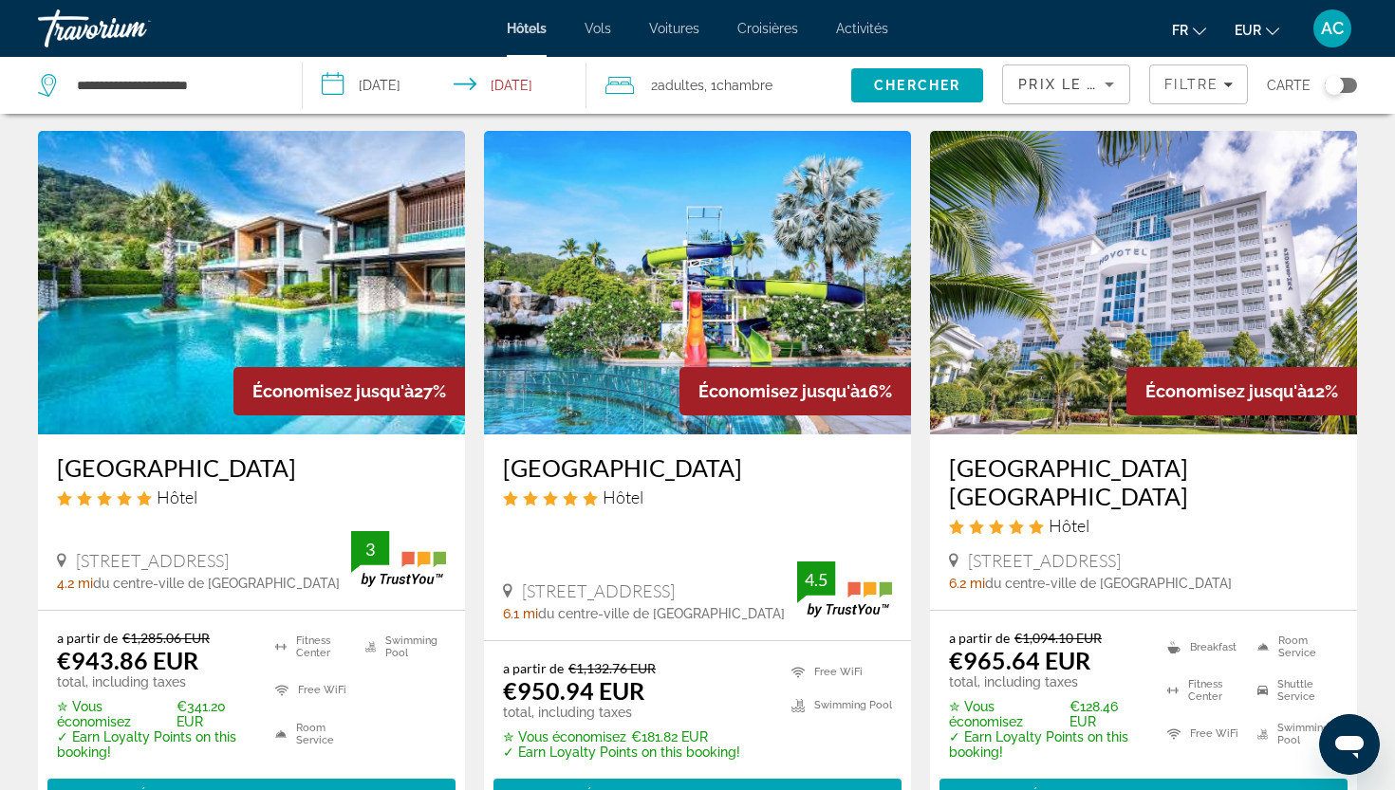
click at [355, 480] on h3 "[GEOGRAPHIC_DATA]" at bounding box center [251, 468] width 389 height 28
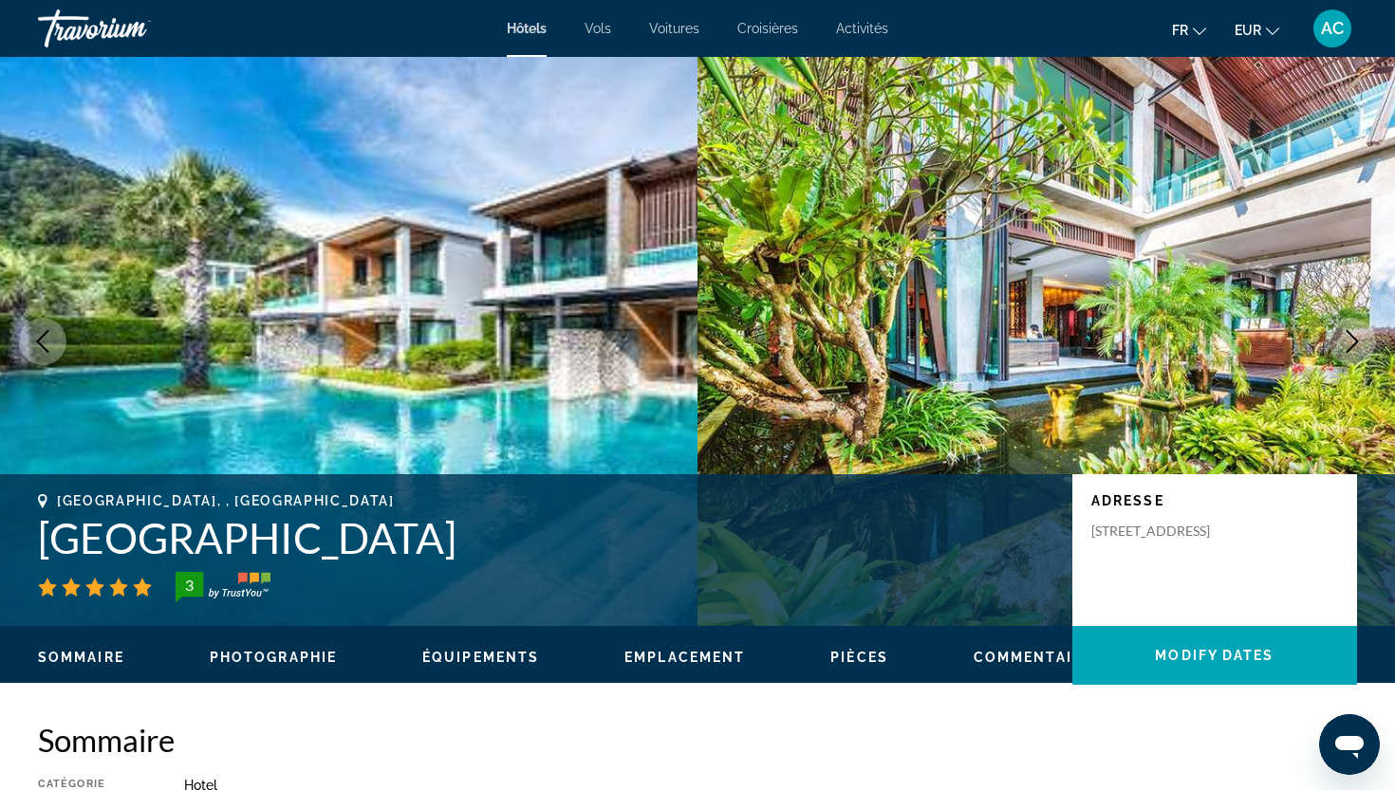
click at [1368, 340] on button "Next image" at bounding box center [1351, 341] width 47 height 47
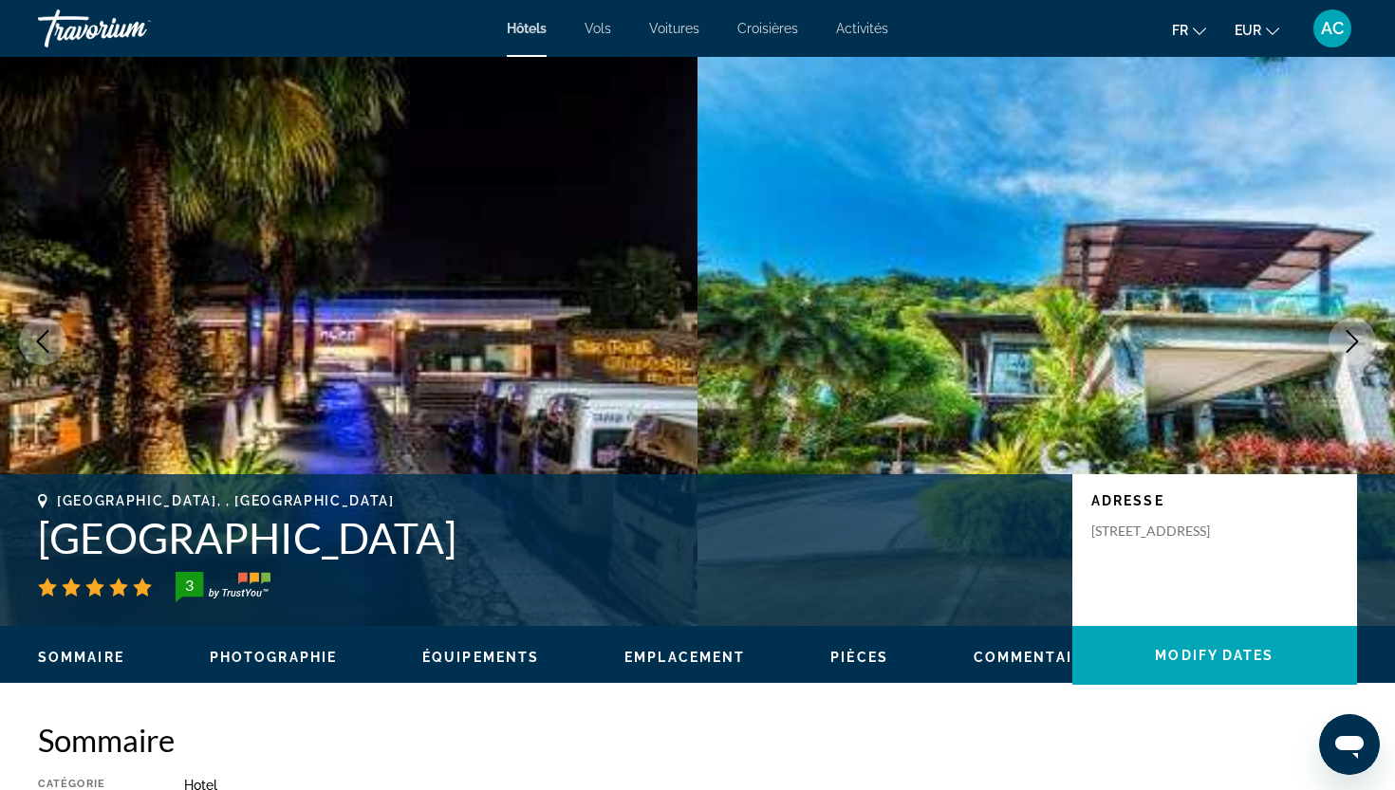
click at [1368, 340] on button "Next image" at bounding box center [1351, 341] width 47 height 47
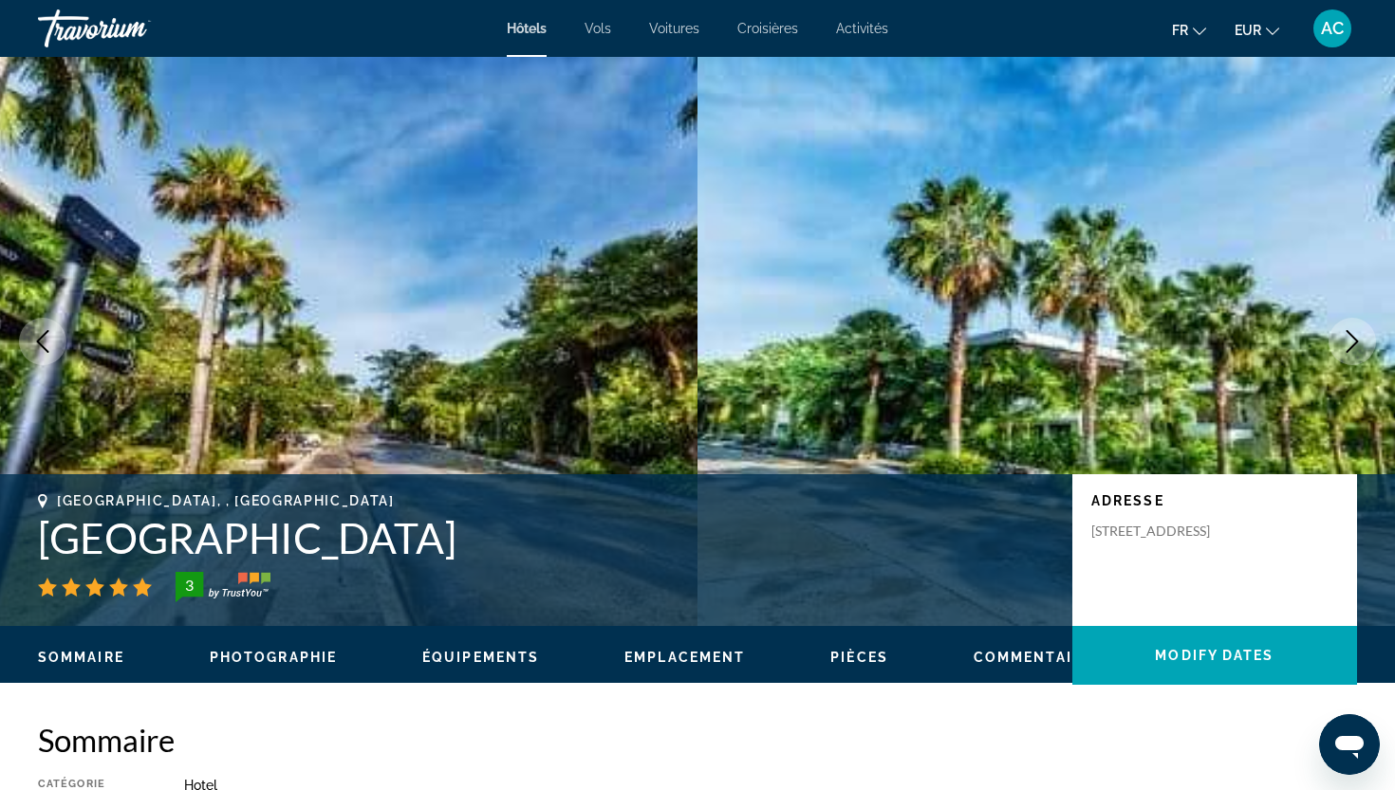
click at [1368, 340] on button "Next image" at bounding box center [1351, 341] width 47 height 47
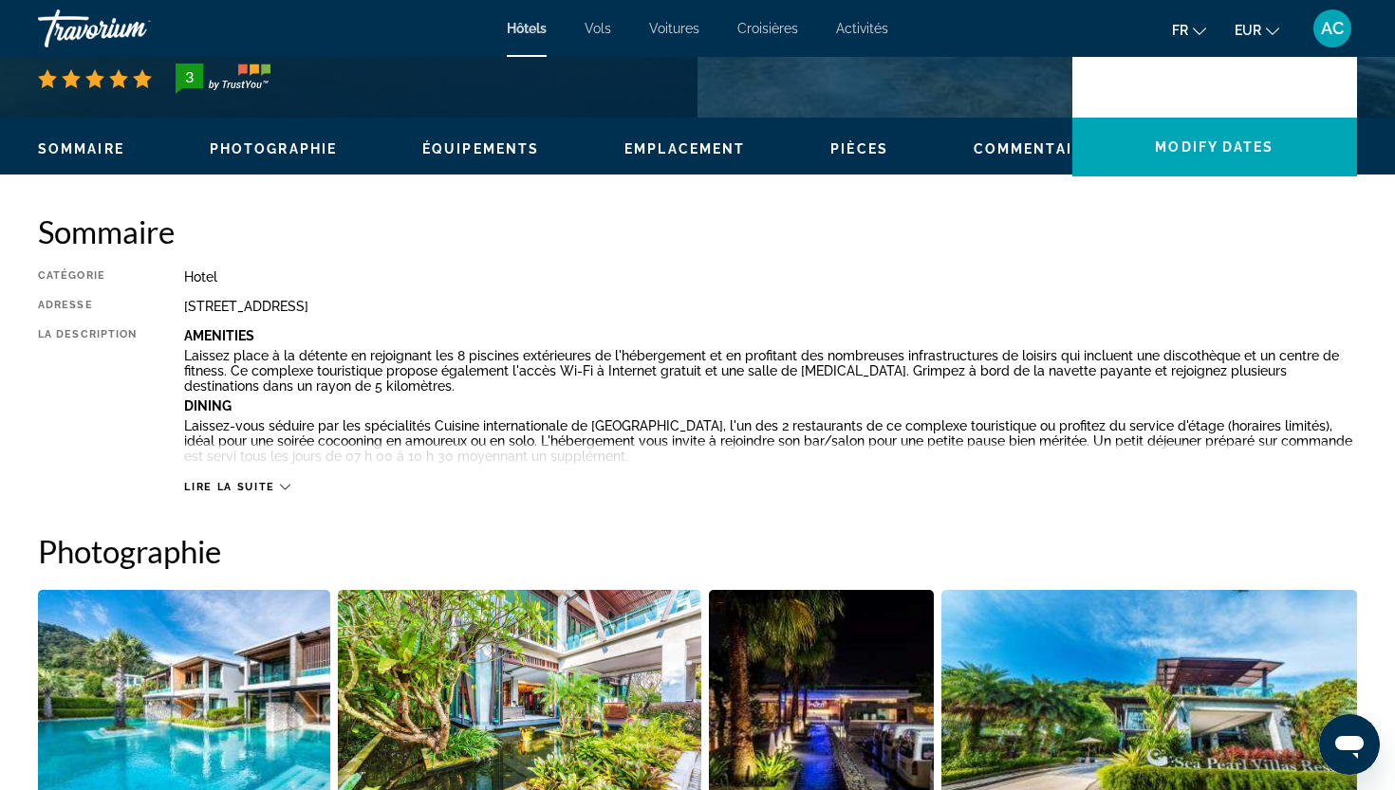
scroll to position [521, 0]
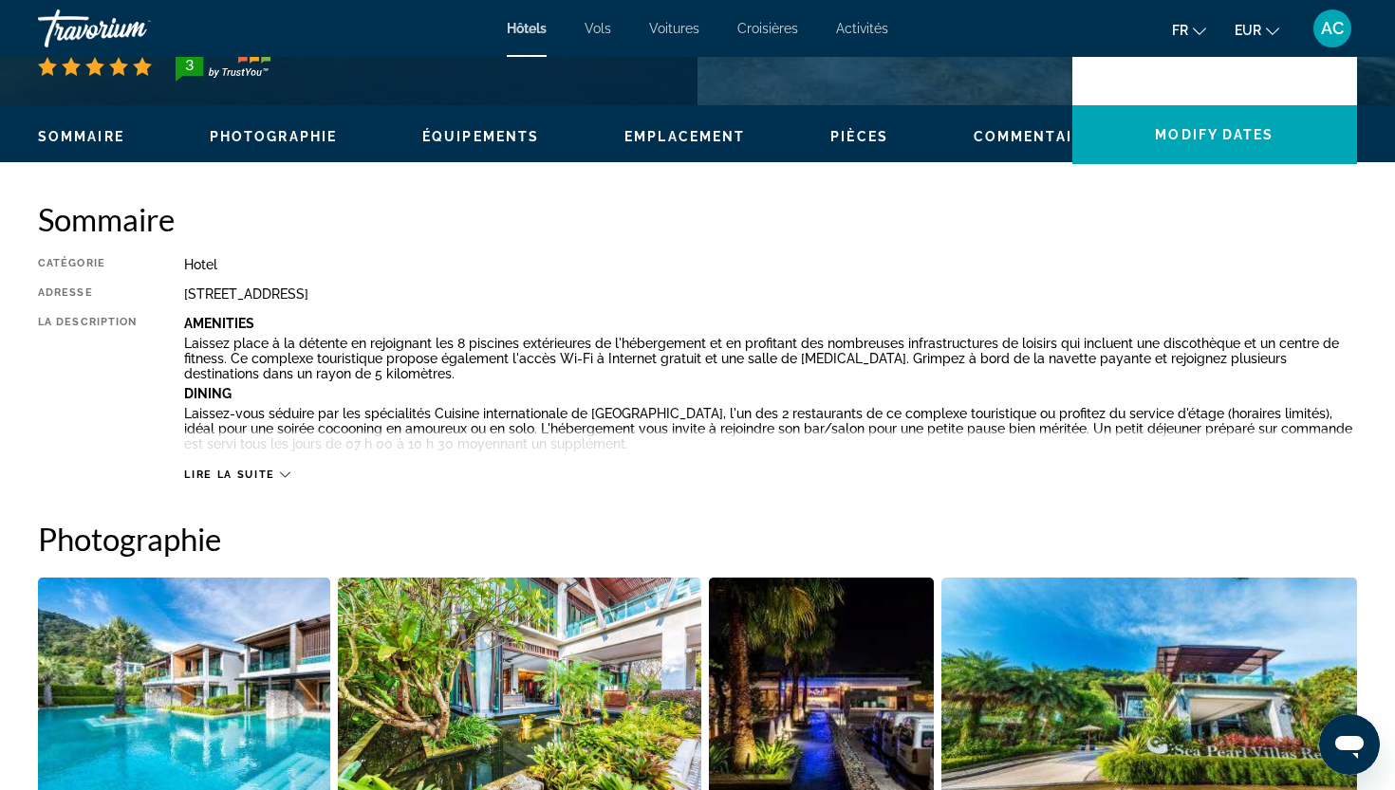
click at [232, 469] on span "Lire la suite" at bounding box center [229, 475] width 90 height 12
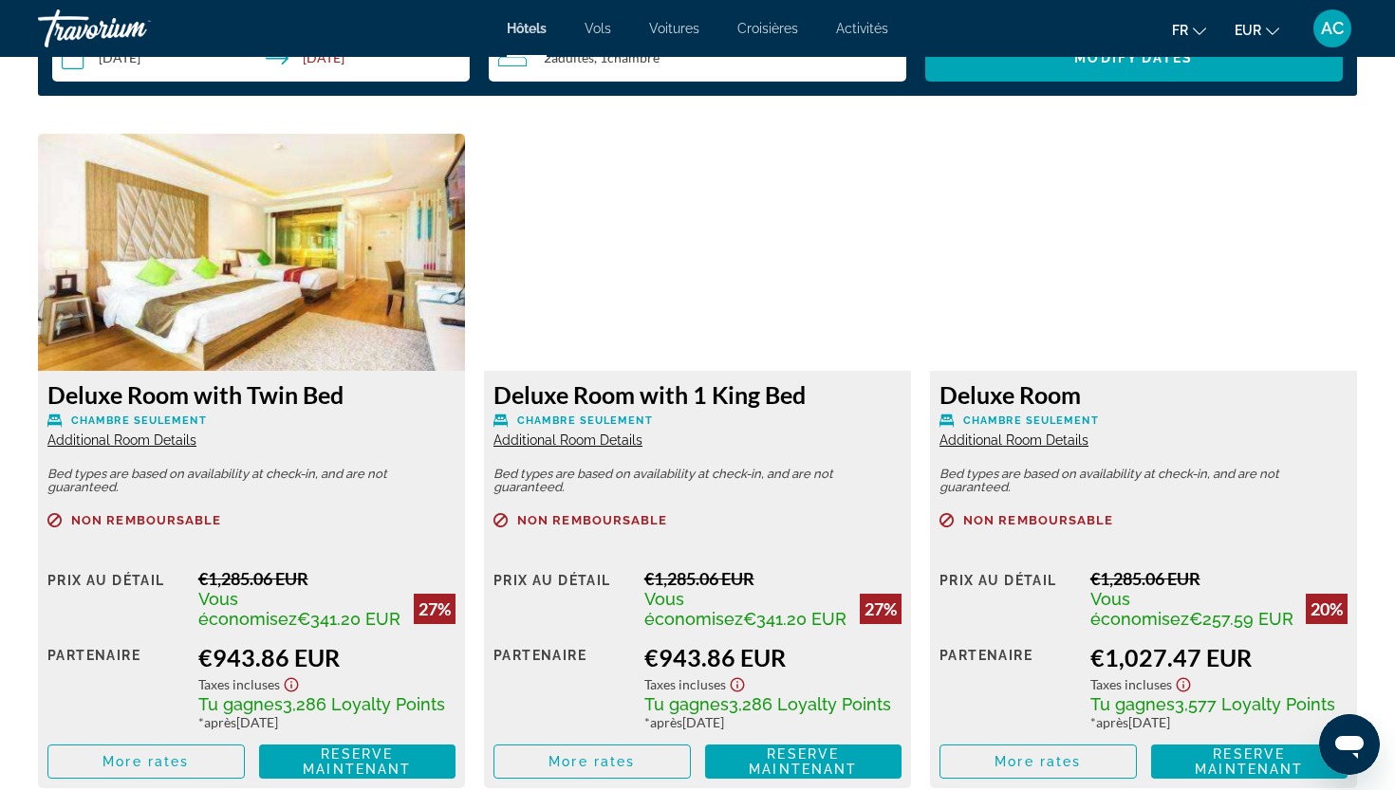
scroll to position [3182, 0]
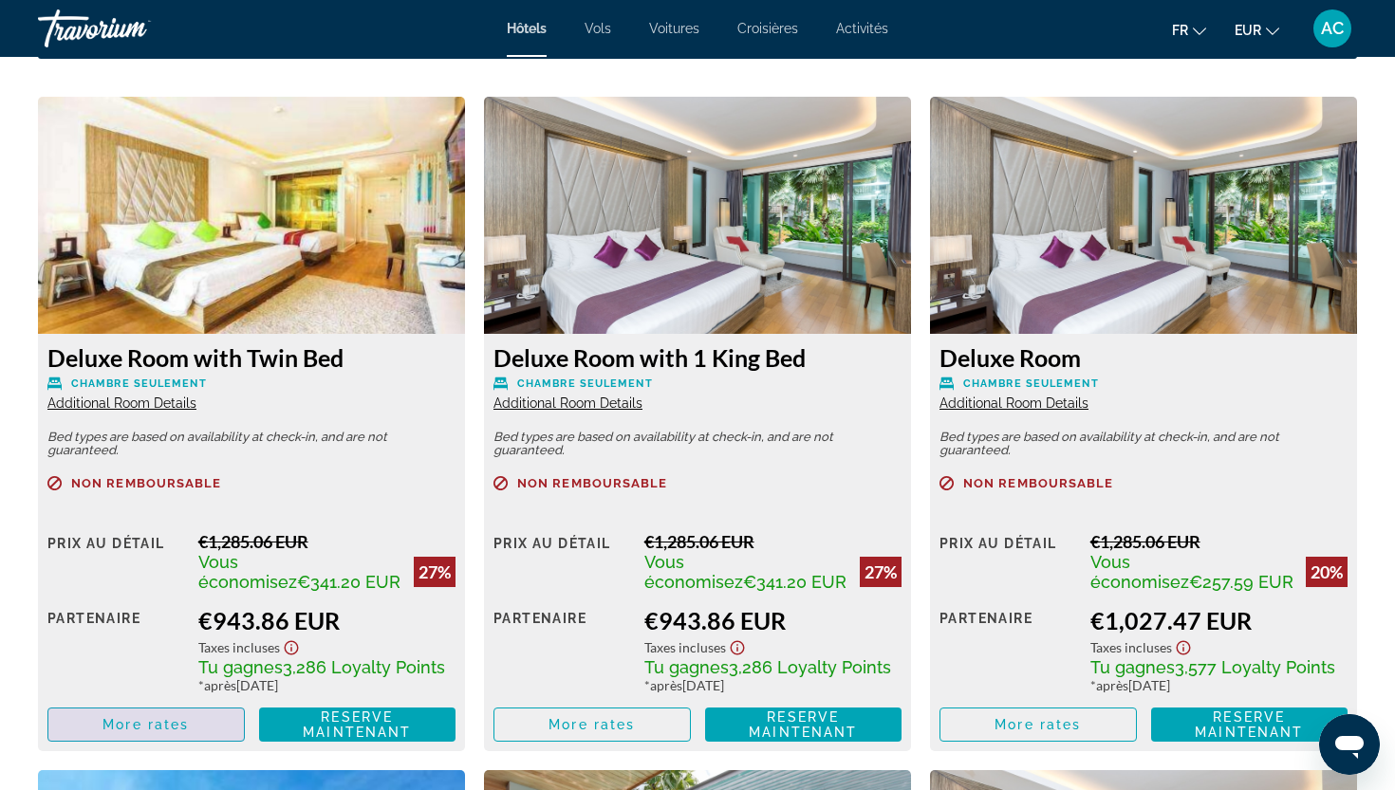
click at [154, 733] on span "More rates" at bounding box center [145, 724] width 86 height 15
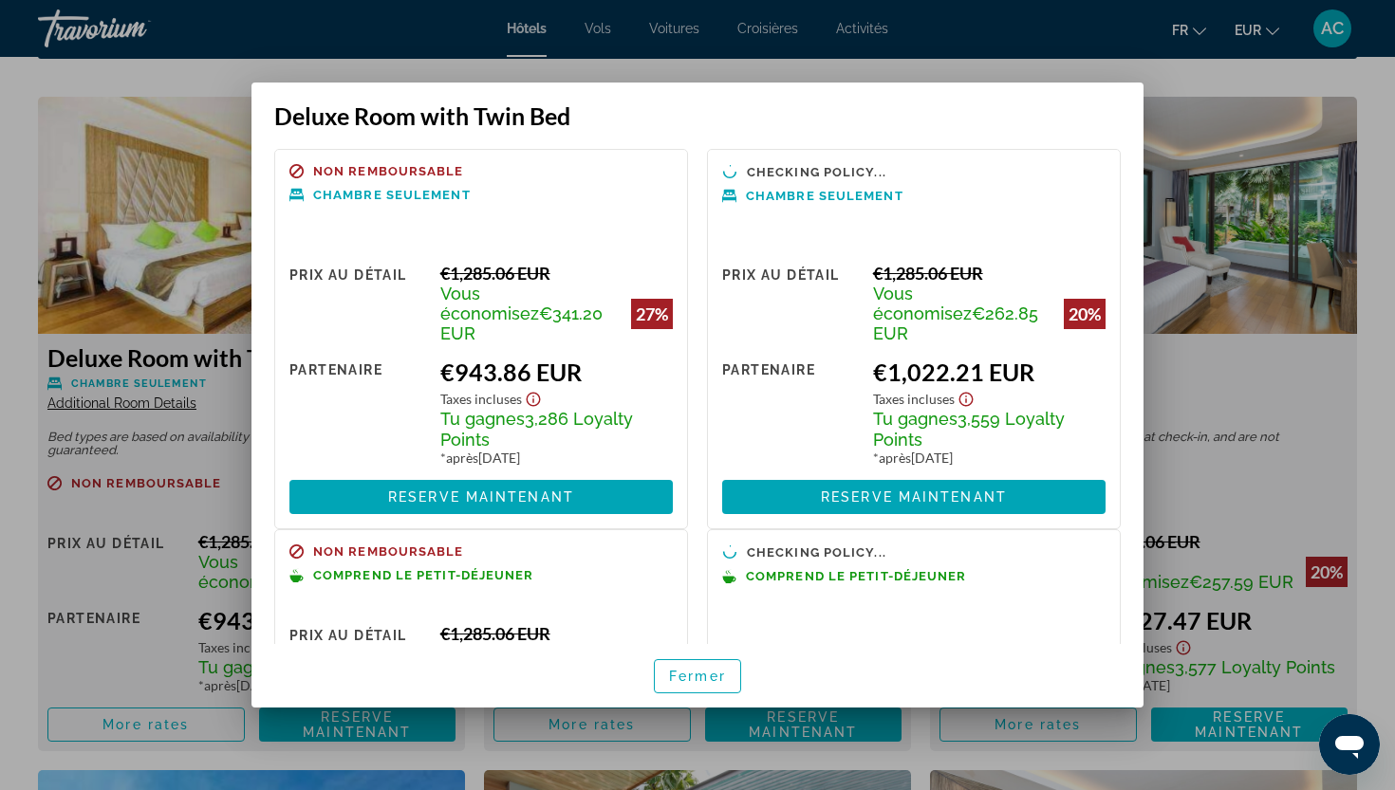
scroll to position [0, 0]
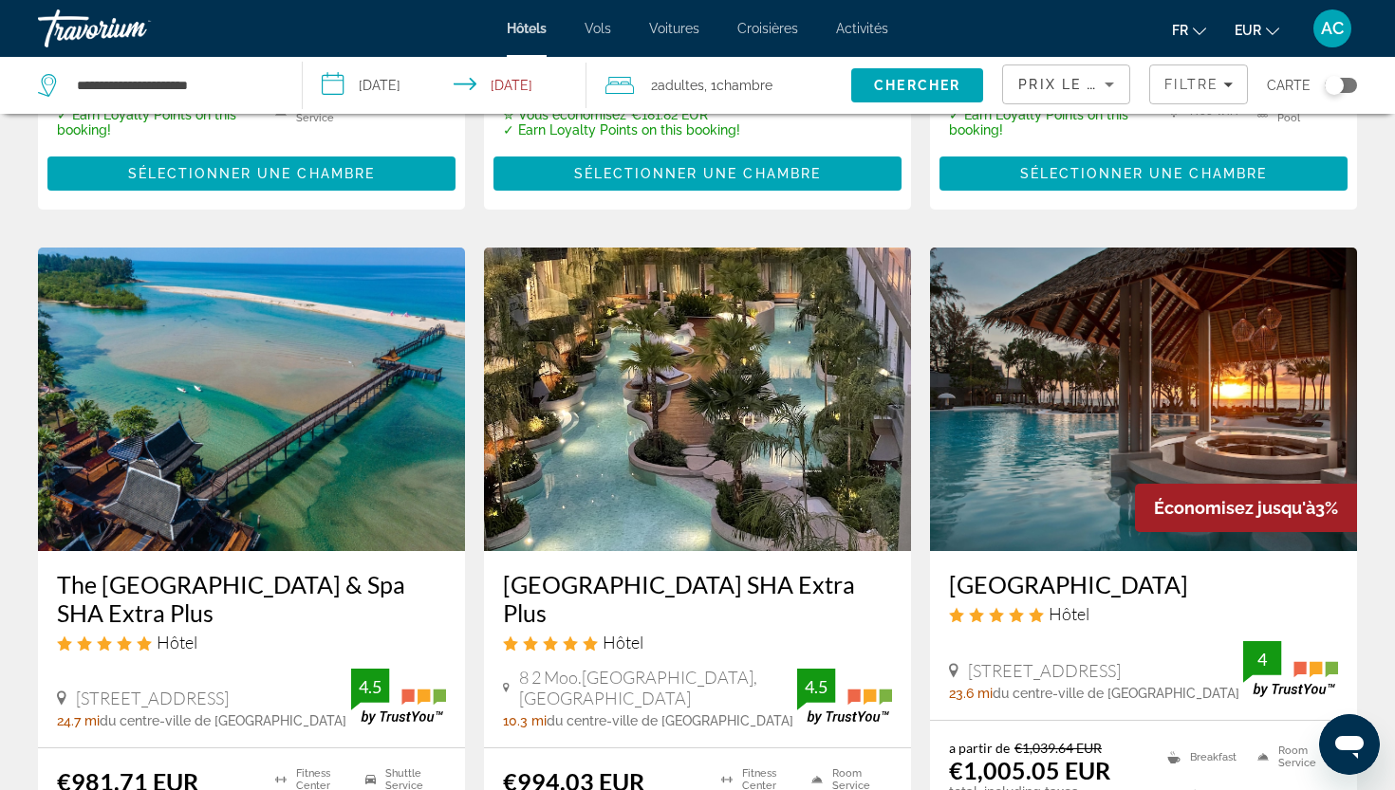
scroll to position [1484, 0]
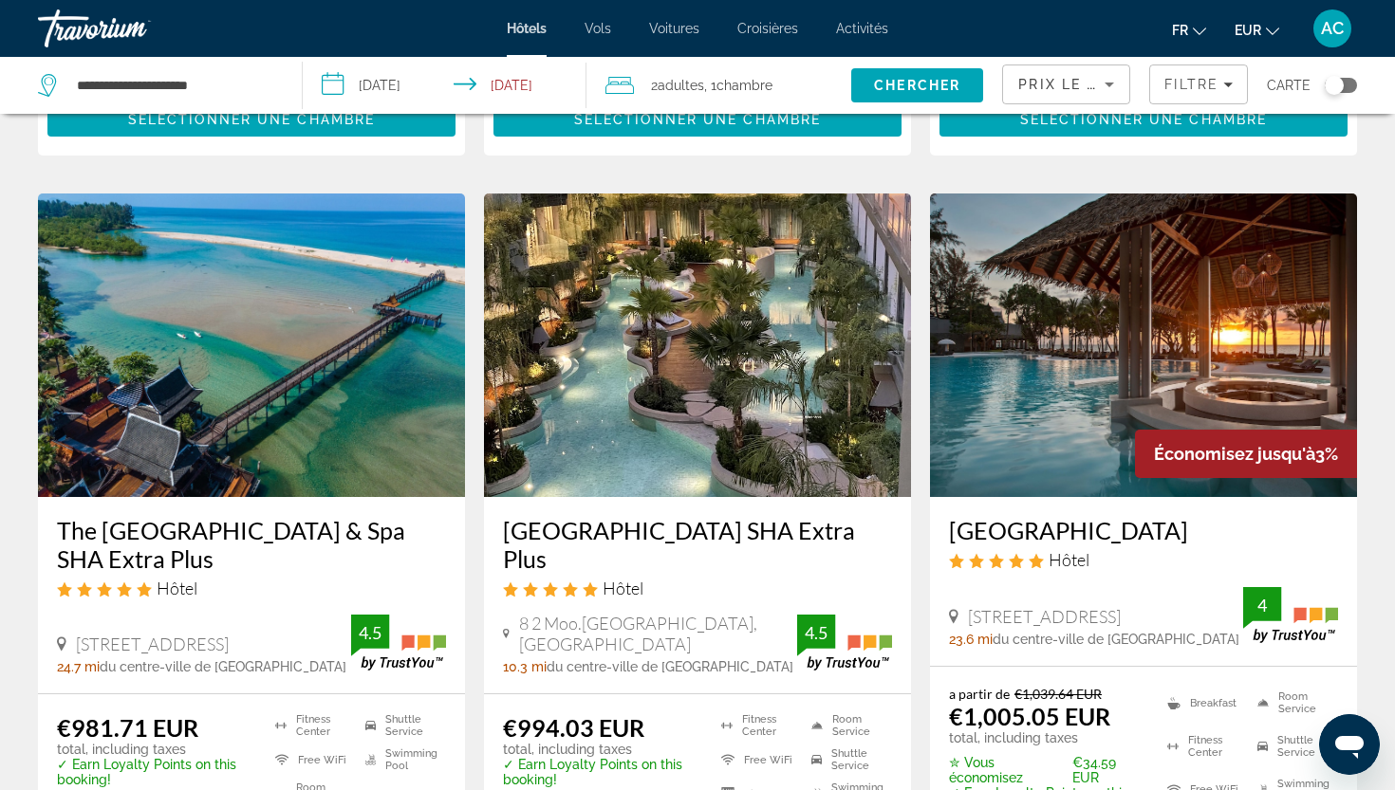
drag, startPoint x: 626, startPoint y: 576, endPoint x: 603, endPoint y: 545, distance: 39.3
click at [603, 545] on h3 "[GEOGRAPHIC_DATA] SHA Extra Plus" at bounding box center [697, 544] width 389 height 57
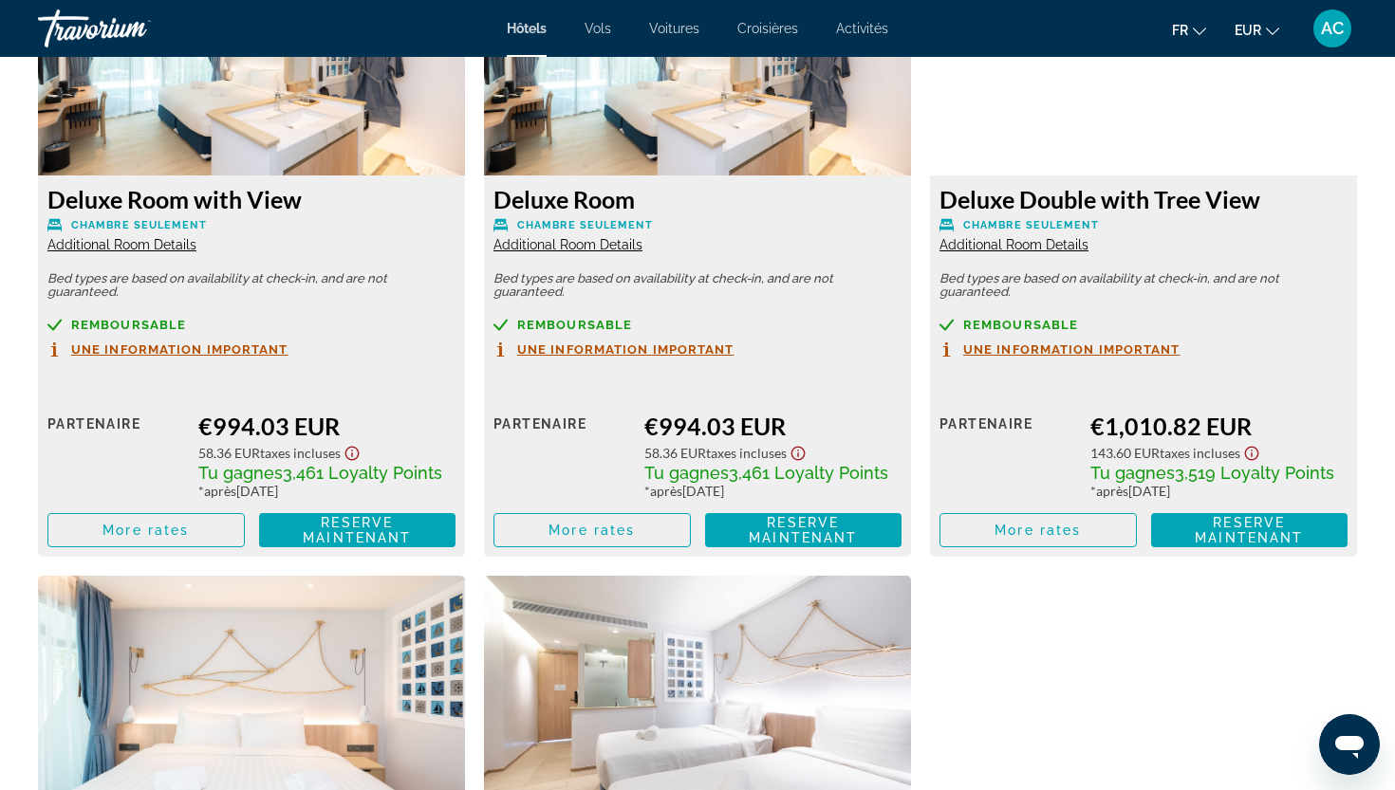
scroll to position [2752, 0]
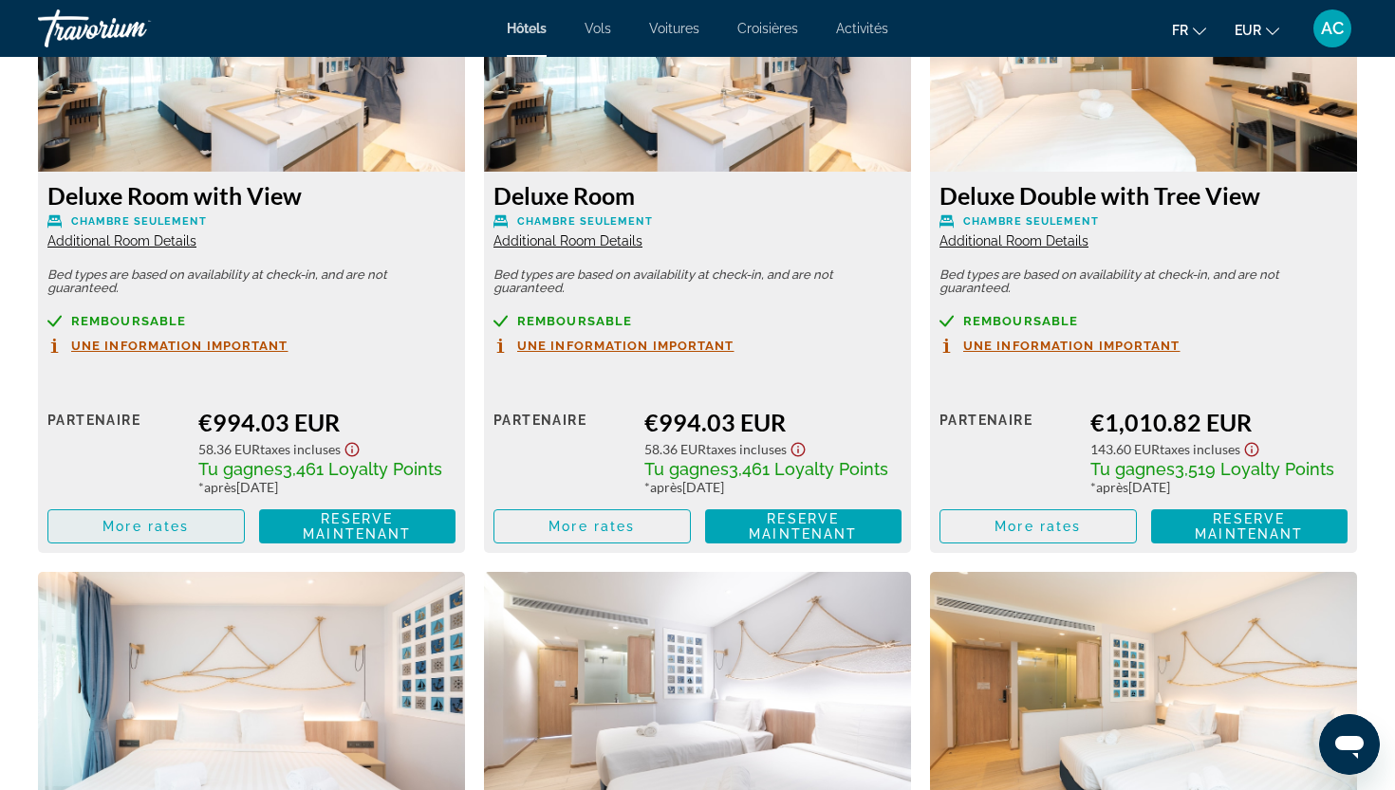
drag, startPoint x: 142, startPoint y: 564, endPoint x: 147, endPoint y: 540, distance: 24.2
click at [147, 540] on span "Main content" at bounding box center [145, 527] width 195 height 46
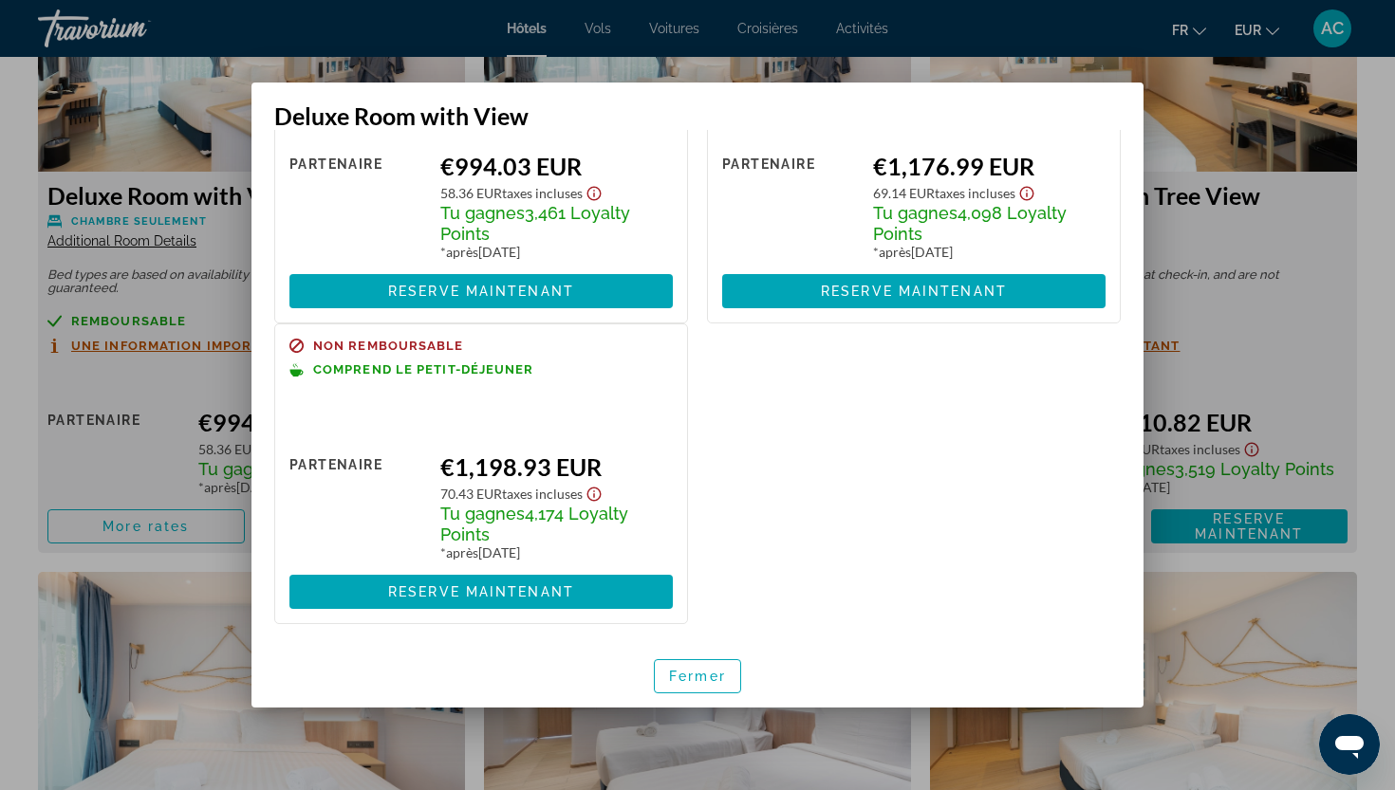
scroll to position [158, 0]
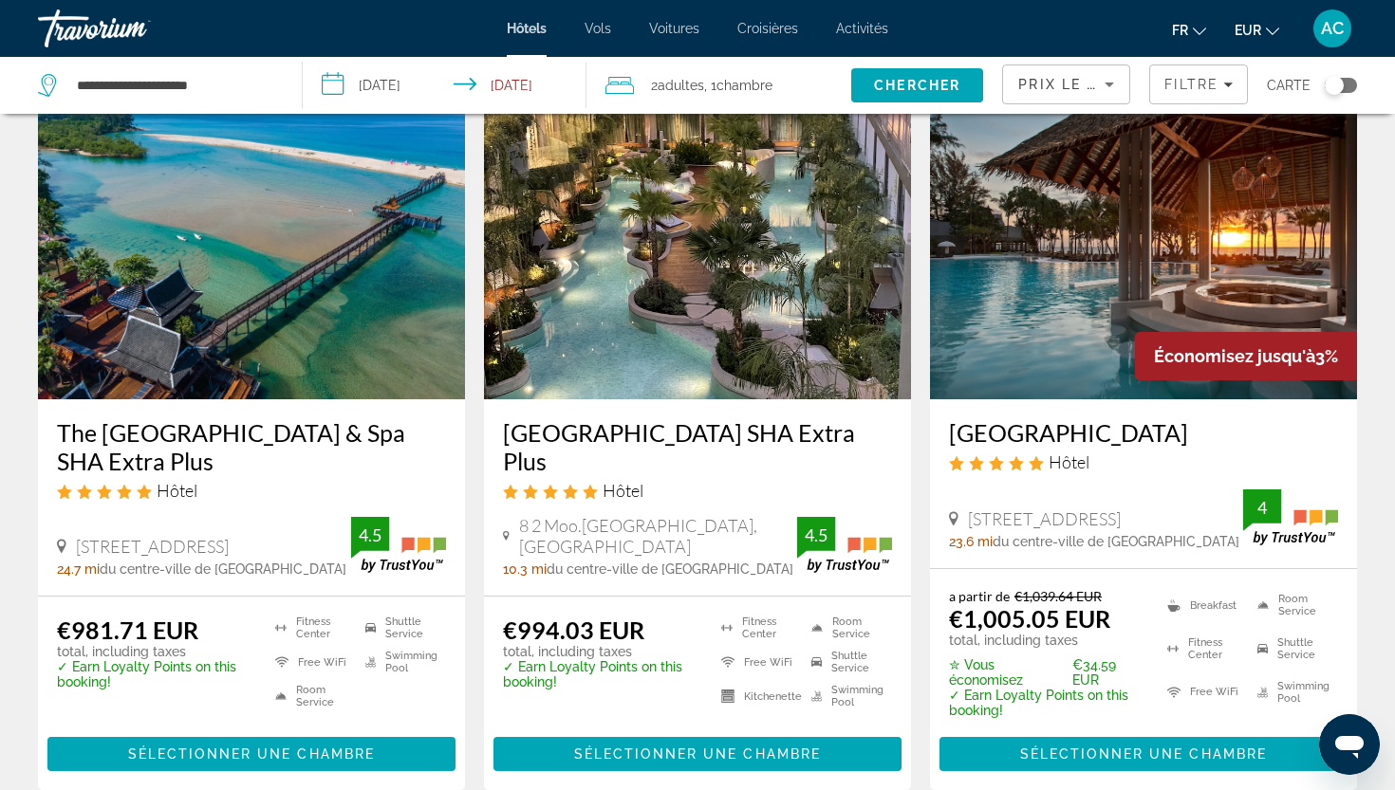
scroll to position [1607, 0]
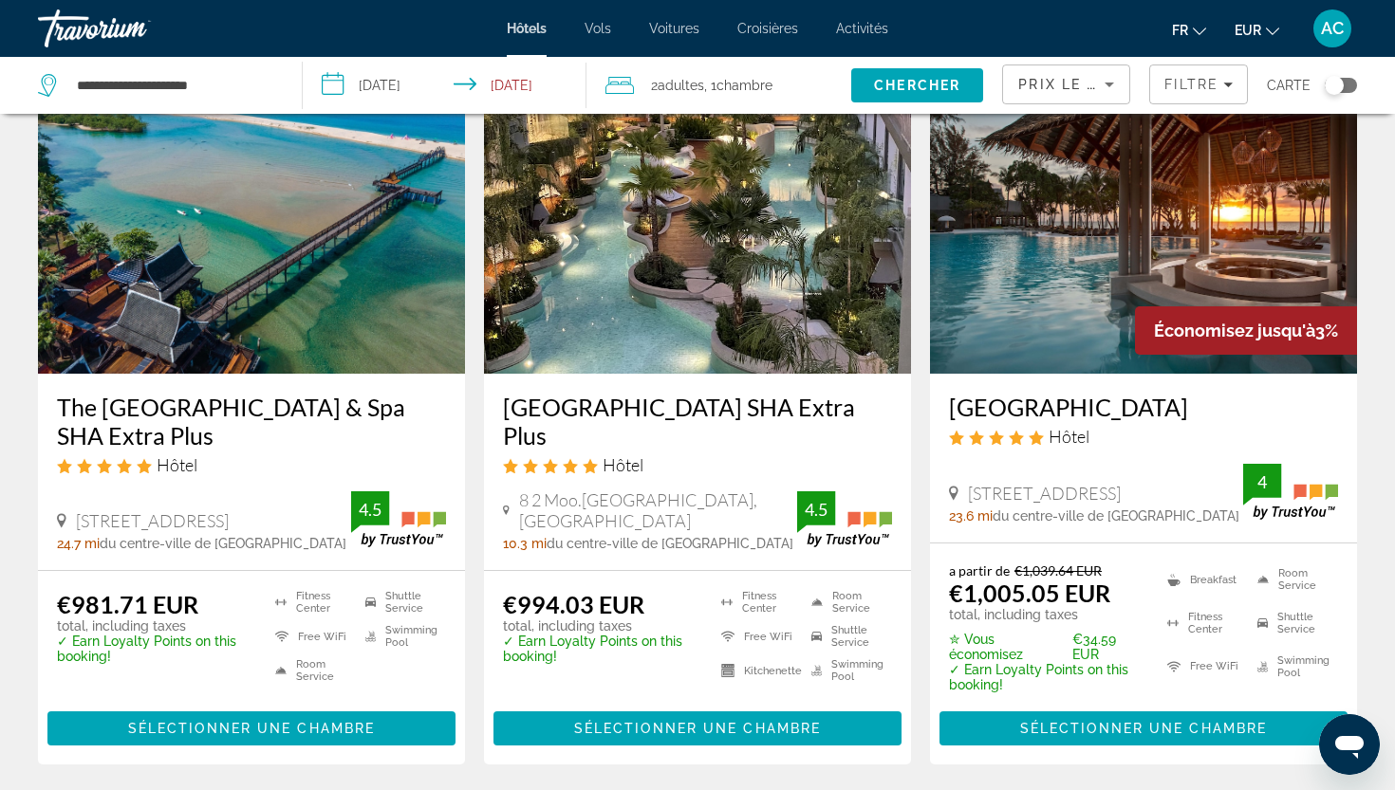
click at [1049, 407] on h3 "[GEOGRAPHIC_DATA]" at bounding box center [1143, 407] width 389 height 28
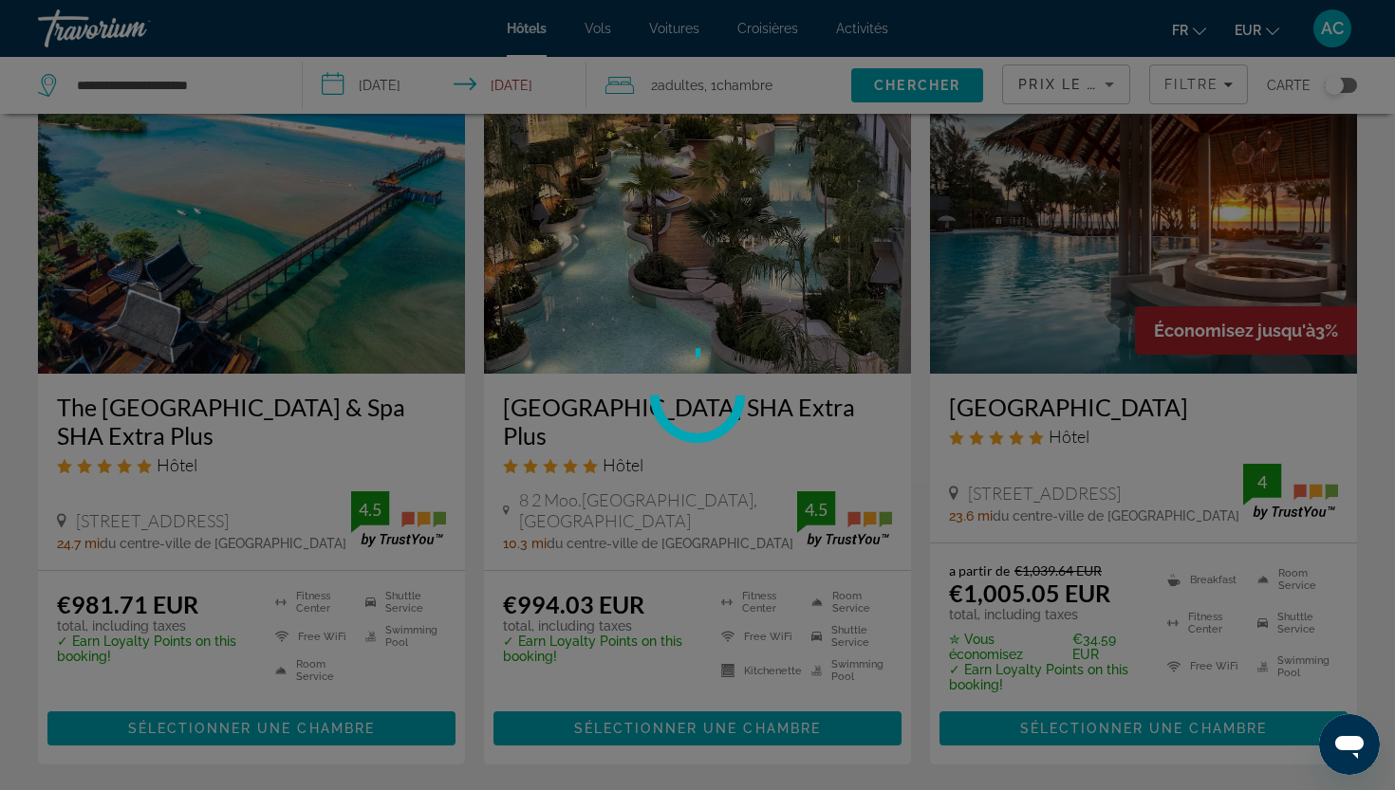
click at [1049, 407] on div at bounding box center [697, 395] width 1395 height 790
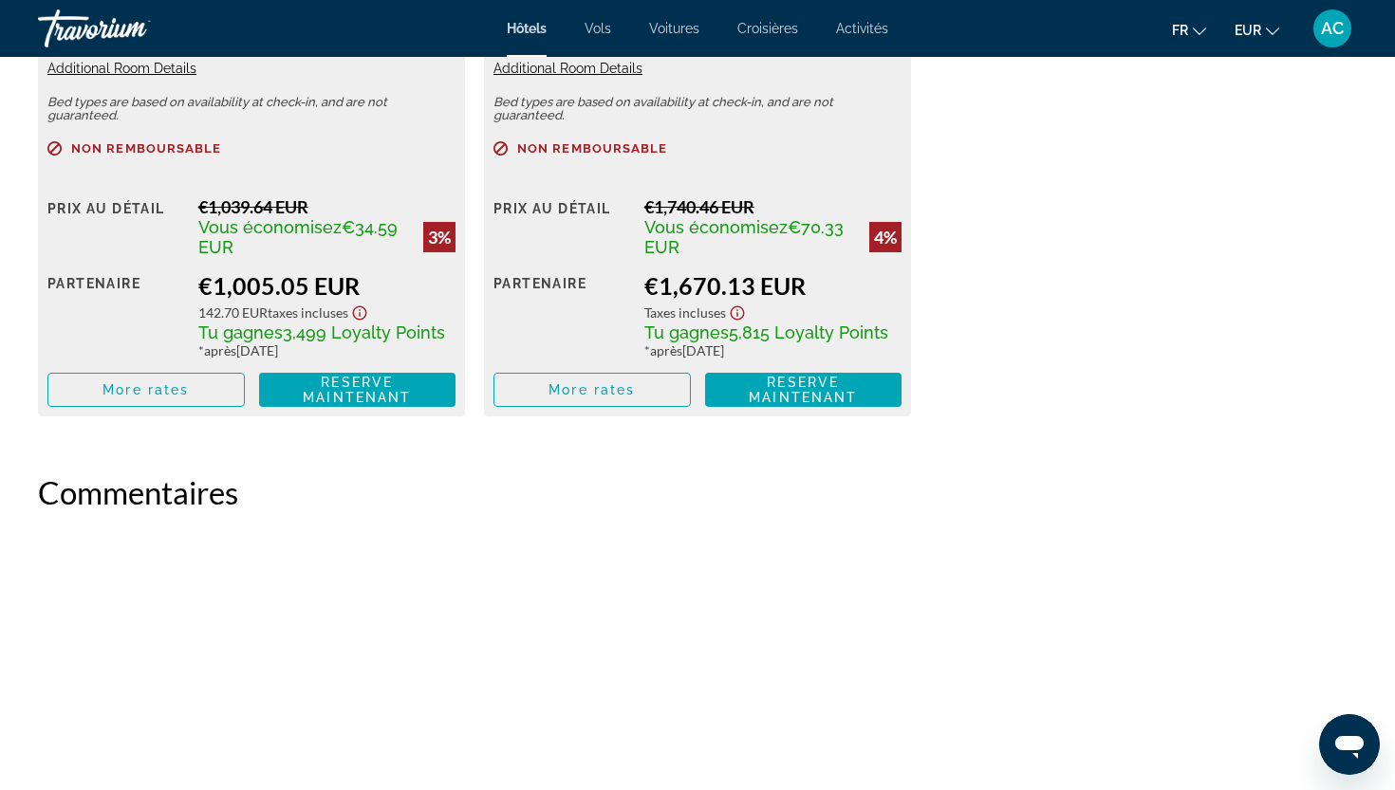
scroll to position [2928, 0]
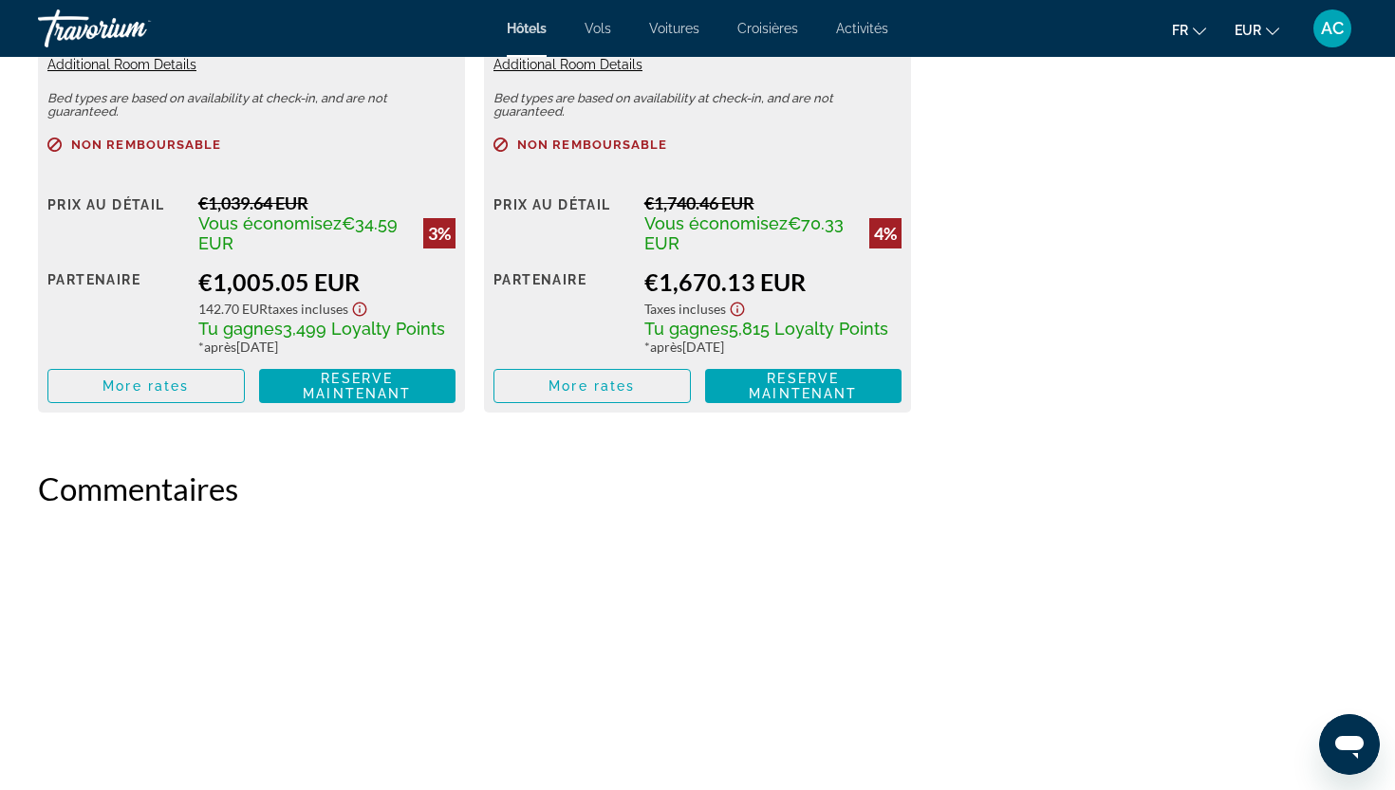
click at [118, 394] on span "More rates" at bounding box center [145, 386] width 86 height 15
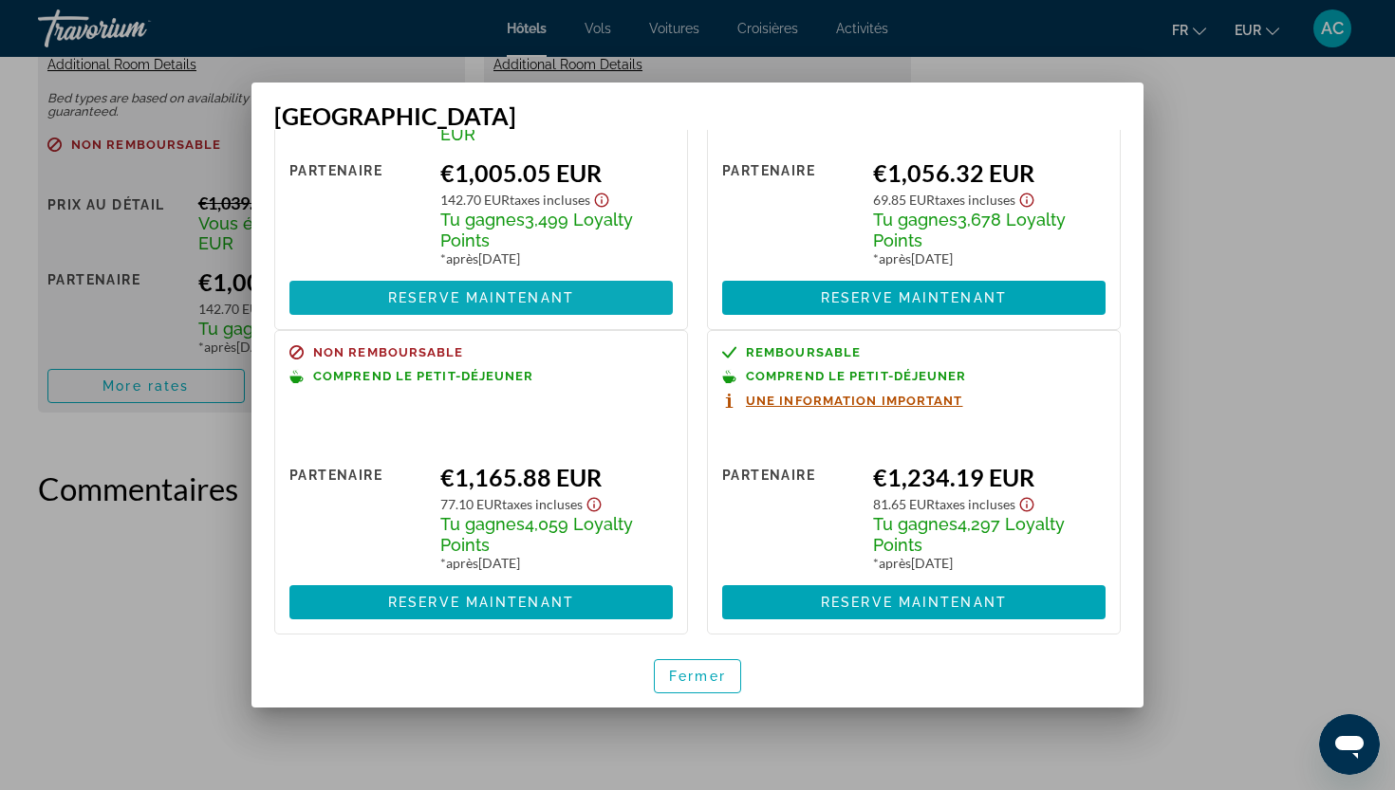
scroll to position [197, 0]
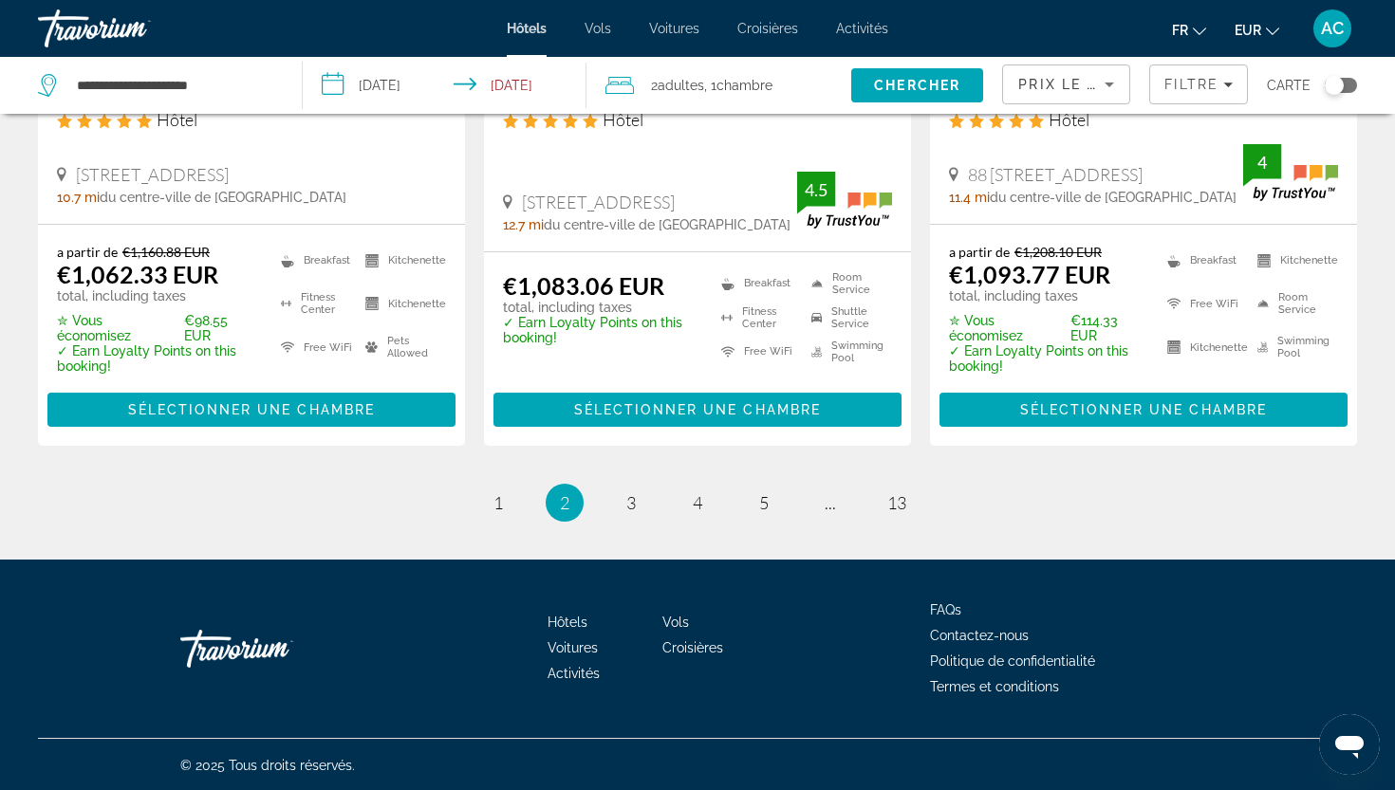
scroll to position [2655, 0]
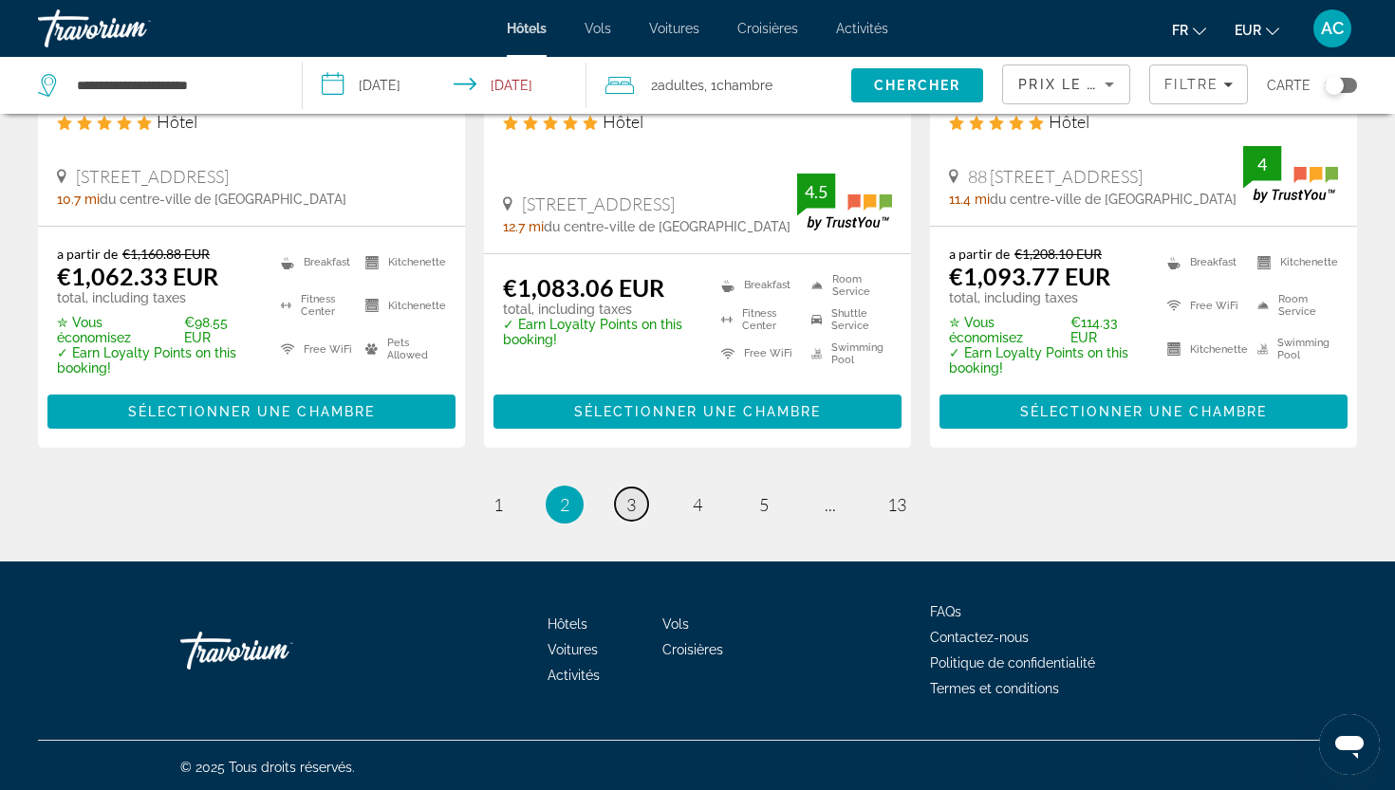
drag, startPoint x: 489, startPoint y: 374, endPoint x: 639, endPoint y: 511, distance: 203.5
click at [639, 511] on link "page 3" at bounding box center [631, 504] width 33 height 33
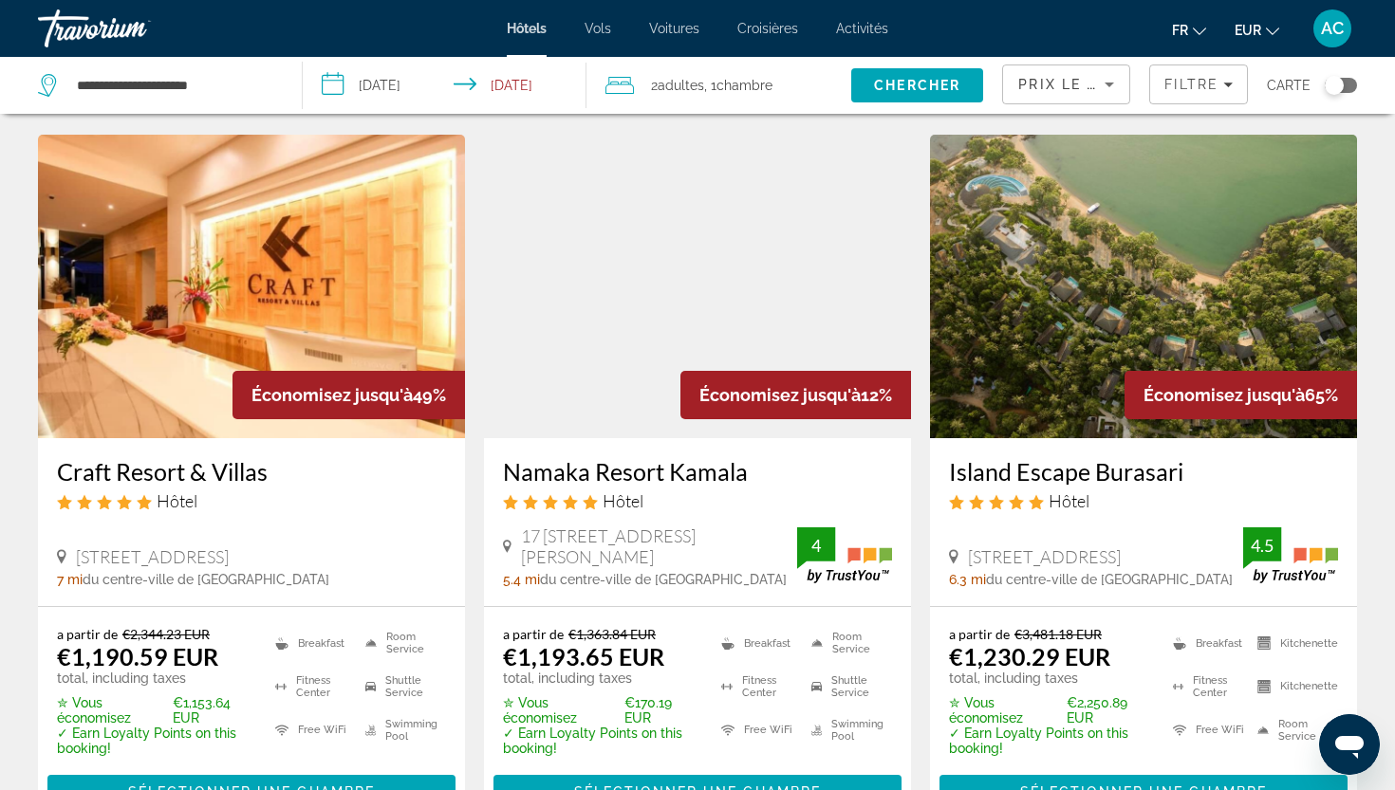
scroll to position [833, 0]
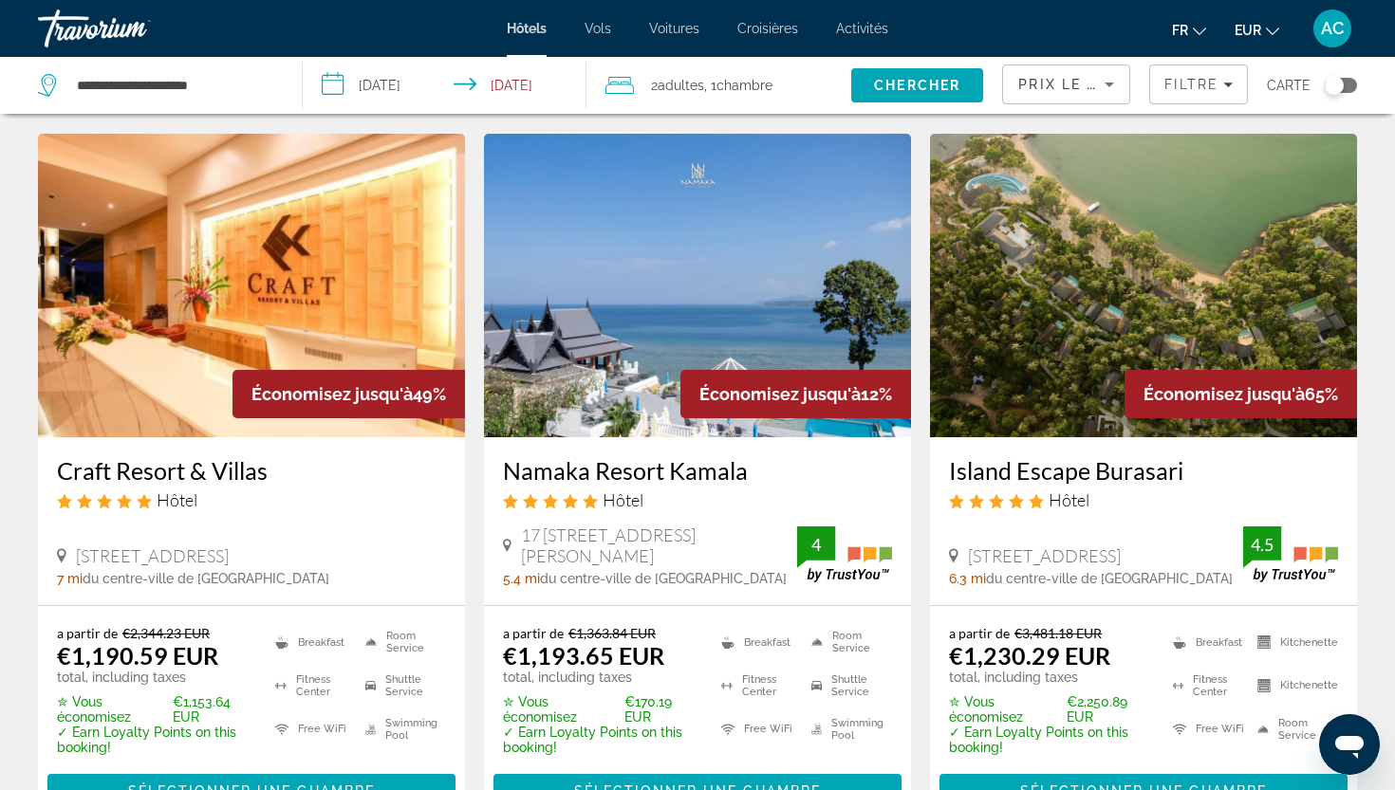
drag, startPoint x: 639, startPoint y: 511, endPoint x: 264, endPoint y: 336, distance: 413.9
click at [264, 336] on img "Main content" at bounding box center [251, 286] width 427 height 304
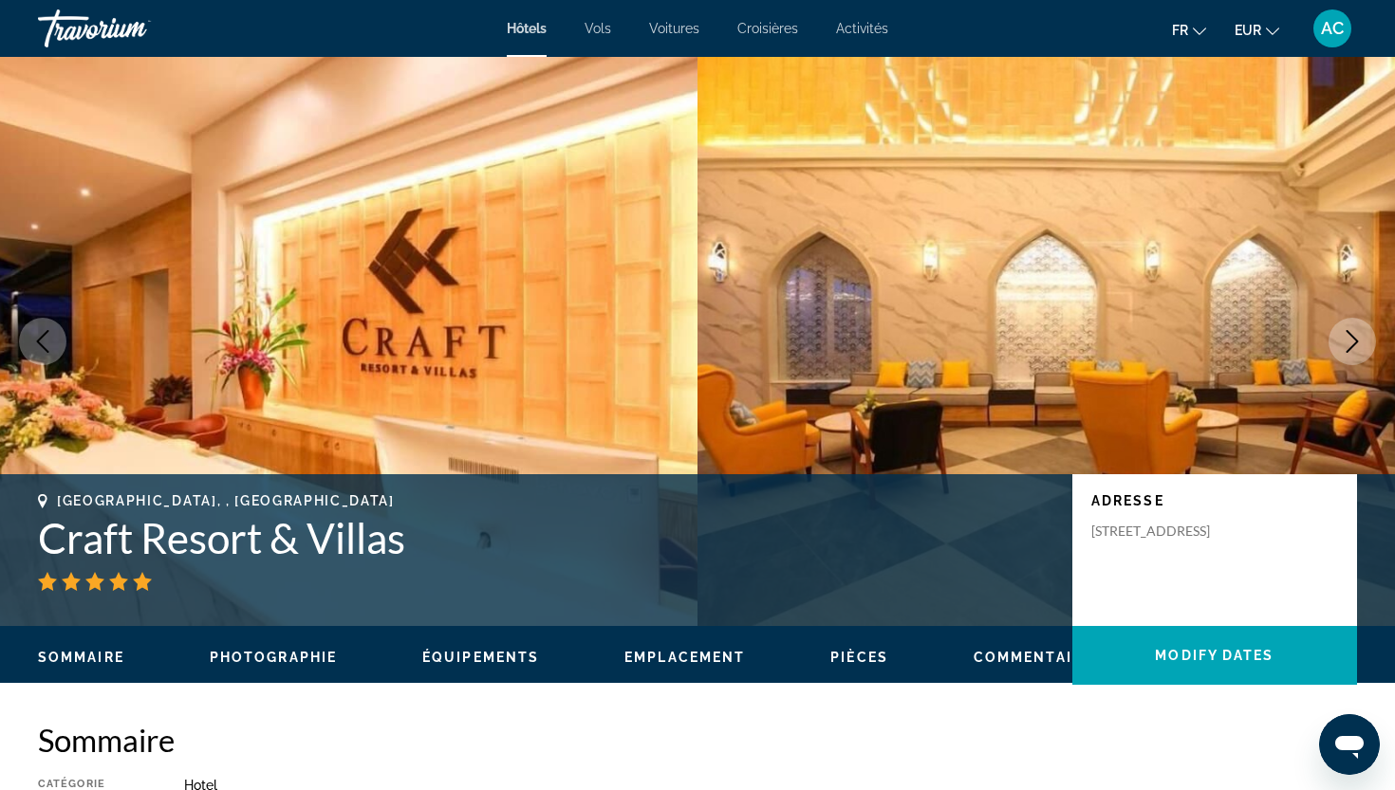
click at [1358, 347] on icon "Next image" at bounding box center [1352, 341] width 23 height 23
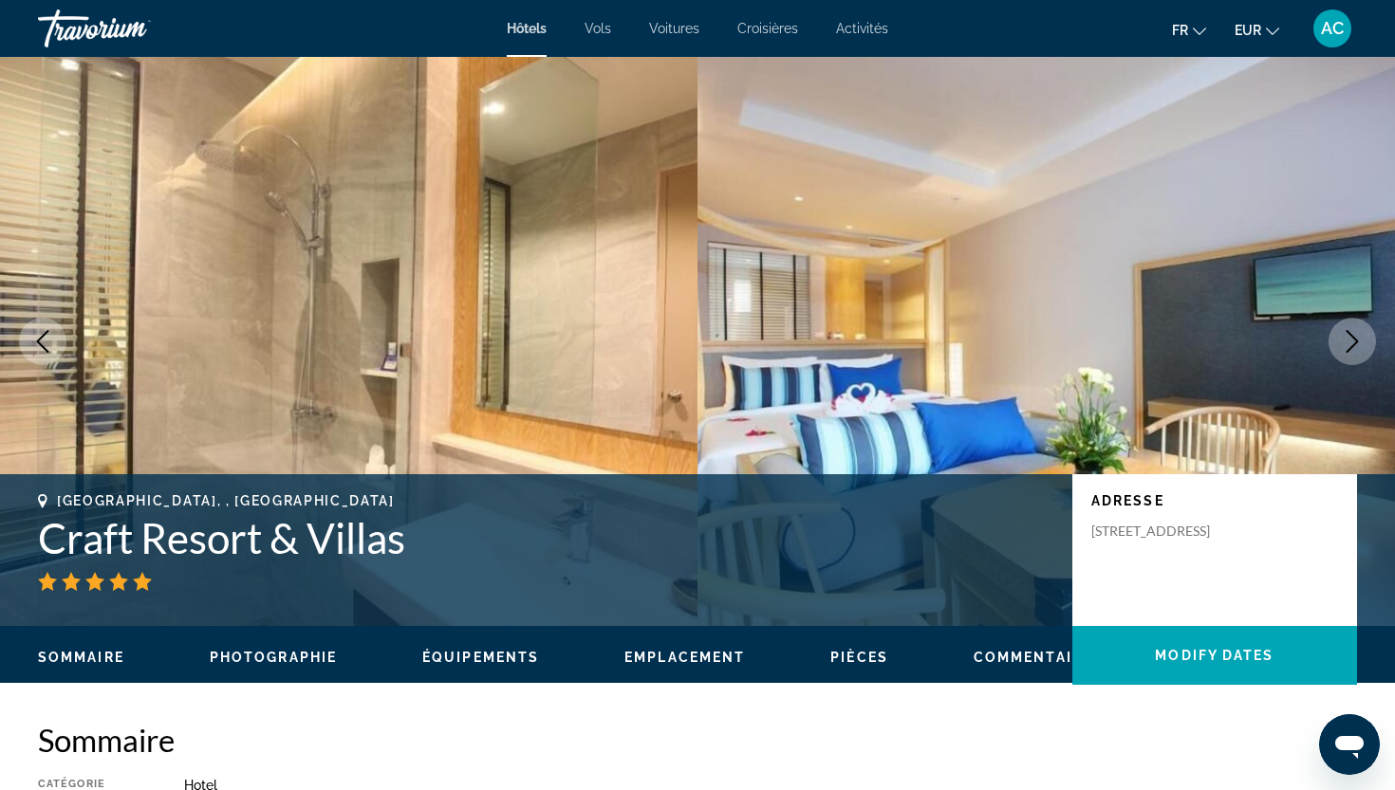
click at [1358, 347] on icon "Next image" at bounding box center [1352, 341] width 23 height 23
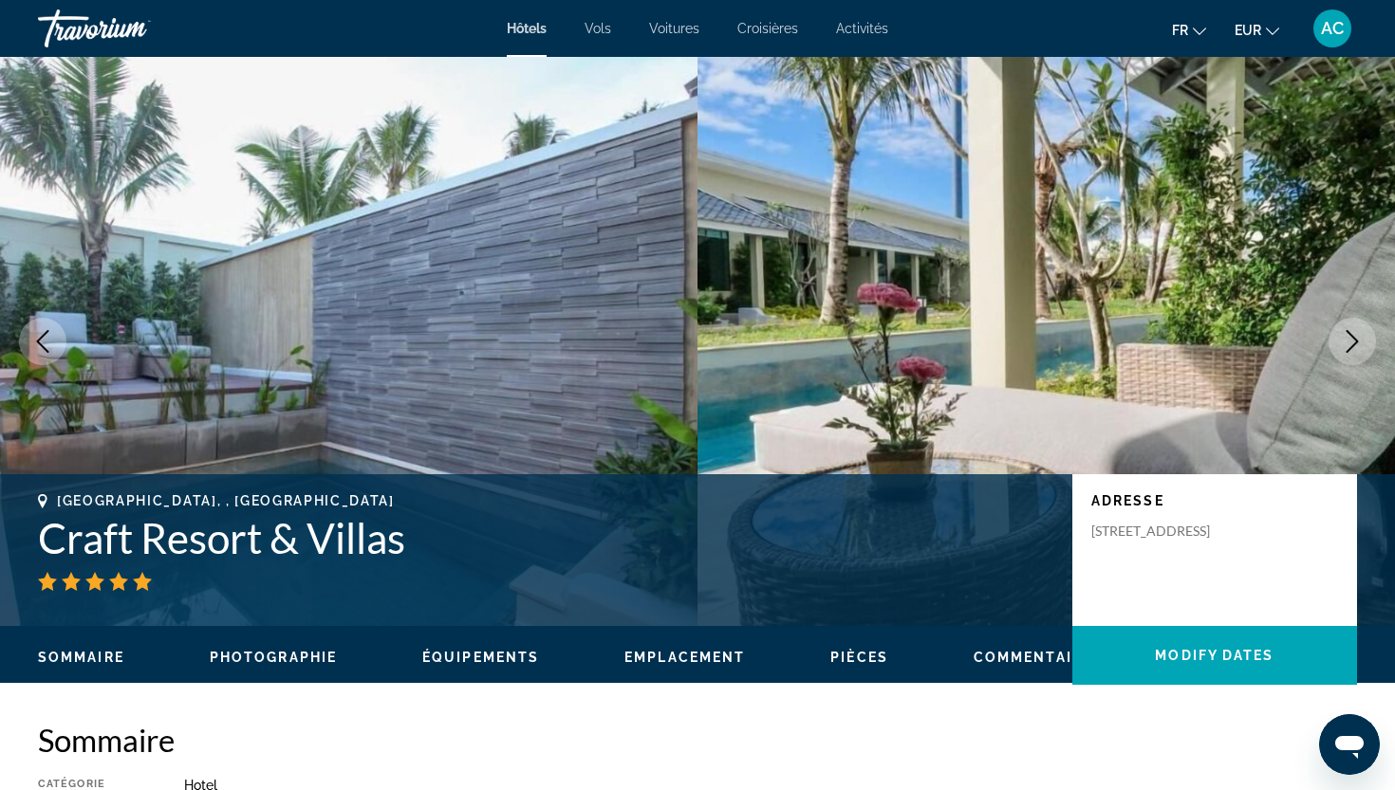
click at [1358, 347] on icon "Next image" at bounding box center [1352, 341] width 23 height 23
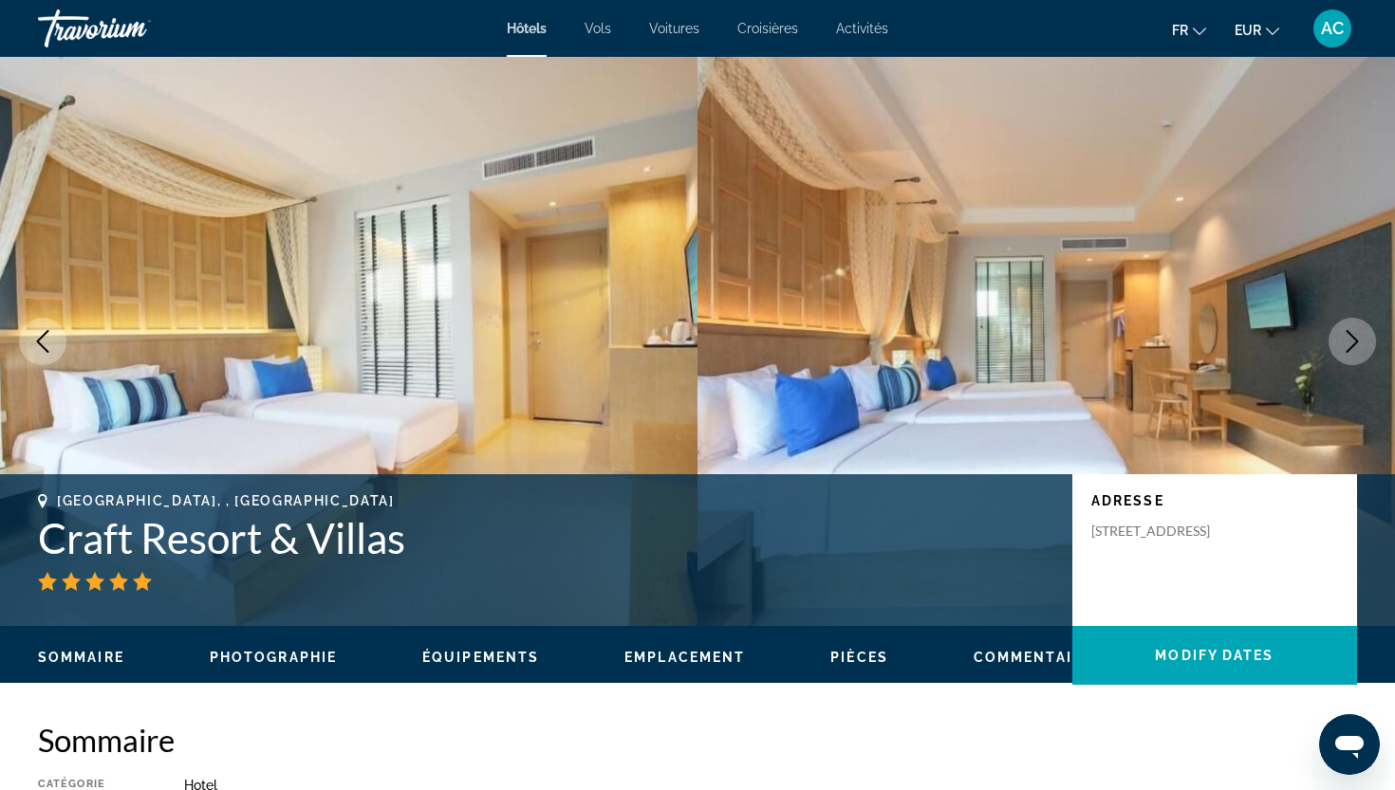
click at [1358, 347] on icon "Next image" at bounding box center [1352, 341] width 23 height 23
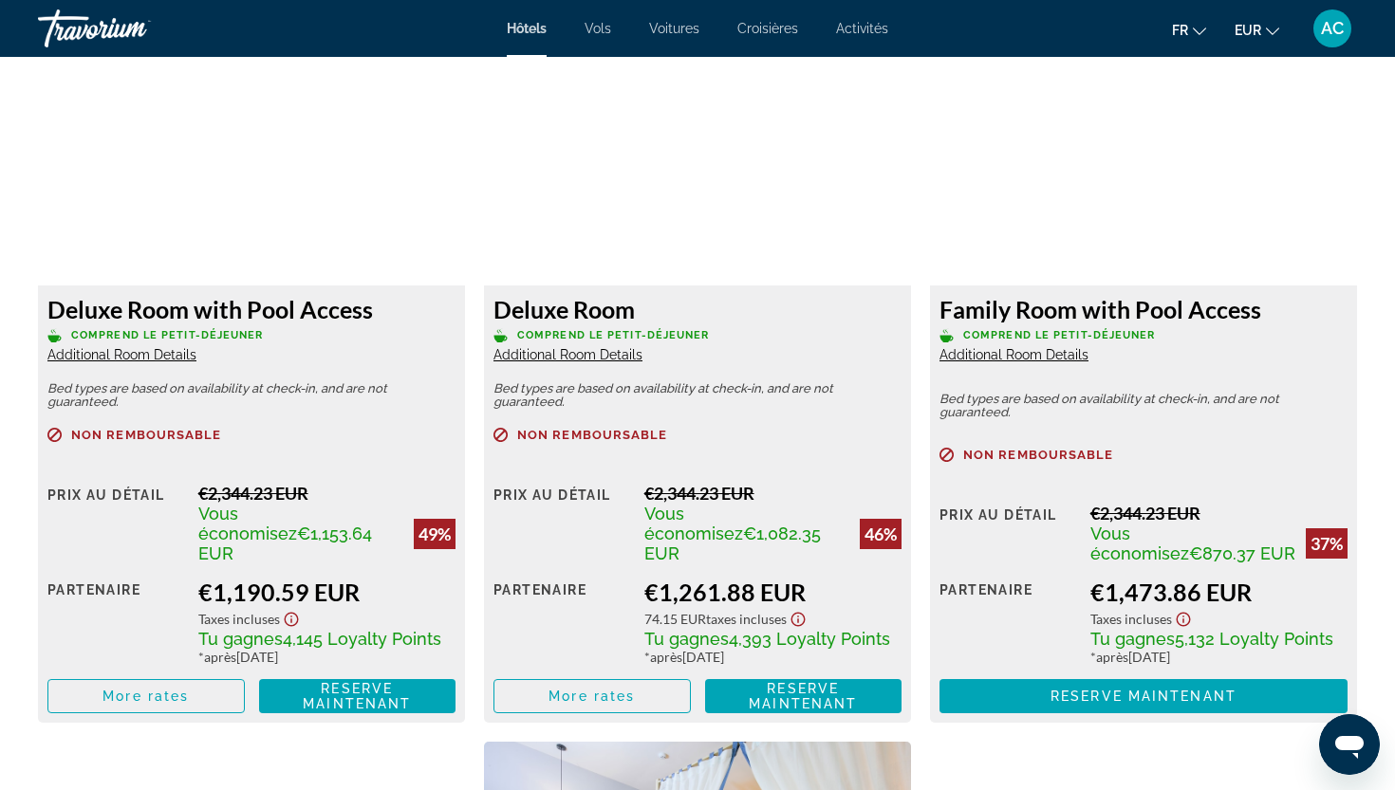
scroll to position [2639, 0]
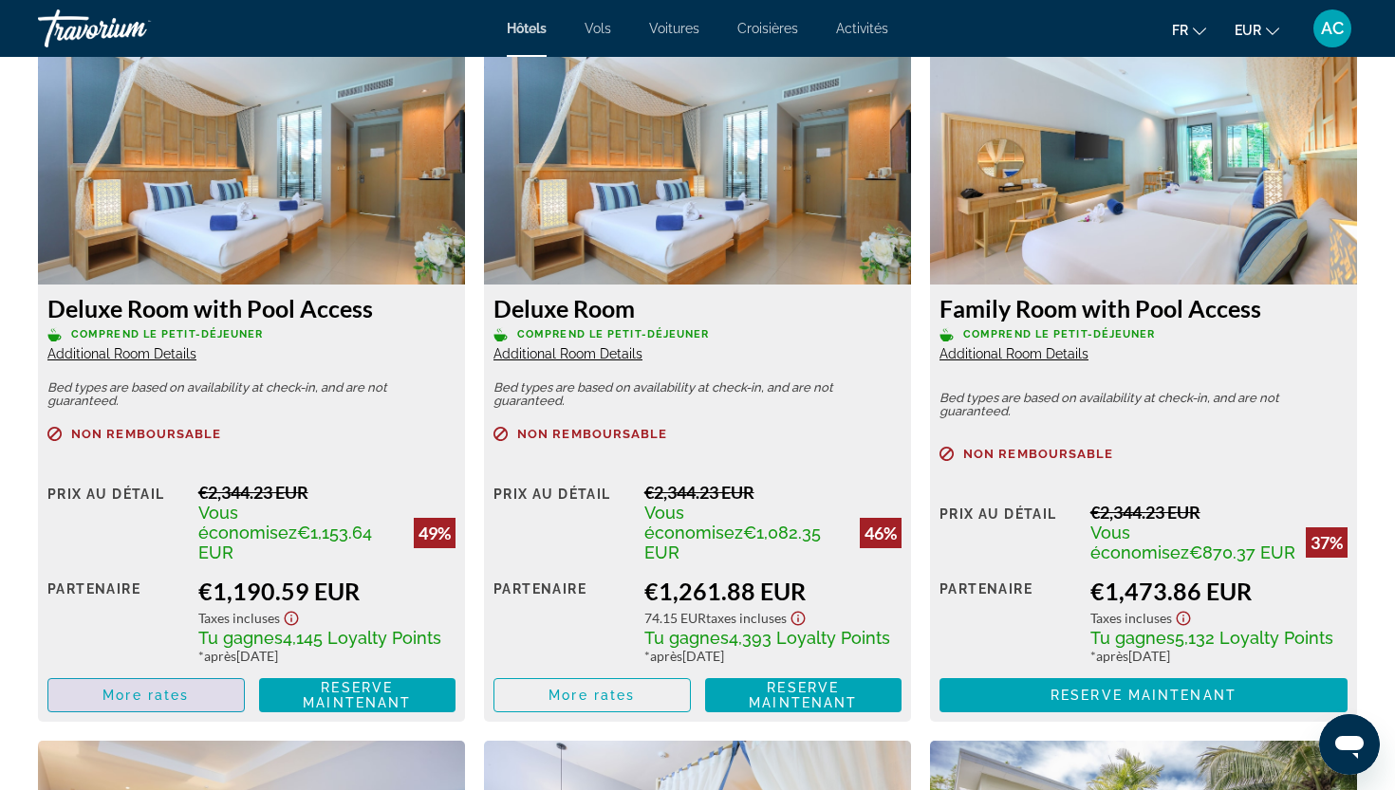
click at [199, 673] on span "Main content" at bounding box center [145, 696] width 195 height 46
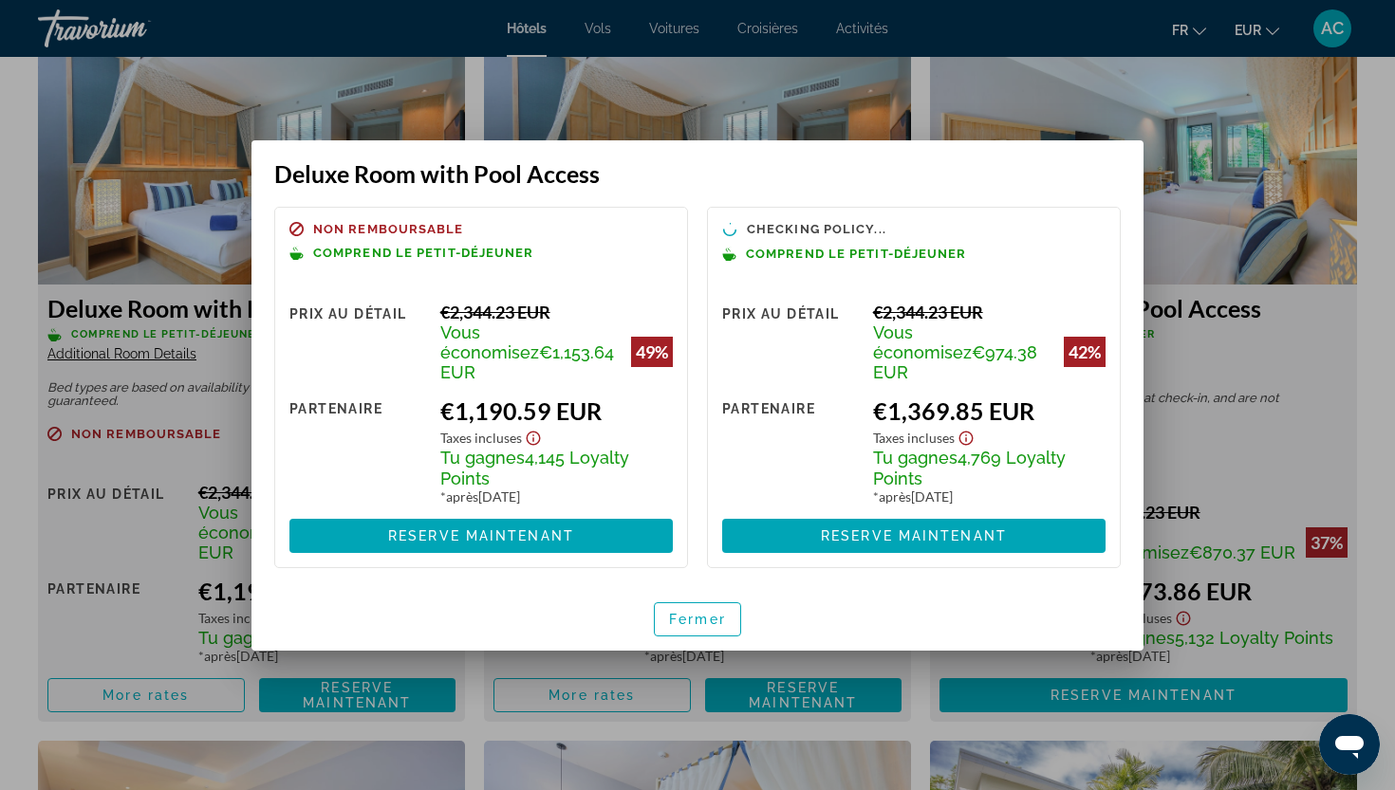
scroll to position [0, 0]
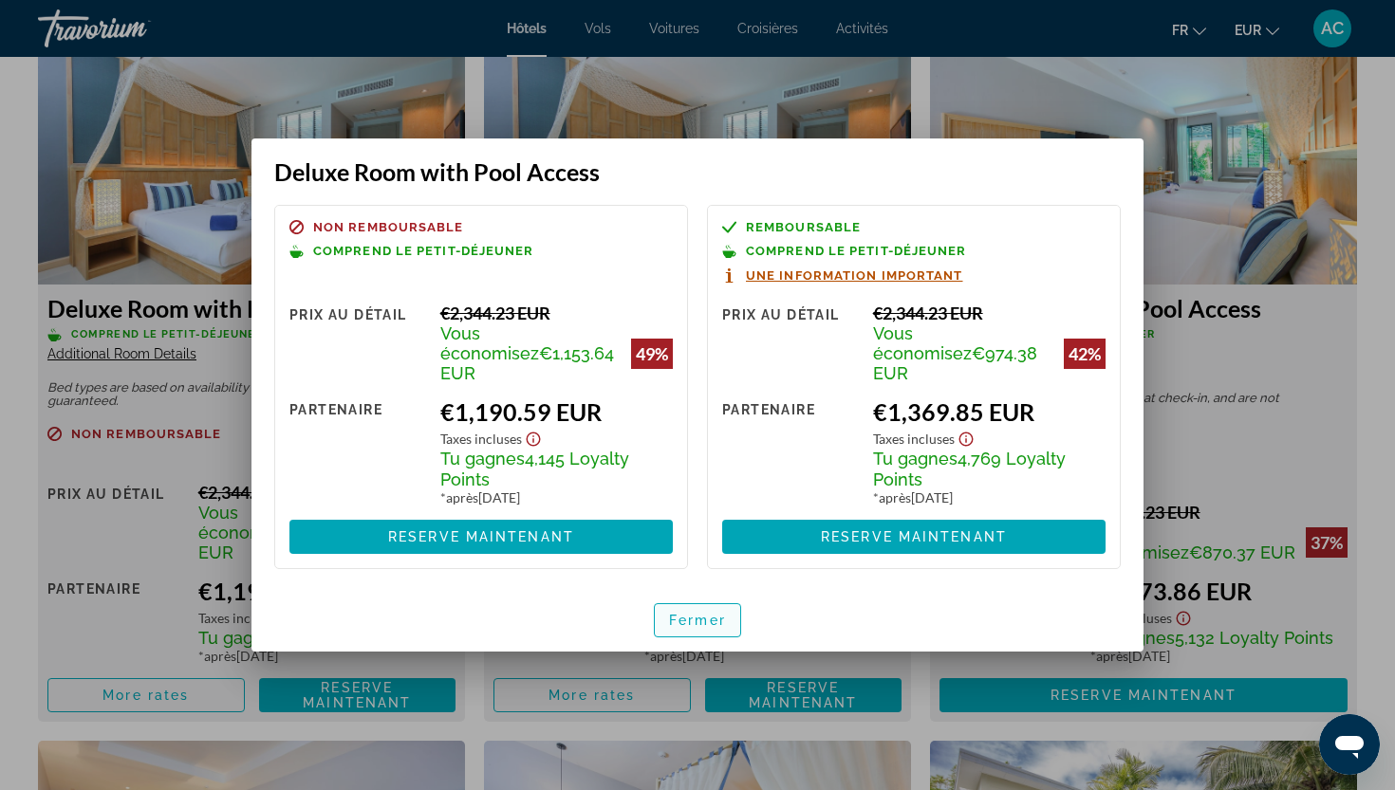
drag, startPoint x: 641, startPoint y: 400, endPoint x: 678, endPoint y: 617, distance: 219.5
click at [678, 617] on span "Fermer" at bounding box center [697, 620] width 57 height 15
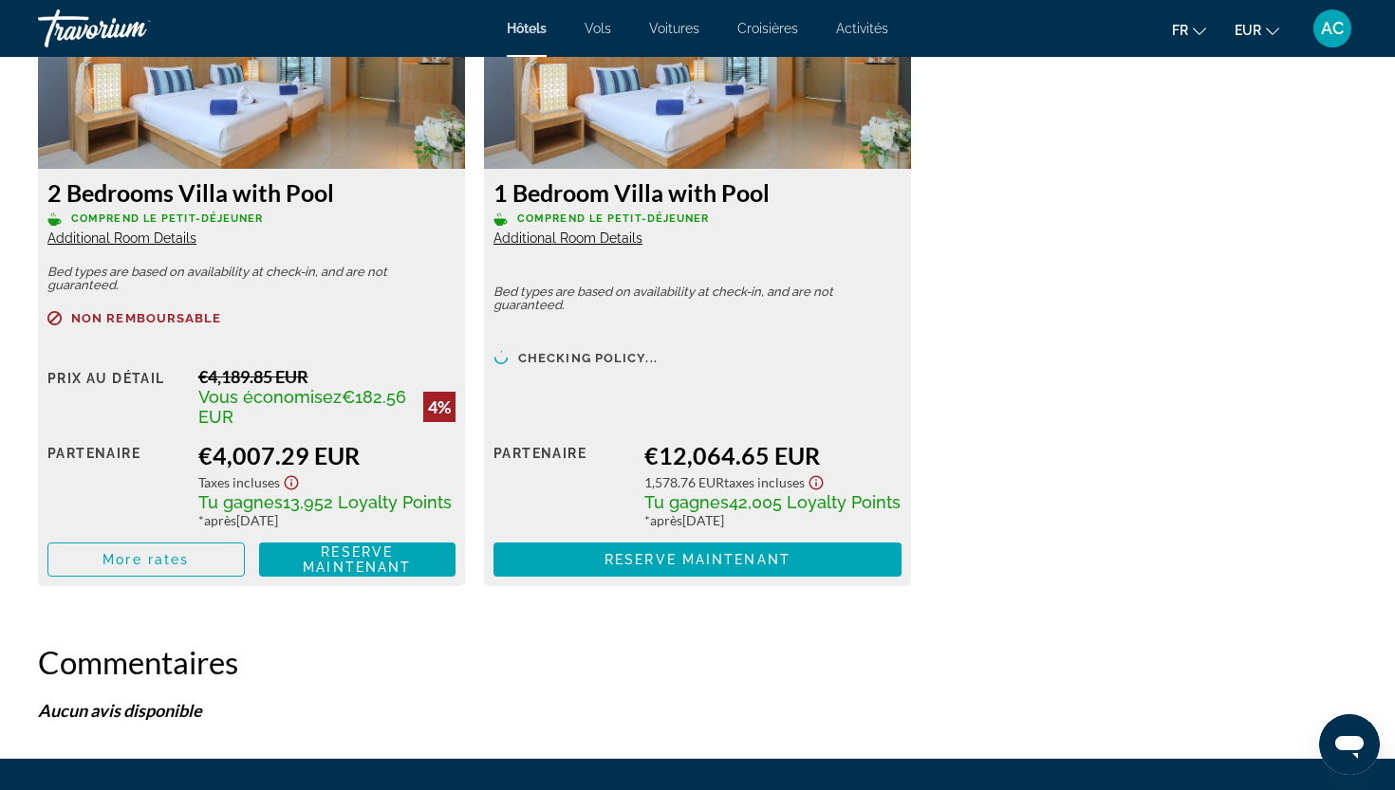
scroll to position [4124, 0]
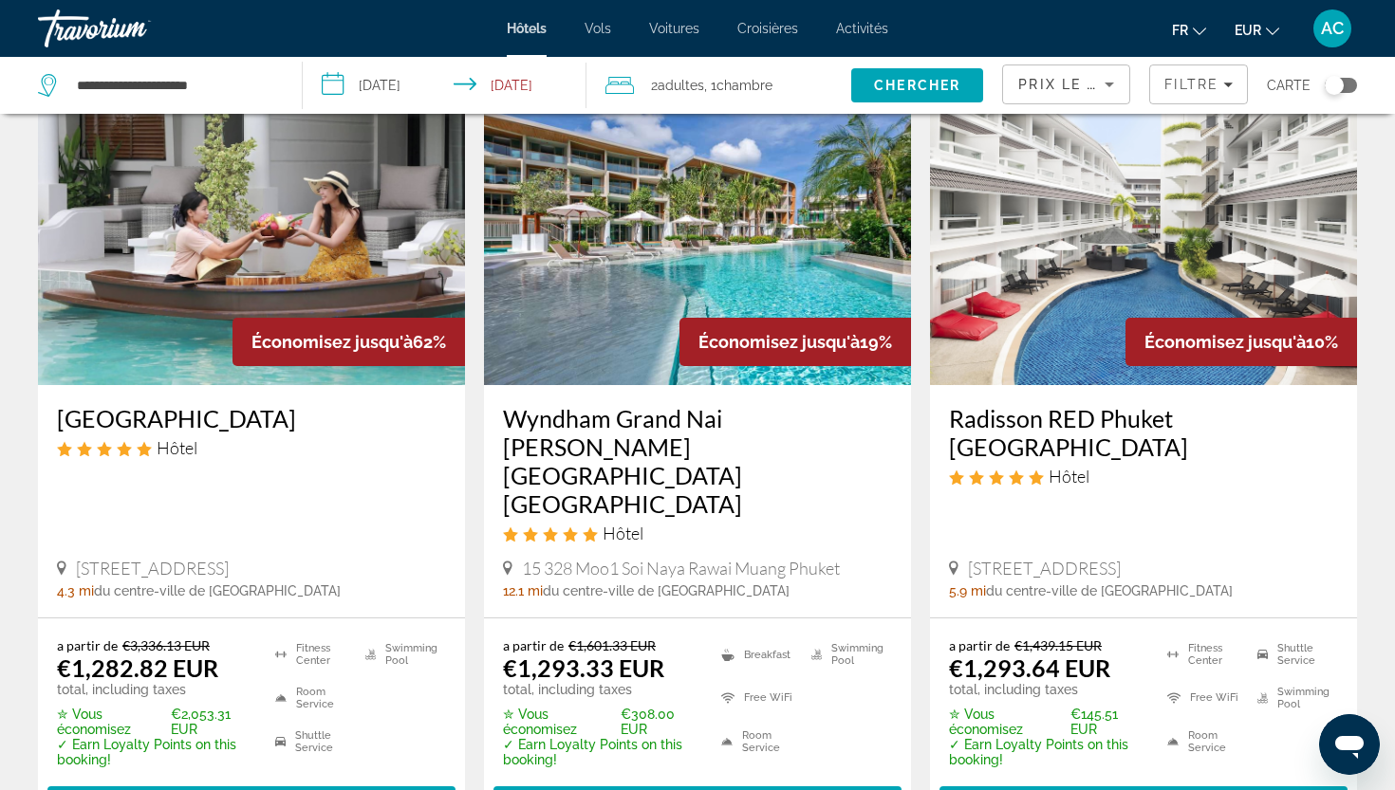
scroll to position [1640, 0]
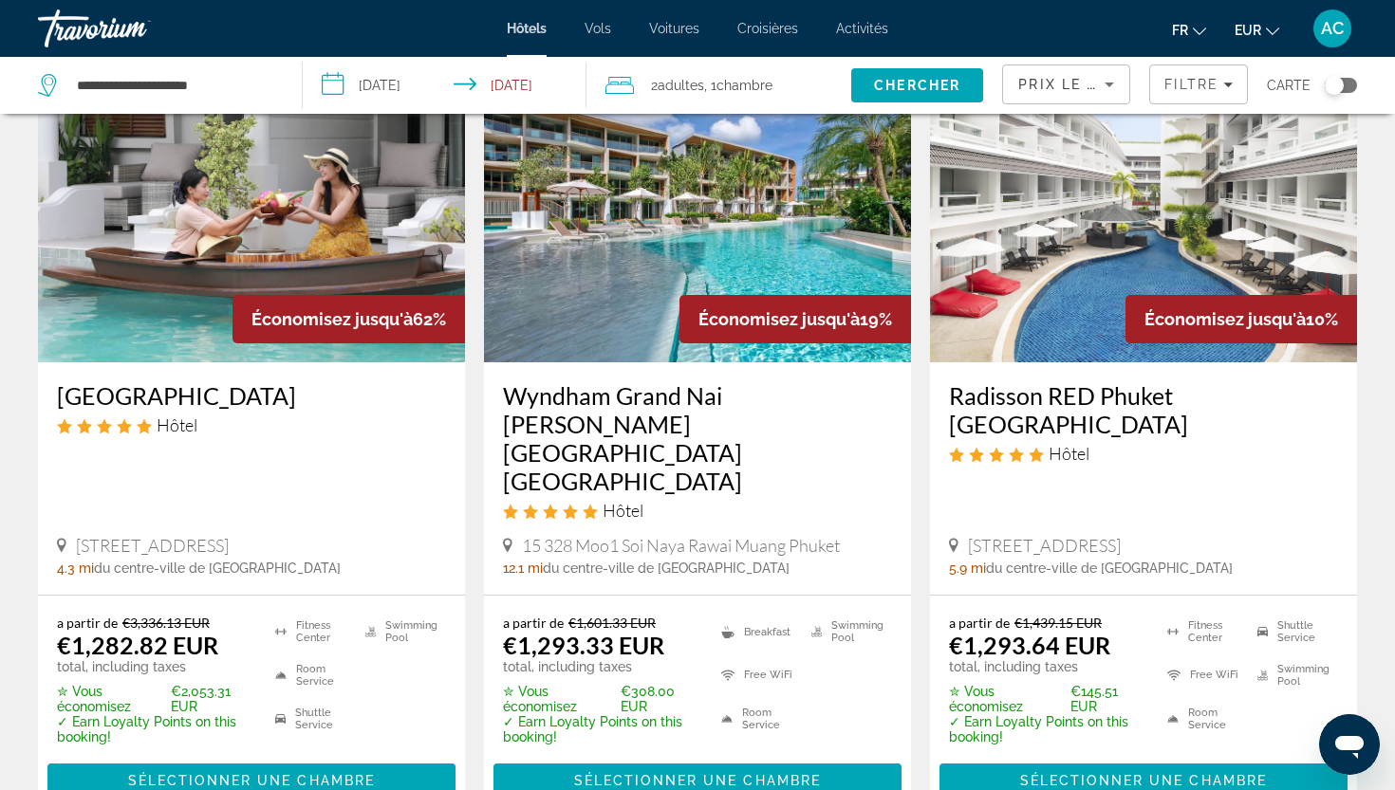
click at [617, 302] on img "Main content" at bounding box center [697, 211] width 427 height 304
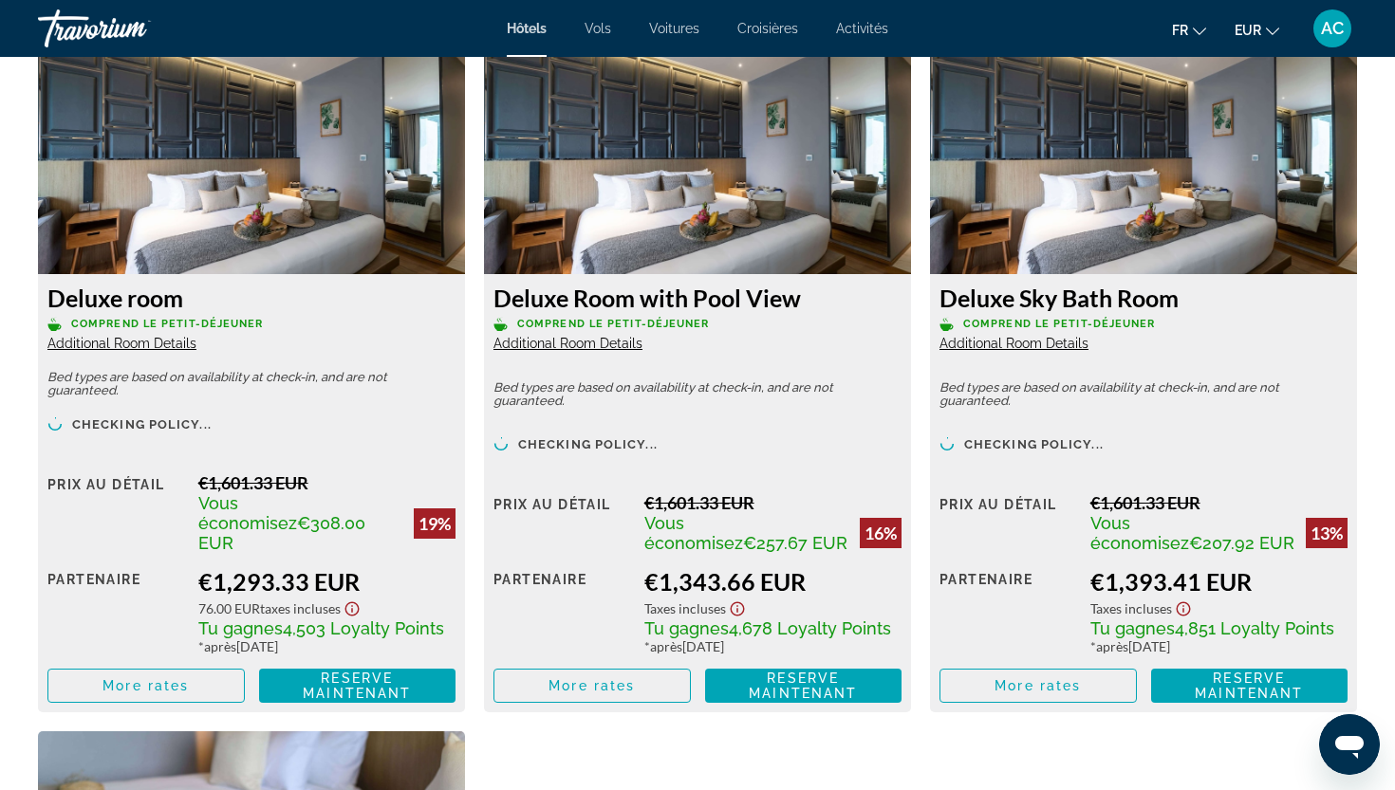
scroll to position [2674, 0]
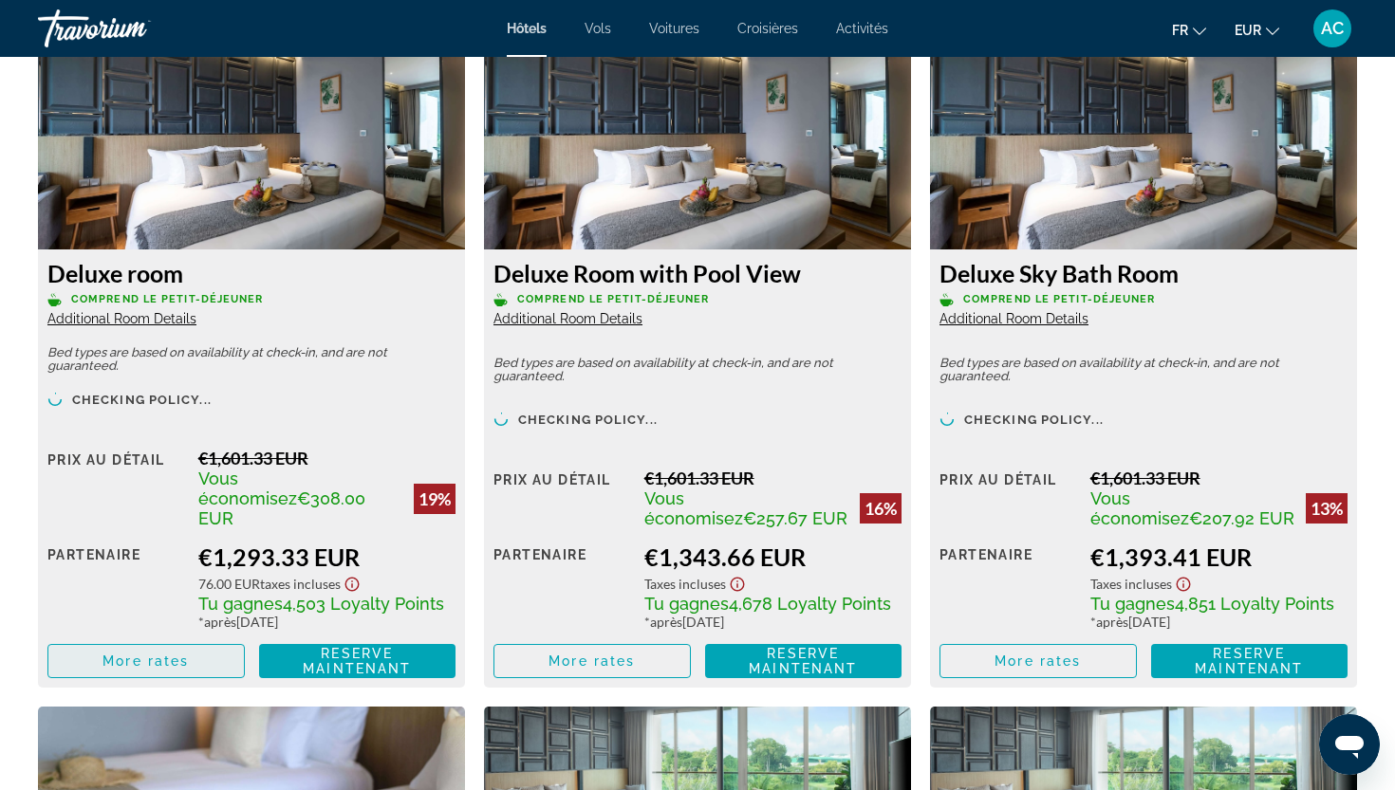
drag, startPoint x: 618, startPoint y: 299, endPoint x: 179, endPoint y: 646, distance: 559.3
click at [179, 654] on span "More rates" at bounding box center [145, 661] width 86 height 15
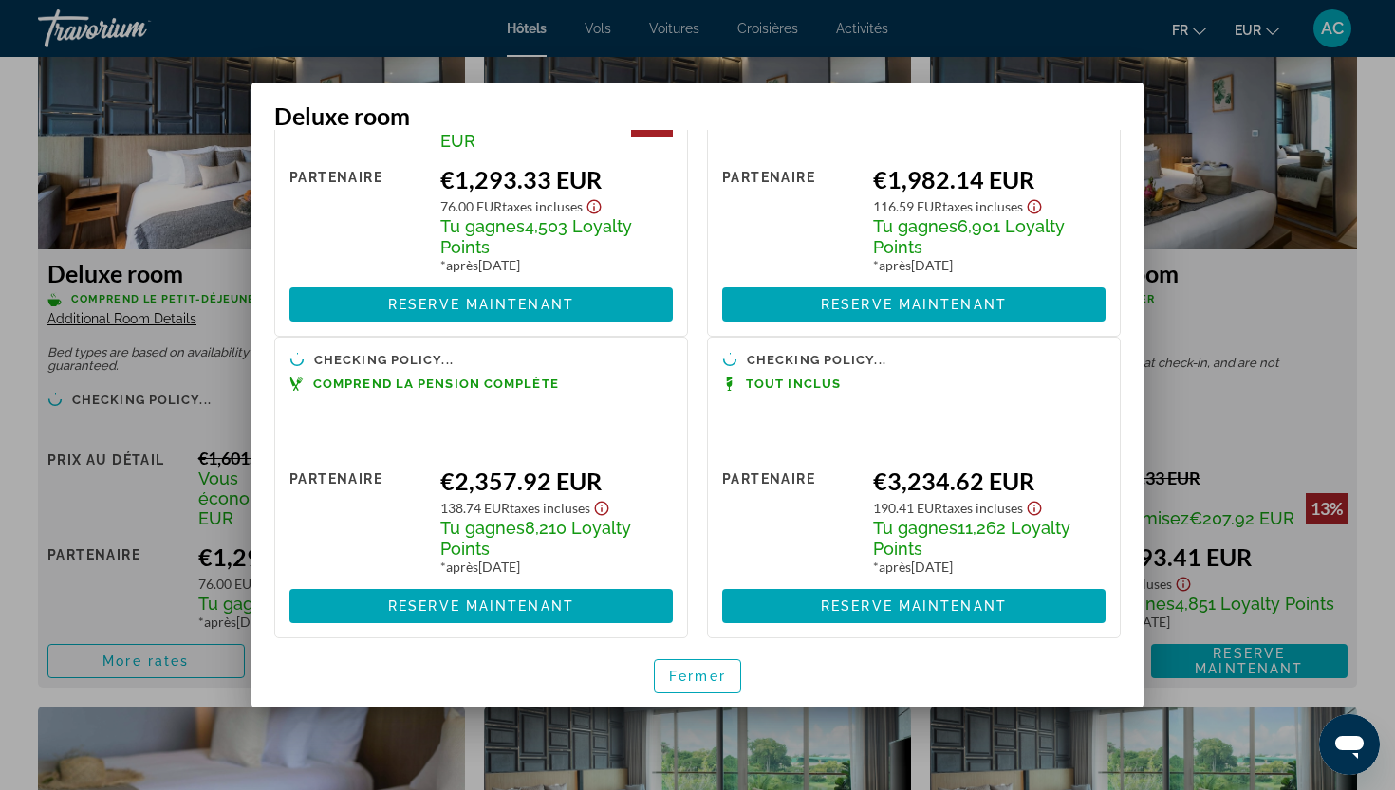
scroll to position [0, 0]
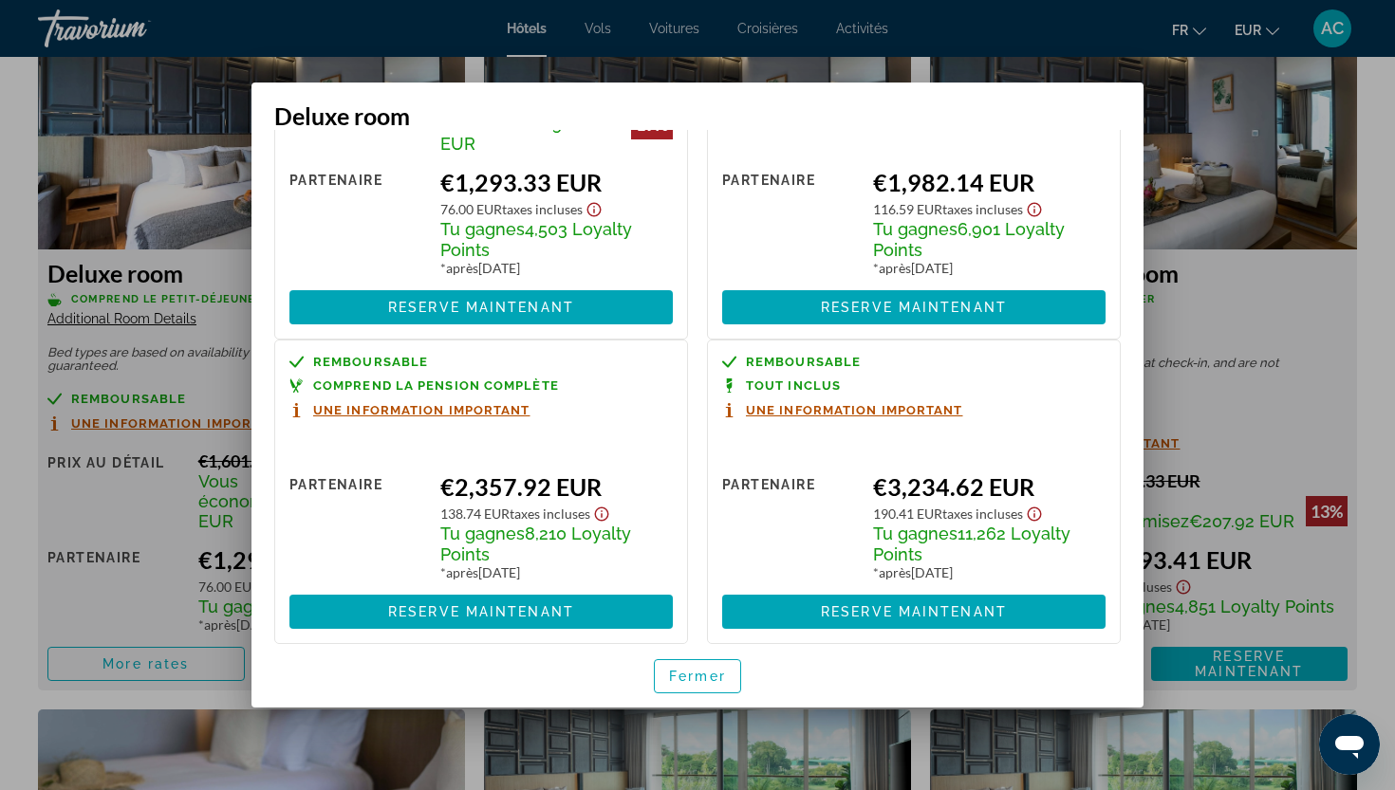
click at [1373, 394] on div at bounding box center [697, 395] width 1395 height 790
